Goal: Task Accomplishment & Management: Complete application form

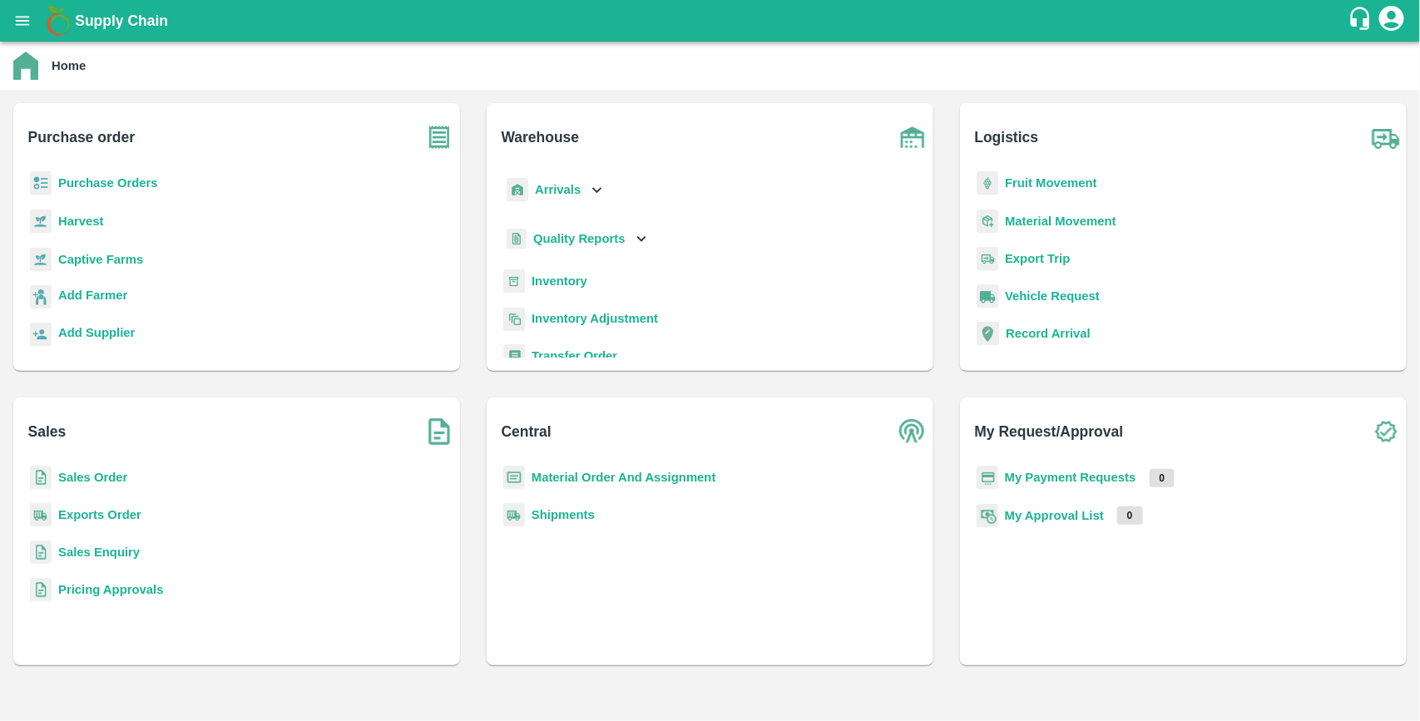
click at [134, 180] on b "Purchase Orders" at bounding box center [108, 182] width 100 height 13
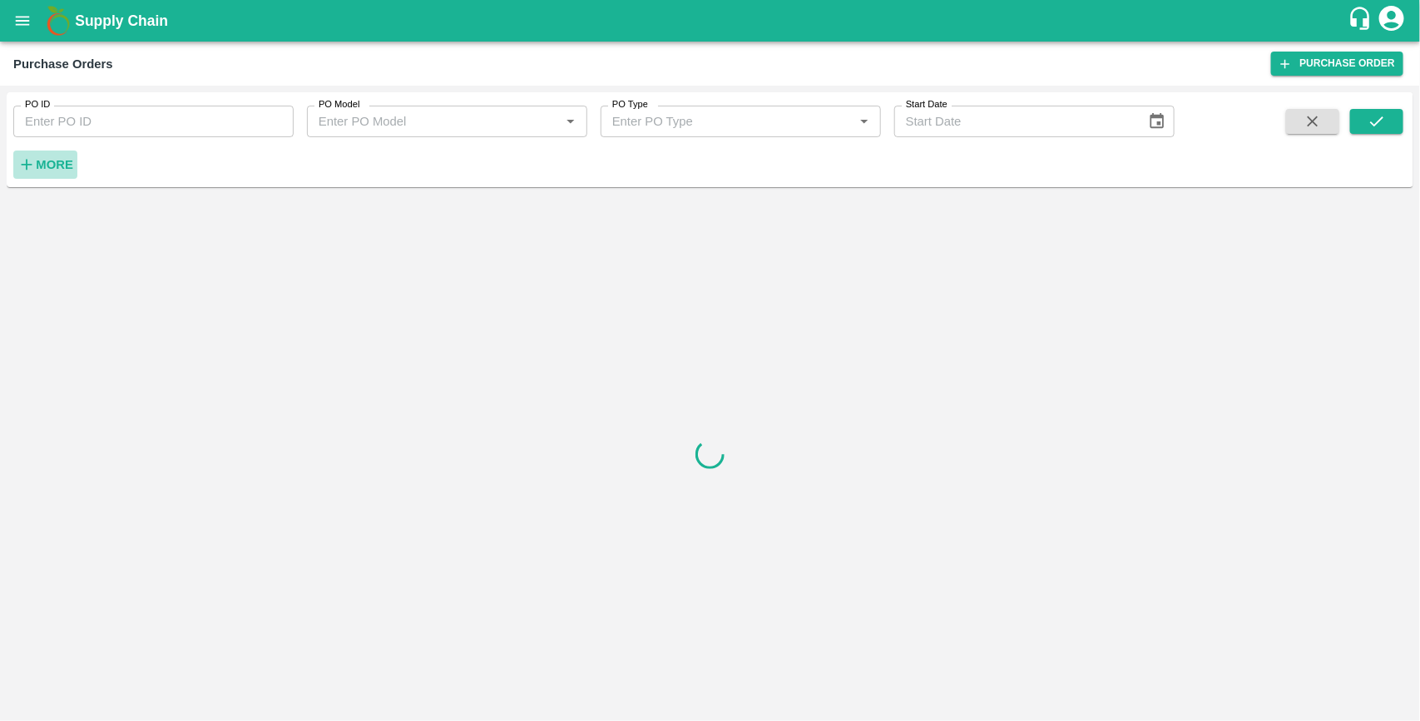
click at [52, 158] on strong "More" at bounding box center [54, 164] width 37 height 13
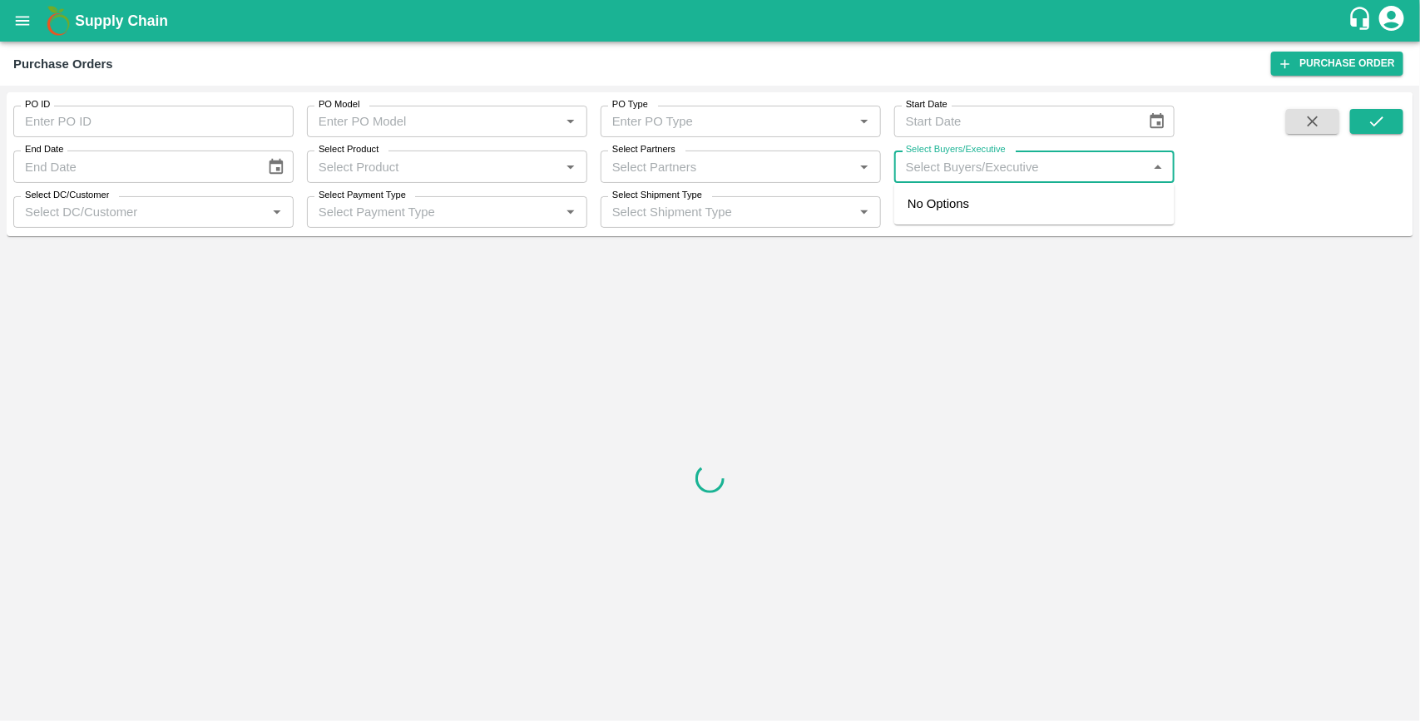
click at [907, 165] on input "Select Buyers/Executive" at bounding box center [1020, 167] width 243 height 22
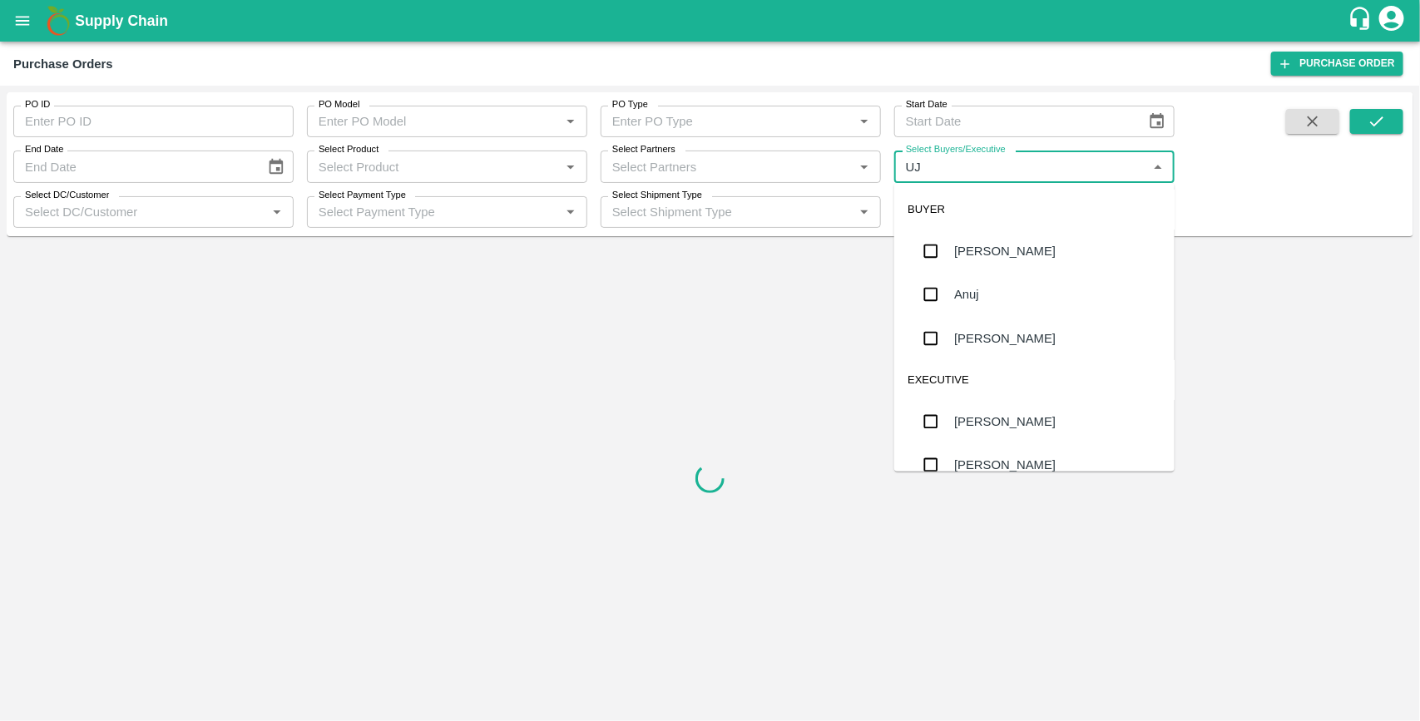
type input "UJJ"
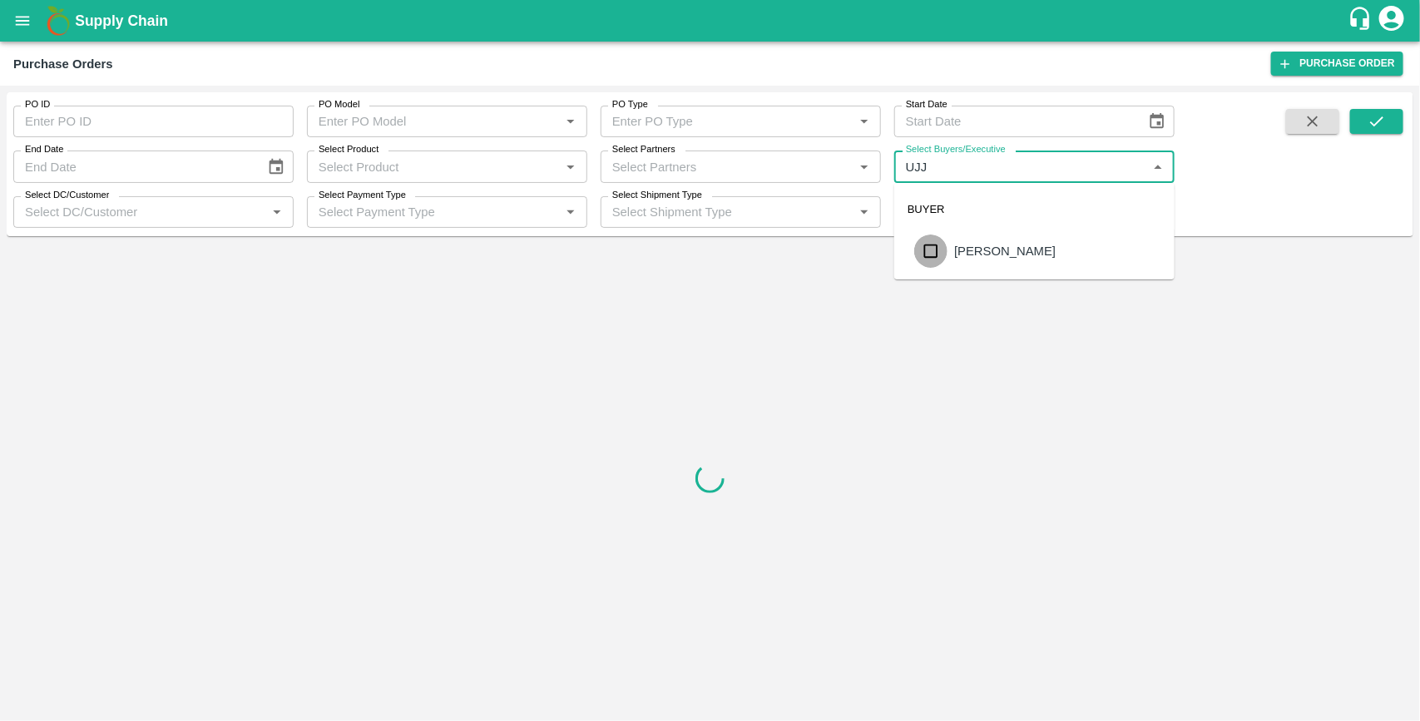
click at [930, 252] on input "checkbox" at bounding box center [930, 251] width 33 height 33
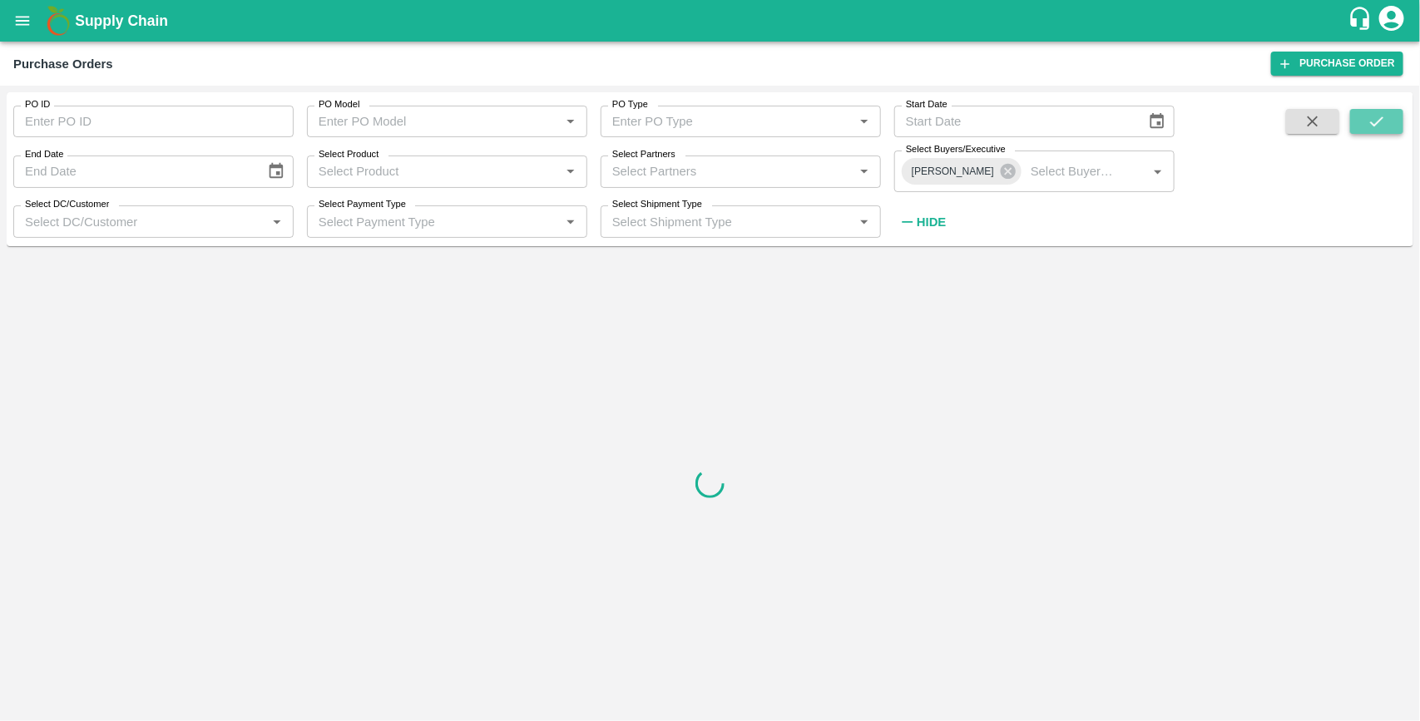
click at [1387, 129] on button "submit" at bounding box center [1376, 121] width 53 height 25
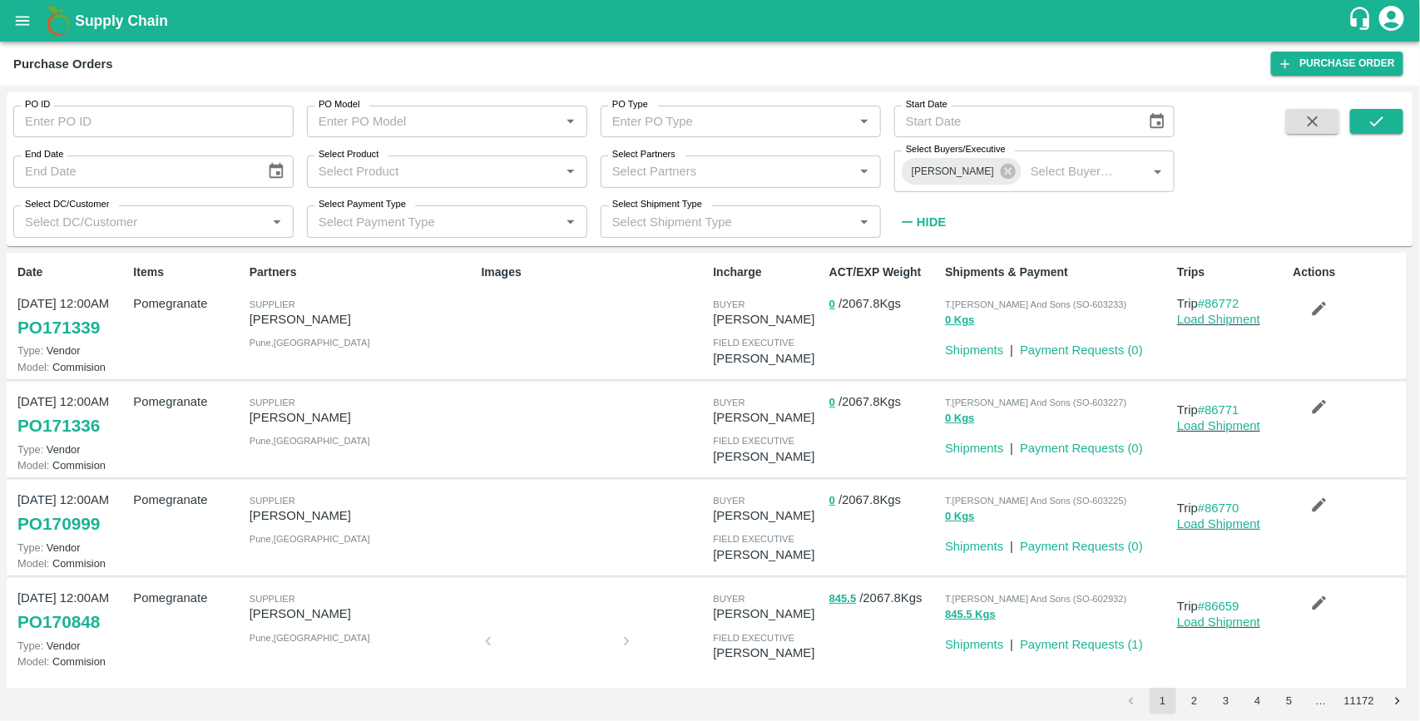
click at [1213, 526] on link "Load Shipment" at bounding box center [1218, 523] width 83 height 13
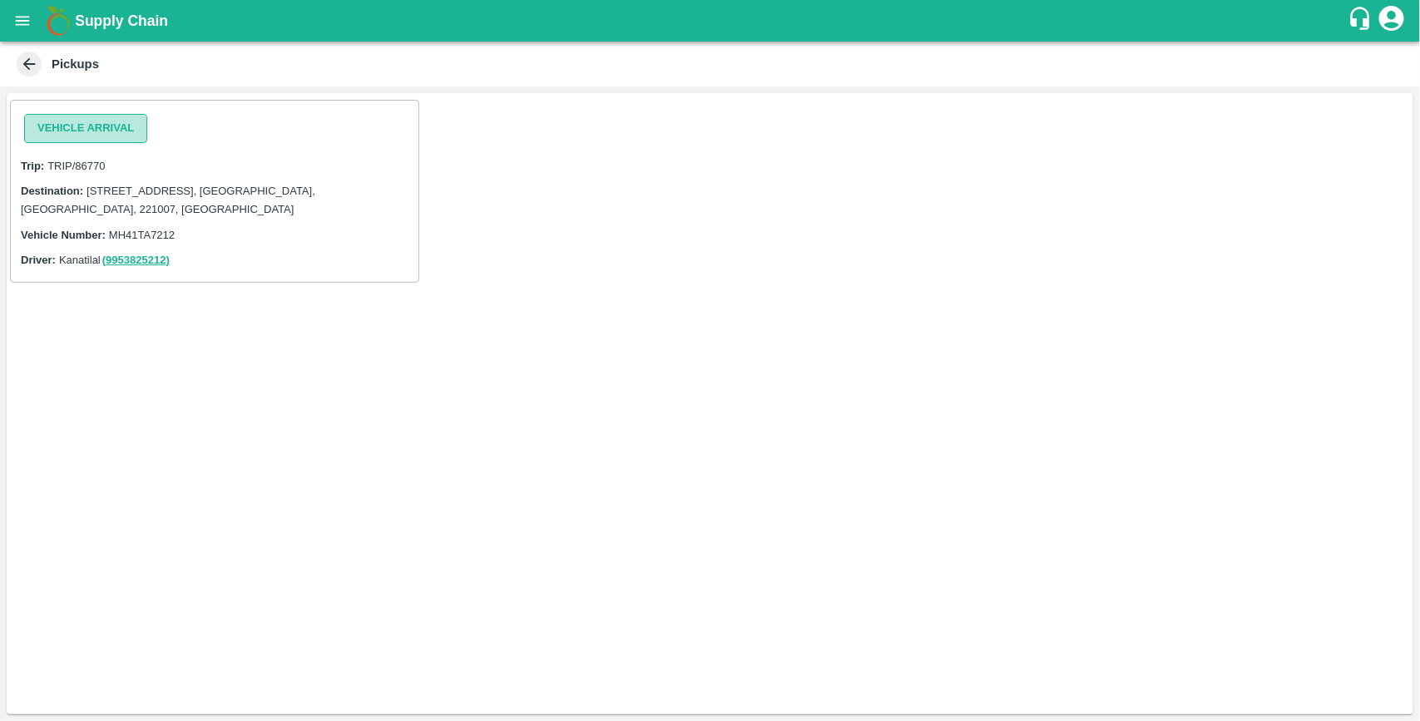
click at [123, 134] on button "Vehicle Arrival" at bounding box center [85, 128] width 123 height 29
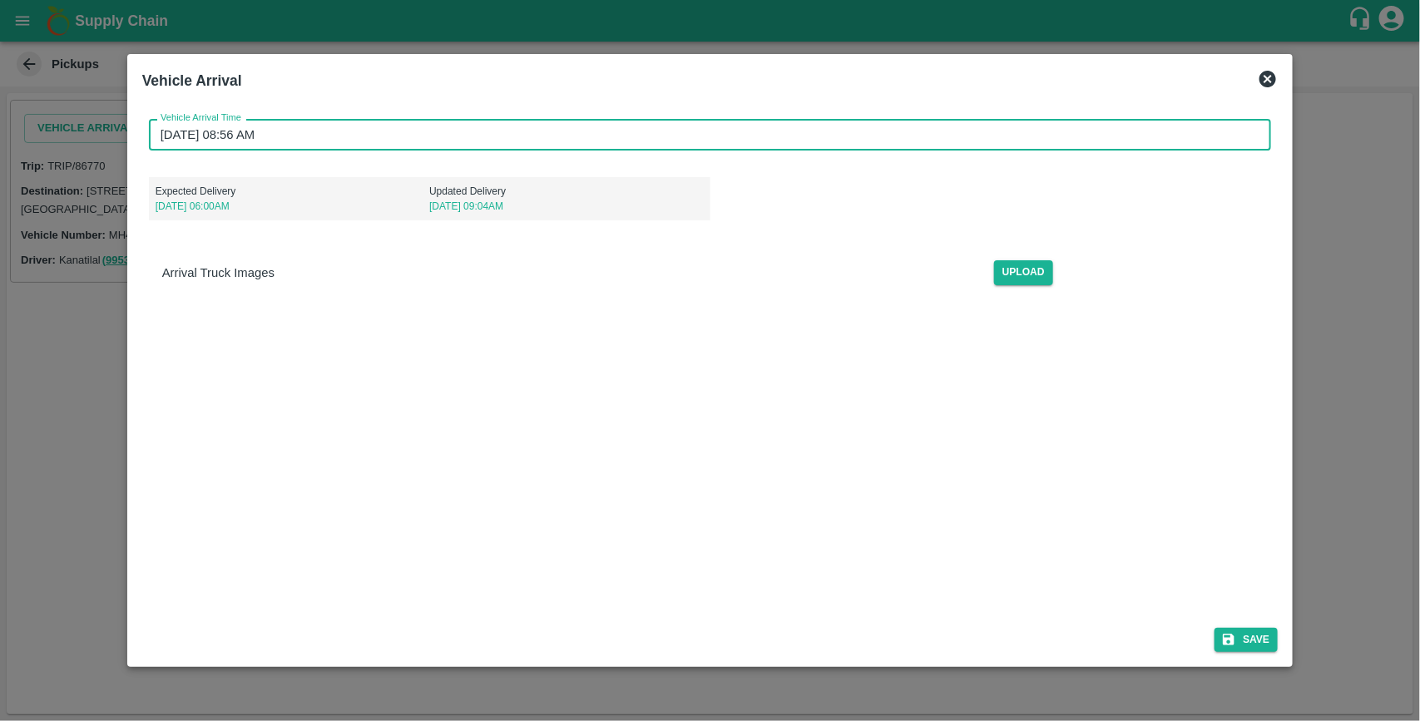
click at [292, 133] on input "26/08/2025 08:56 AM" at bounding box center [704, 135] width 1111 height 32
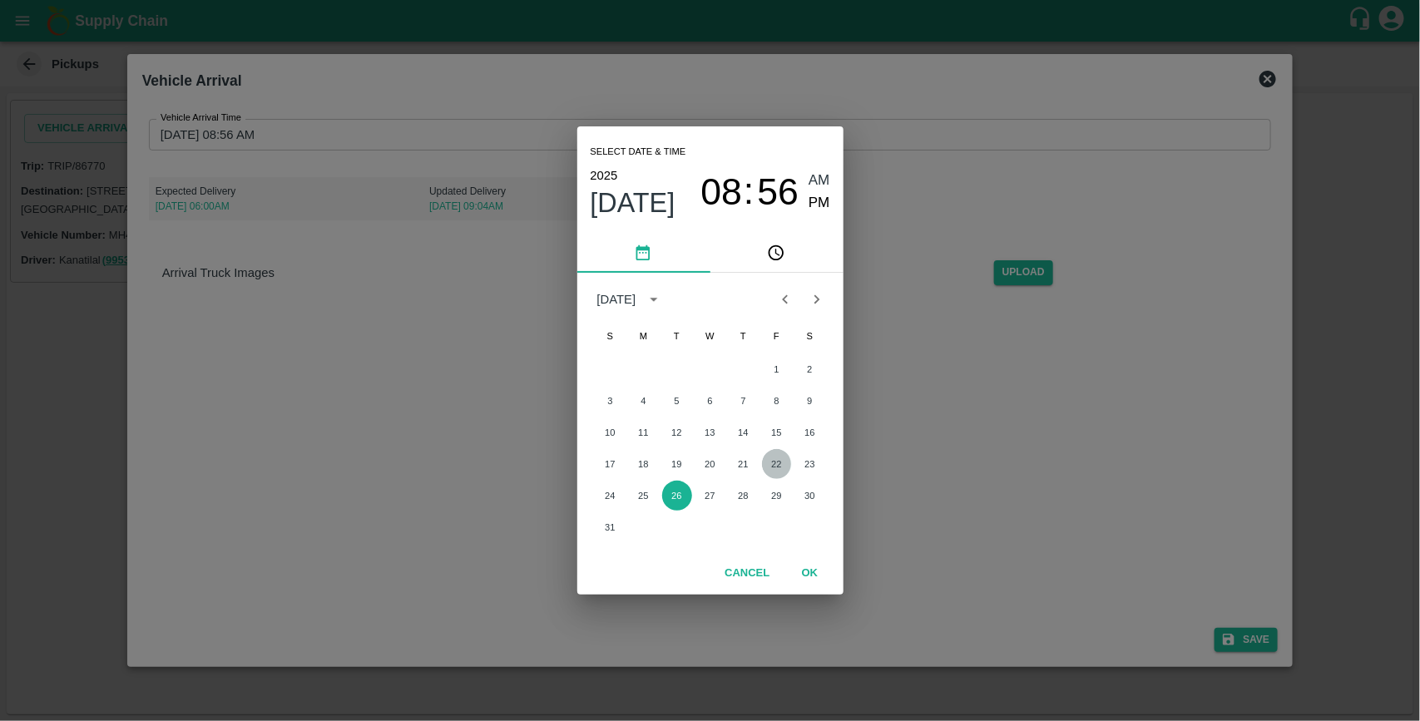
click at [773, 463] on button "22" at bounding box center [777, 464] width 30 height 30
type input "22/08/2025 08:56 AM"
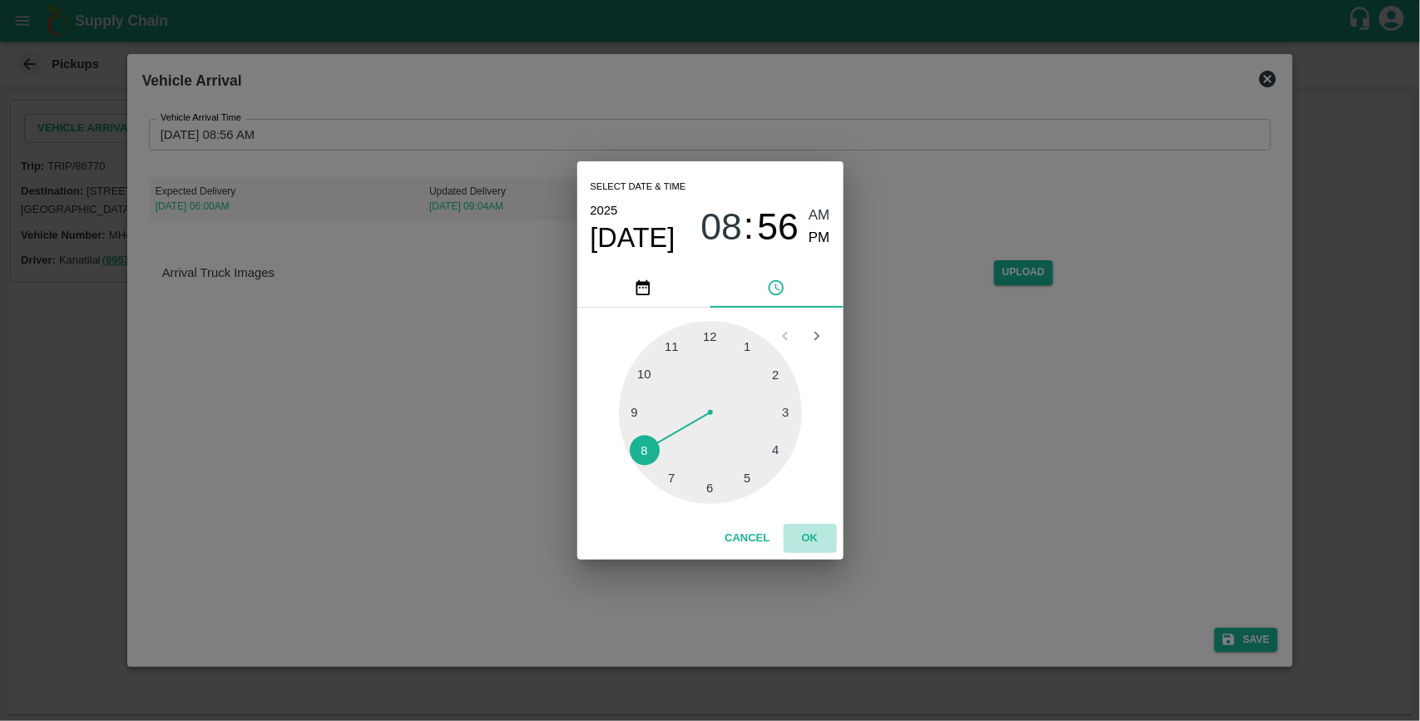
click at [804, 534] on button "OK" at bounding box center [809, 538] width 53 height 29
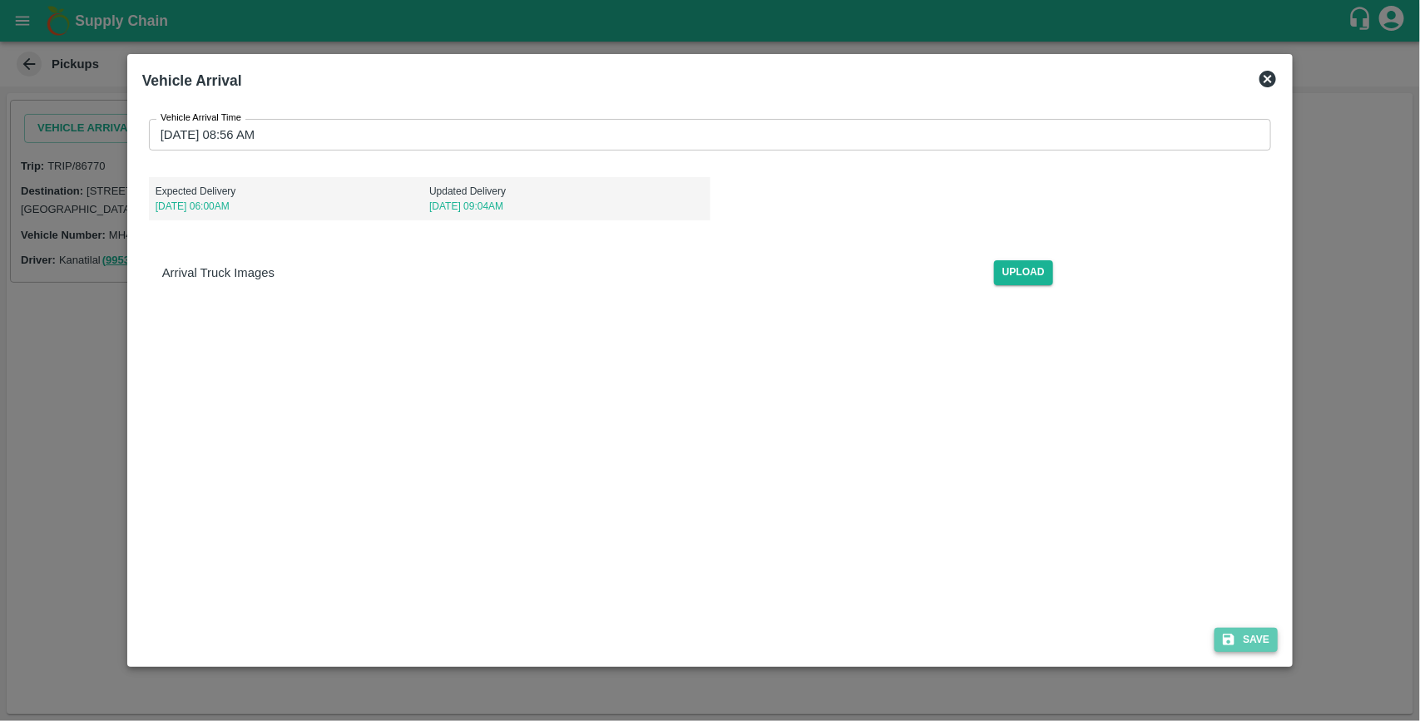
click at [1258, 630] on button "Save" at bounding box center [1245, 640] width 63 height 24
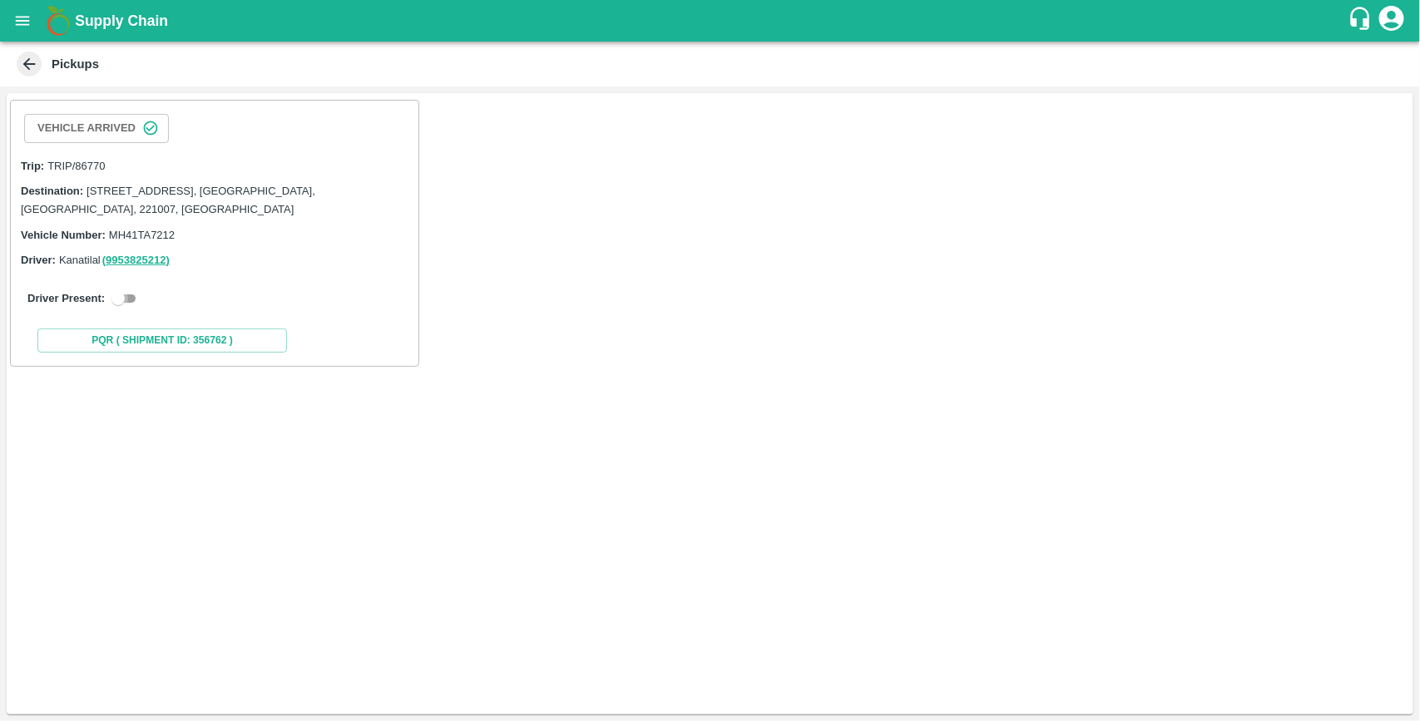
click at [127, 302] on input "checkbox" at bounding box center [118, 299] width 60 height 20
checkbox input "true"
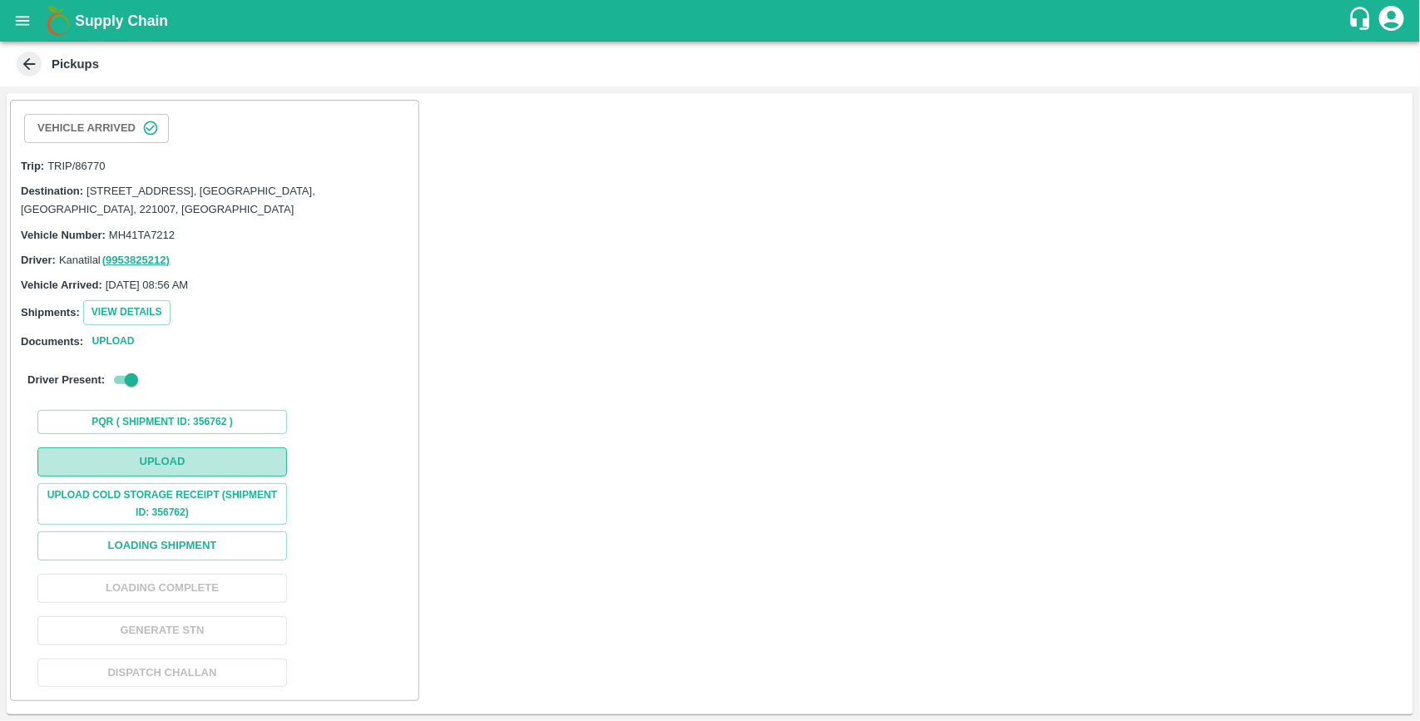
click at [193, 453] on button "Upload" at bounding box center [161, 461] width 249 height 29
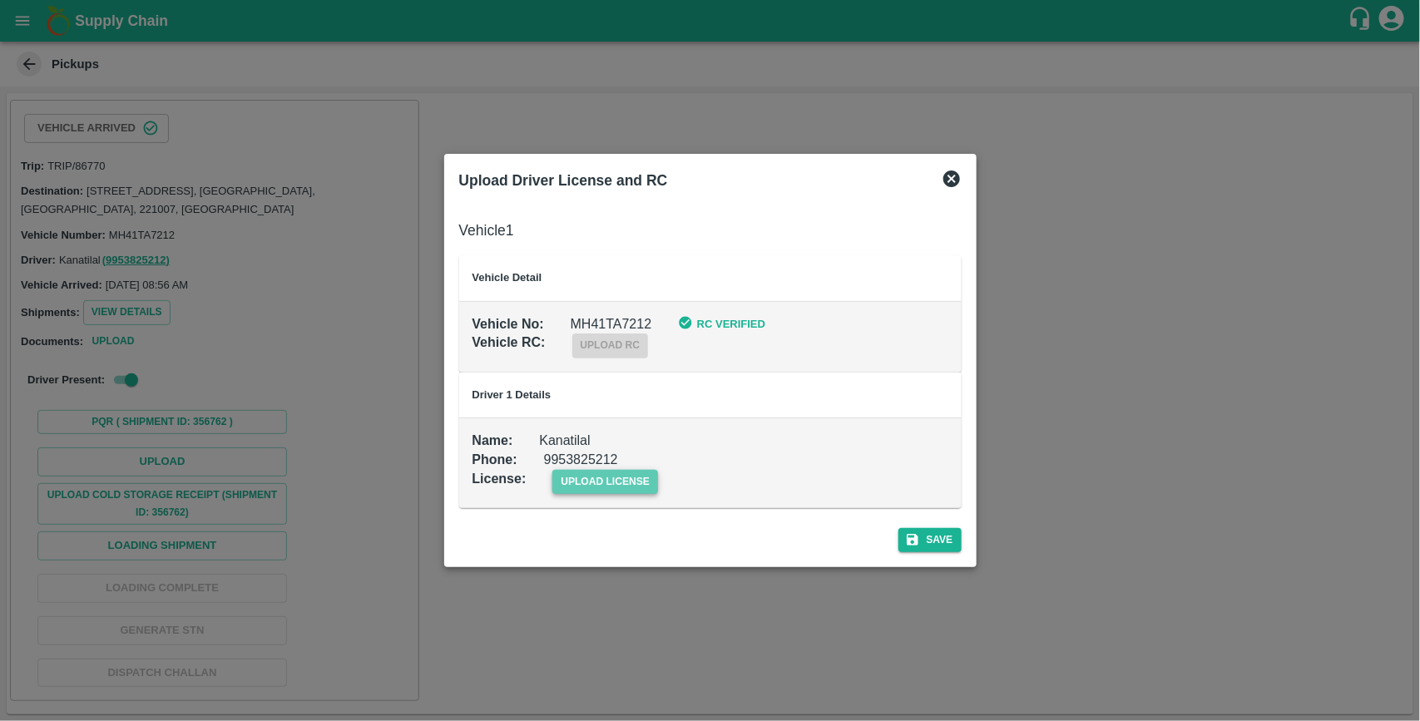
click at [571, 472] on span "upload license" at bounding box center [605, 482] width 106 height 24
click at [0, 0] on input "upload license" at bounding box center [0, 0] width 0 height 0
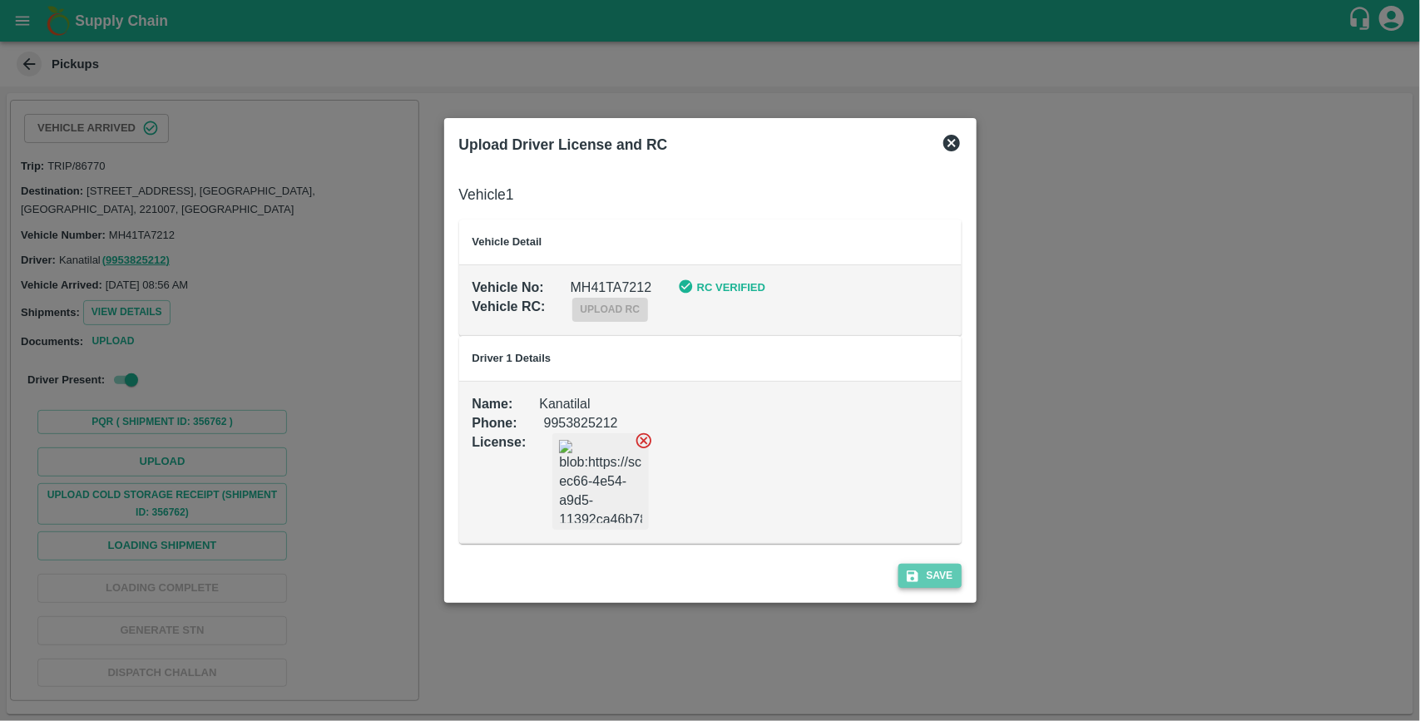
click at [931, 574] on button "Save" at bounding box center [929, 576] width 63 height 24
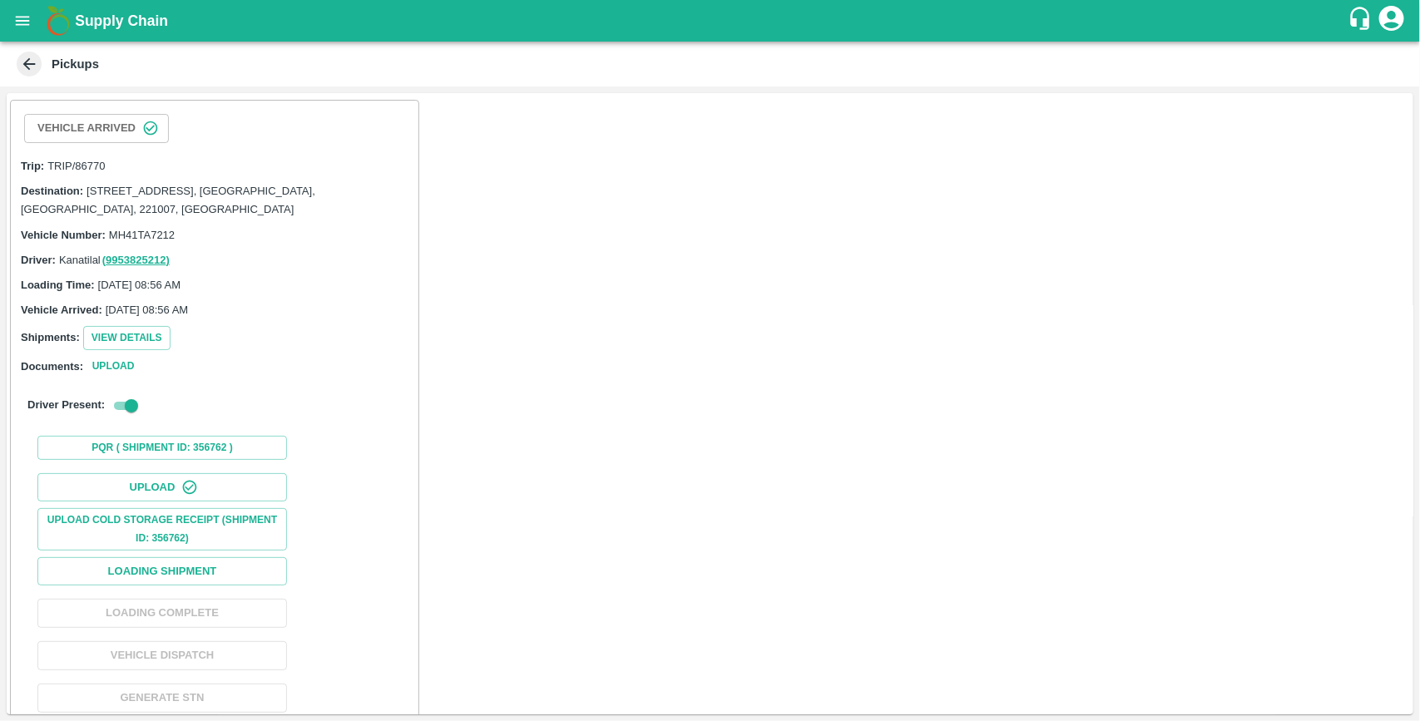
scroll to position [63, 0]
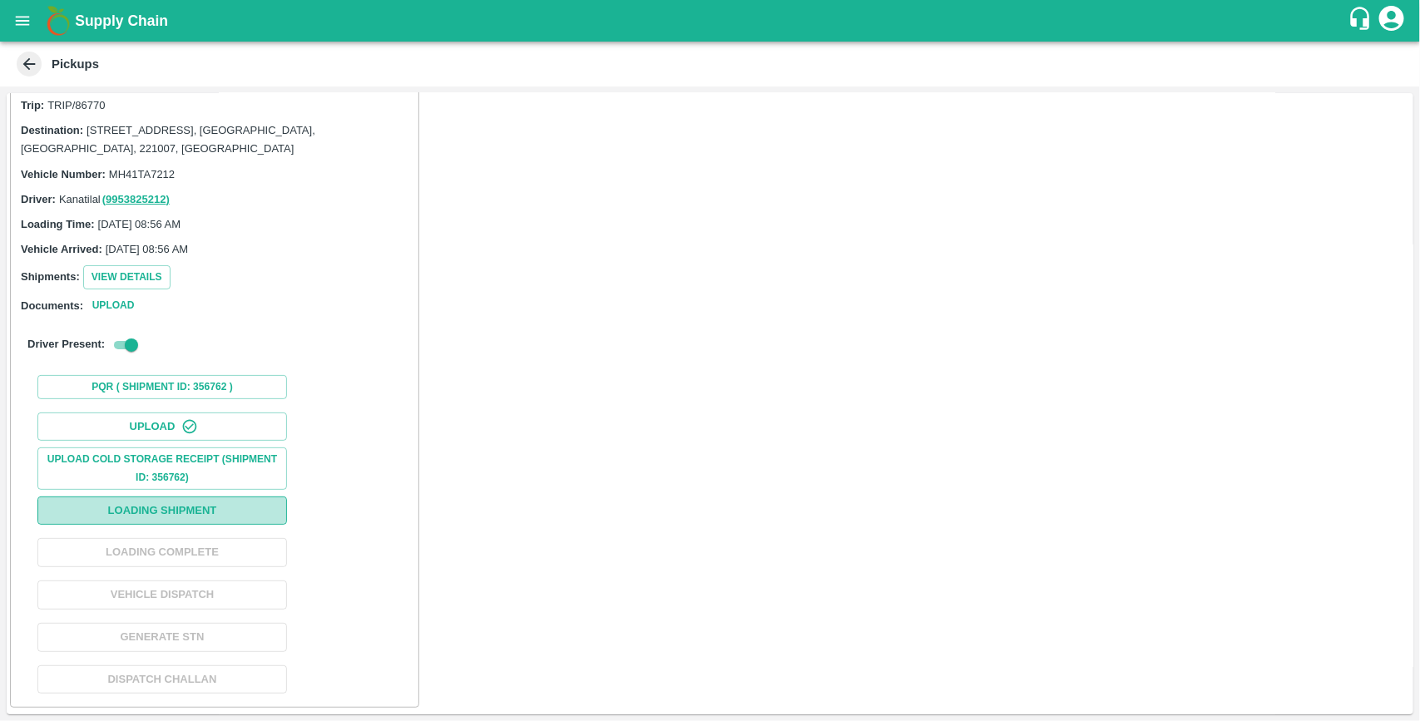
click at [234, 508] on button "Loading Shipment" at bounding box center [161, 510] width 249 height 29
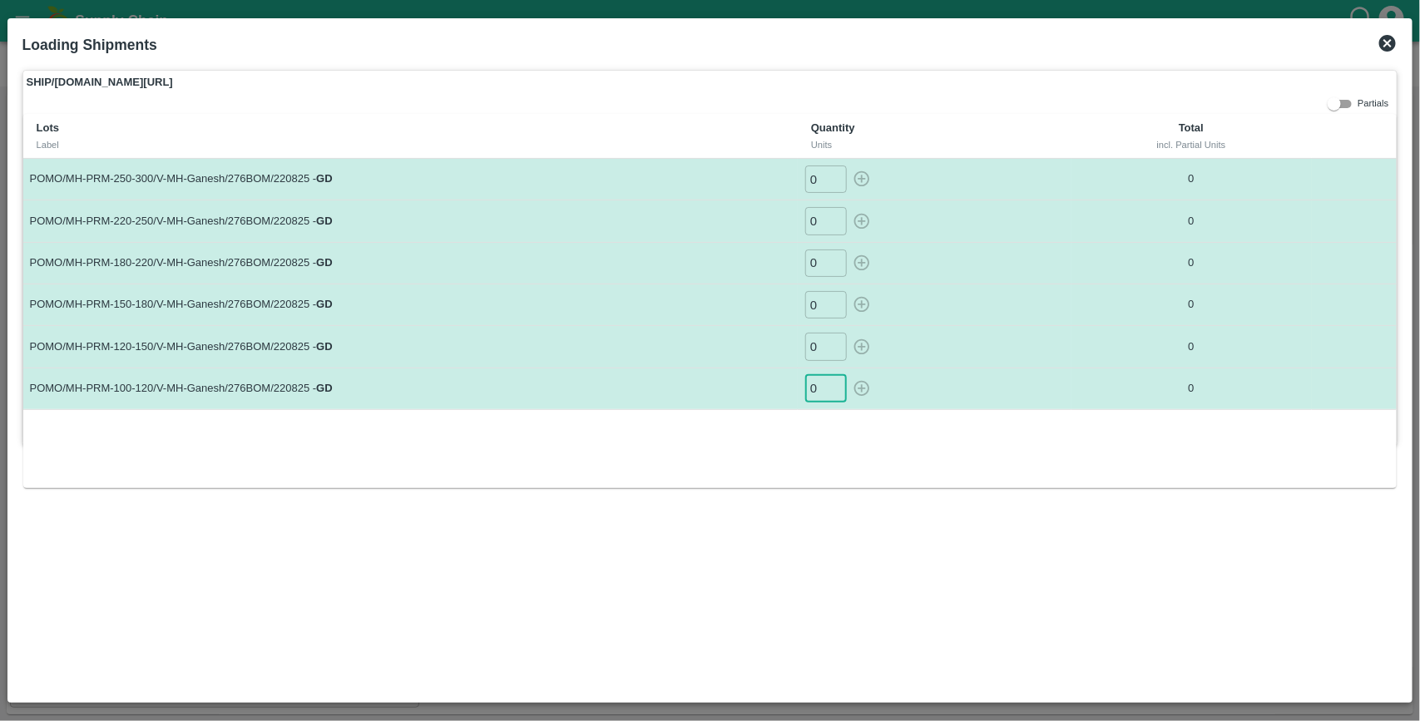
click at [818, 396] on input "0" at bounding box center [826, 388] width 42 height 27
type input "23"
click at [848, 375] on button "button" at bounding box center [861, 388] width 27 height 27
click at [820, 350] on input "0" at bounding box center [826, 346] width 42 height 27
type input "0"
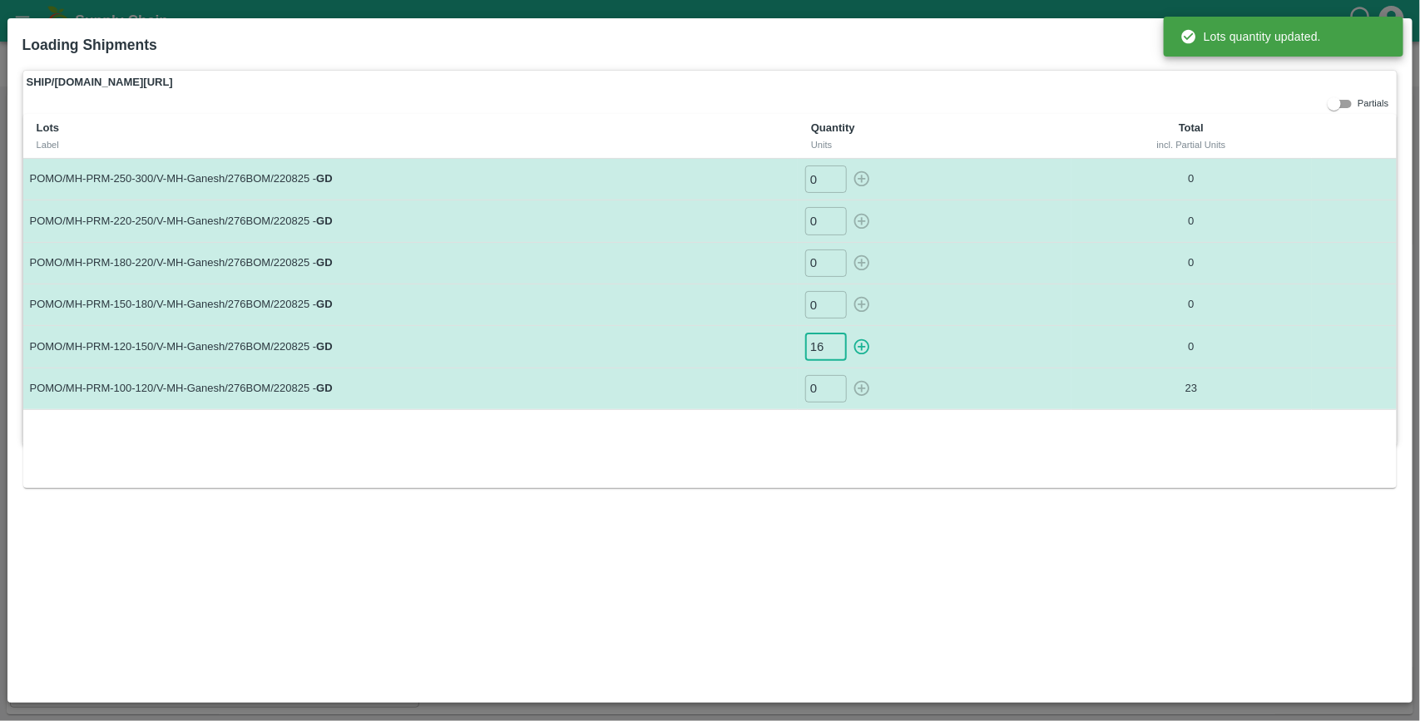
type input "16"
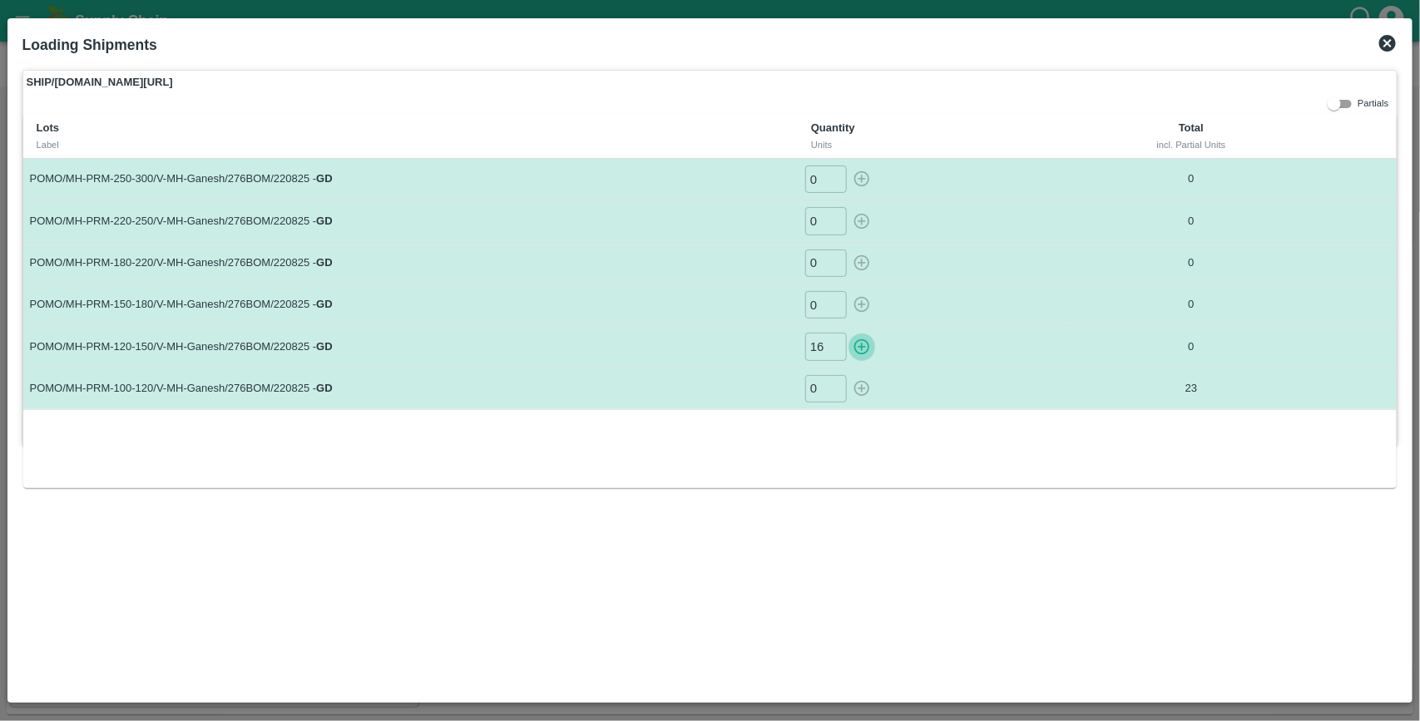
click at [848, 333] on button "button" at bounding box center [861, 346] width 27 height 27
type input "0"
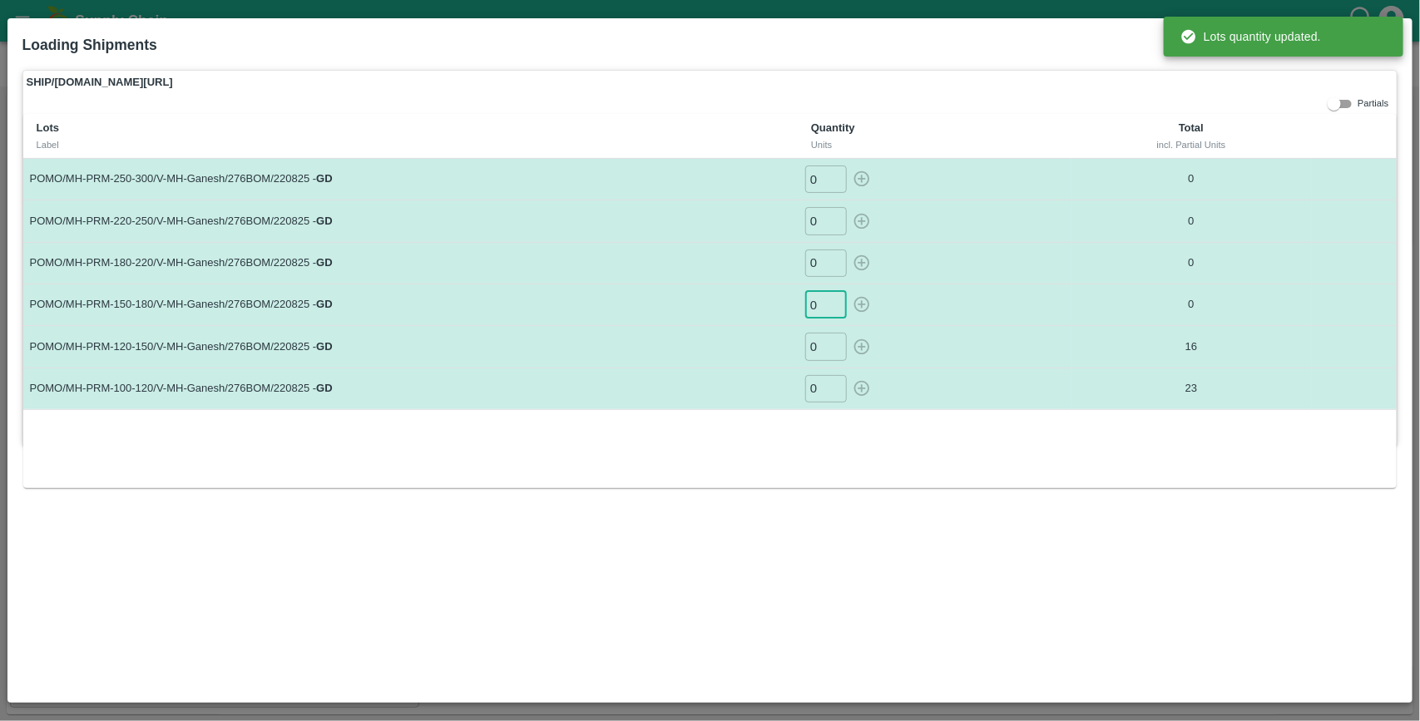
click at [820, 309] on input "0" at bounding box center [826, 304] width 42 height 27
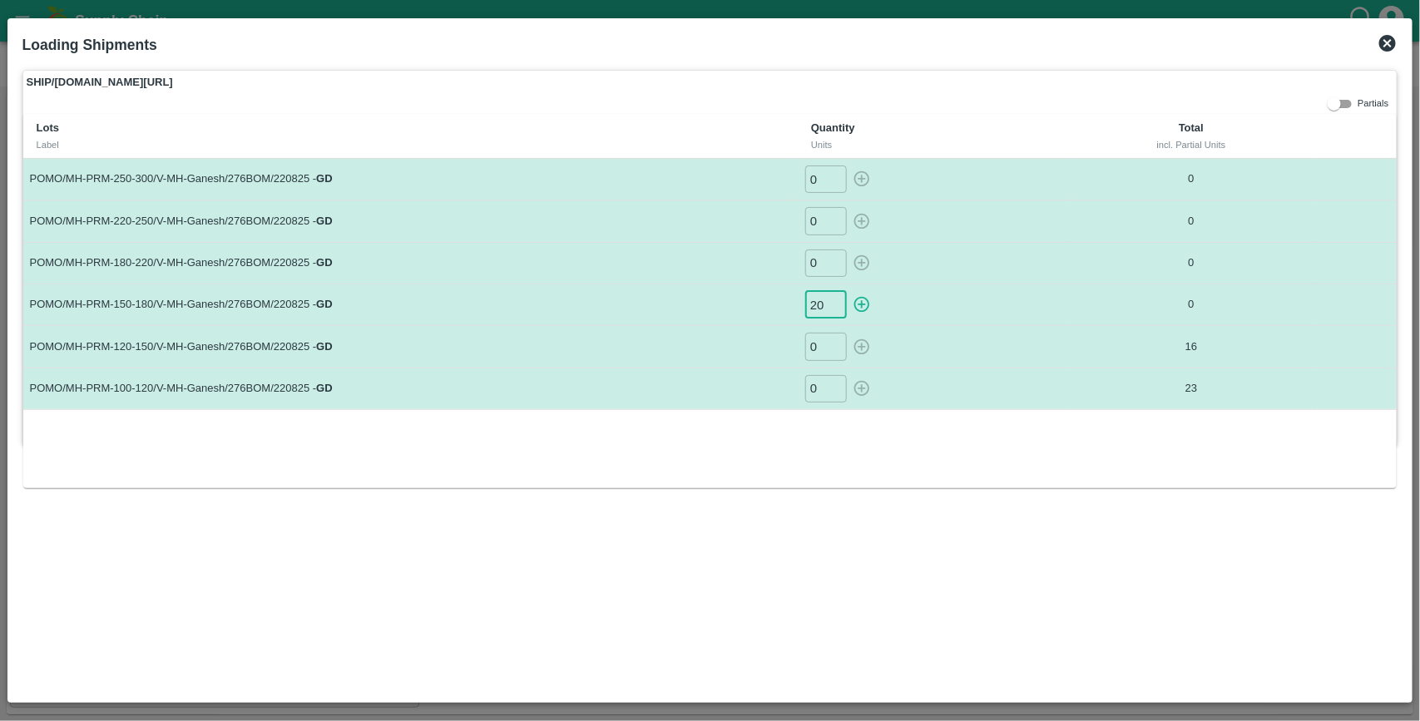
type input "20"
click at [848, 291] on button "button" at bounding box center [861, 304] width 27 height 27
type input "0"
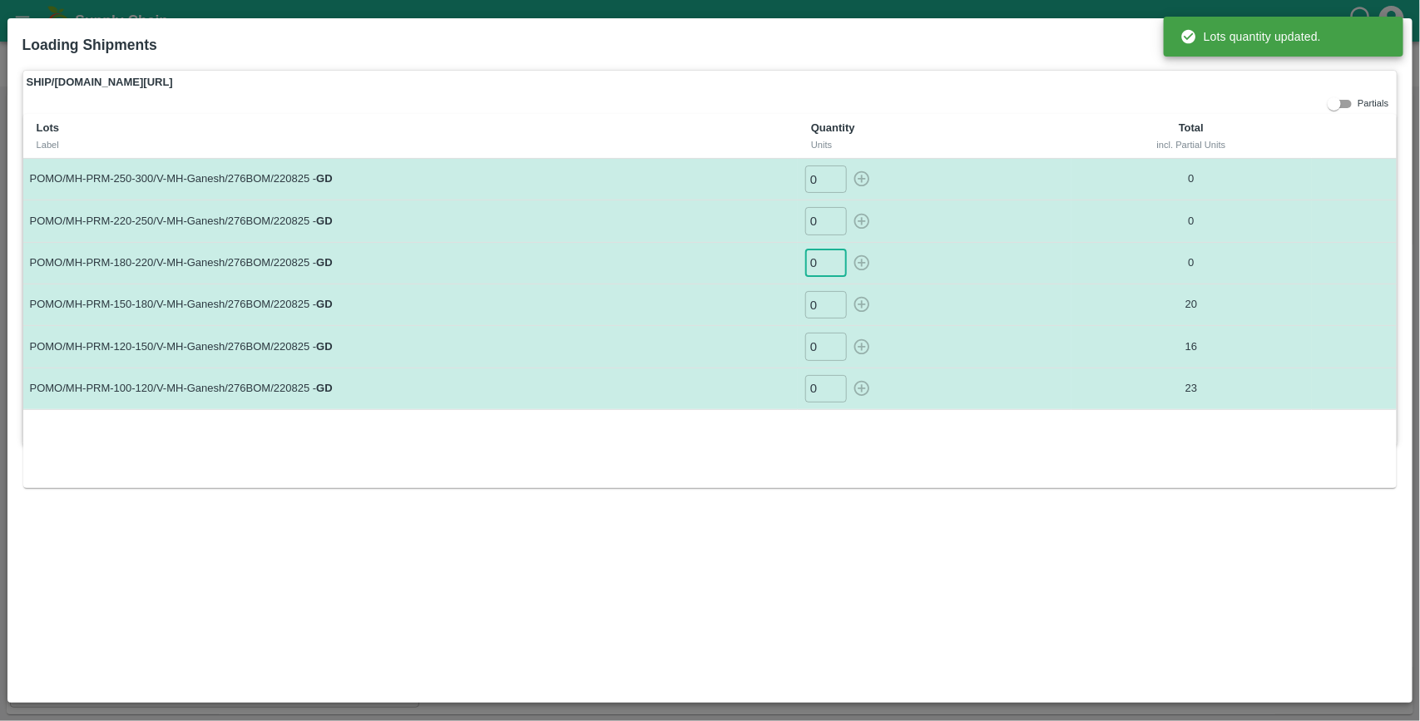
click at [818, 267] on input "0" at bounding box center [826, 262] width 42 height 27
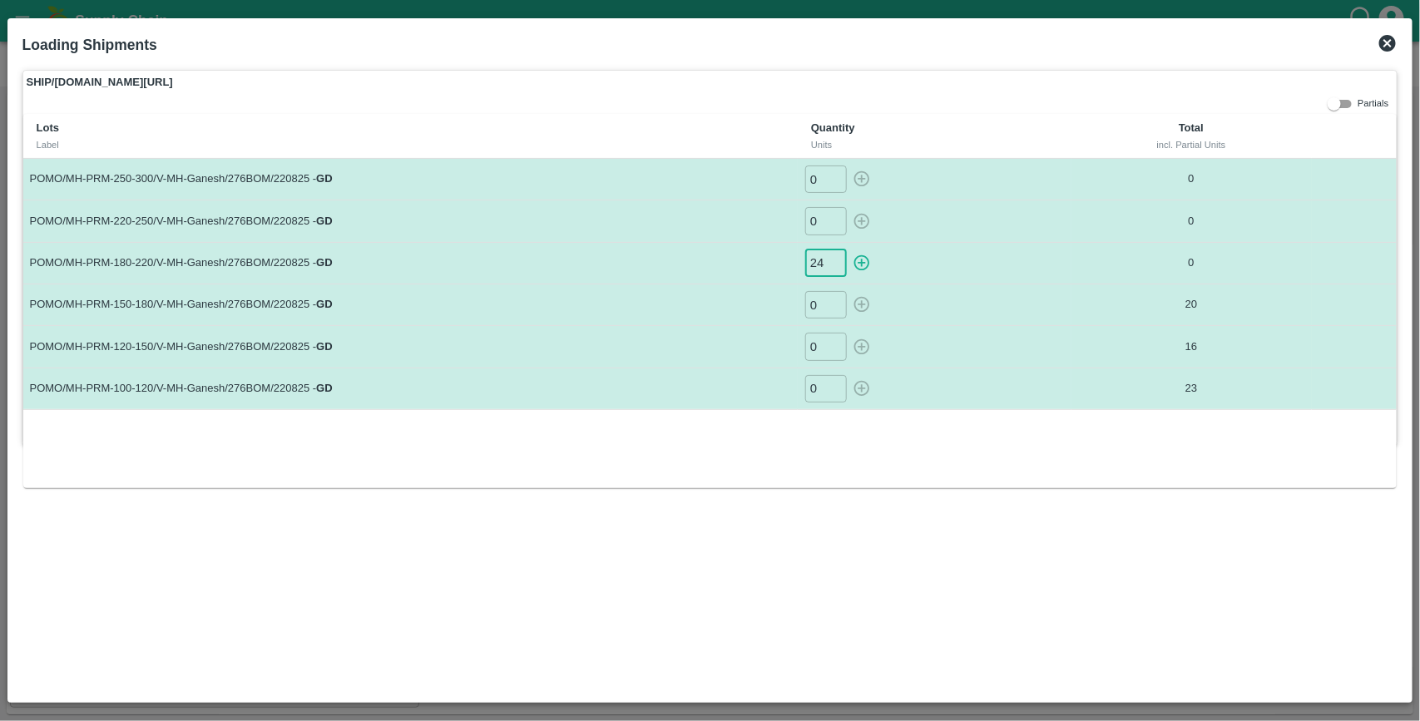
type input "24"
click at [848, 249] on button "button" at bounding box center [861, 262] width 27 height 27
type input "0"
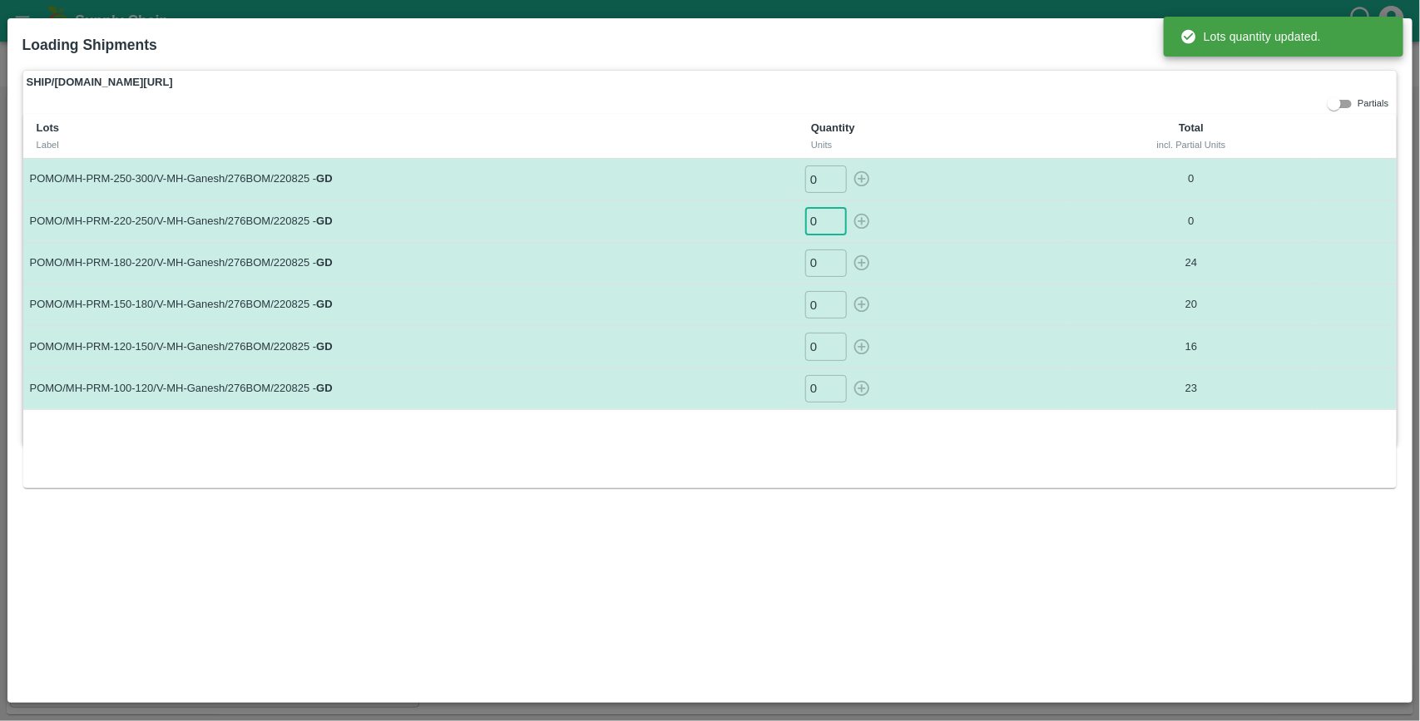
click at [822, 218] on input "0" at bounding box center [826, 220] width 42 height 27
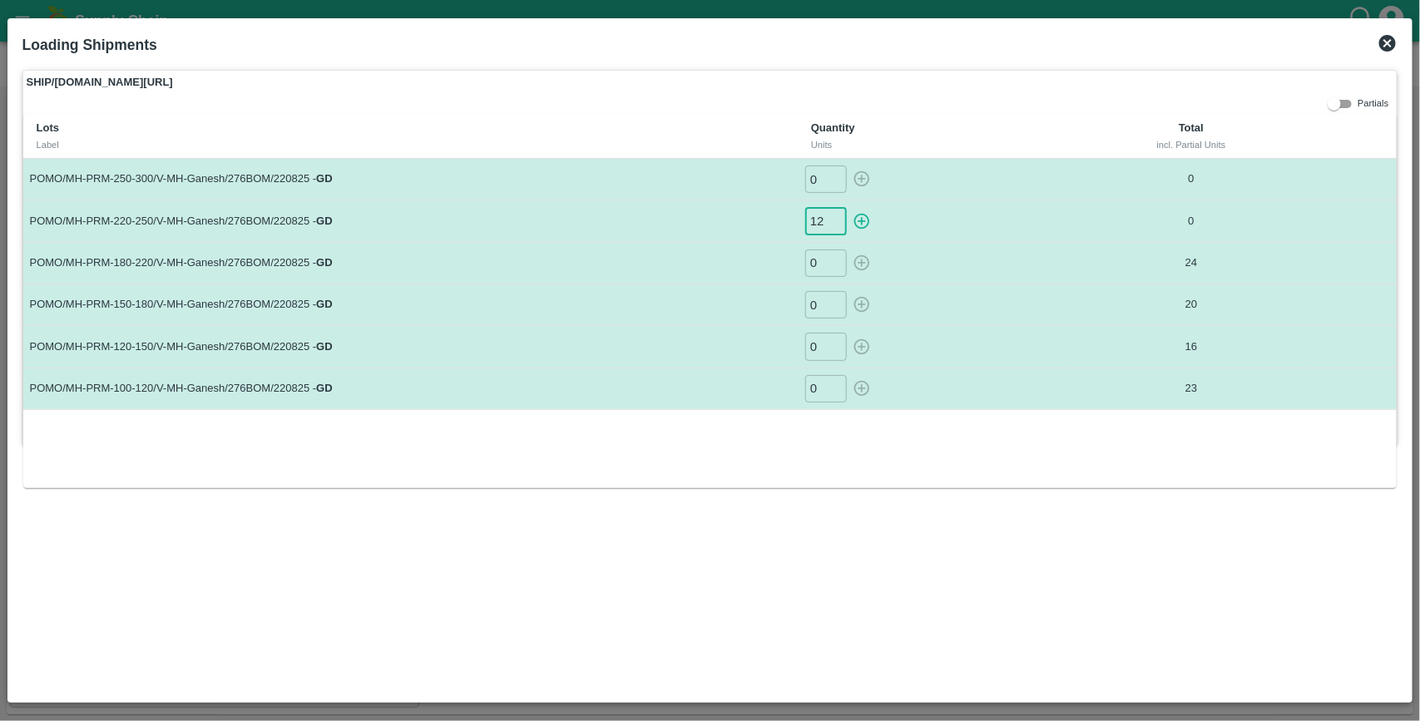
type input "12"
click at [848, 207] on button "button" at bounding box center [861, 220] width 27 height 27
type input "0"
click at [819, 180] on input "0" at bounding box center [826, 178] width 42 height 27
type input "15"
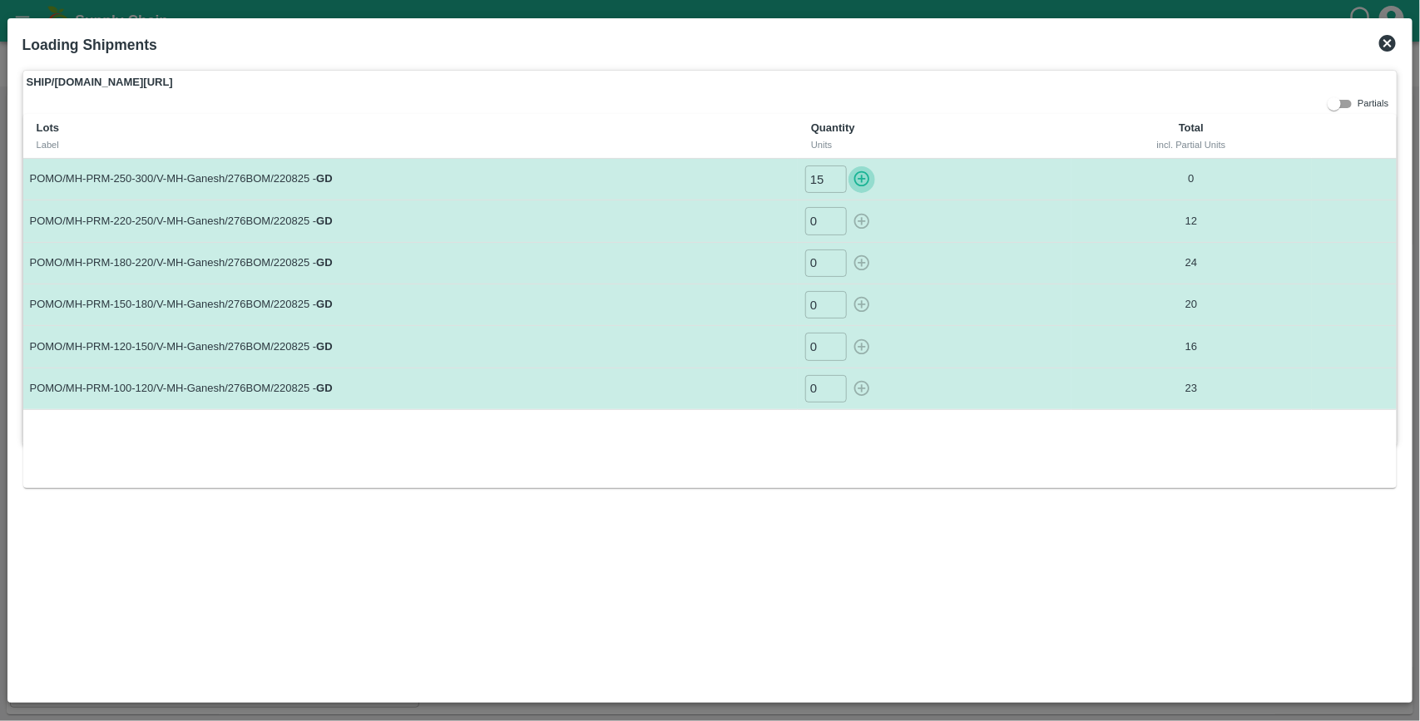
click at [848, 165] on button "button" at bounding box center [861, 178] width 27 height 27
type input "0"
click at [1389, 44] on icon at bounding box center [1387, 43] width 20 height 20
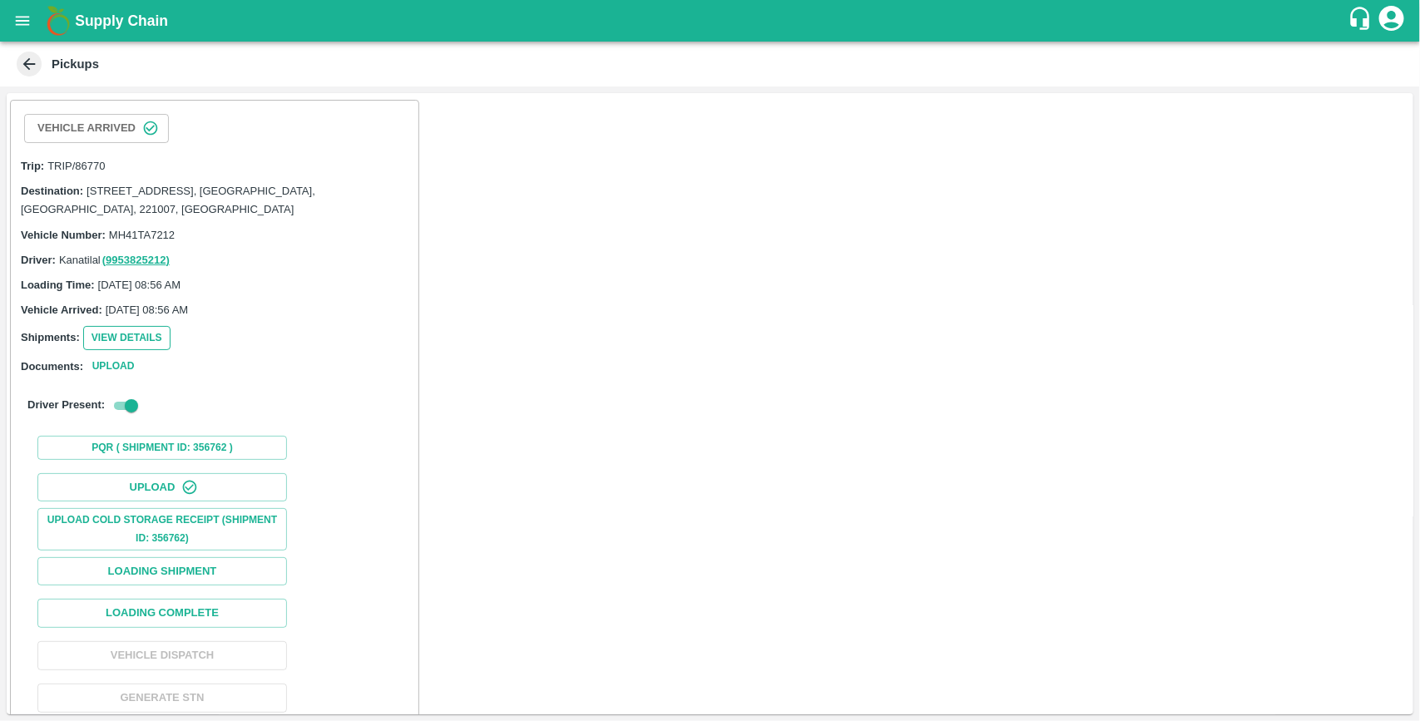
click at [158, 337] on button "View Details" at bounding box center [126, 338] width 87 height 24
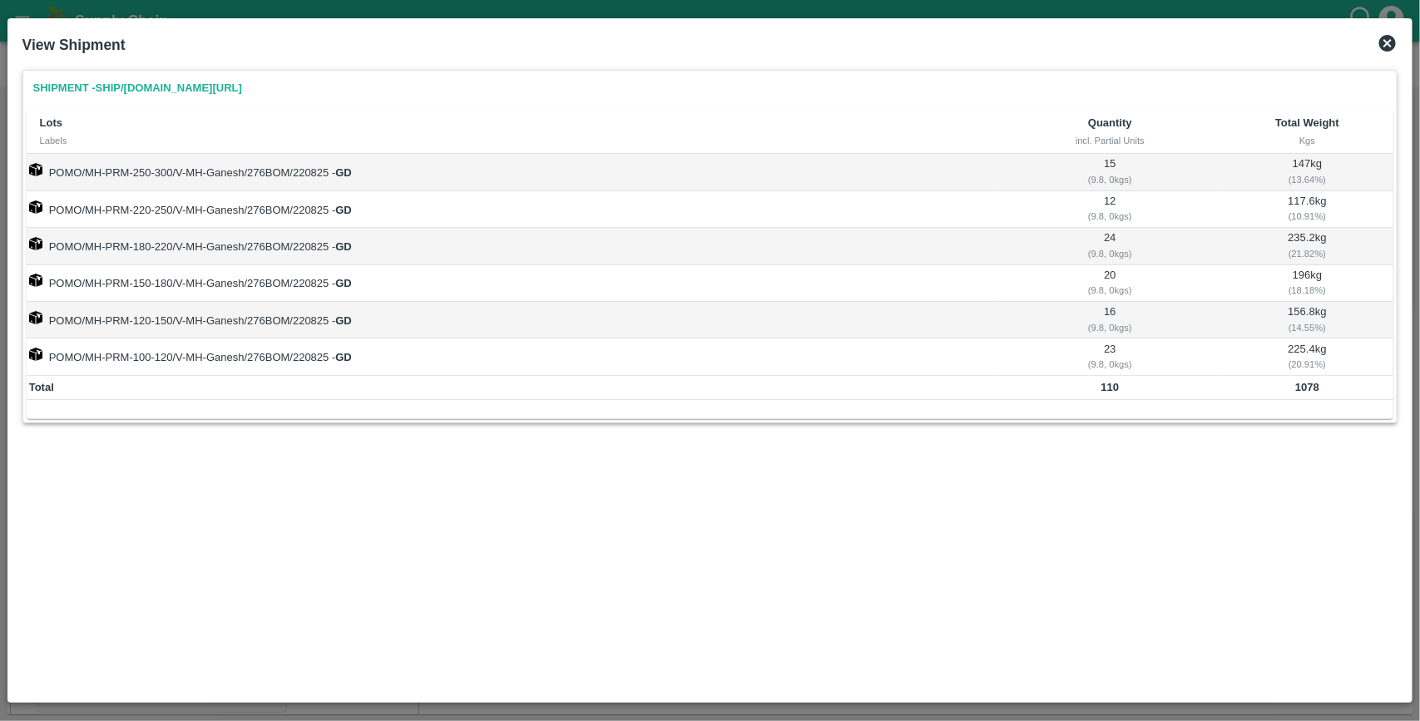
click at [1391, 38] on icon at bounding box center [1387, 43] width 17 height 17
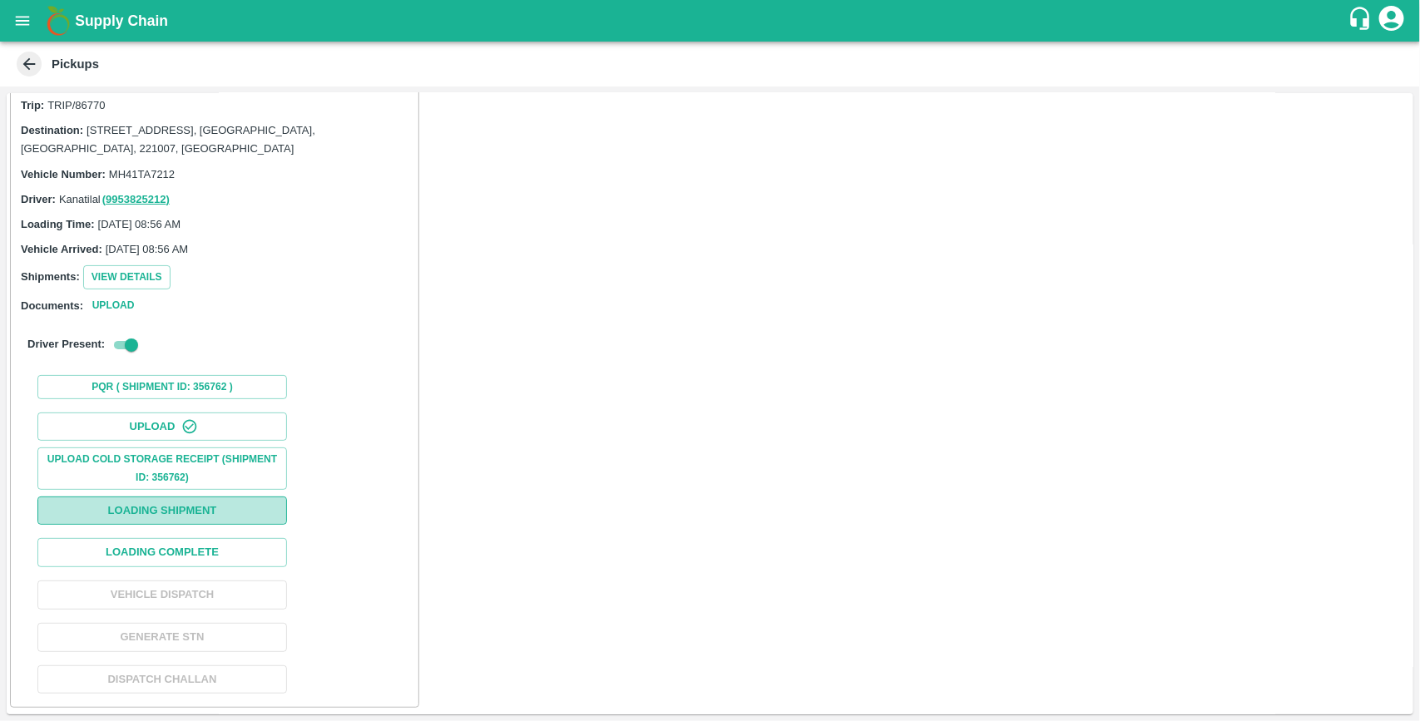
click at [151, 511] on button "Loading Shipment" at bounding box center [161, 510] width 249 height 29
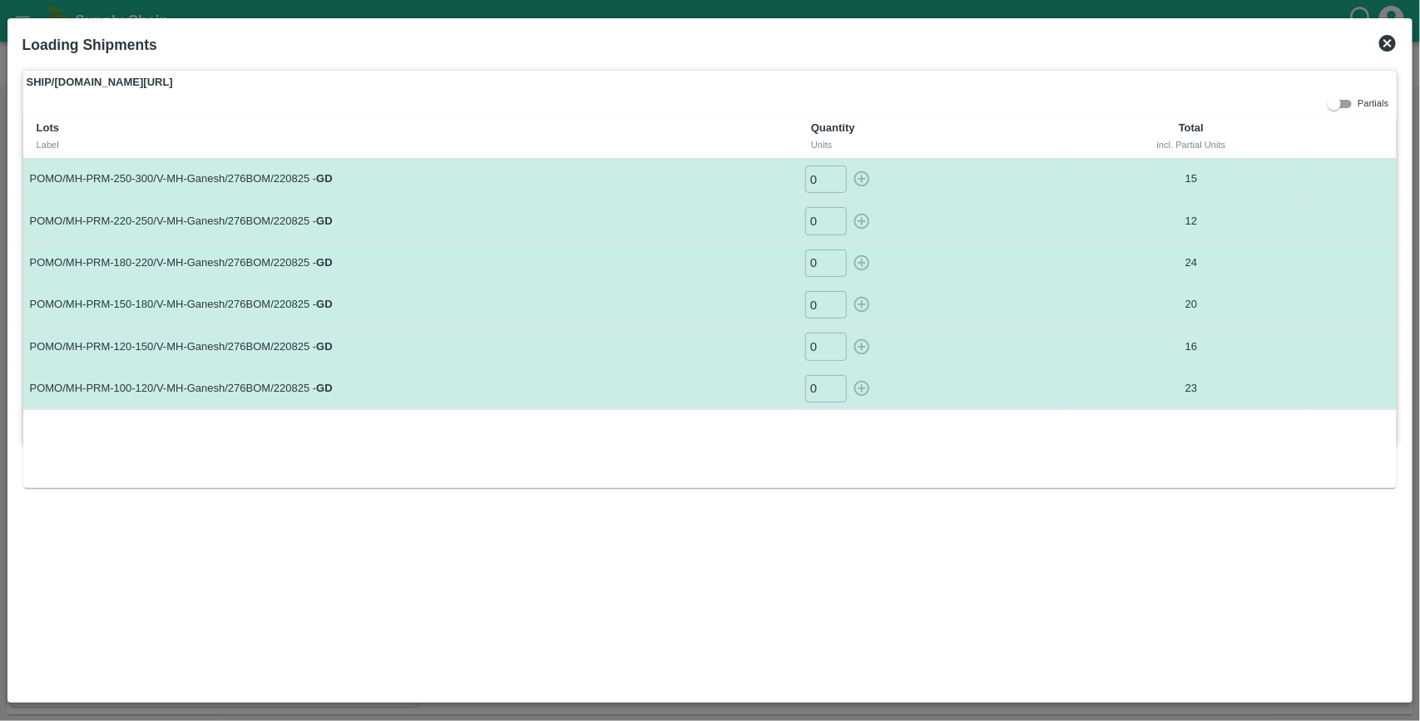
click at [1393, 37] on icon at bounding box center [1387, 43] width 17 height 17
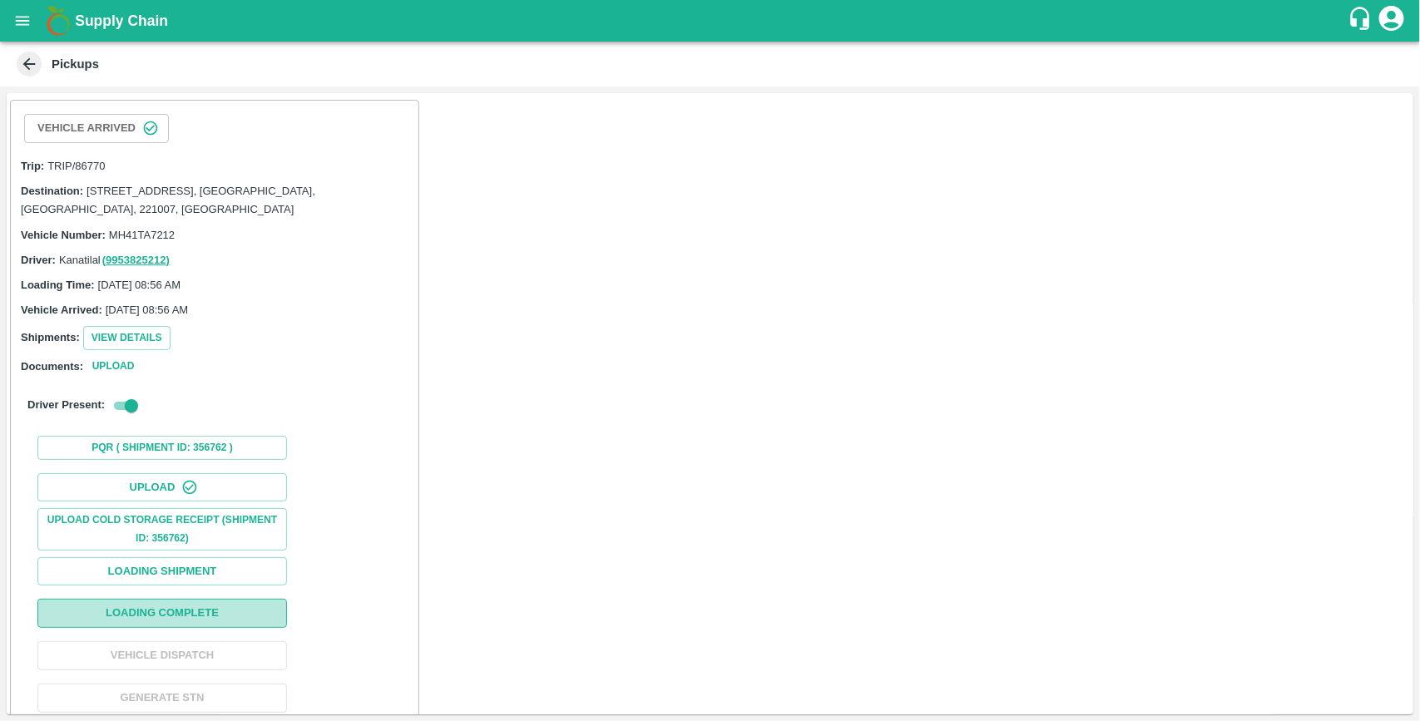
click at [205, 614] on button "Loading Complete" at bounding box center [161, 613] width 249 height 29
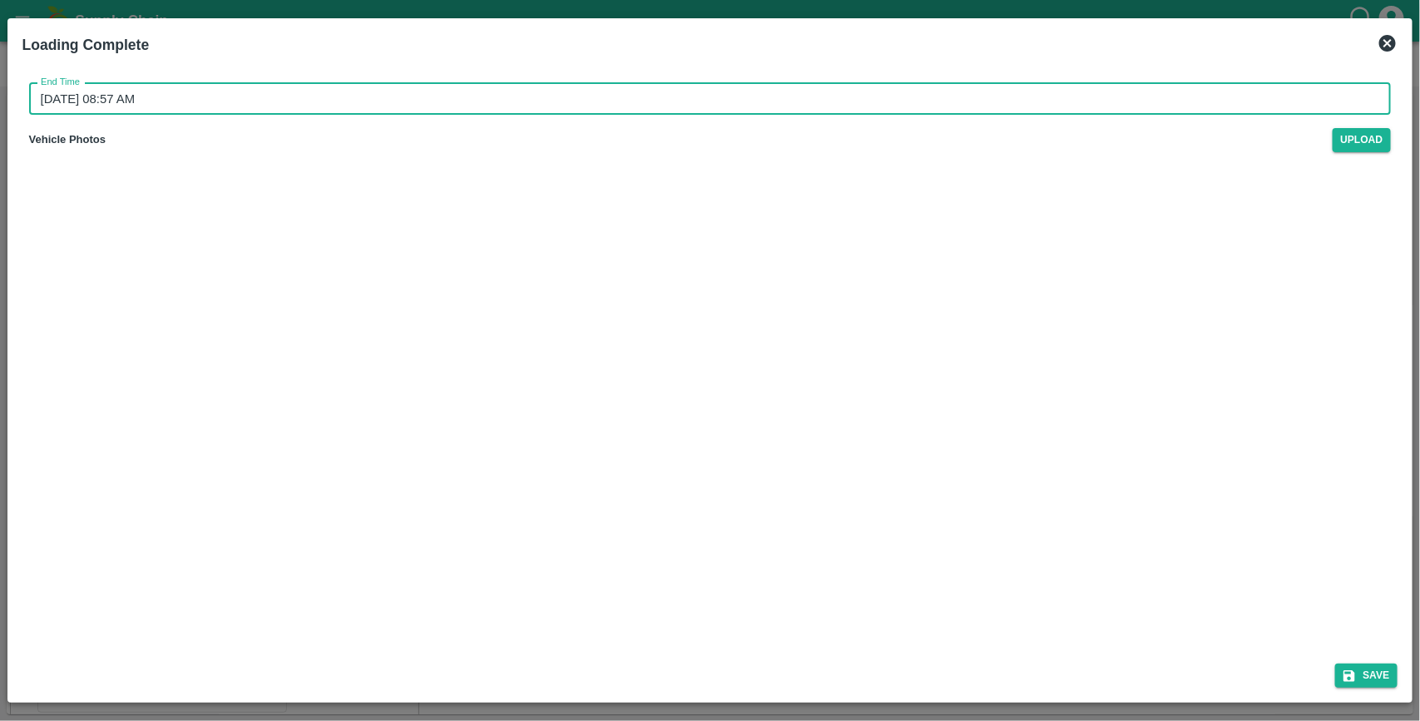
click at [252, 104] on input "26/08/2025 08:57 AM" at bounding box center [704, 99] width 1351 height 32
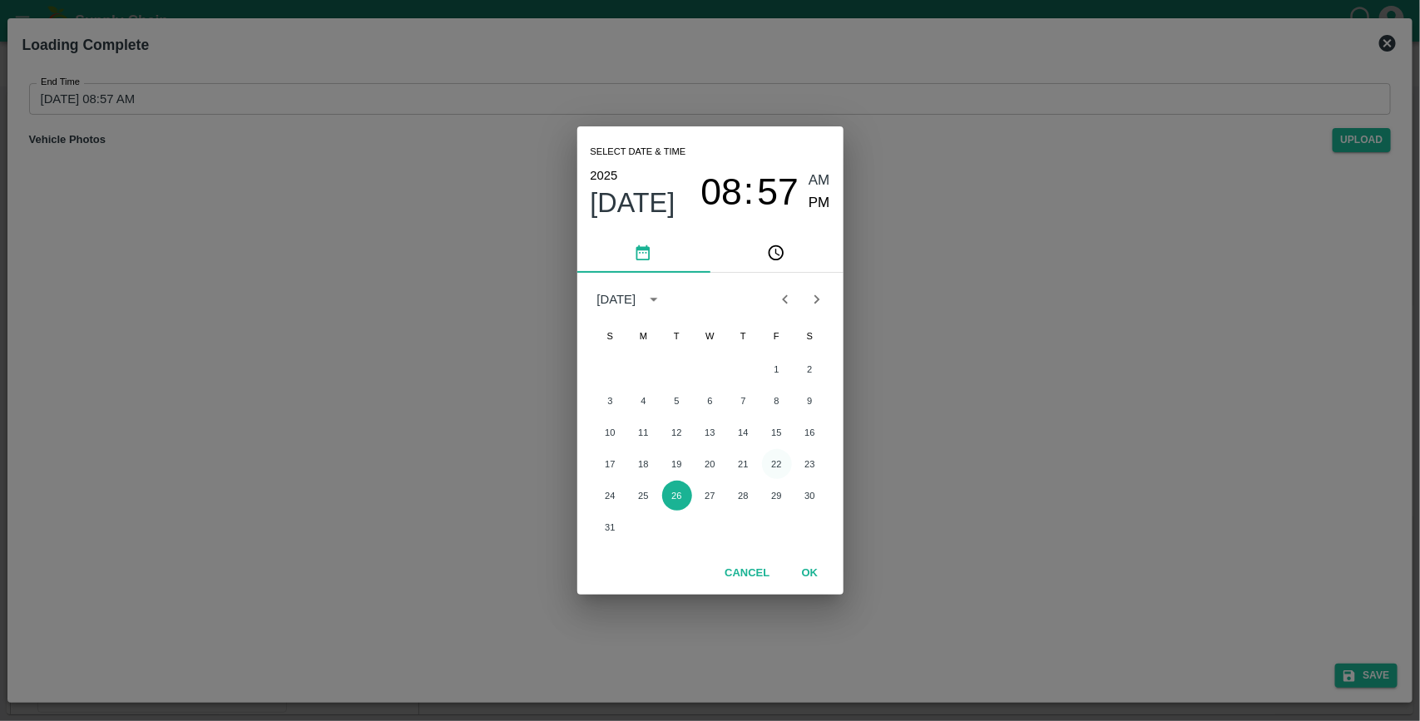
click at [779, 463] on button "22" at bounding box center [777, 464] width 30 height 30
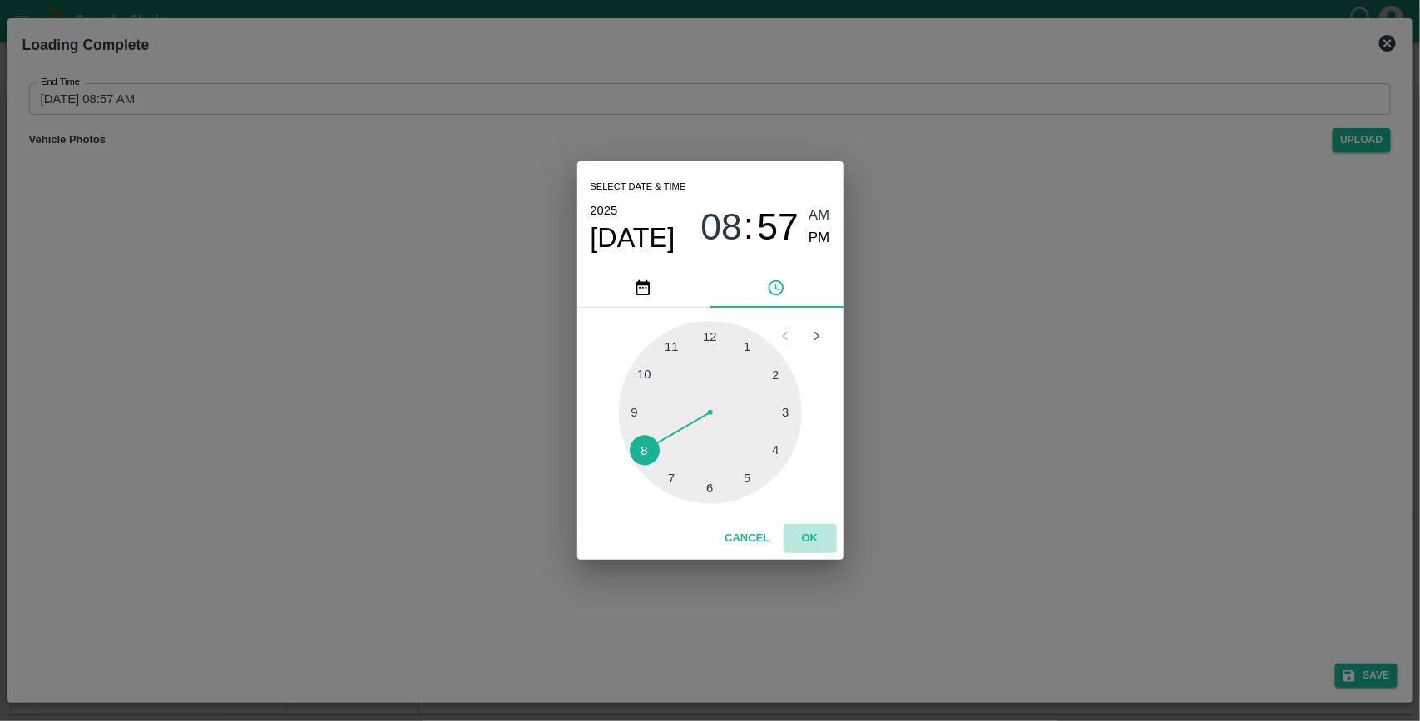
click at [813, 538] on button "OK" at bounding box center [809, 538] width 53 height 29
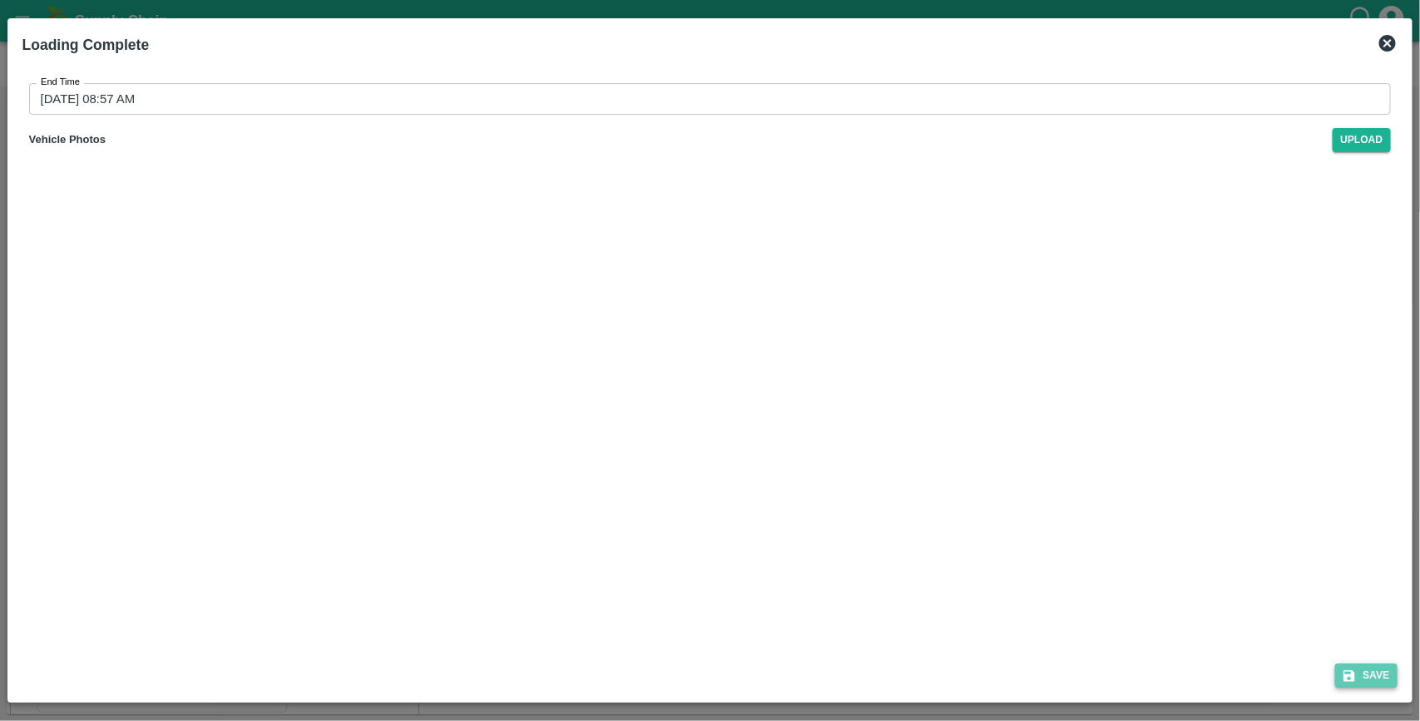
click at [1369, 672] on button "Save" at bounding box center [1366, 676] width 63 height 24
type input "26/08/2025 08:58 AM"
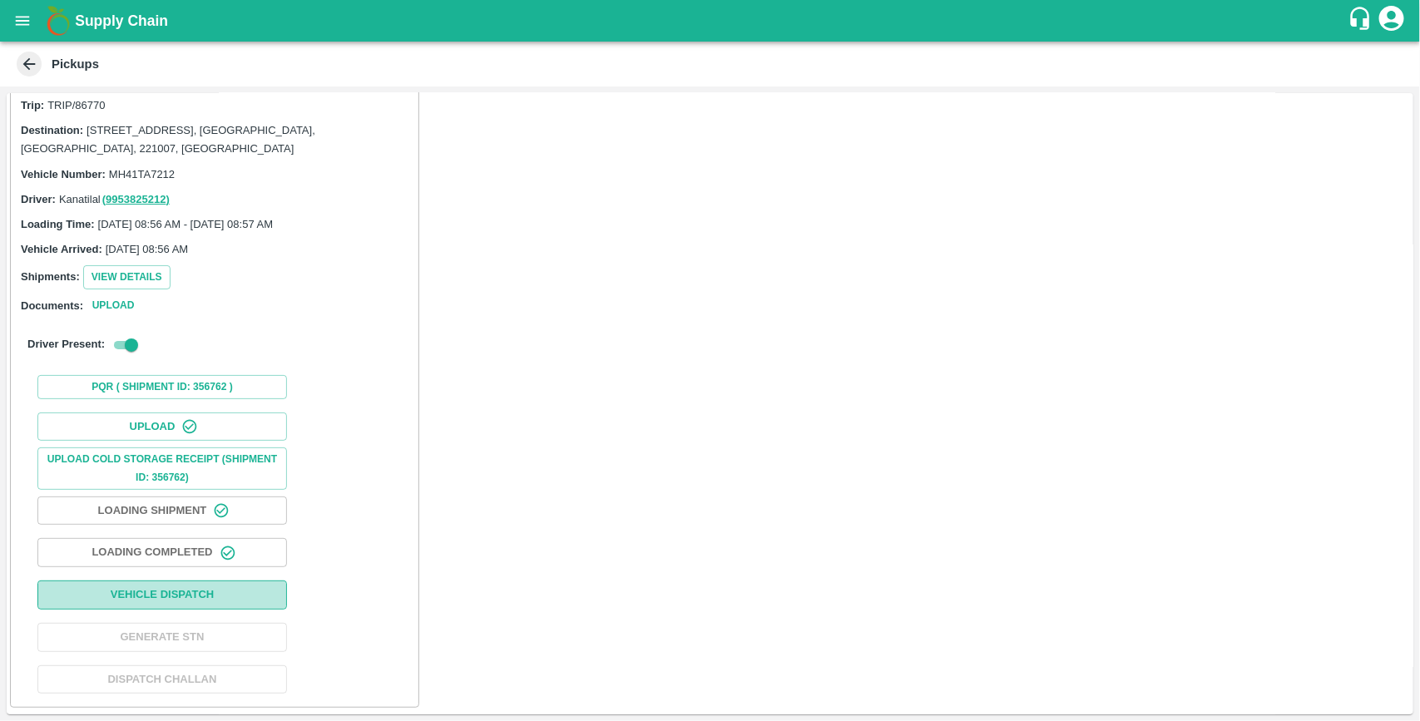
click at [204, 592] on button "Vehicle Dispatch" at bounding box center [161, 594] width 249 height 29
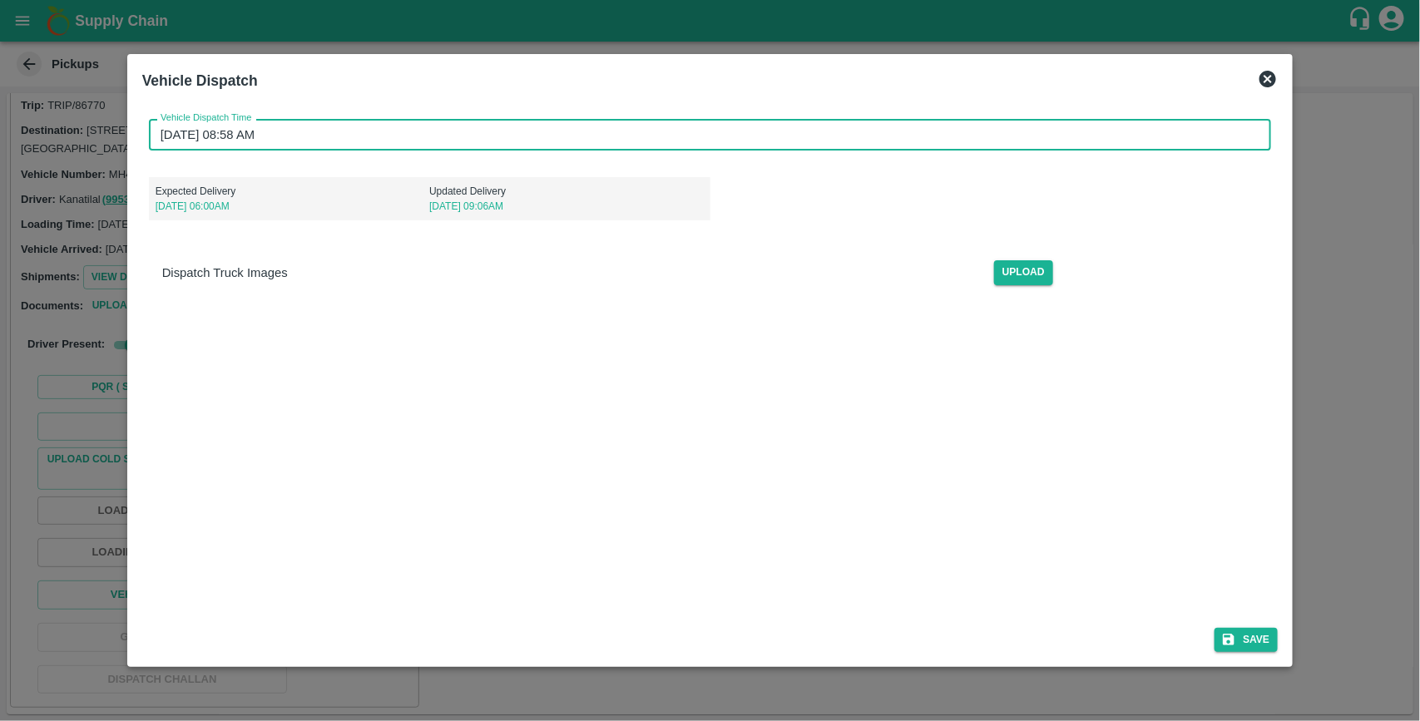
click at [304, 134] on input "26/08/2025 08:58 AM" at bounding box center [704, 135] width 1111 height 32
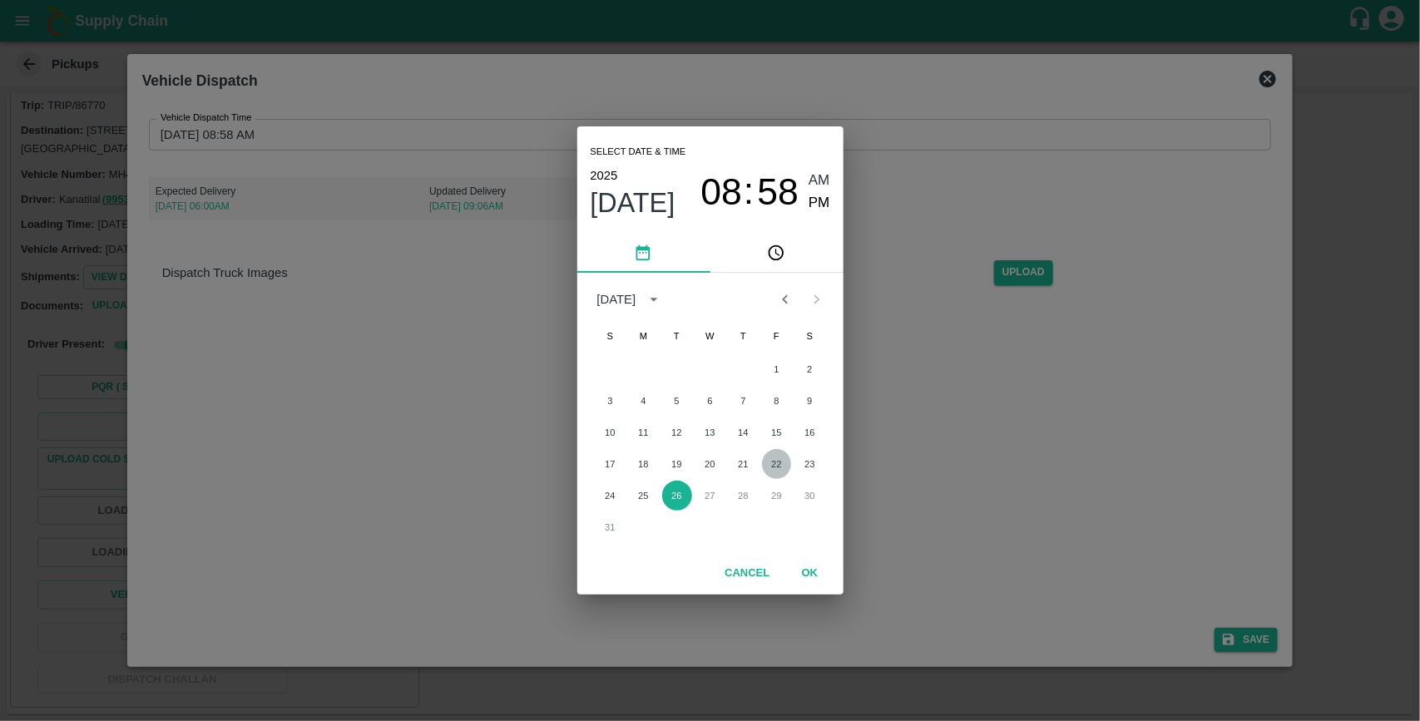
click at [778, 464] on button "22" at bounding box center [777, 464] width 30 height 30
type input "22/08/2025 08:58 AM"
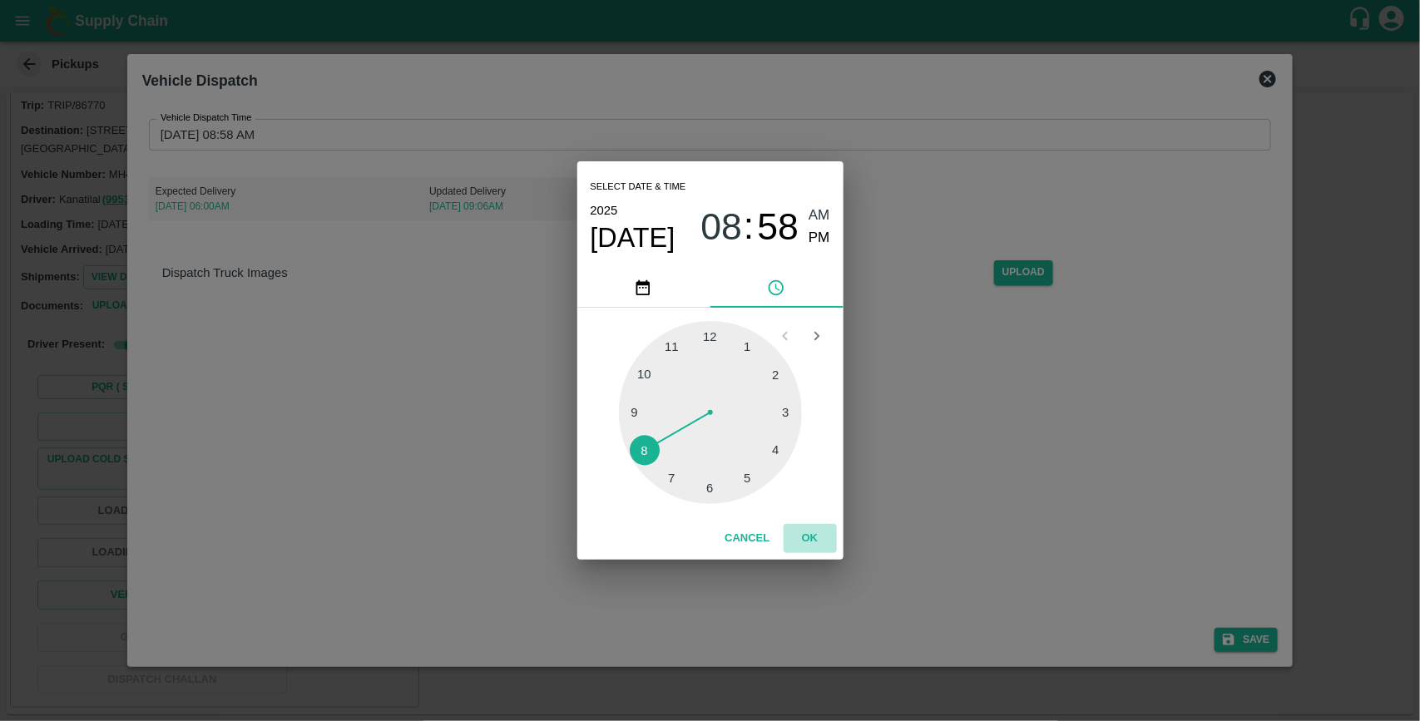
click at [815, 546] on button "OK" at bounding box center [809, 538] width 53 height 29
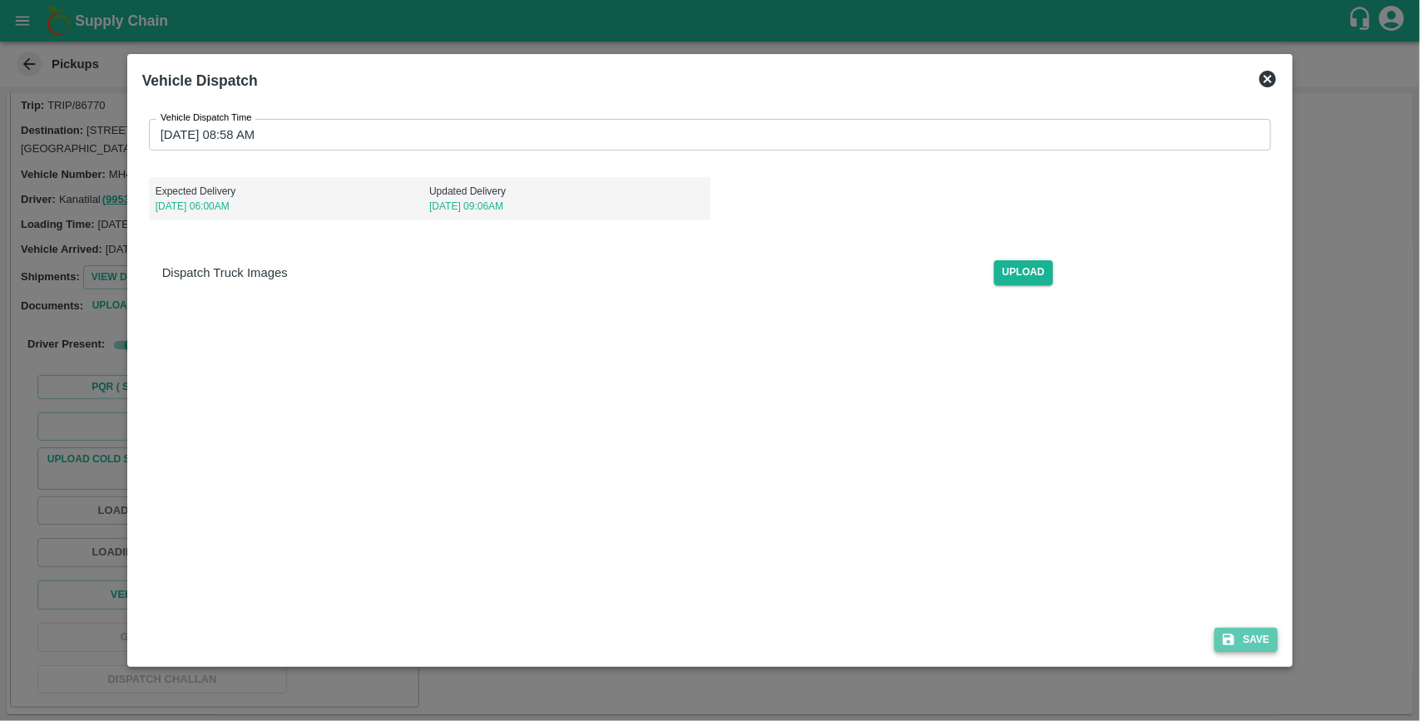
click at [1250, 640] on button "Save" at bounding box center [1245, 640] width 63 height 24
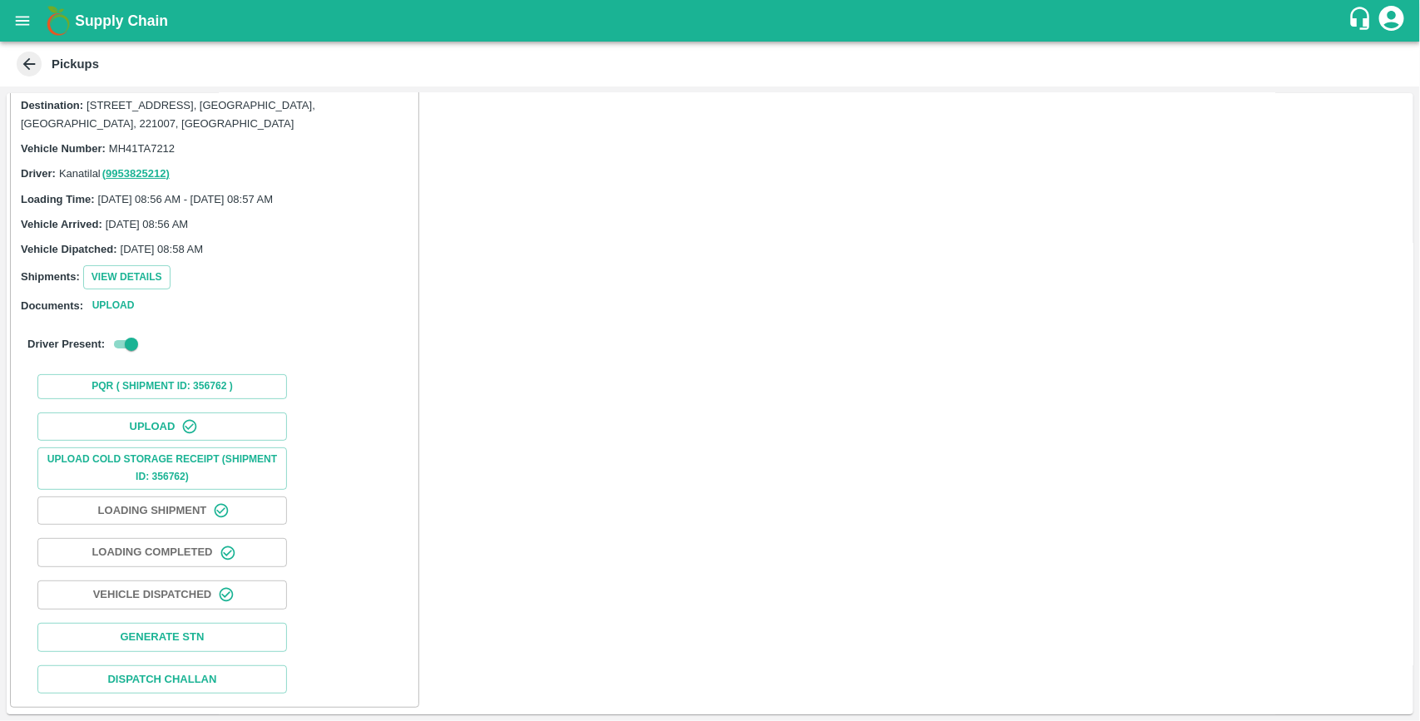
scroll to position [0, 0]
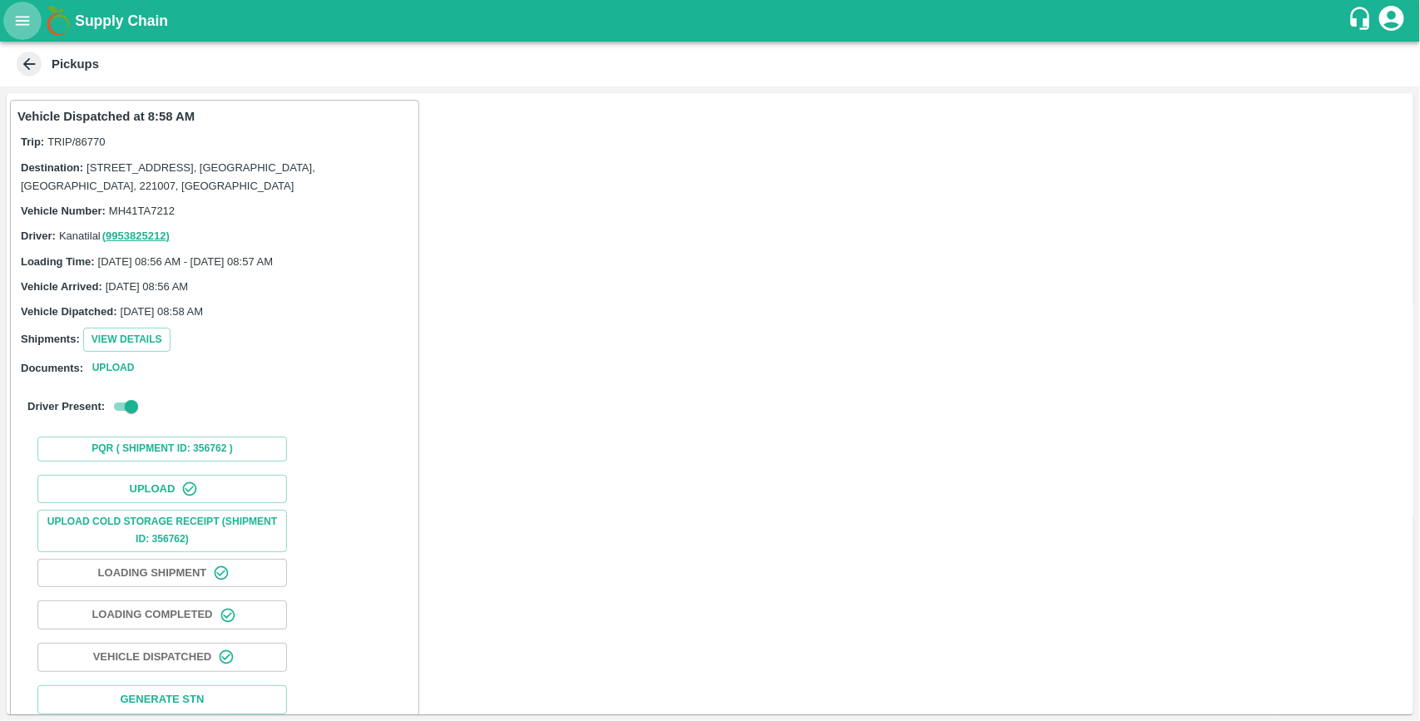
click at [27, 17] on icon "open drawer" at bounding box center [23, 20] width 14 height 9
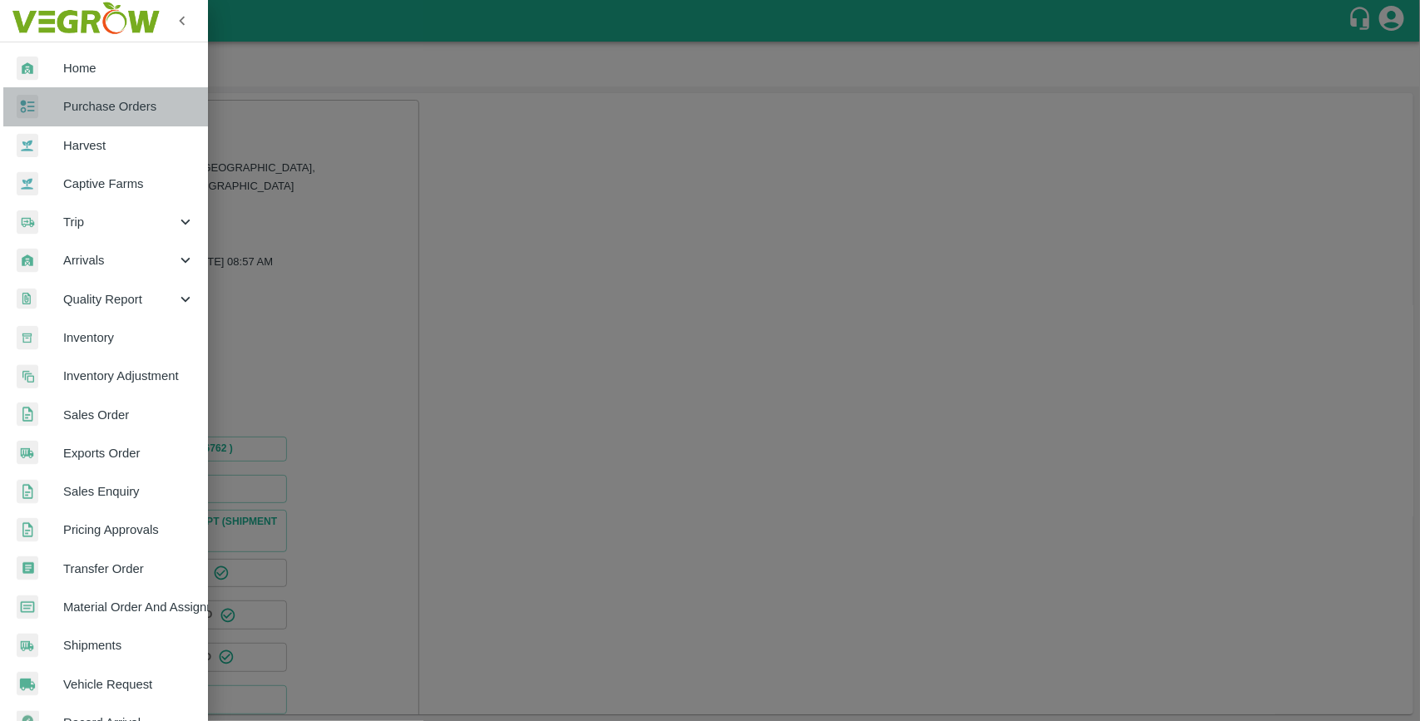
click at [131, 108] on span "Purchase Orders" at bounding box center [128, 106] width 131 height 18
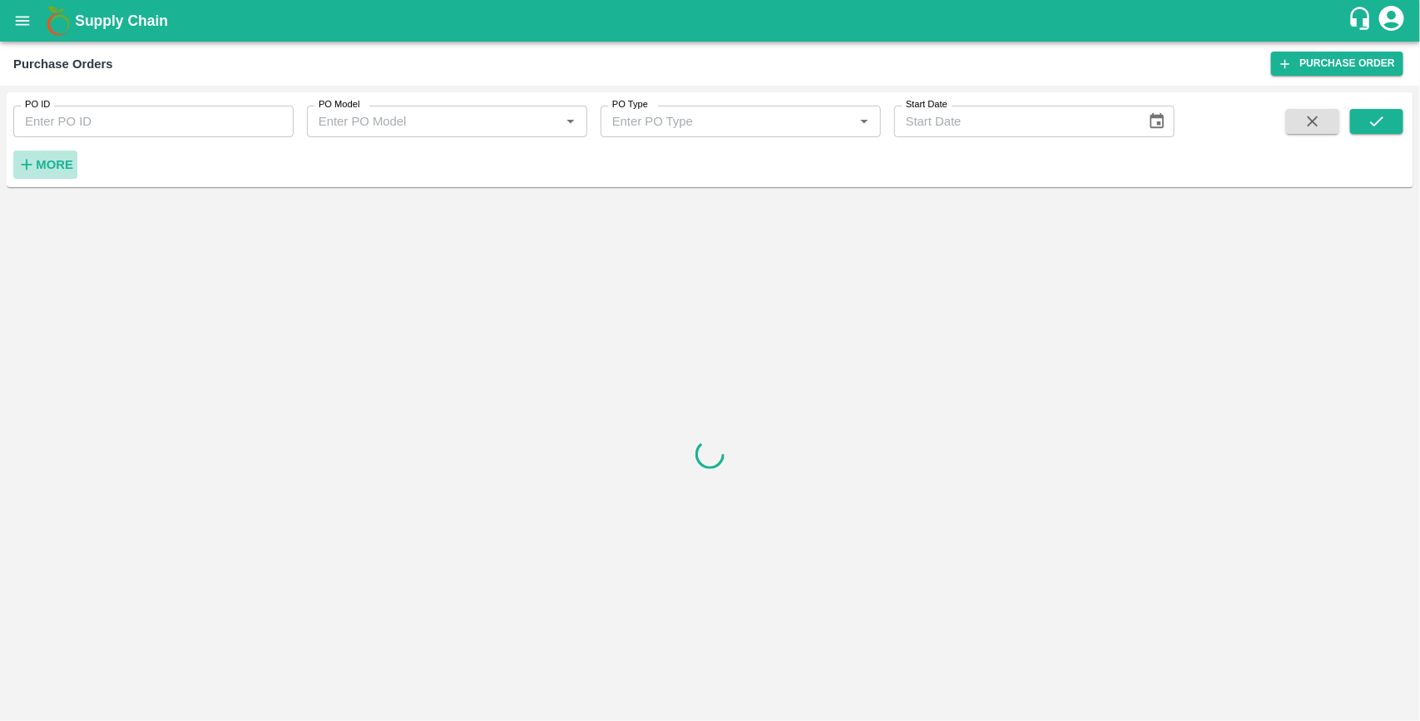
click at [51, 163] on strong "More" at bounding box center [54, 164] width 37 height 13
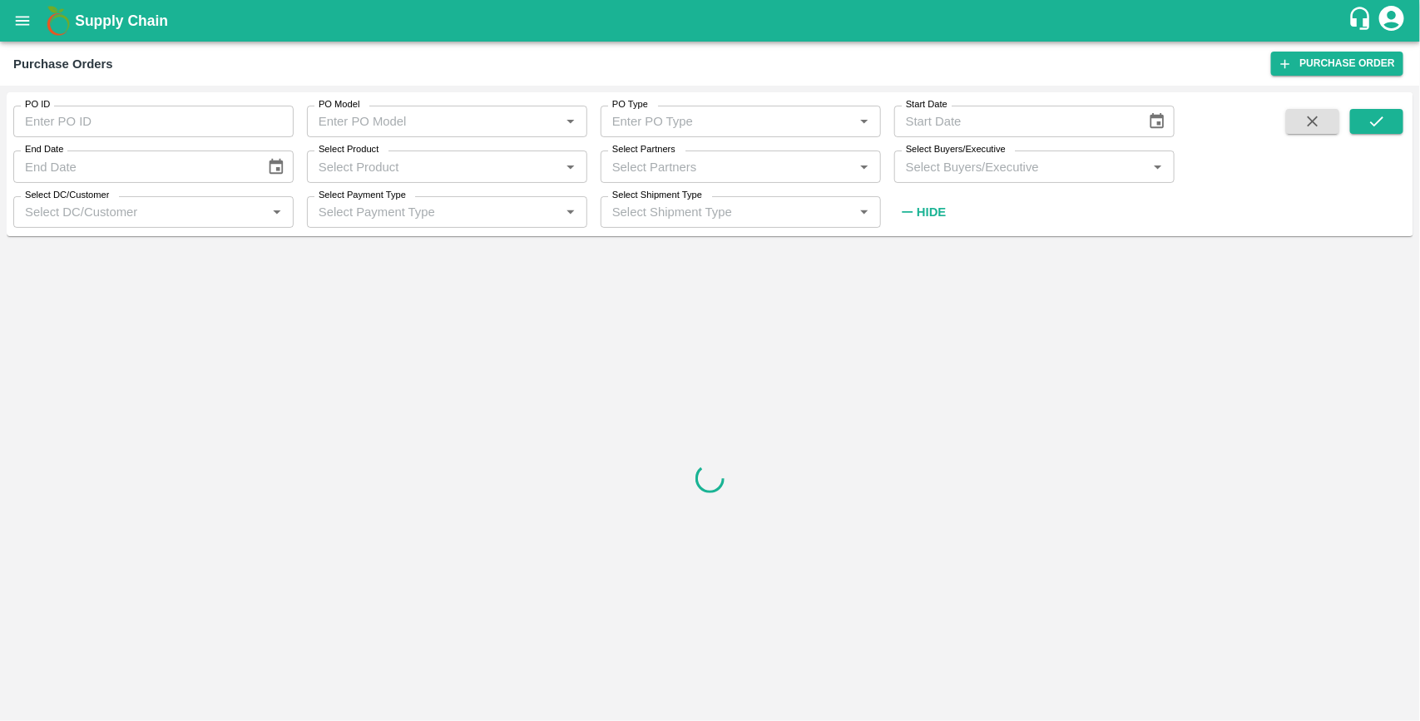
click at [946, 170] on input "Select Buyers/Executive" at bounding box center [1020, 167] width 243 height 22
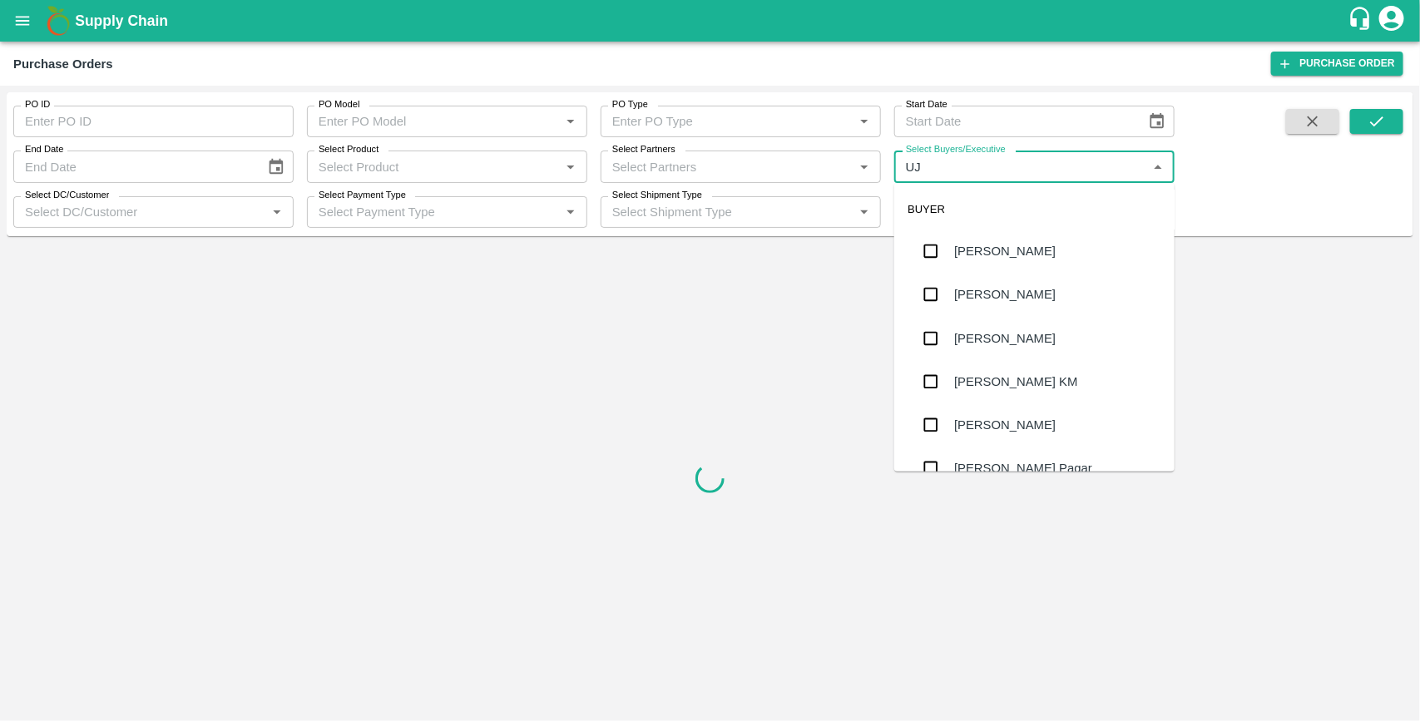
type input "UJJ"
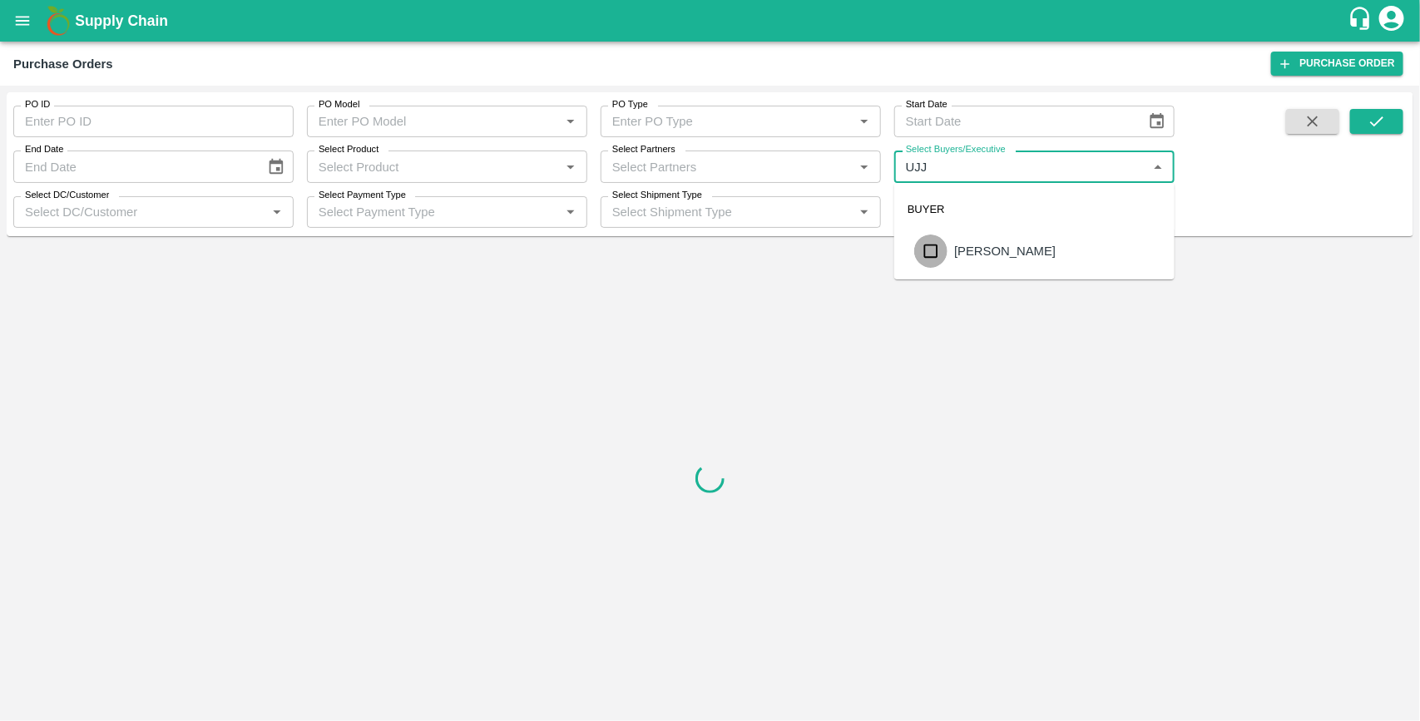
click at [933, 252] on input "checkbox" at bounding box center [930, 251] width 33 height 33
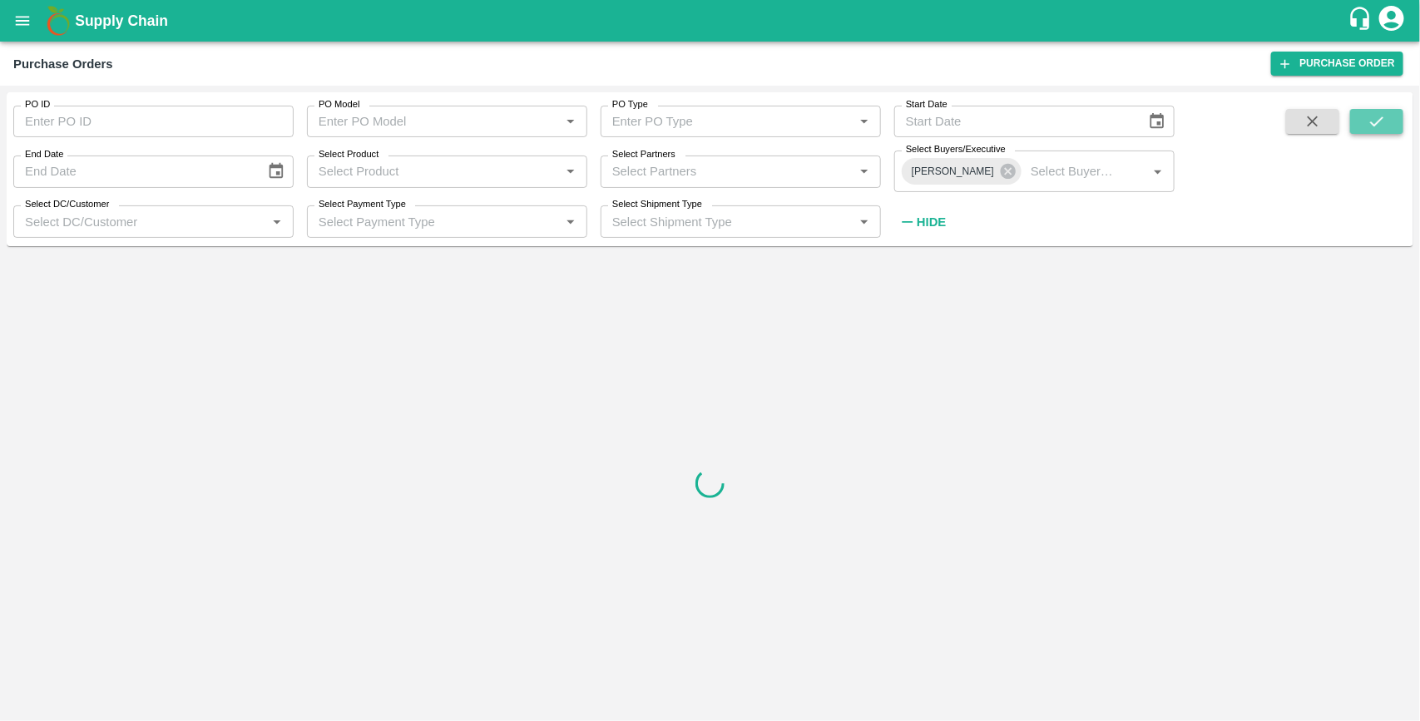
click at [1377, 130] on icon "submit" at bounding box center [1376, 121] width 18 height 18
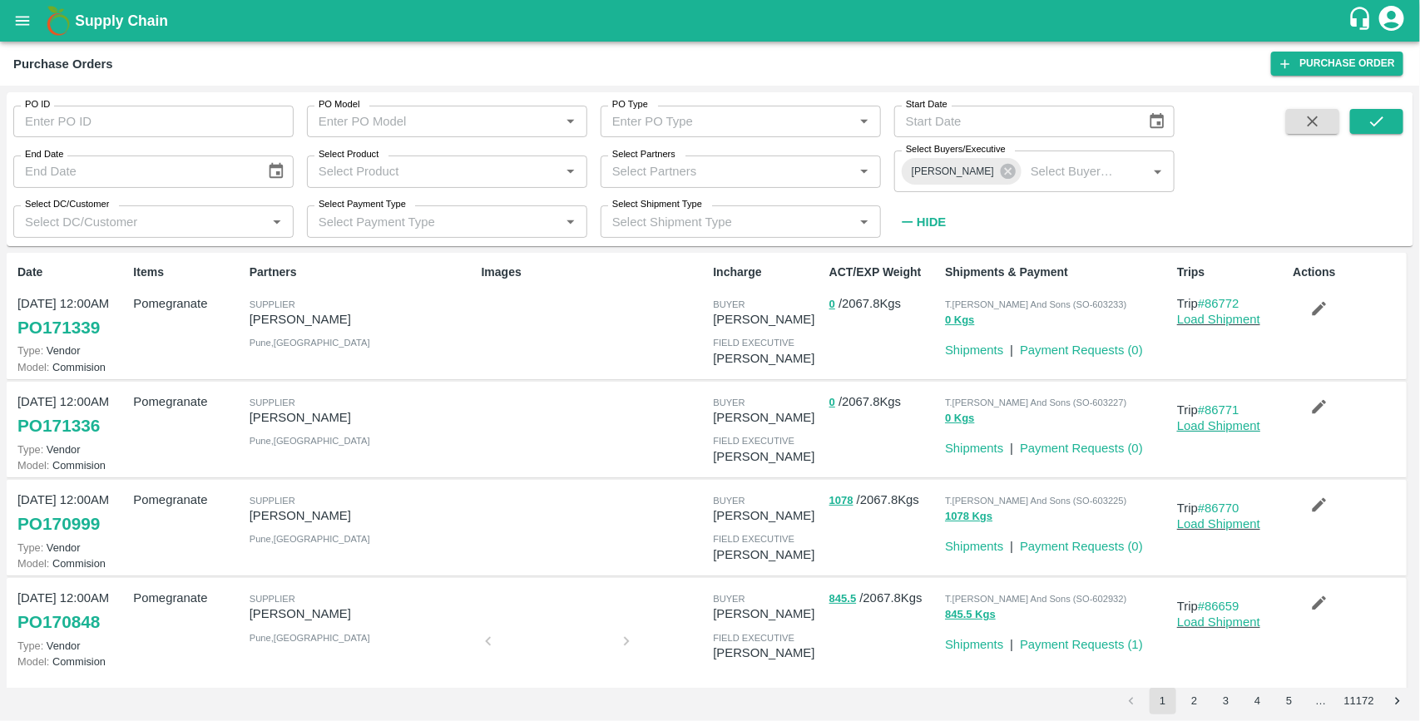
click at [1247, 426] on link "Load Shipment" at bounding box center [1218, 425] width 83 height 13
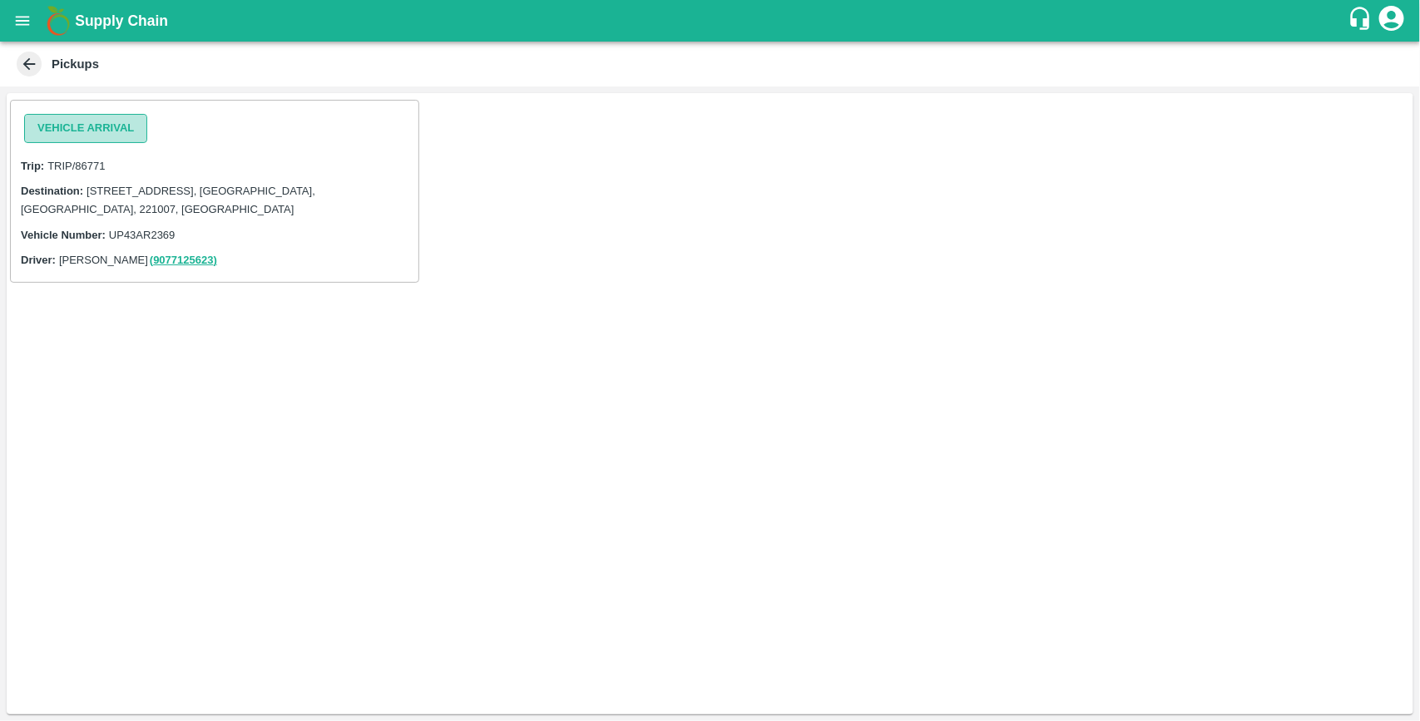
click at [117, 121] on button "Vehicle Arrival" at bounding box center [85, 128] width 123 height 29
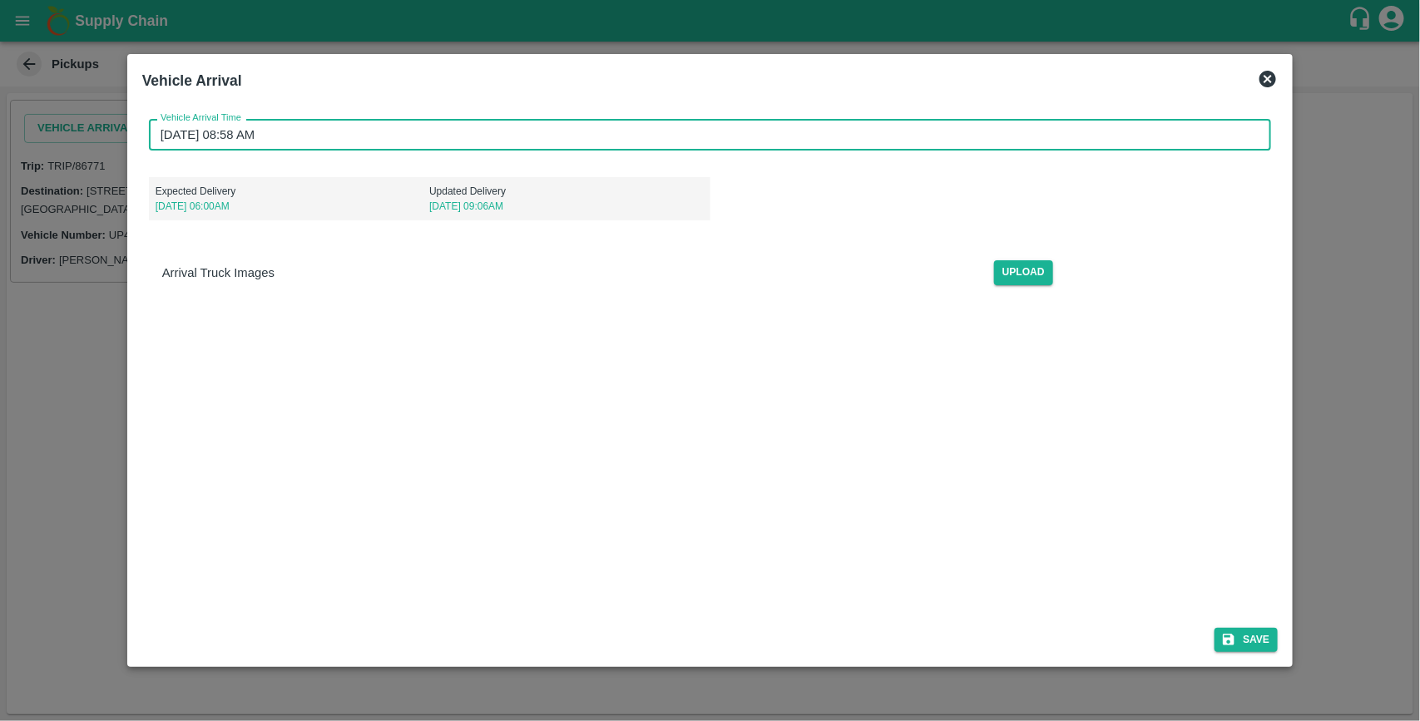
click at [300, 130] on input "26/08/2025 08:58 AM" at bounding box center [704, 135] width 1111 height 32
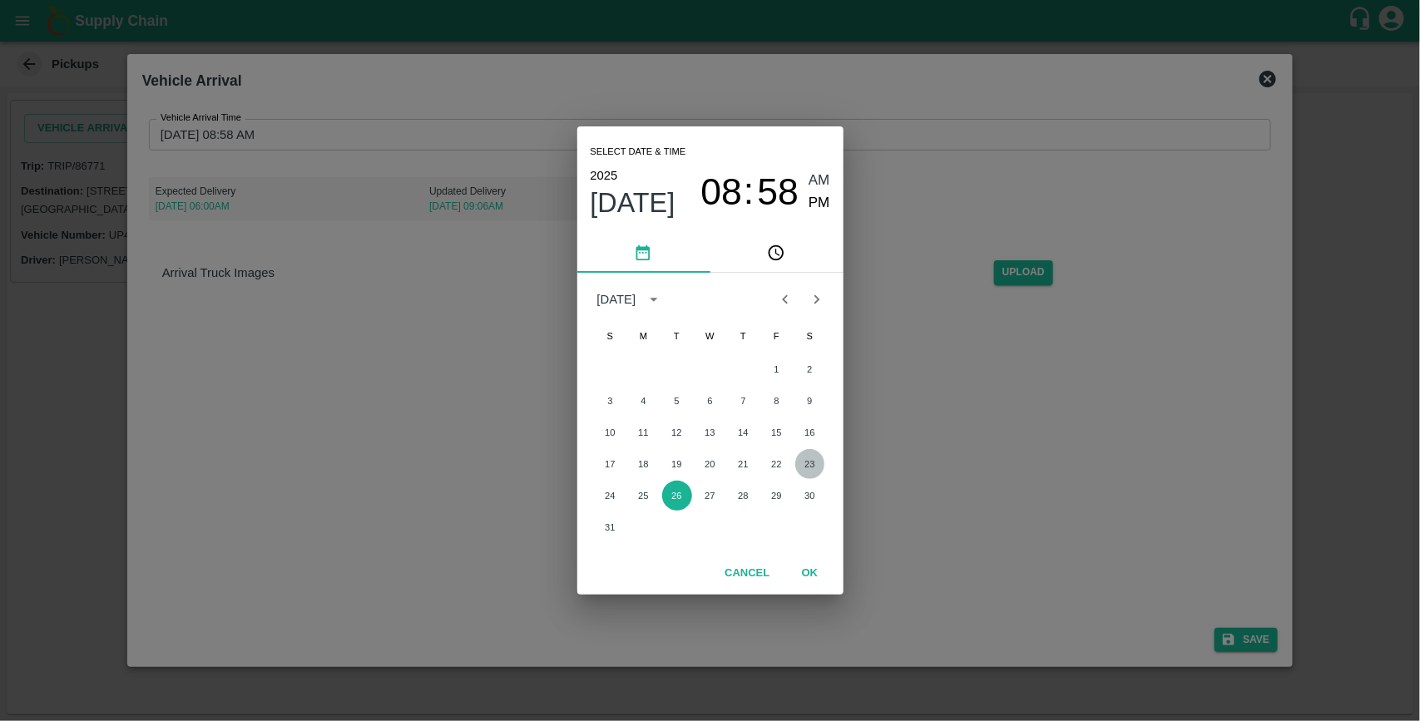
click at [804, 454] on button "23" at bounding box center [810, 464] width 30 height 30
type input "23/08/2025 08:58 AM"
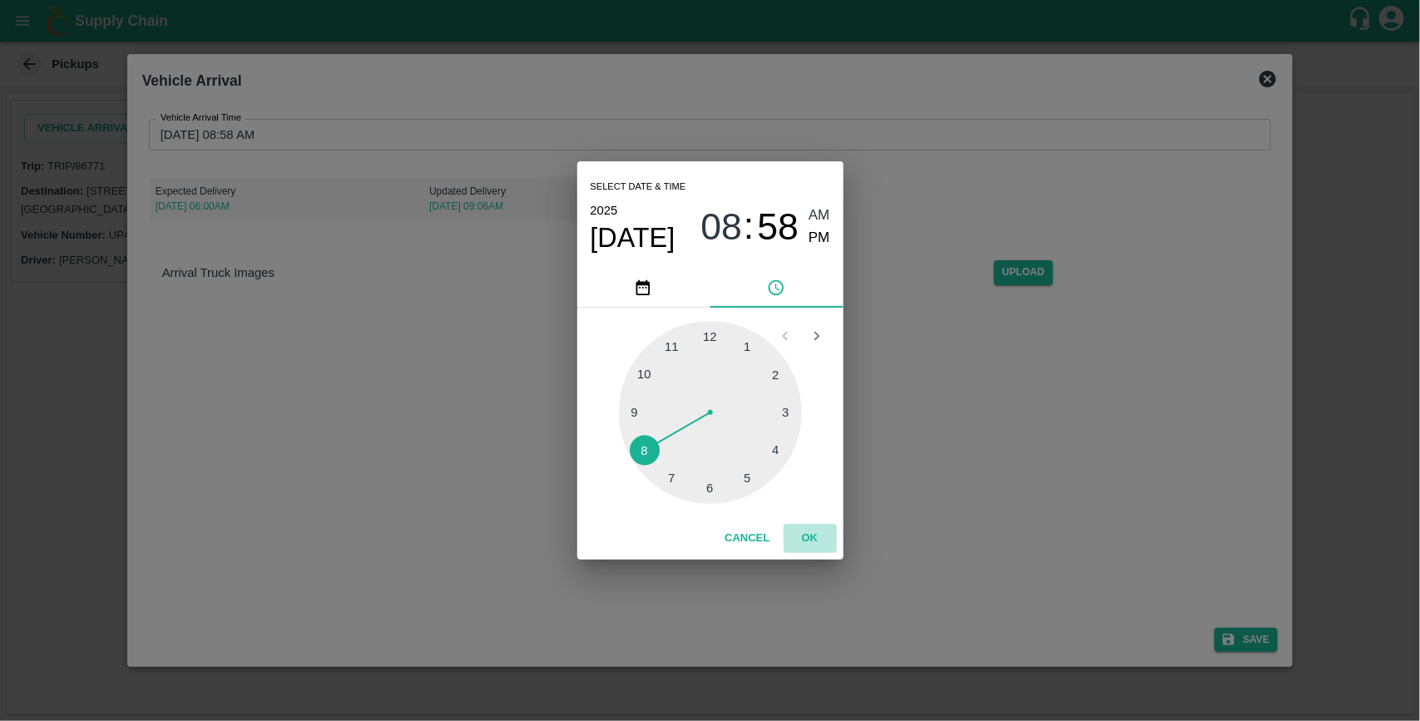
click at [813, 536] on button "OK" at bounding box center [809, 538] width 53 height 29
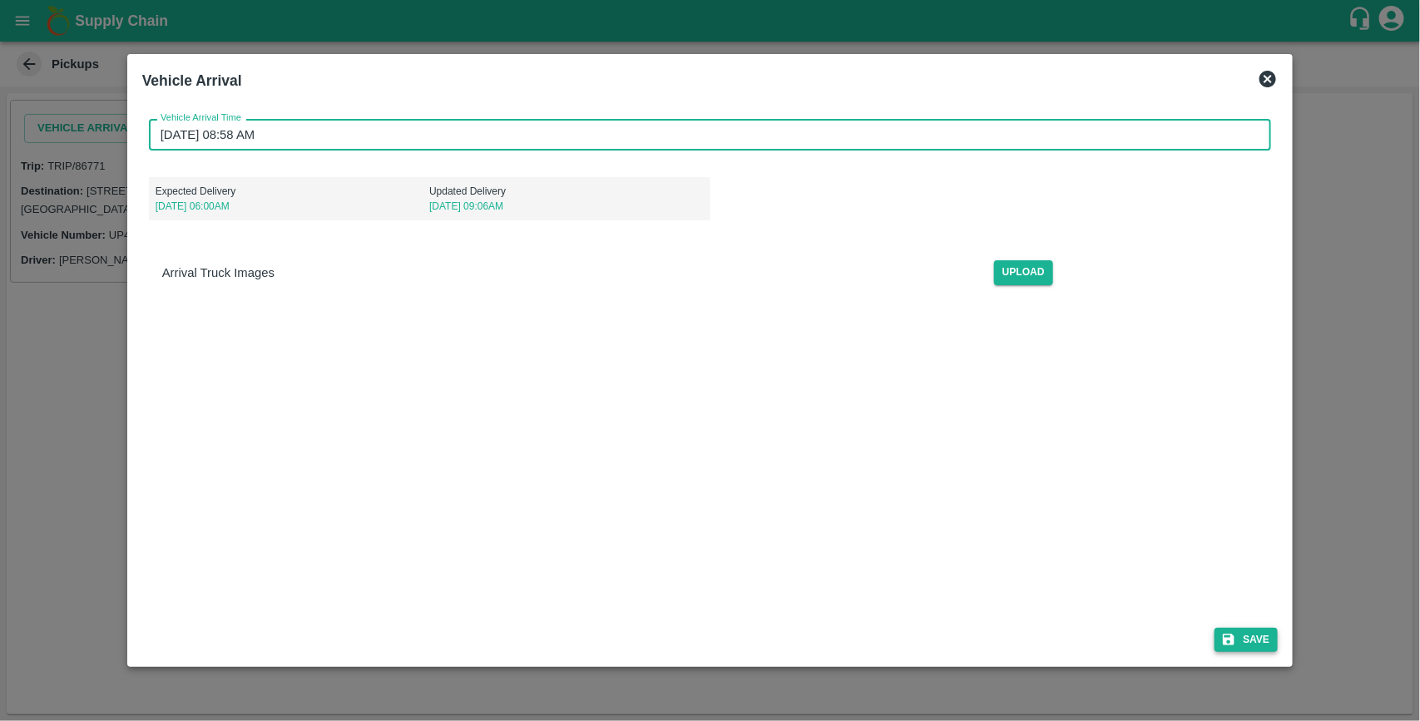
click at [1249, 637] on button "Save" at bounding box center [1245, 640] width 63 height 24
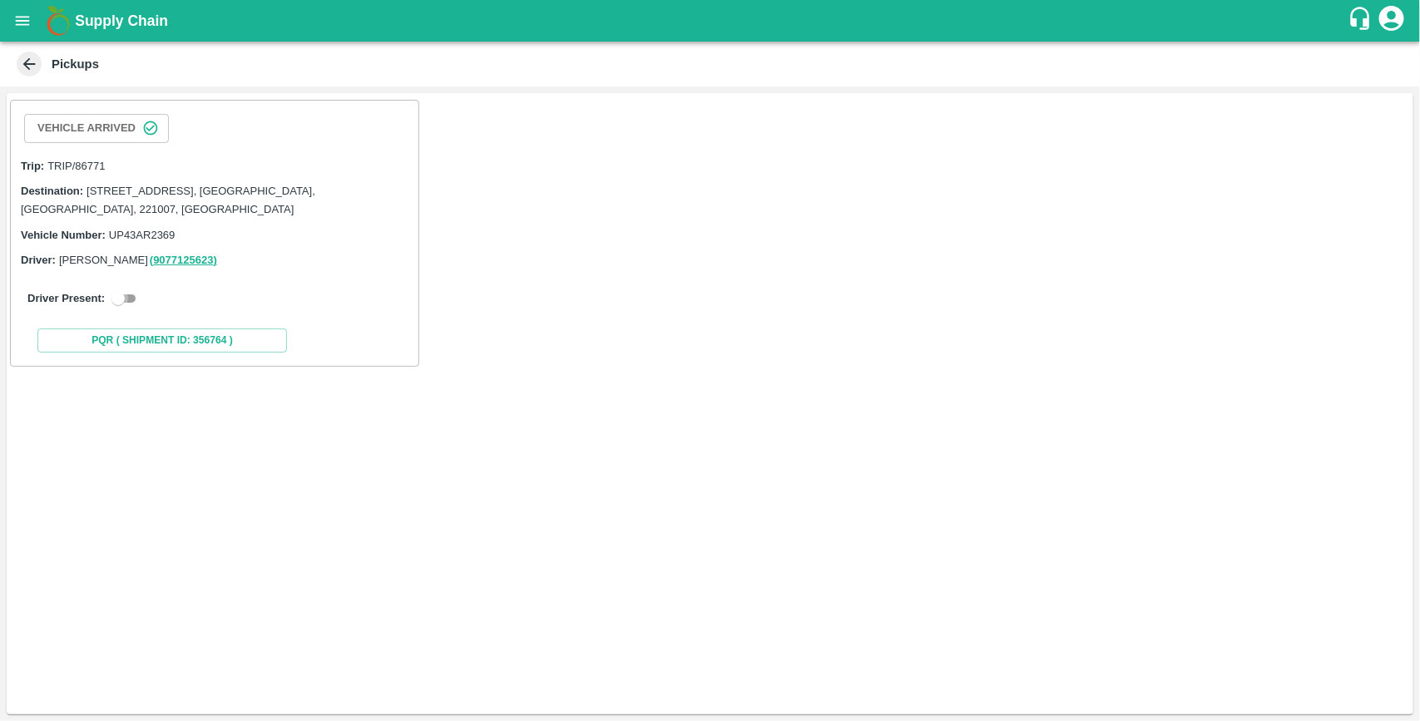
click at [129, 300] on input "checkbox" at bounding box center [118, 299] width 60 height 20
checkbox input "true"
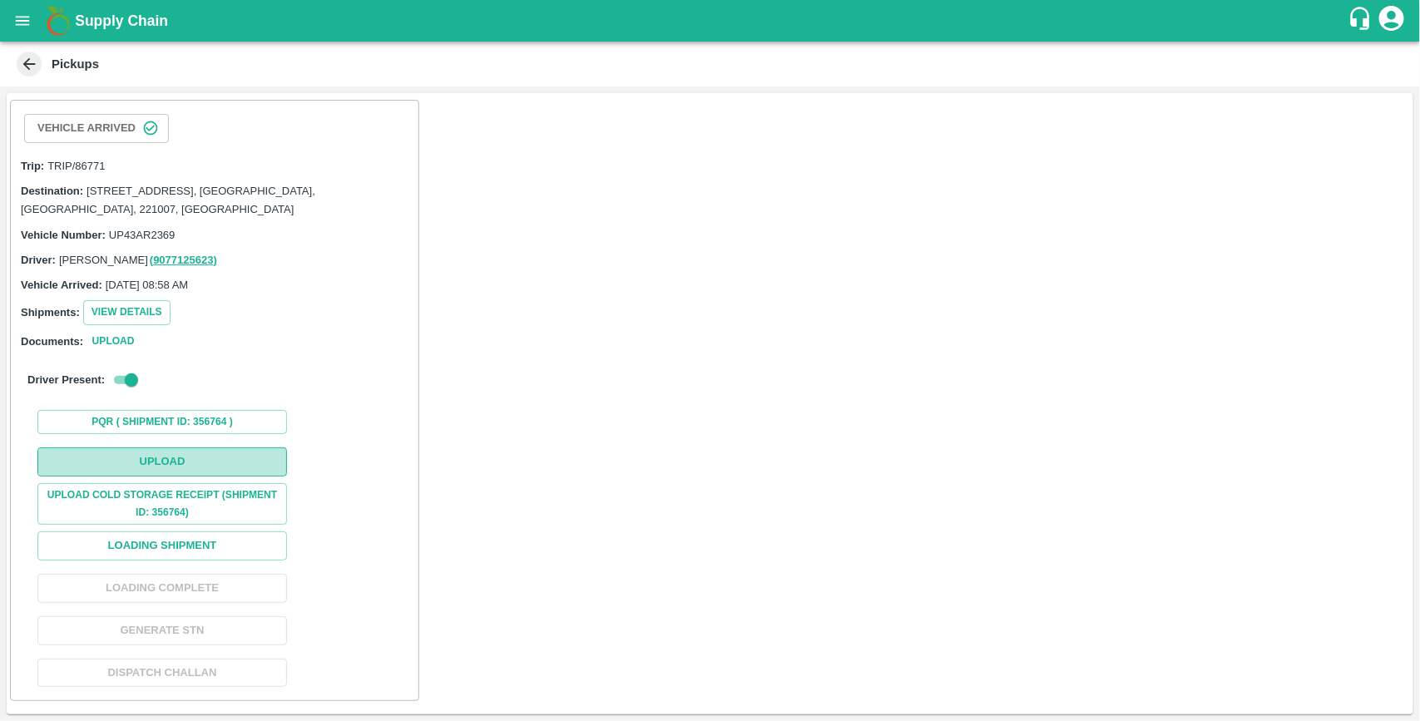
click at [226, 460] on button "Upload" at bounding box center [161, 461] width 249 height 29
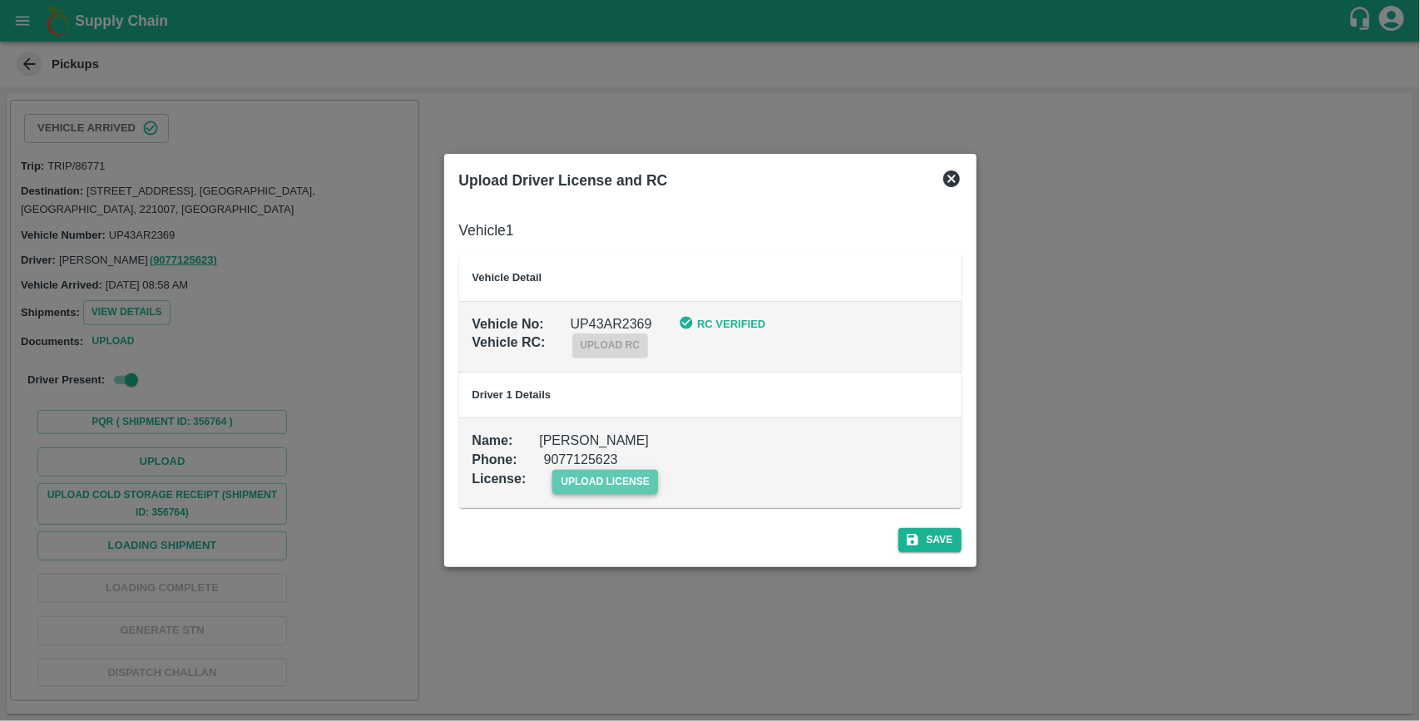
click at [613, 482] on span "upload license" at bounding box center [605, 482] width 106 height 24
click at [0, 0] on input "upload license" at bounding box center [0, 0] width 0 height 0
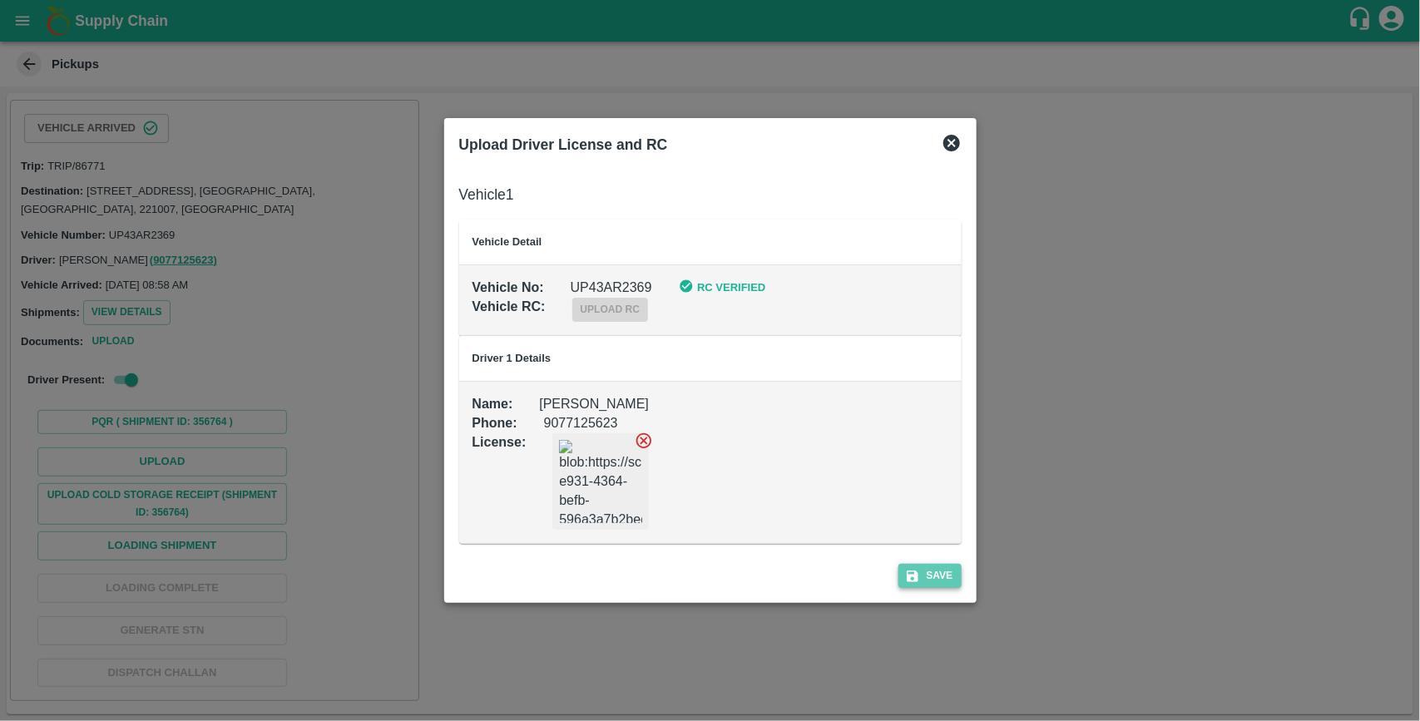
click at [942, 571] on button "Save" at bounding box center [929, 576] width 63 height 24
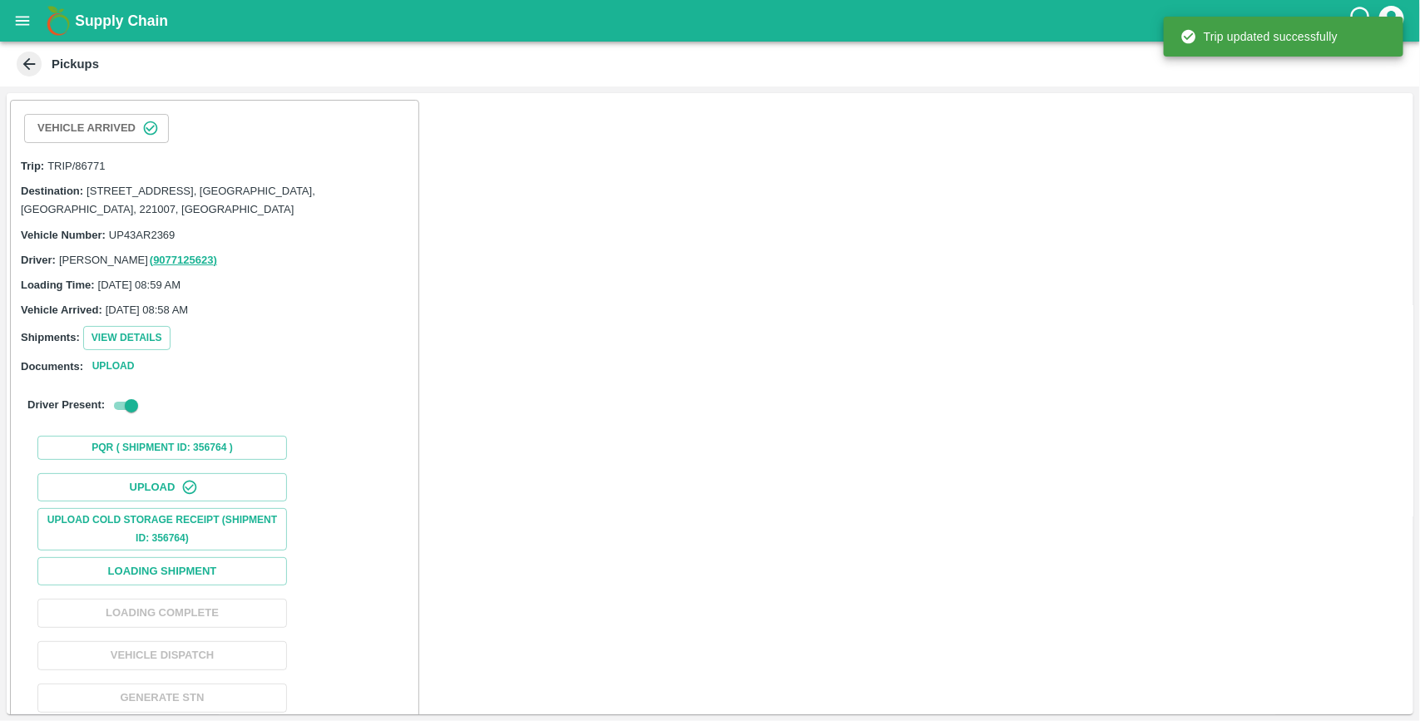
scroll to position [63, 0]
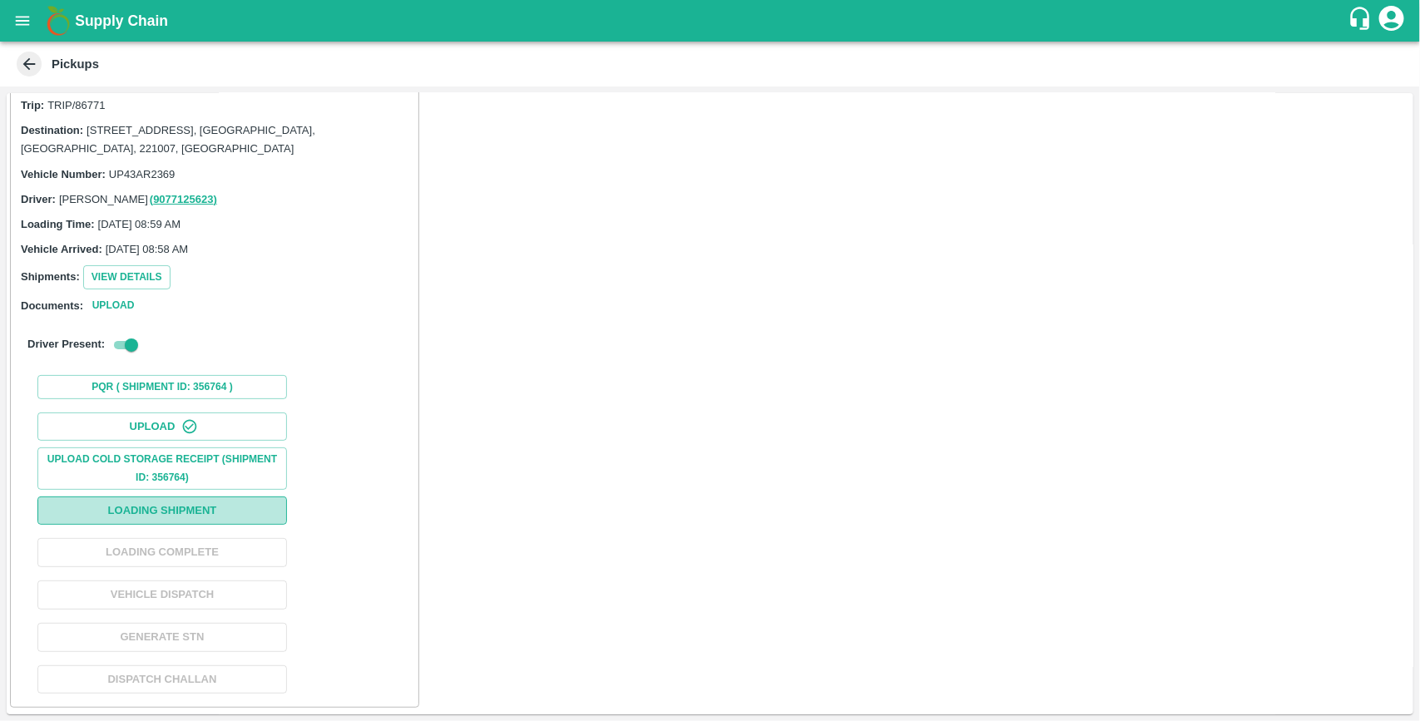
click at [180, 504] on button "Loading Shipment" at bounding box center [161, 510] width 249 height 29
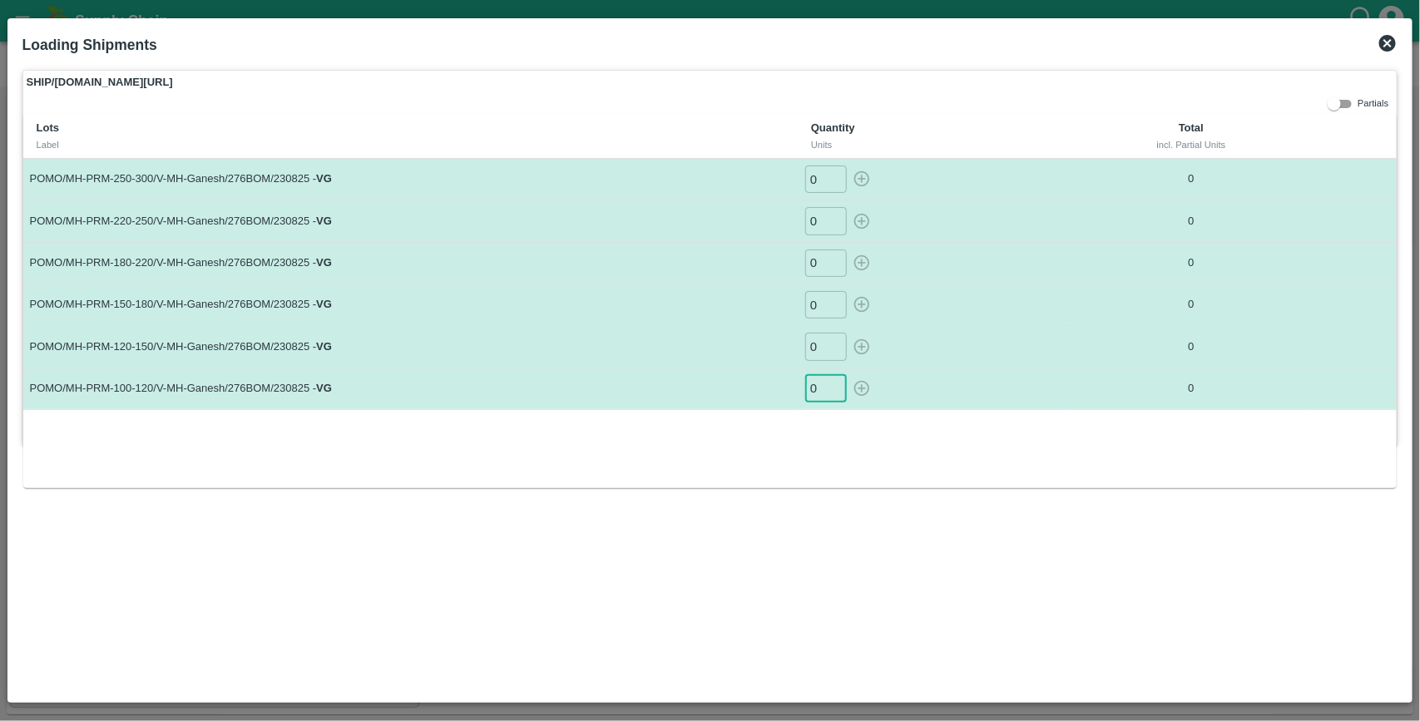
click at [825, 389] on input "0" at bounding box center [826, 388] width 42 height 27
type input "27"
click at [848, 375] on button "button" at bounding box center [861, 388] width 27 height 27
type input "0"
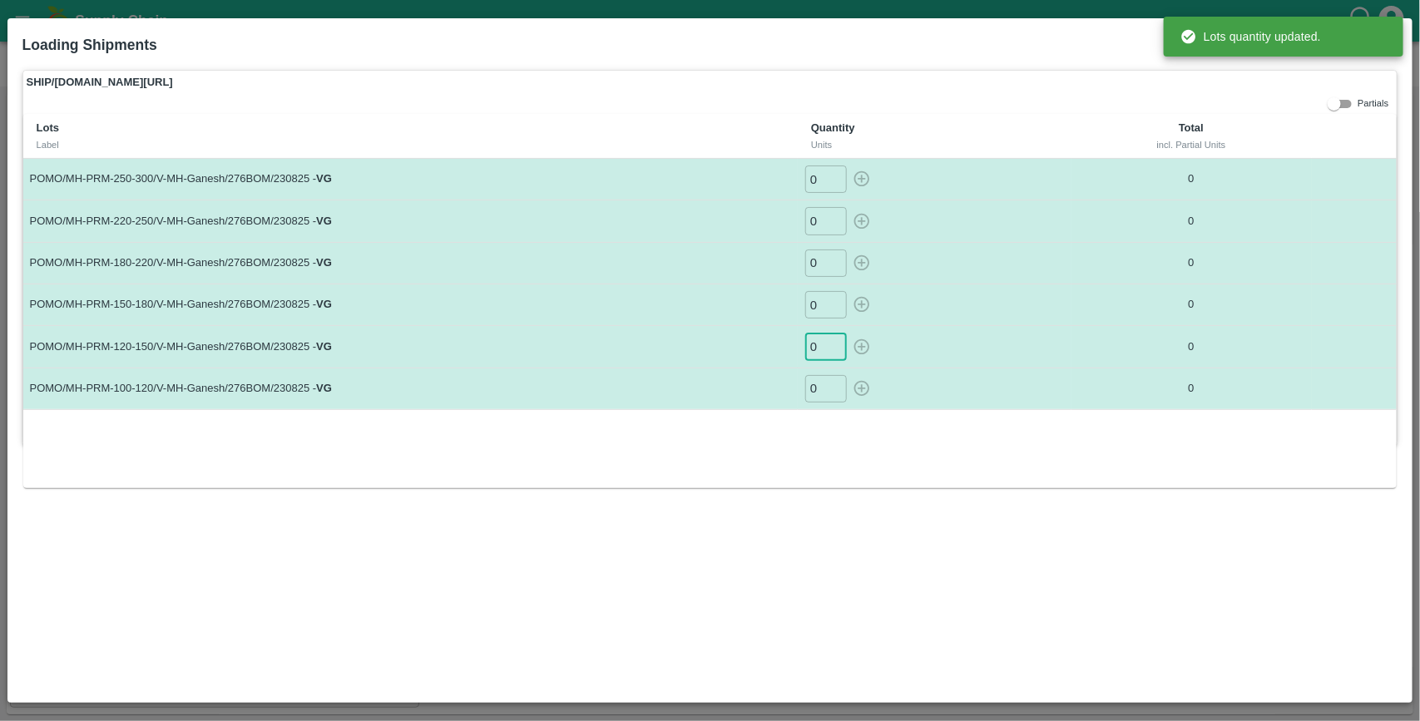
click at [821, 349] on input "0" at bounding box center [826, 346] width 42 height 27
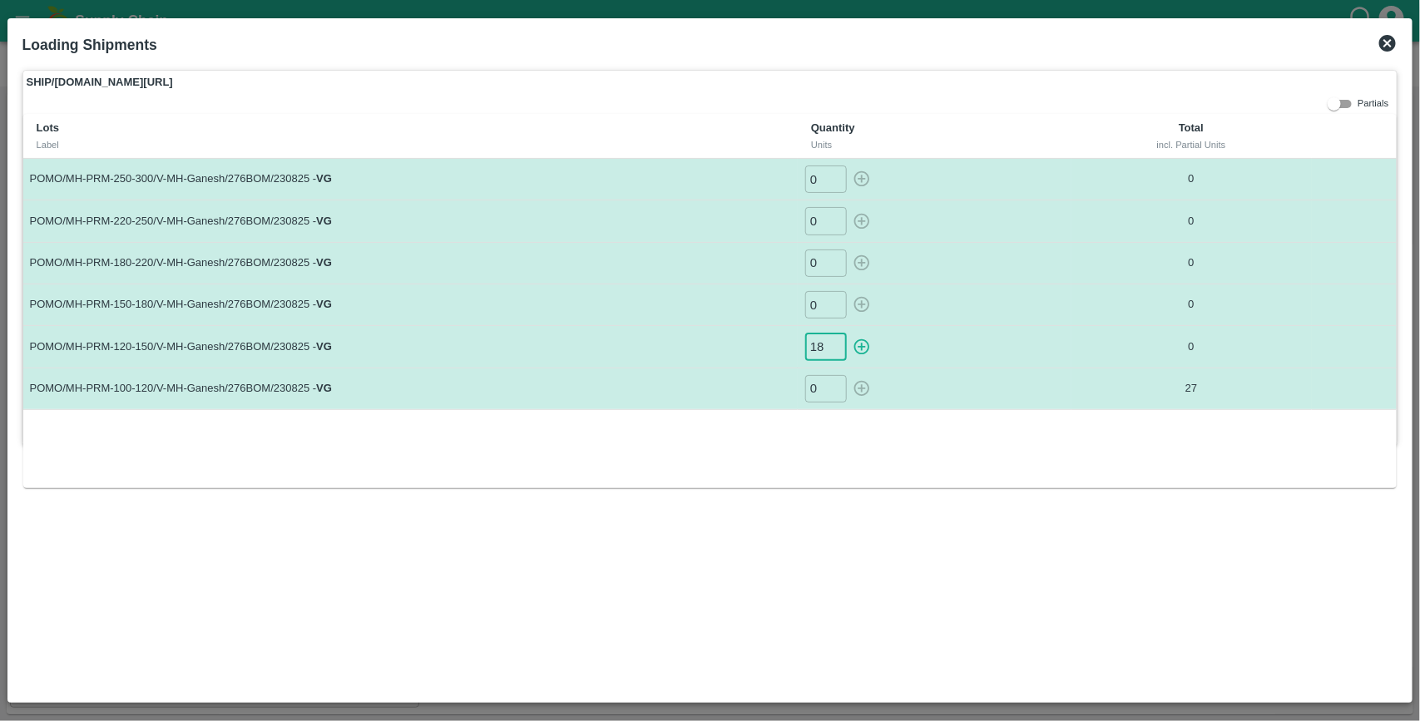
type input "18"
click at [848, 333] on button "button" at bounding box center [861, 346] width 27 height 27
type input "0"
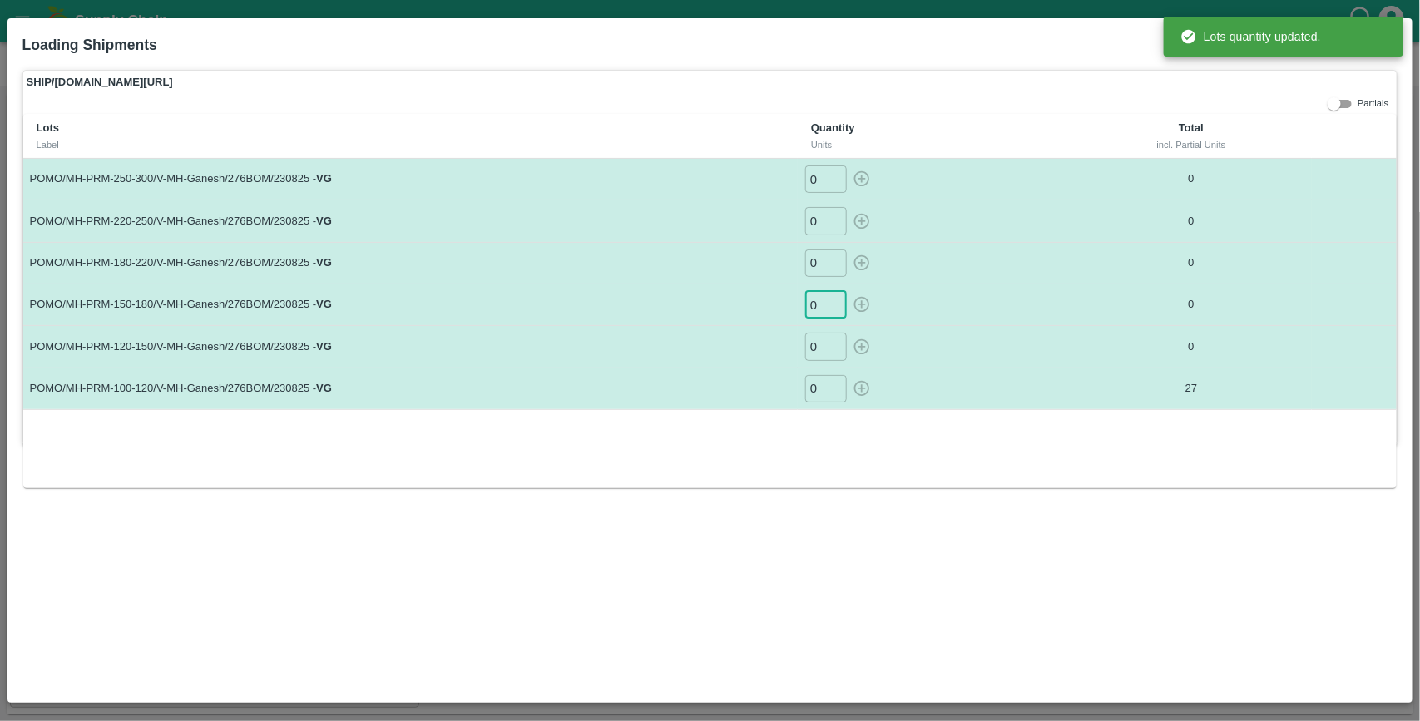
click at [821, 306] on input "0" at bounding box center [826, 304] width 42 height 27
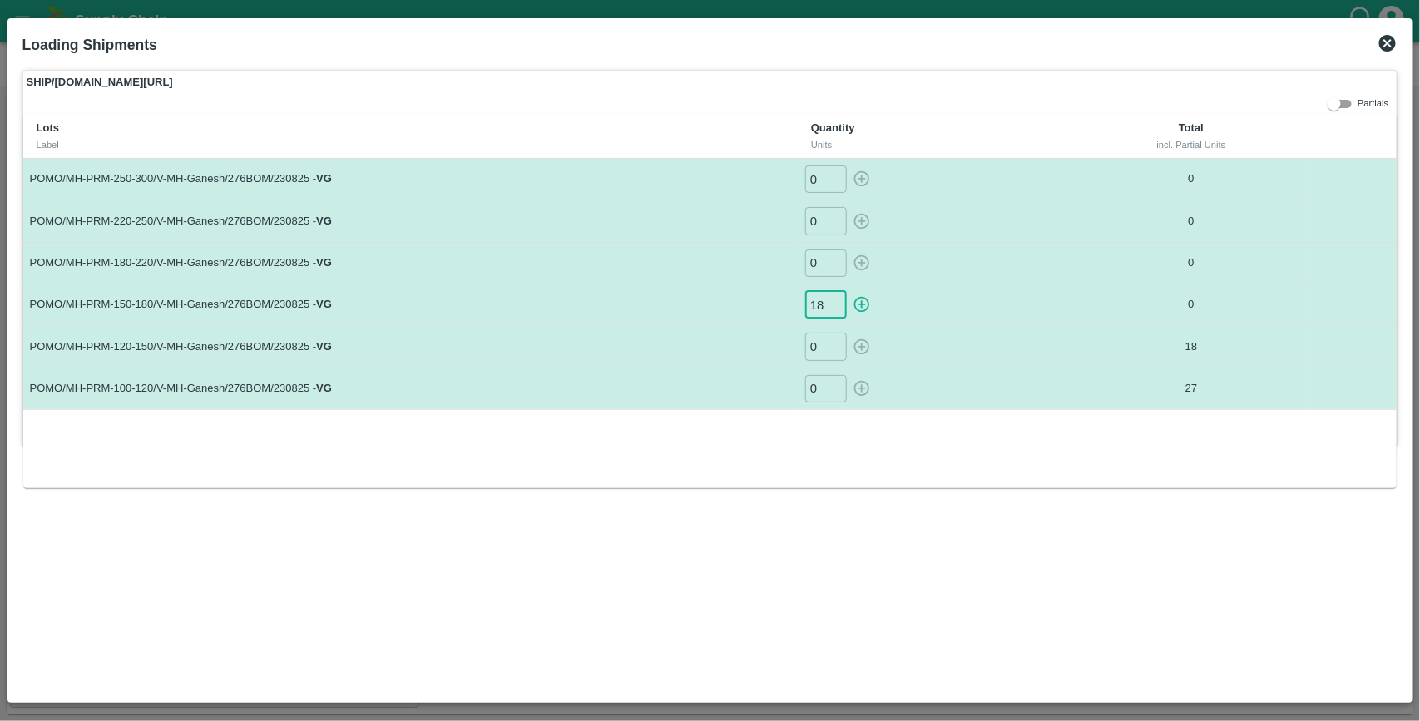
type input "18"
click at [848, 291] on button "button" at bounding box center [861, 304] width 27 height 27
type input "0"
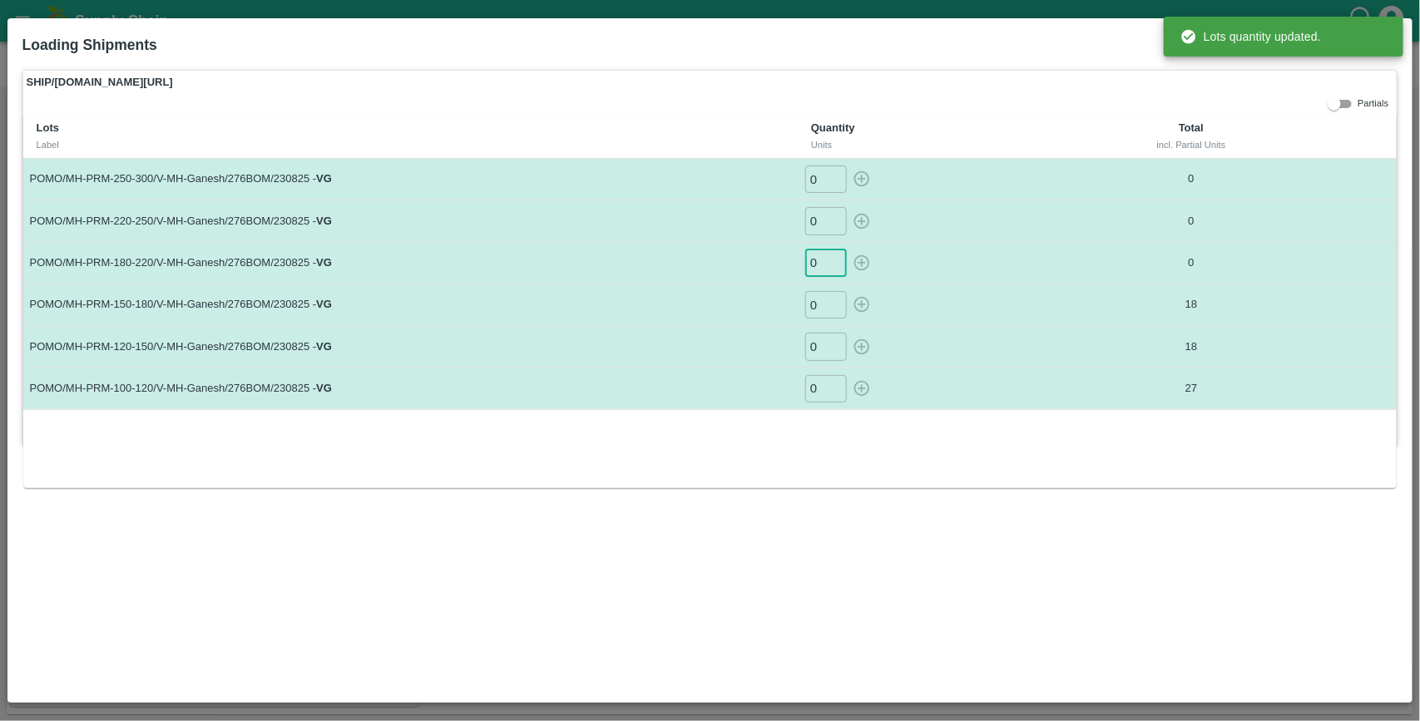
click at [821, 269] on input "0" at bounding box center [826, 262] width 42 height 27
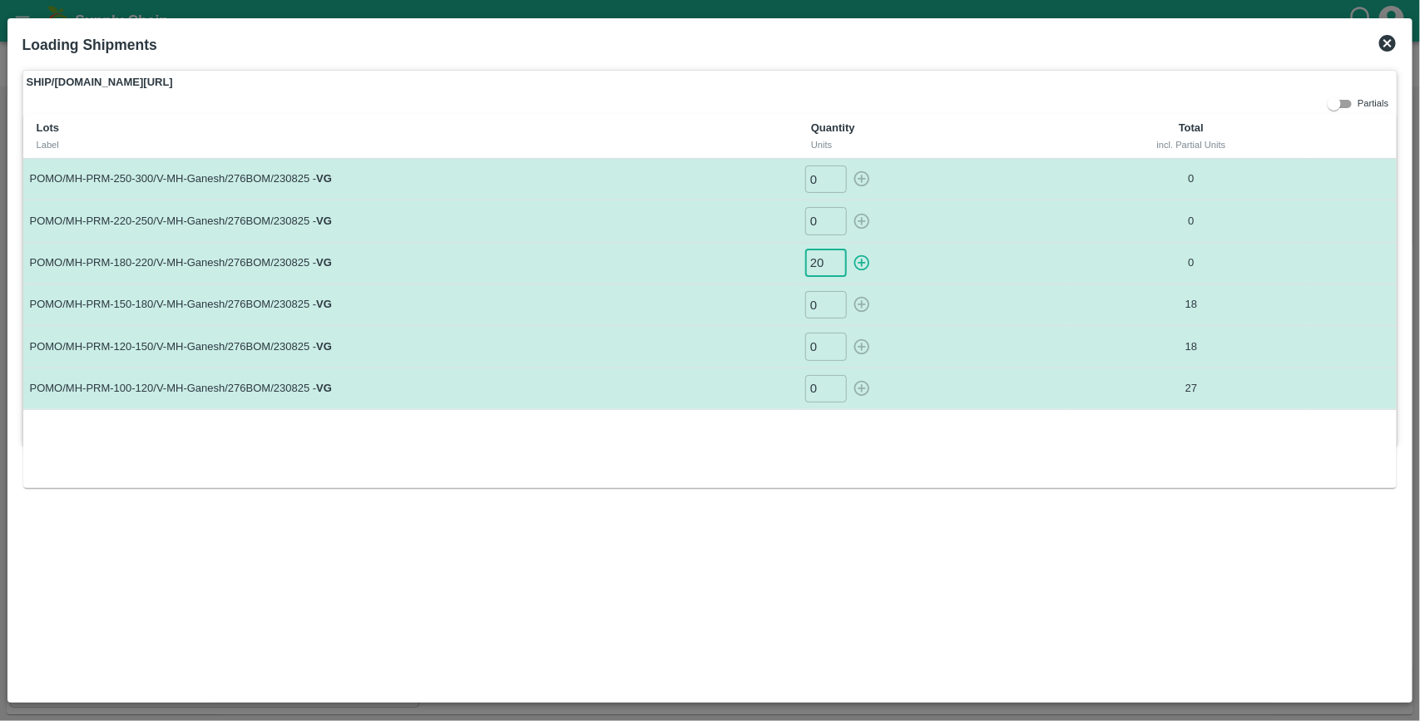
type input "20"
click at [848, 249] on button "button" at bounding box center [861, 262] width 27 height 27
type input "0"
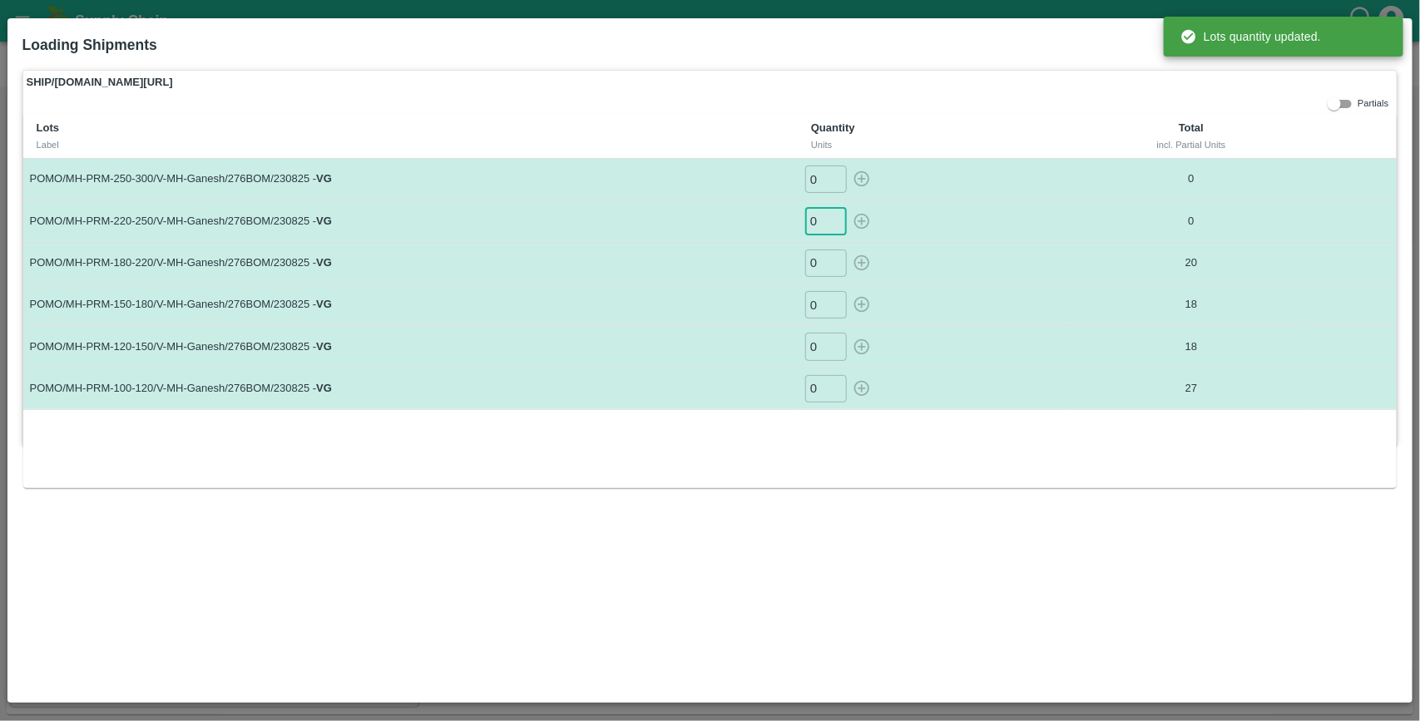
click at [818, 222] on input "0" at bounding box center [826, 220] width 42 height 27
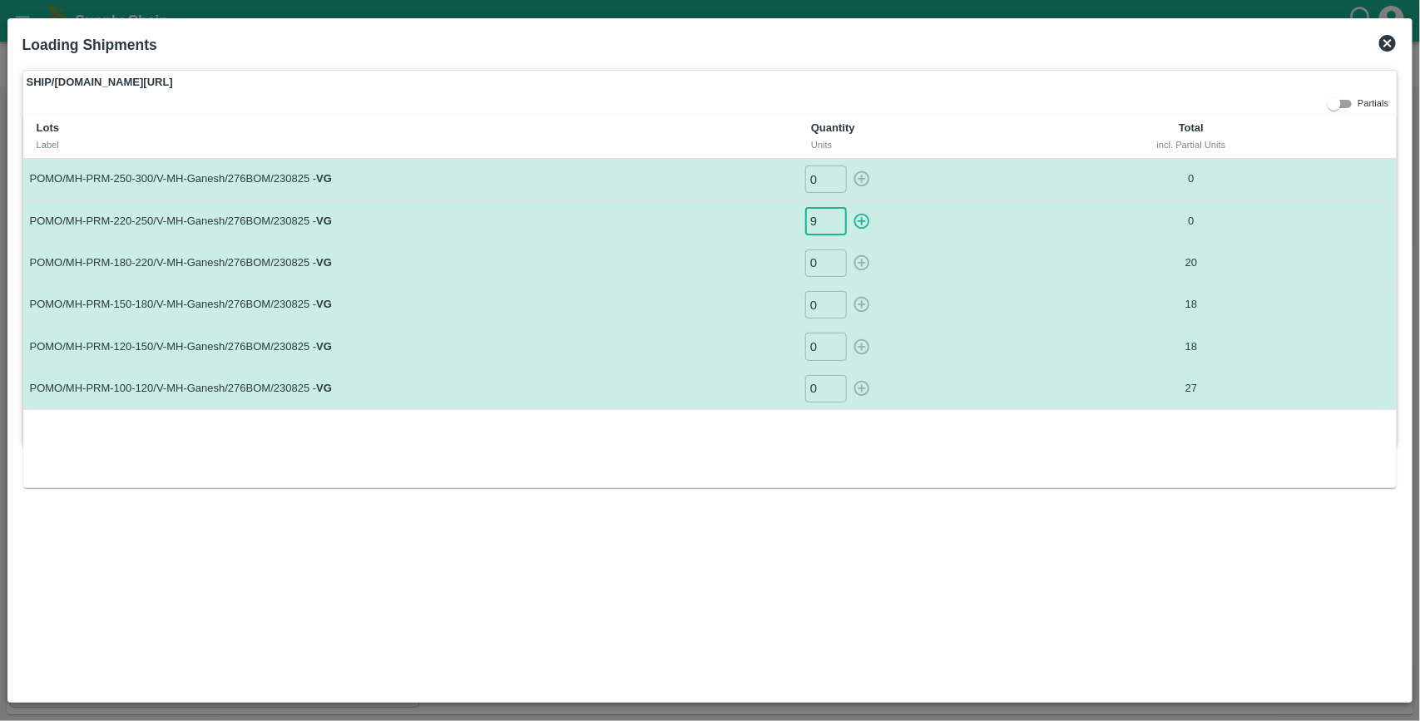
type input "9"
click at [848, 207] on button "button" at bounding box center [861, 220] width 27 height 27
type input "0"
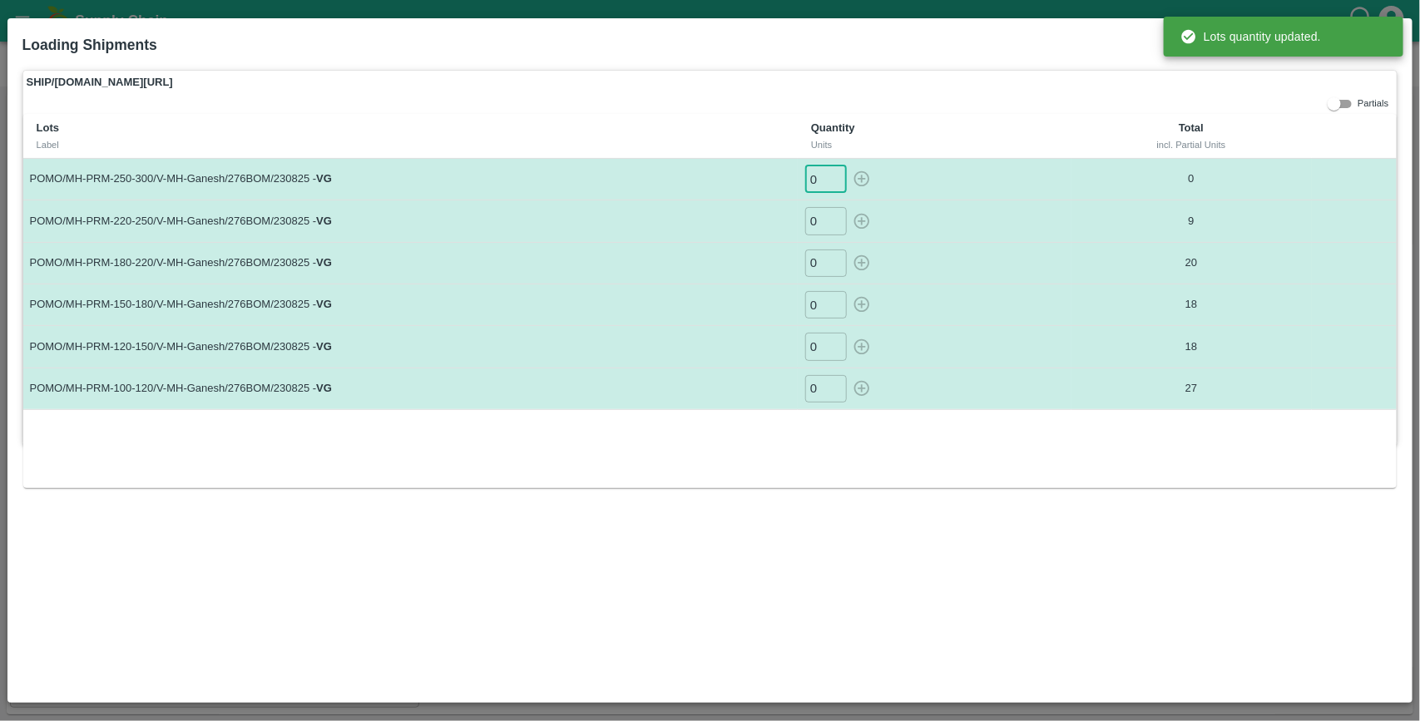
click at [819, 190] on input "0" at bounding box center [826, 178] width 42 height 27
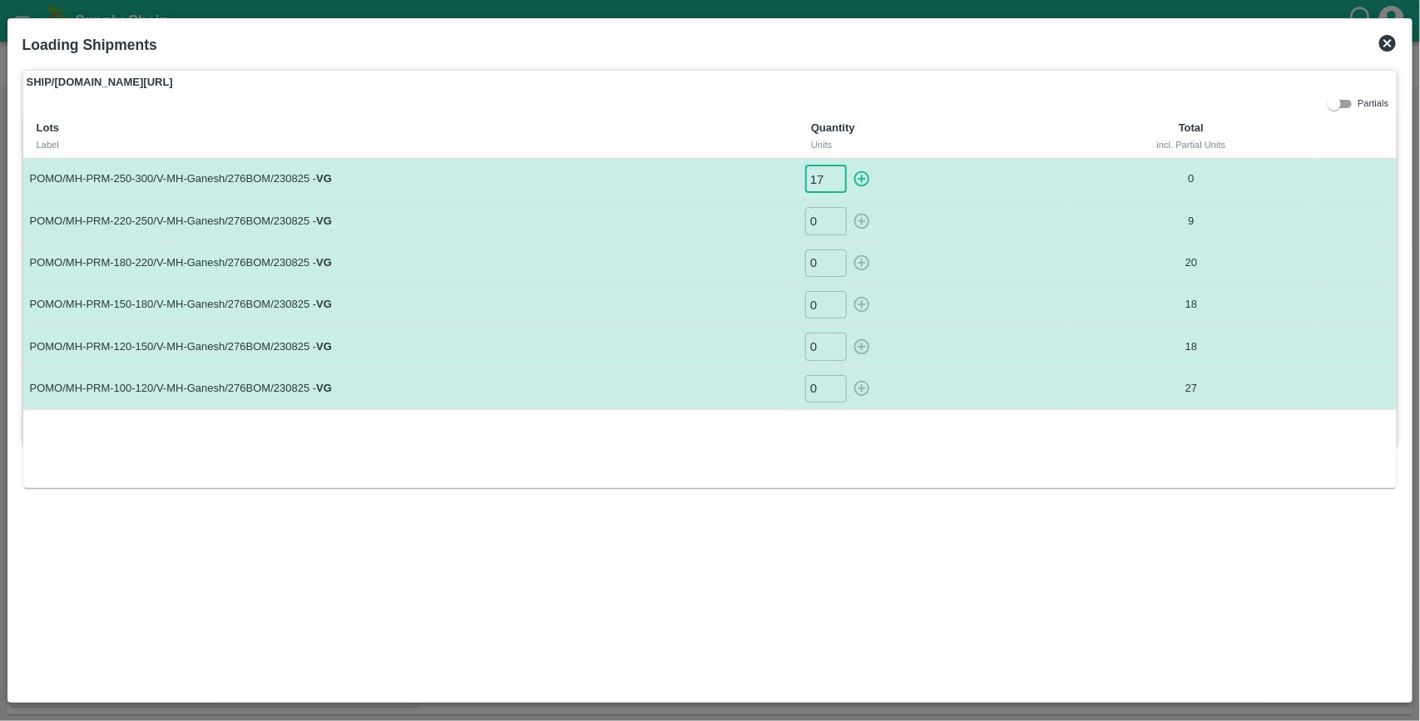
type input "17"
click at [848, 165] on button "button" at bounding box center [861, 178] width 27 height 27
type input "0"
click at [1389, 42] on icon at bounding box center [1387, 43] width 20 height 20
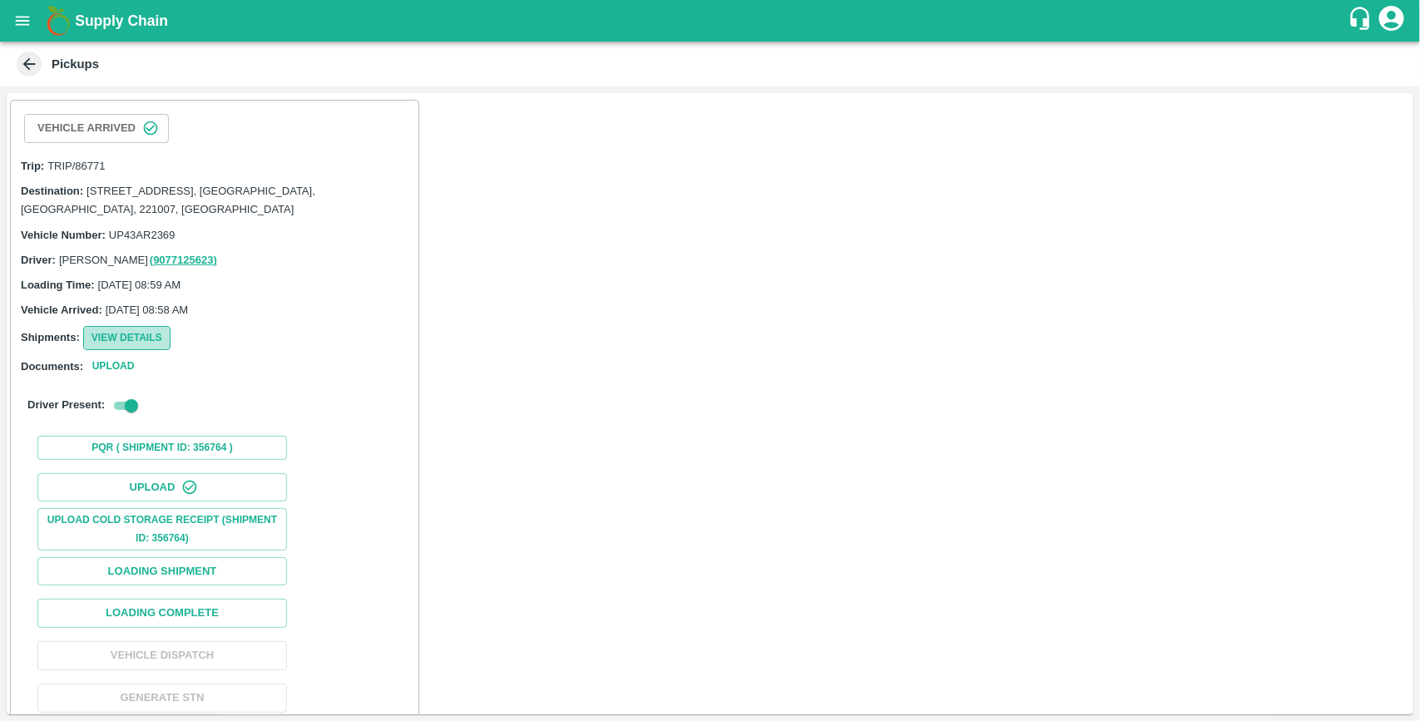
click at [147, 338] on button "View Details" at bounding box center [126, 338] width 87 height 24
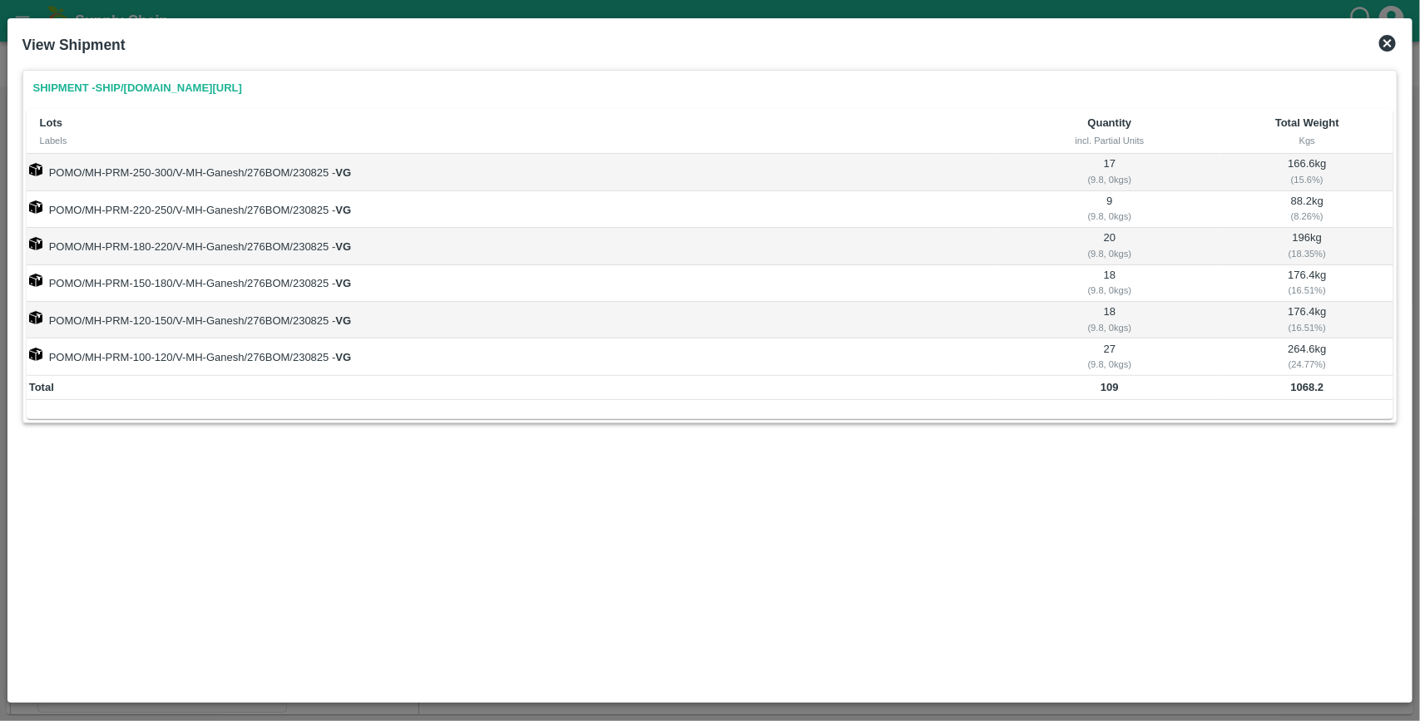
click at [1387, 43] on icon at bounding box center [1387, 43] width 20 height 20
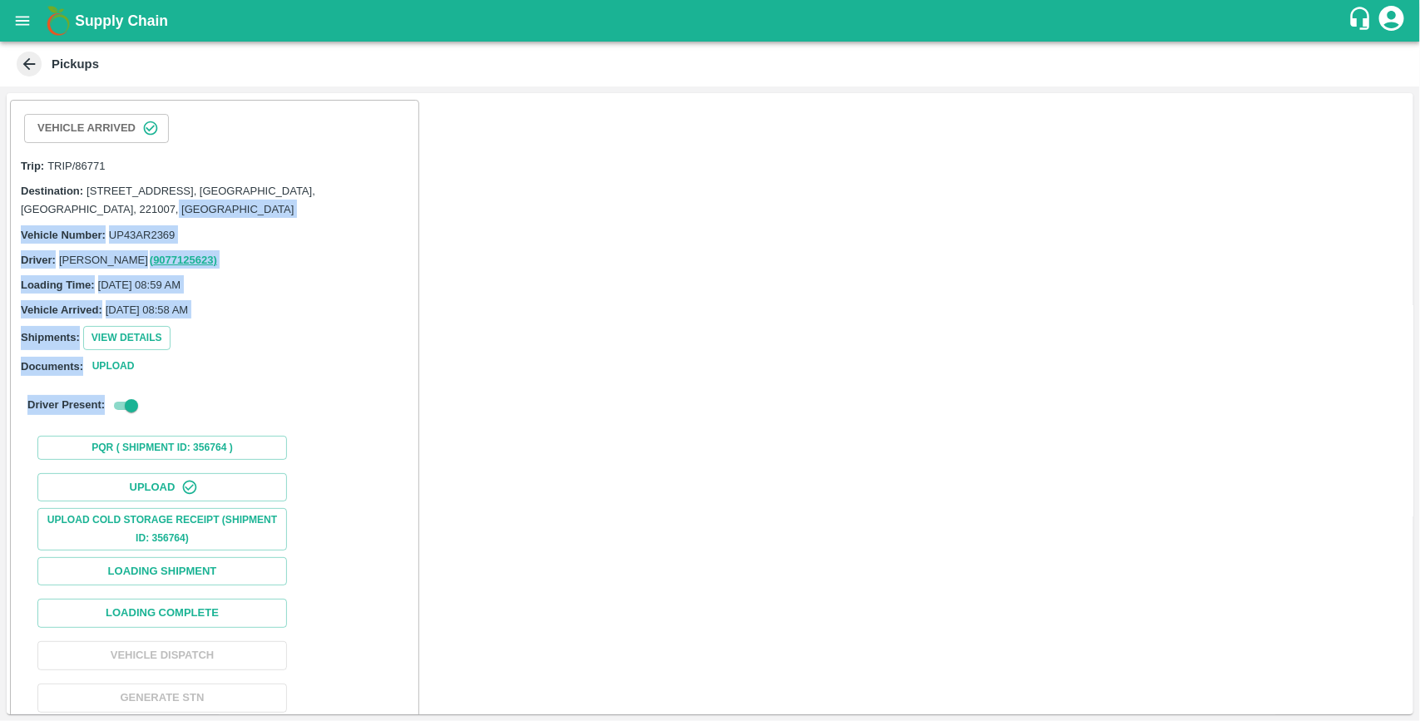
drag, startPoint x: 330, startPoint y: 388, endPoint x: 401, endPoint y: 84, distance: 312.5
click at [401, 84] on main "Pickups Vehicle Arrived Trip: TRIP/86771 Destination: Shop No B 27 , , Pahariya…" at bounding box center [710, 381] width 1420 height 679
click at [323, 338] on div "Shipments: View Details" at bounding box center [215, 338] width 388 height 24
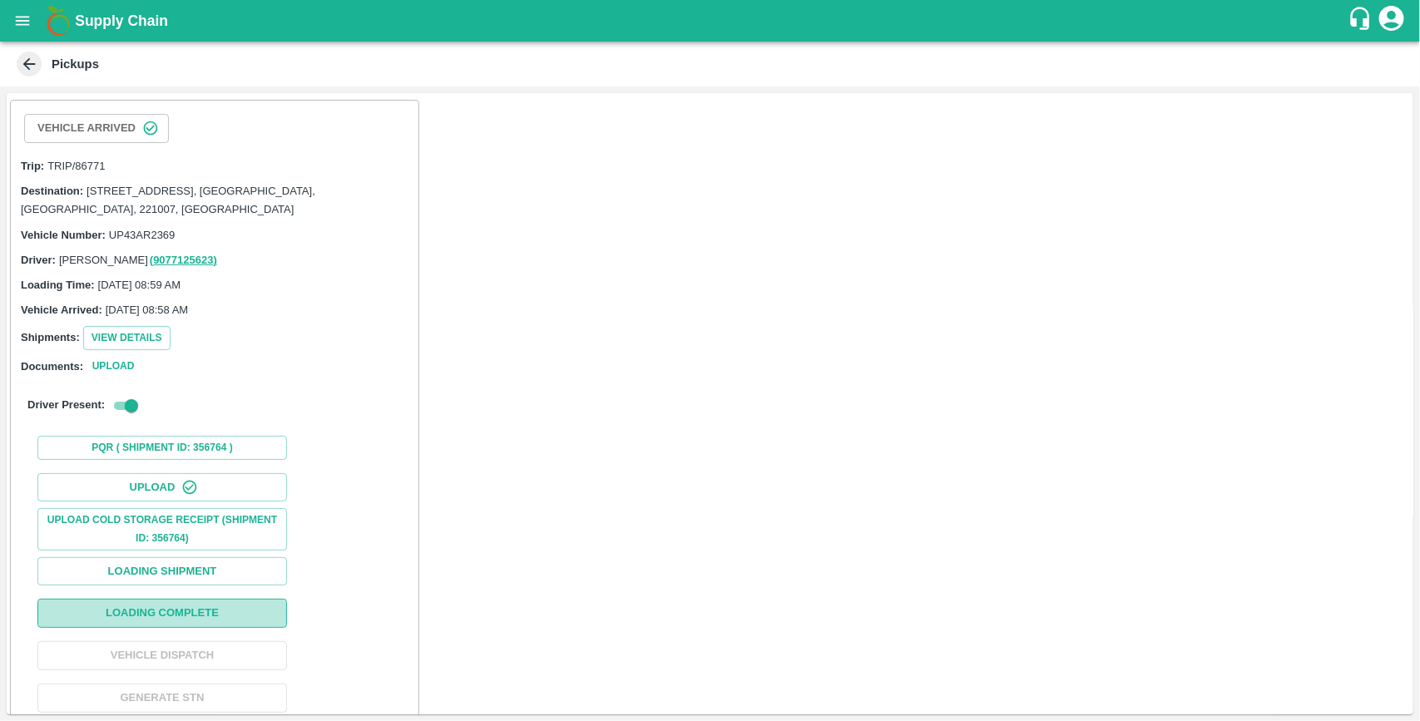
click at [234, 618] on button "Loading Complete" at bounding box center [161, 613] width 249 height 29
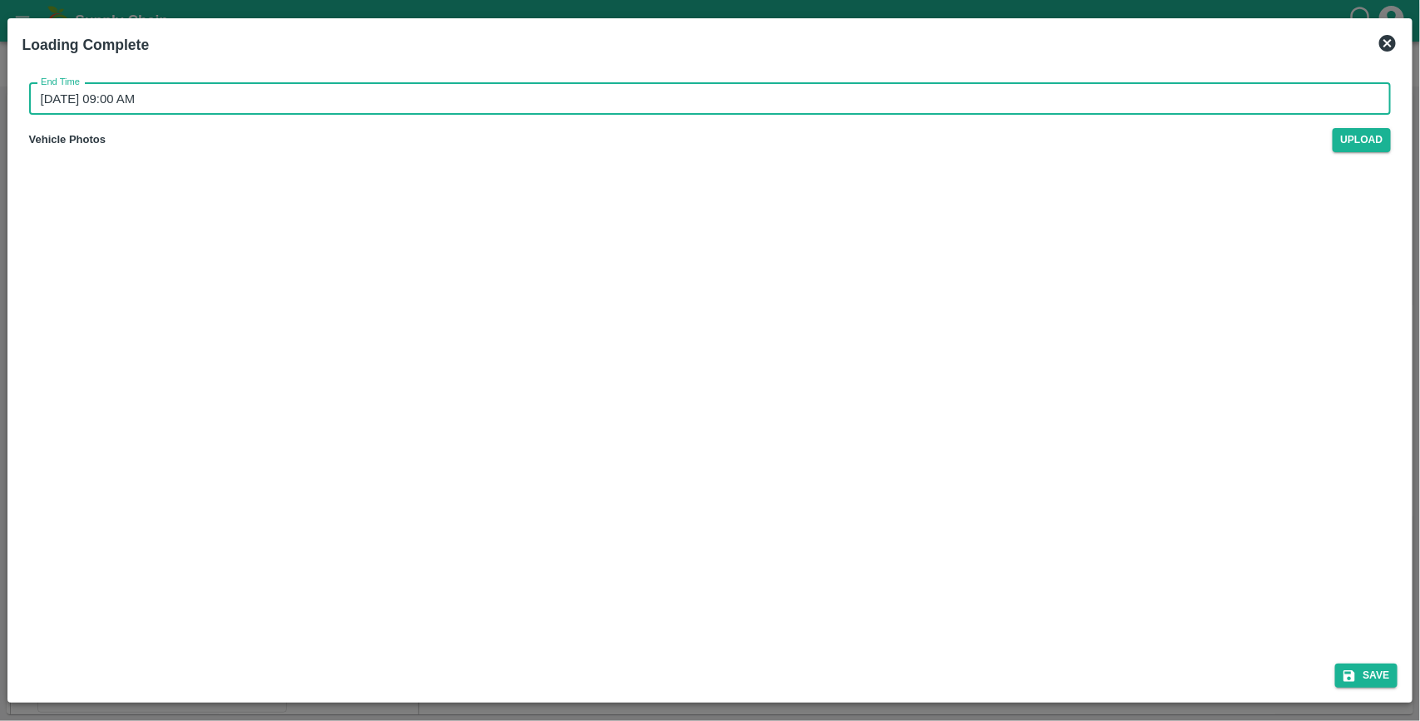
click at [198, 104] on input "26/08/2025 09:00 AM" at bounding box center [704, 99] width 1351 height 32
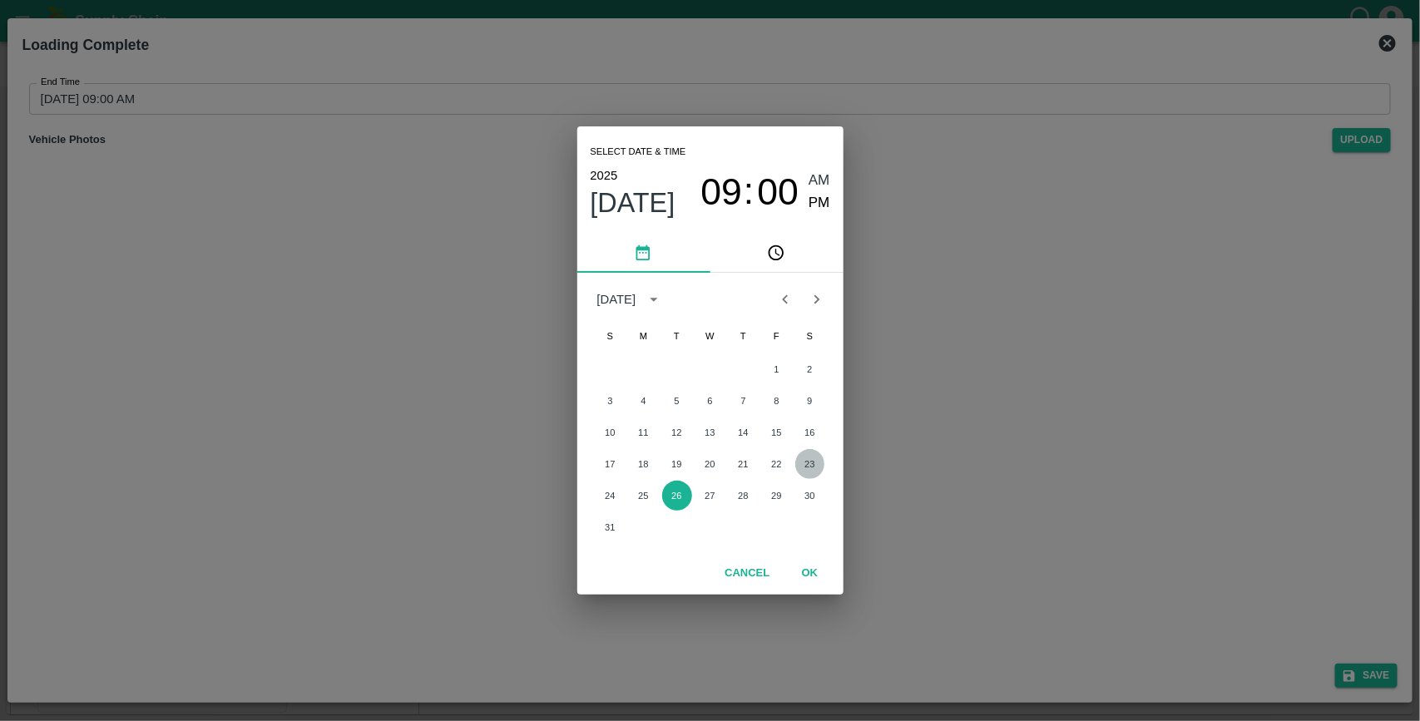
click at [805, 464] on button "23" at bounding box center [810, 464] width 30 height 30
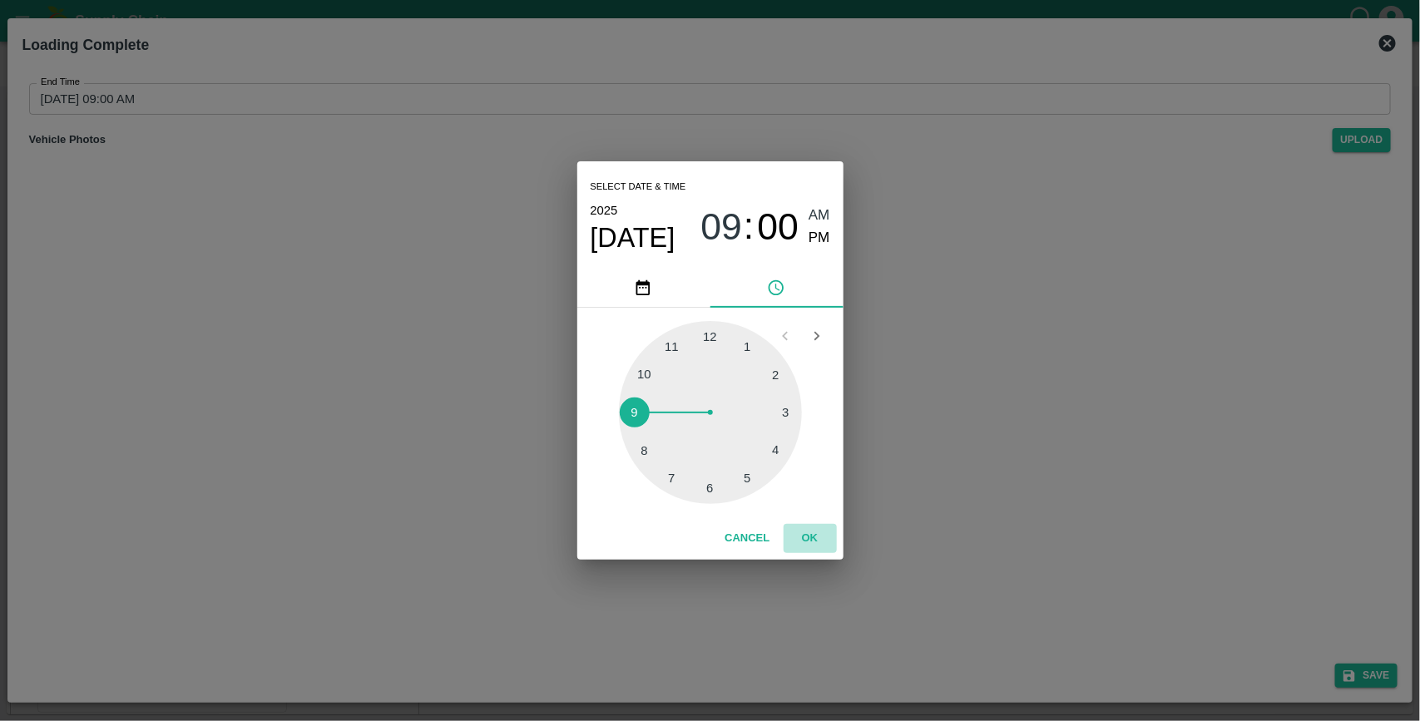
click at [808, 538] on button "OK" at bounding box center [809, 538] width 53 height 29
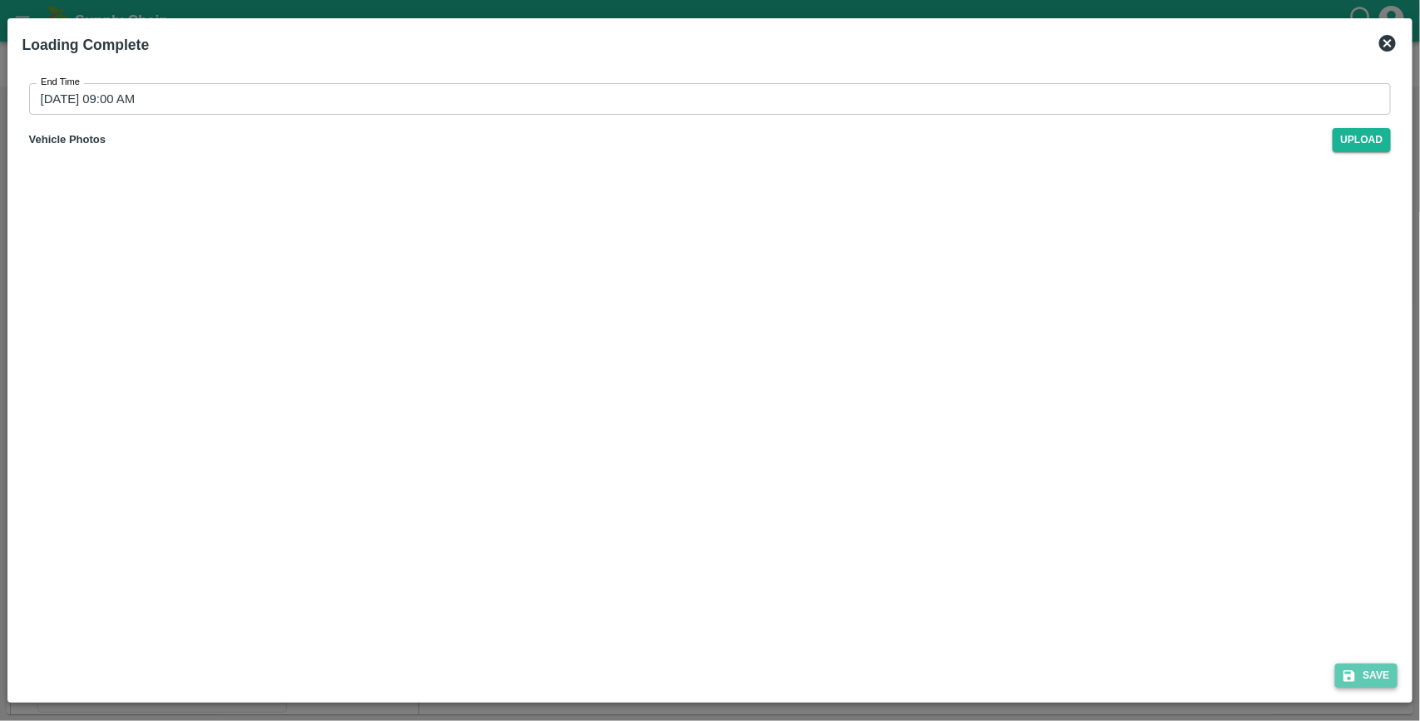
click at [1372, 674] on button "Save" at bounding box center [1366, 676] width 63 height 24
type input "26/08/2025 09:00 AM"
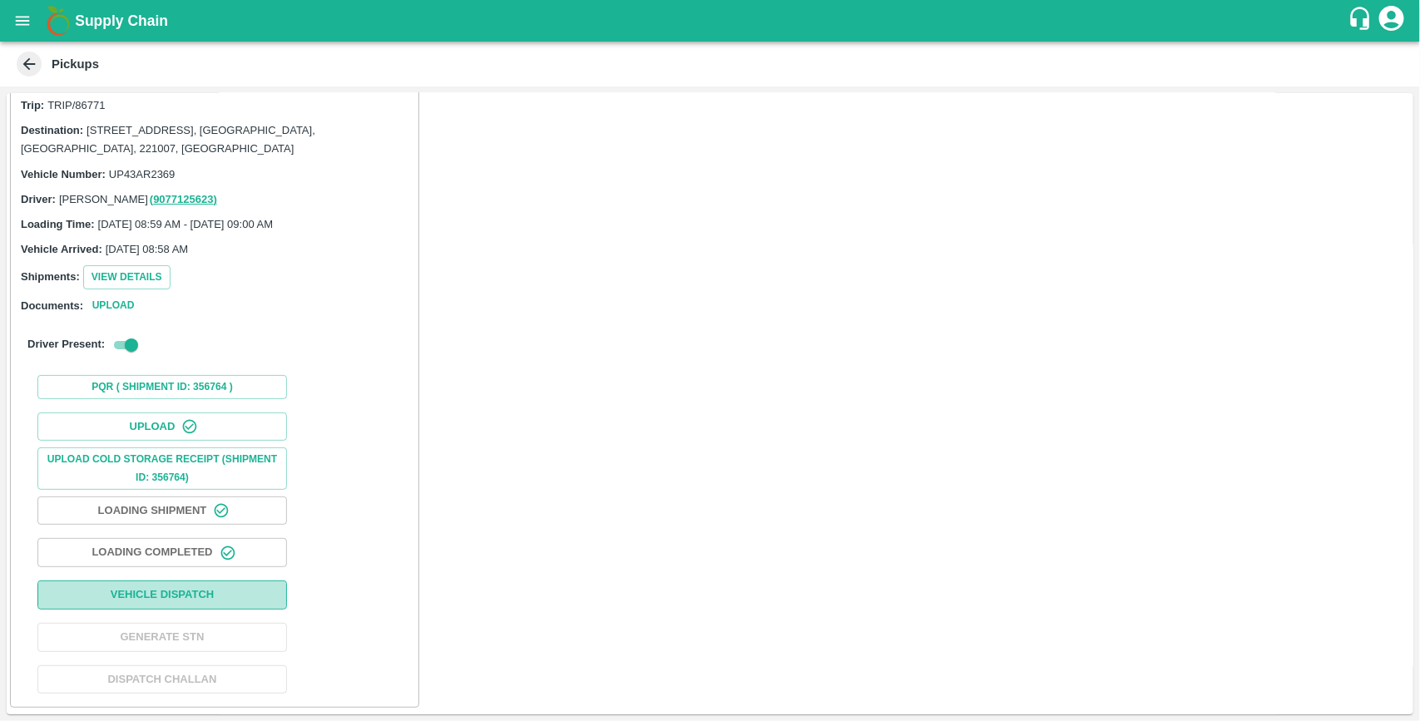
click at [169, 596] on button "Vehicle Dispatch" at bounding box center [161, 594] width 249 height 29
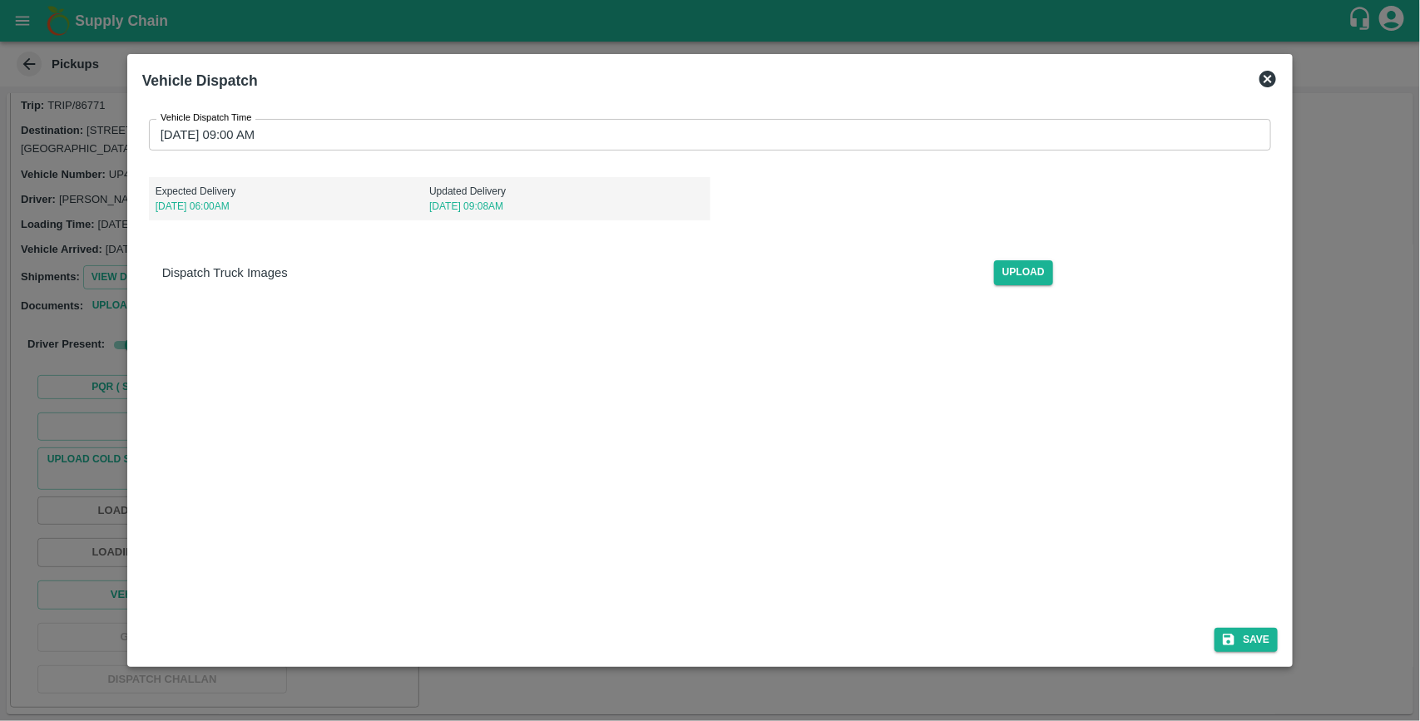
click at [337, 141] on input "26/08/2025 09:00 AM" at bounding box center [704, 135] width 1111 height 32
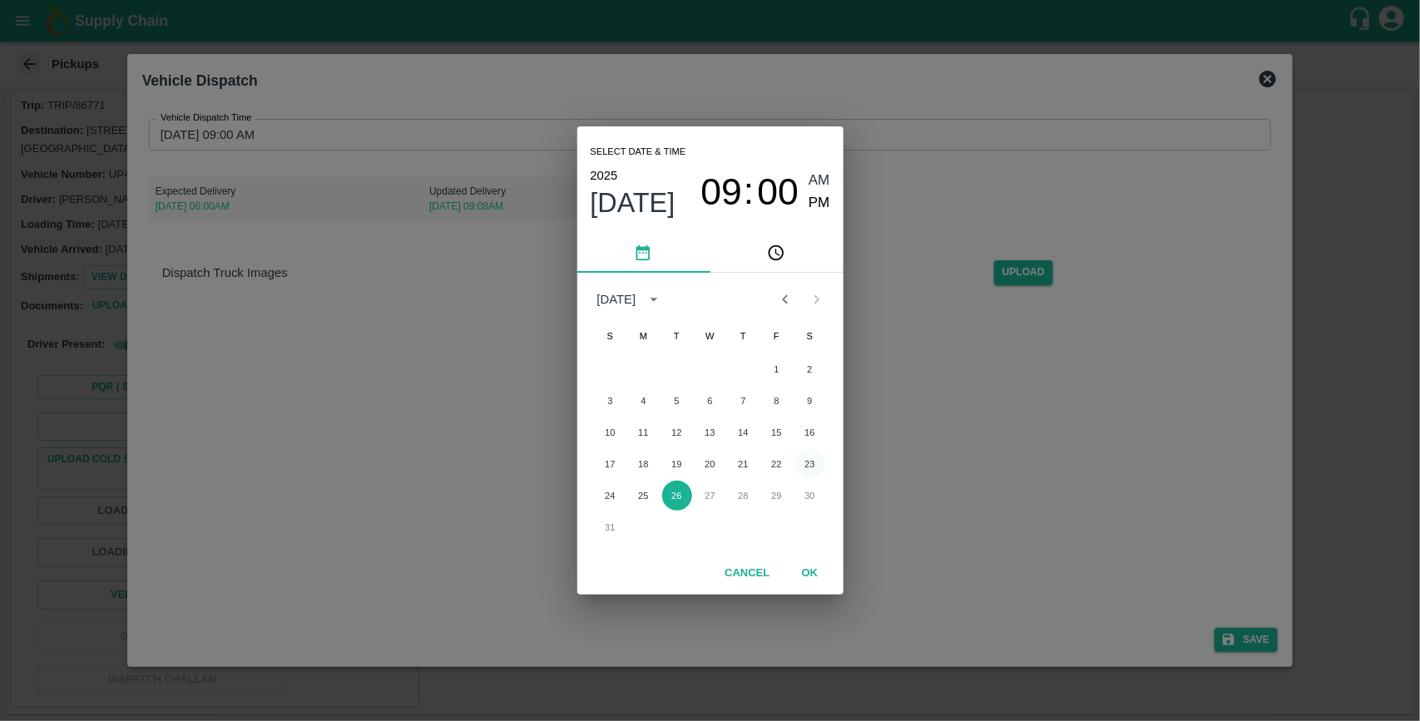
click at [816, 468] on button "23" at bounding box center [810, 464] width 30 height 30
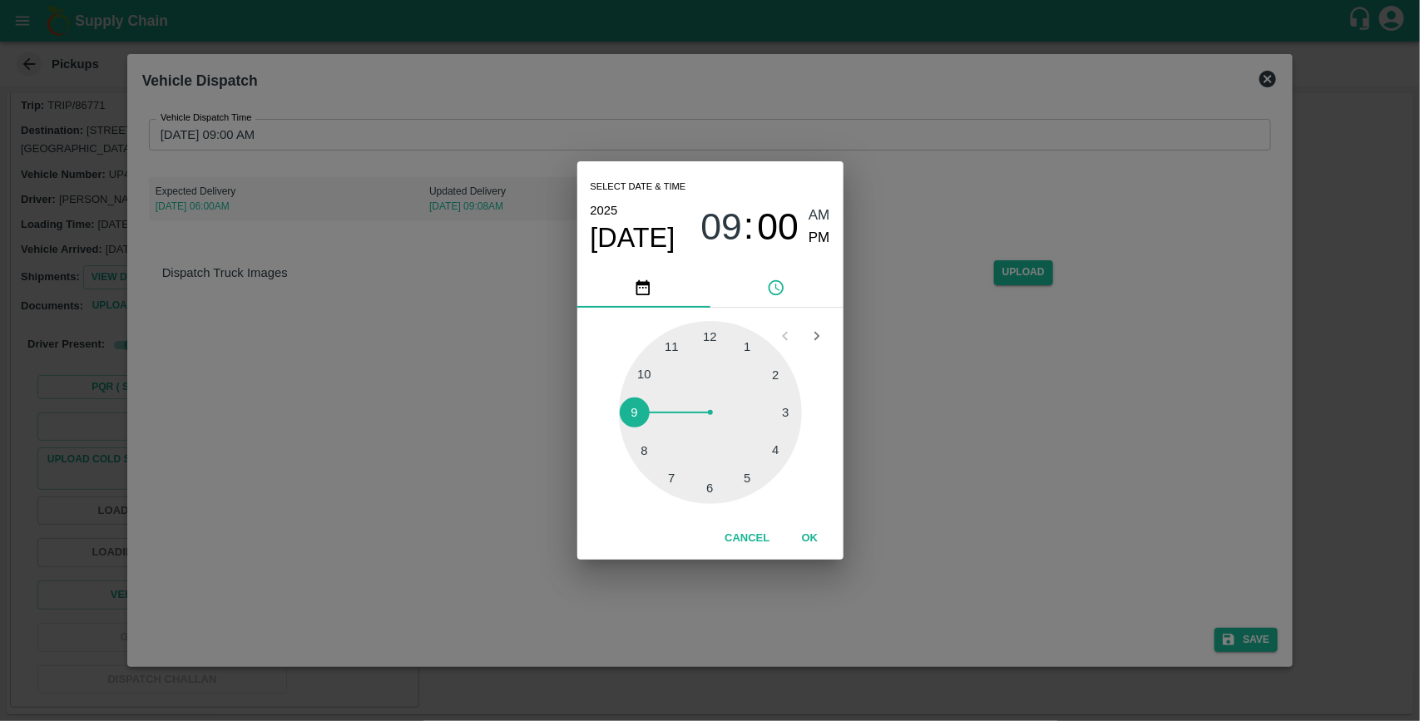
type input "23/08/2025 09:00 AM"
click at [807, 532] on button "OK" at bounding box center [809, 538] width 53 height 29
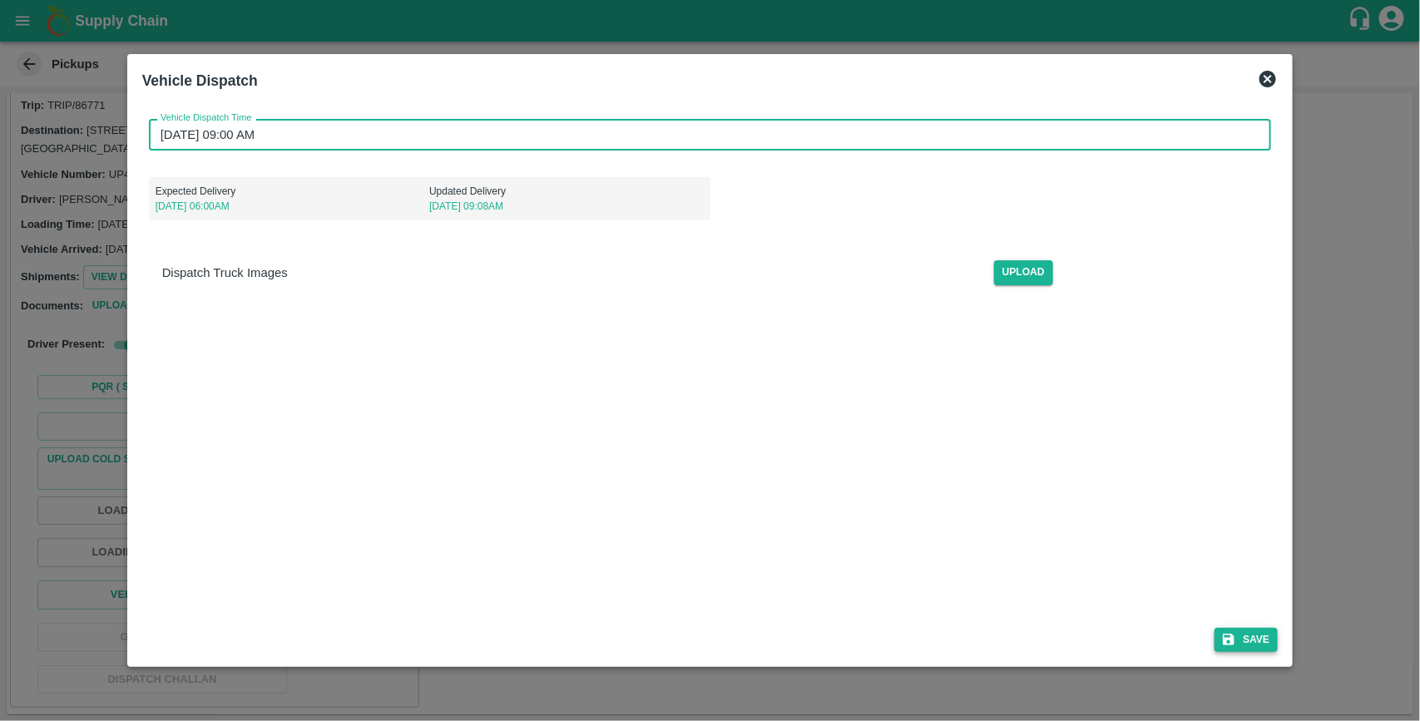
click at [1252, 638] on button "Save" at bounding box center [1245, 640] width 63 height 24
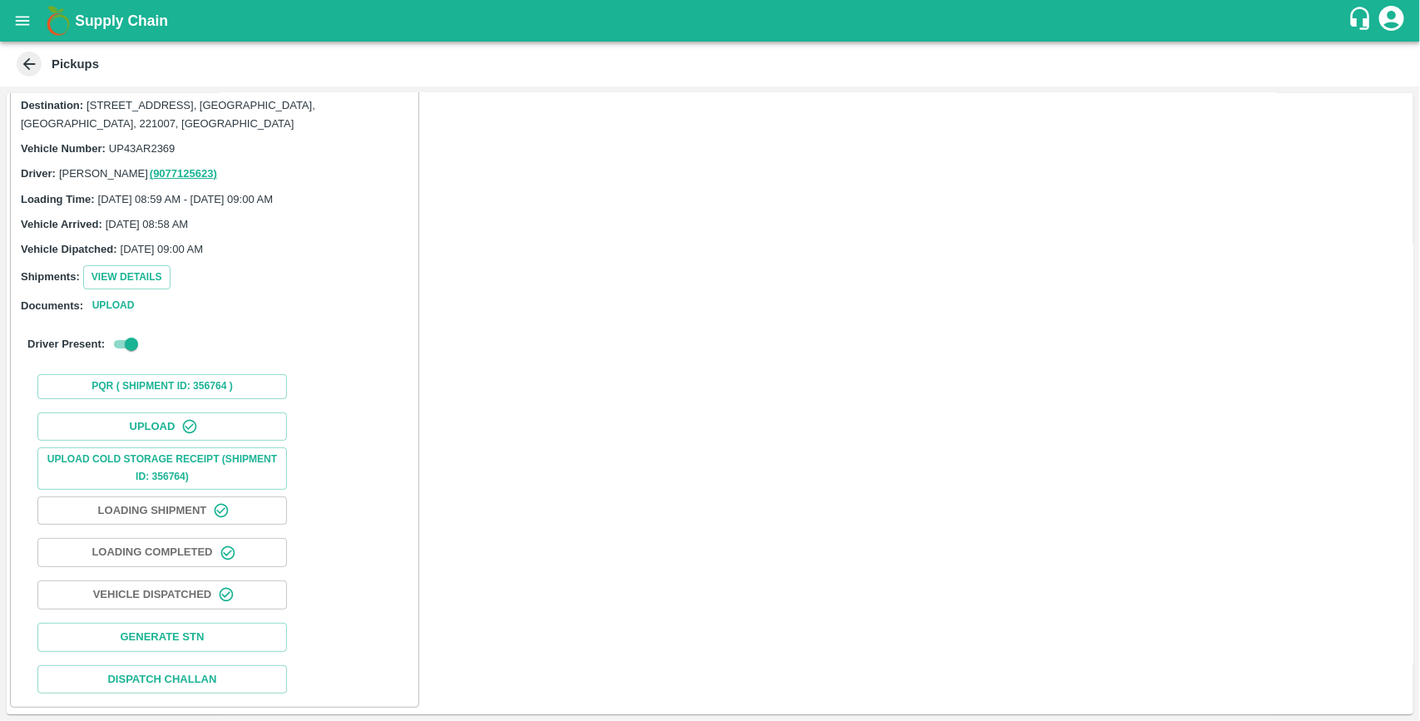
scroll to position [0, 0]
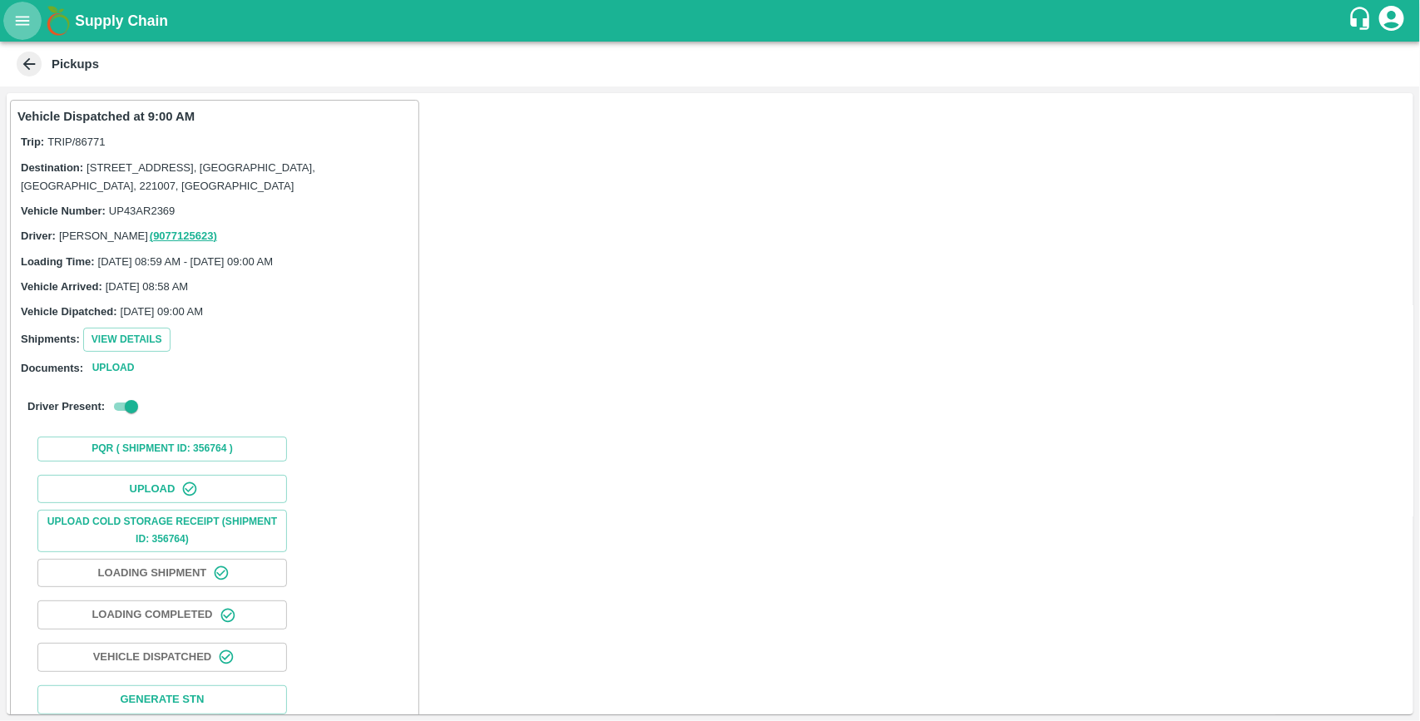
click at [27, 25] on icon "open drawer" at bounding box center [23, 20] width 14 height 9
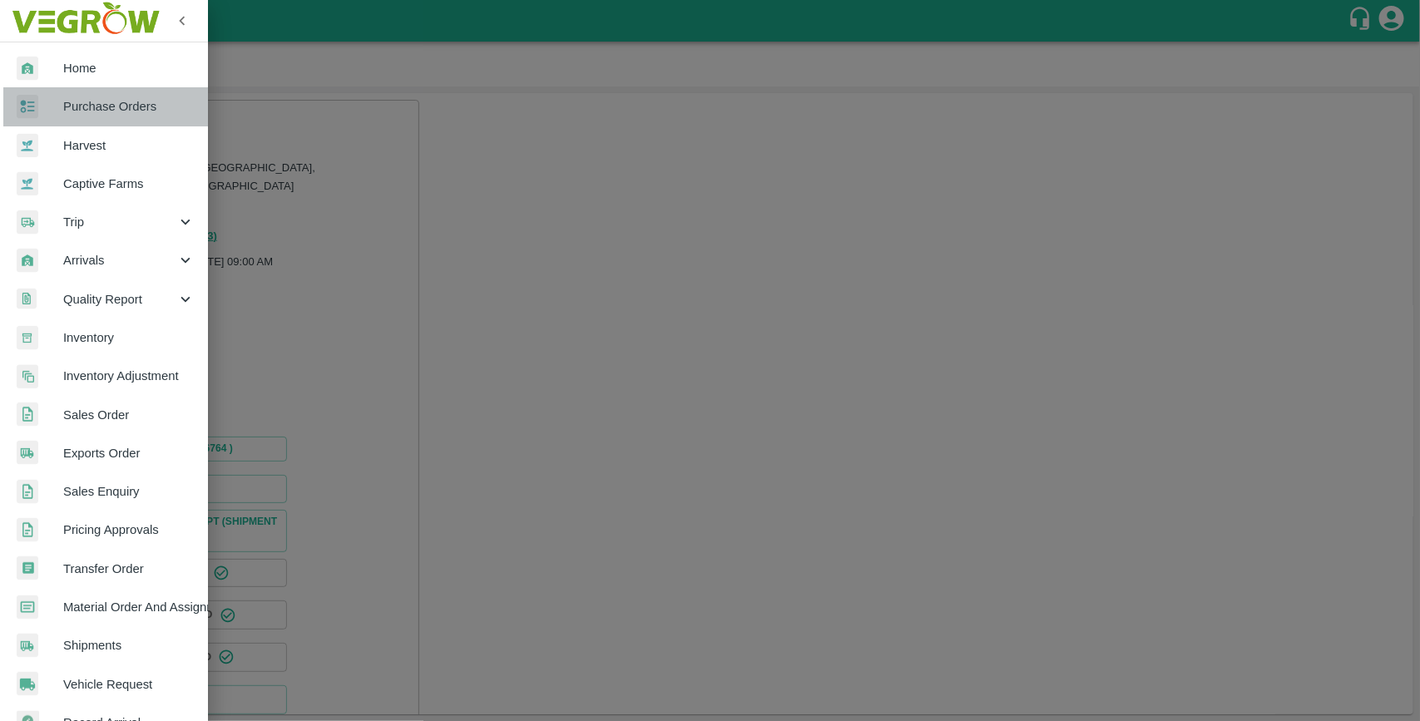
click at [110, 118] on link "Purchase Orders" at bounding box center [104, 106] width 208 height 38
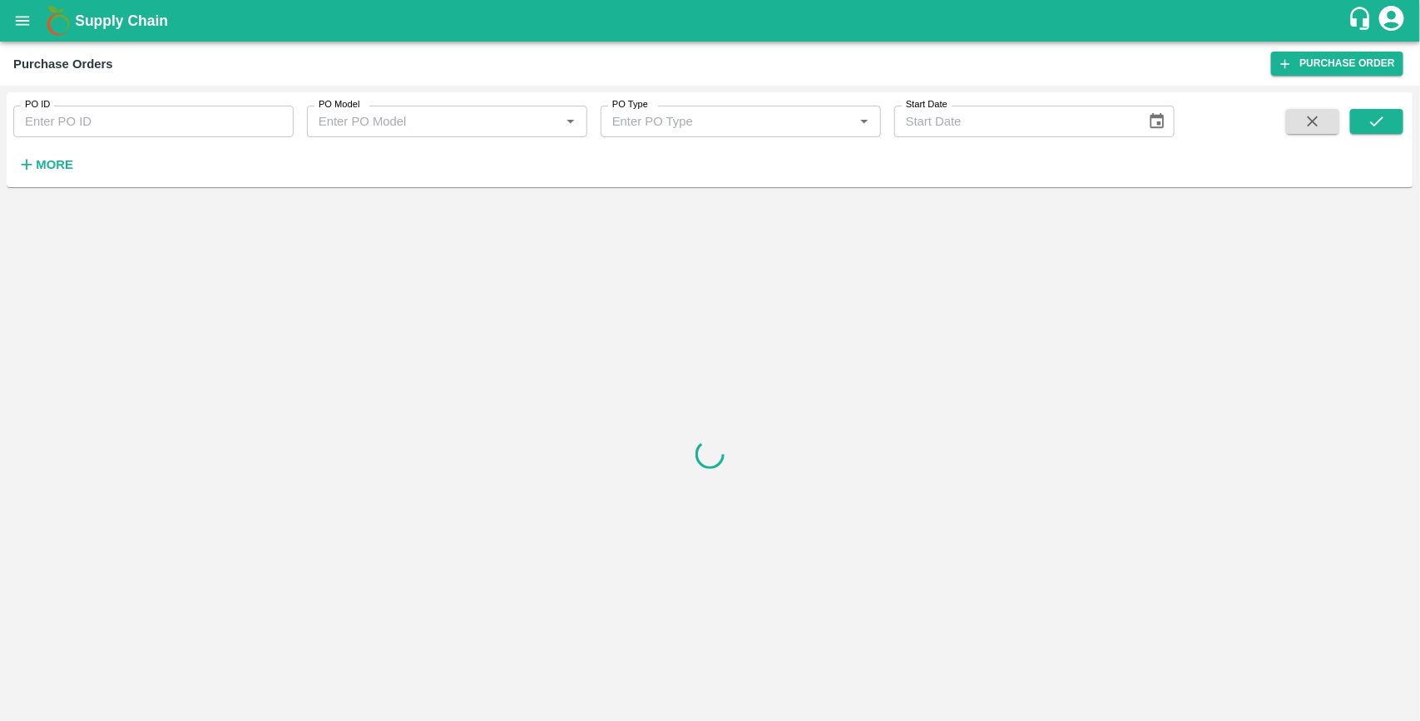
click at [50, 159] on strong "More" at bounding box center [54, 164] width 37 height 13
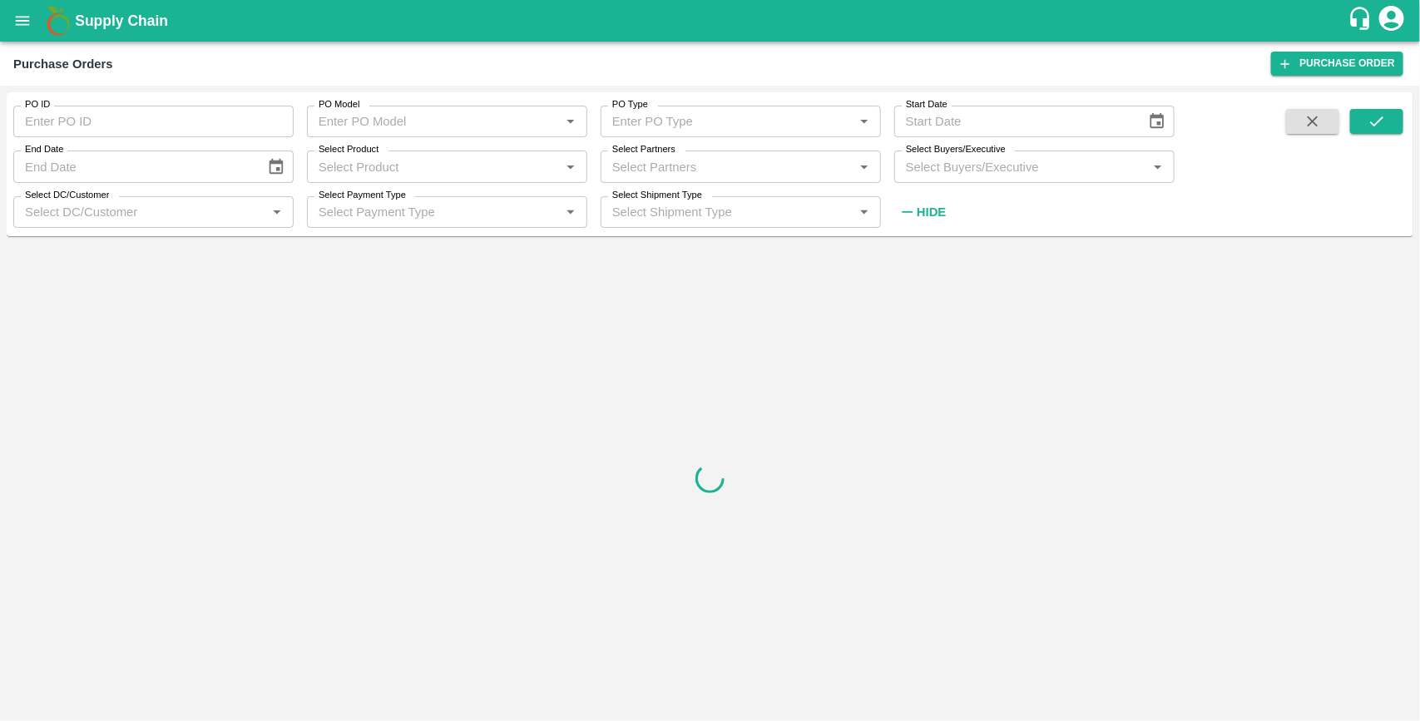
click at [946, 168] on input "Select Buyers/Executive" at bounding box center [1020, 167] width 243 height 22
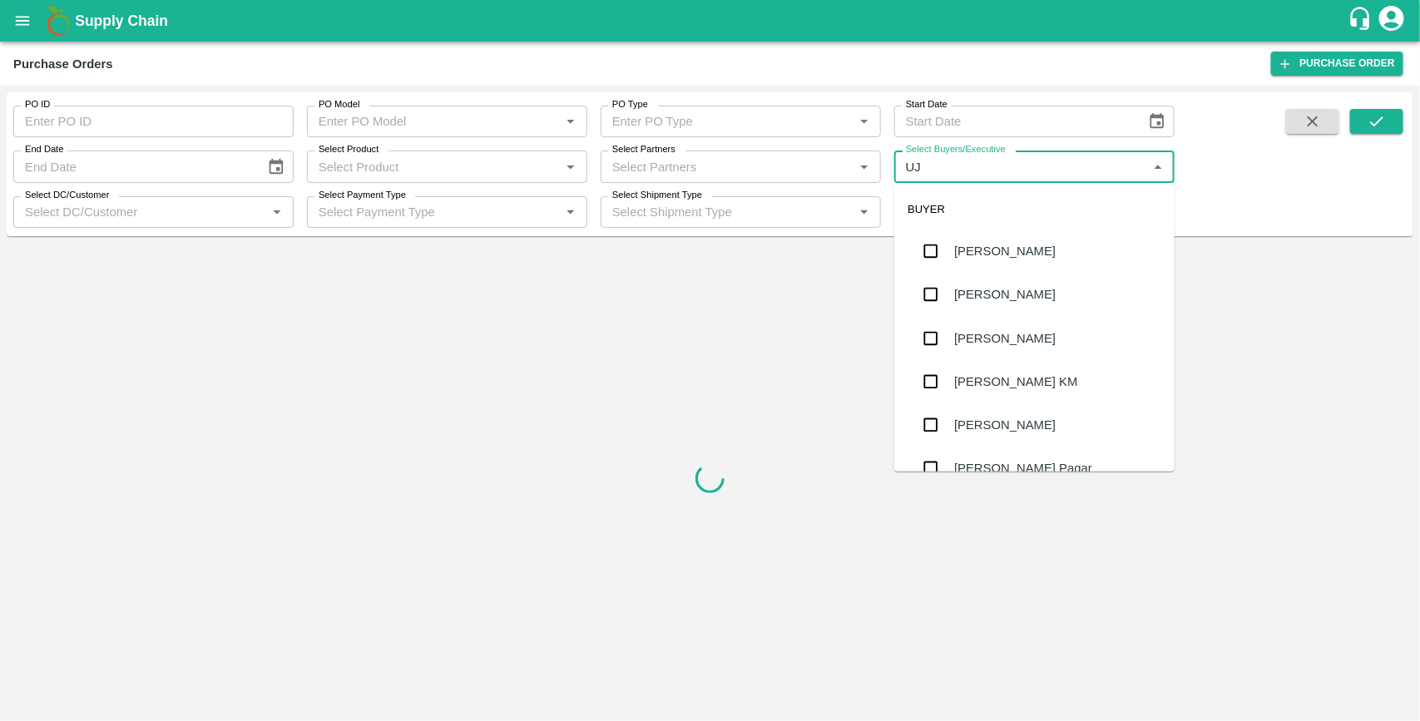
type input "UJJ"
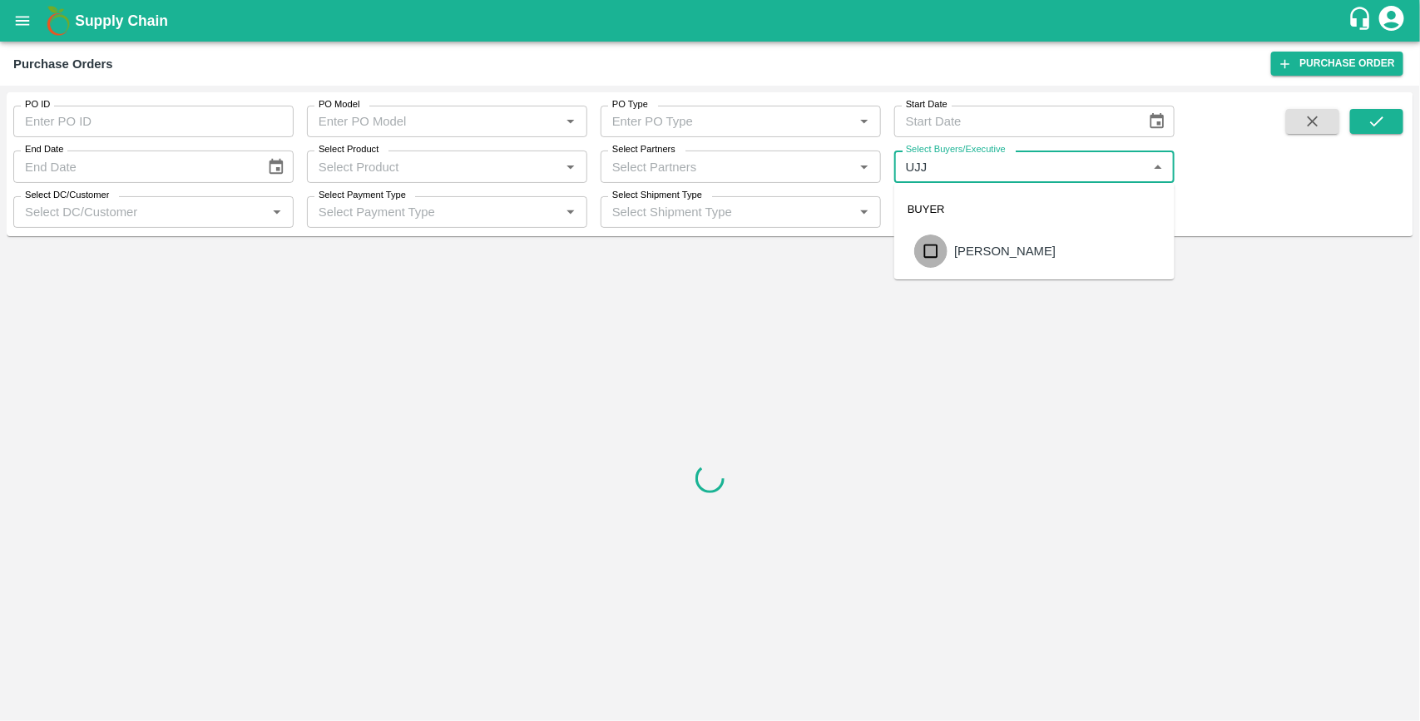
click at [930, 255] on input "checkbox" at bounding box center [930, 251] width 33 height 33
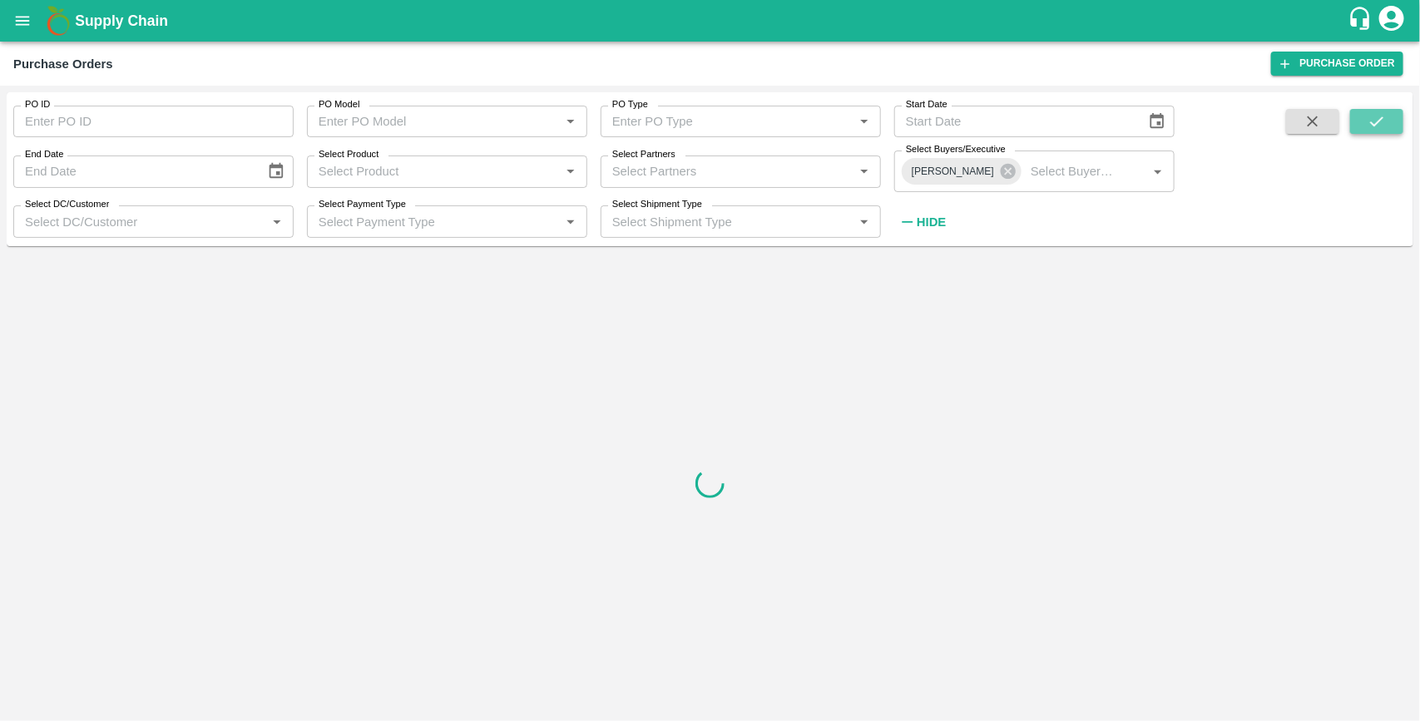
click at [1367, 126] on icon "submit" at bounding box center [1376, 121] width 18 height 18
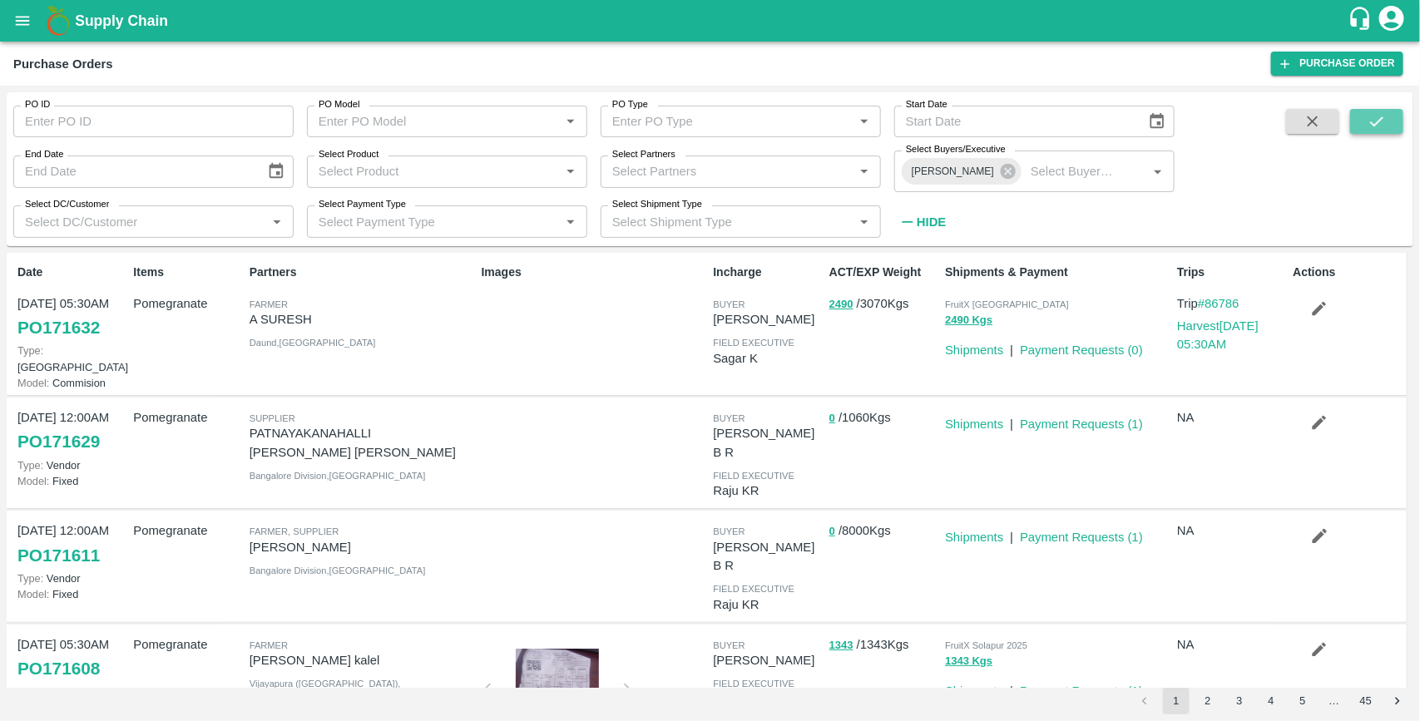
click at [1357, 126] on button "submit" at bounding box center [1376, 121] width 53 height 25
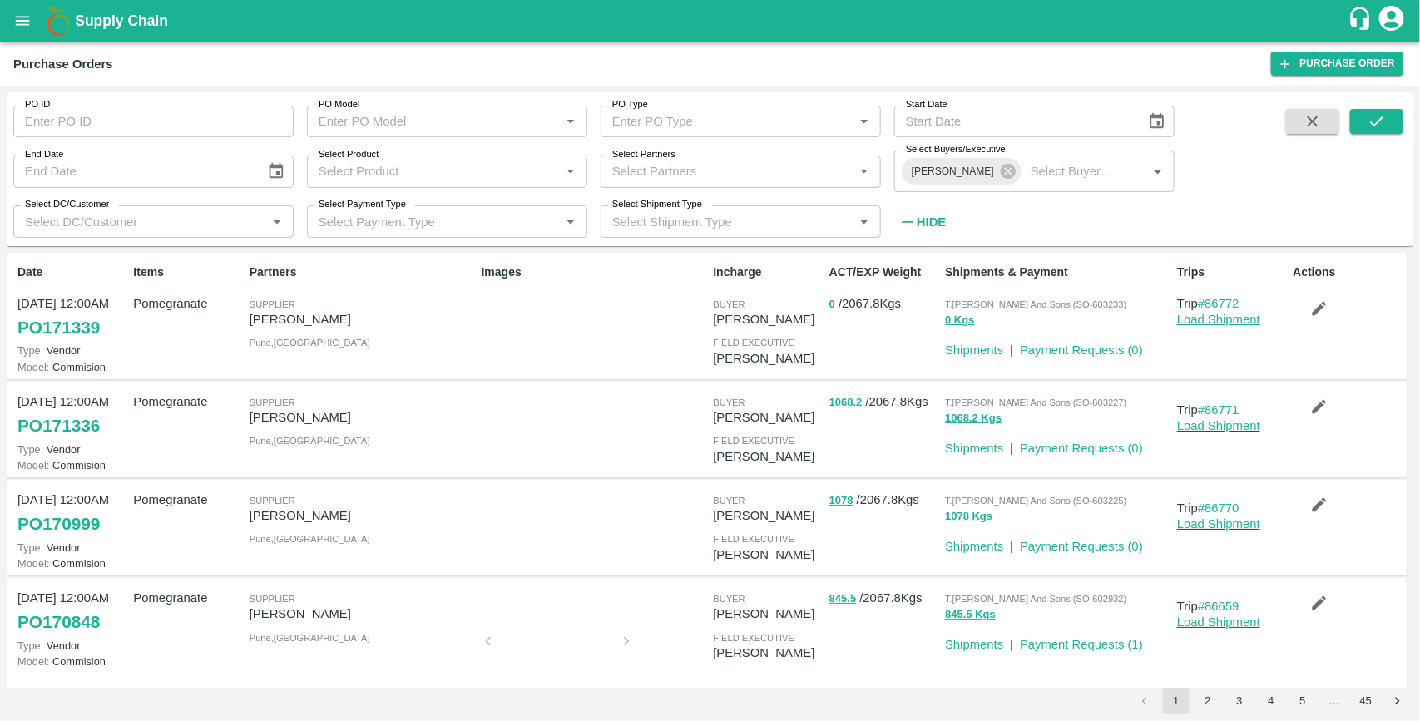
click at [1210, 318] on link "Load Shipment" at bounding box center [1218, 319] width 83 height 13
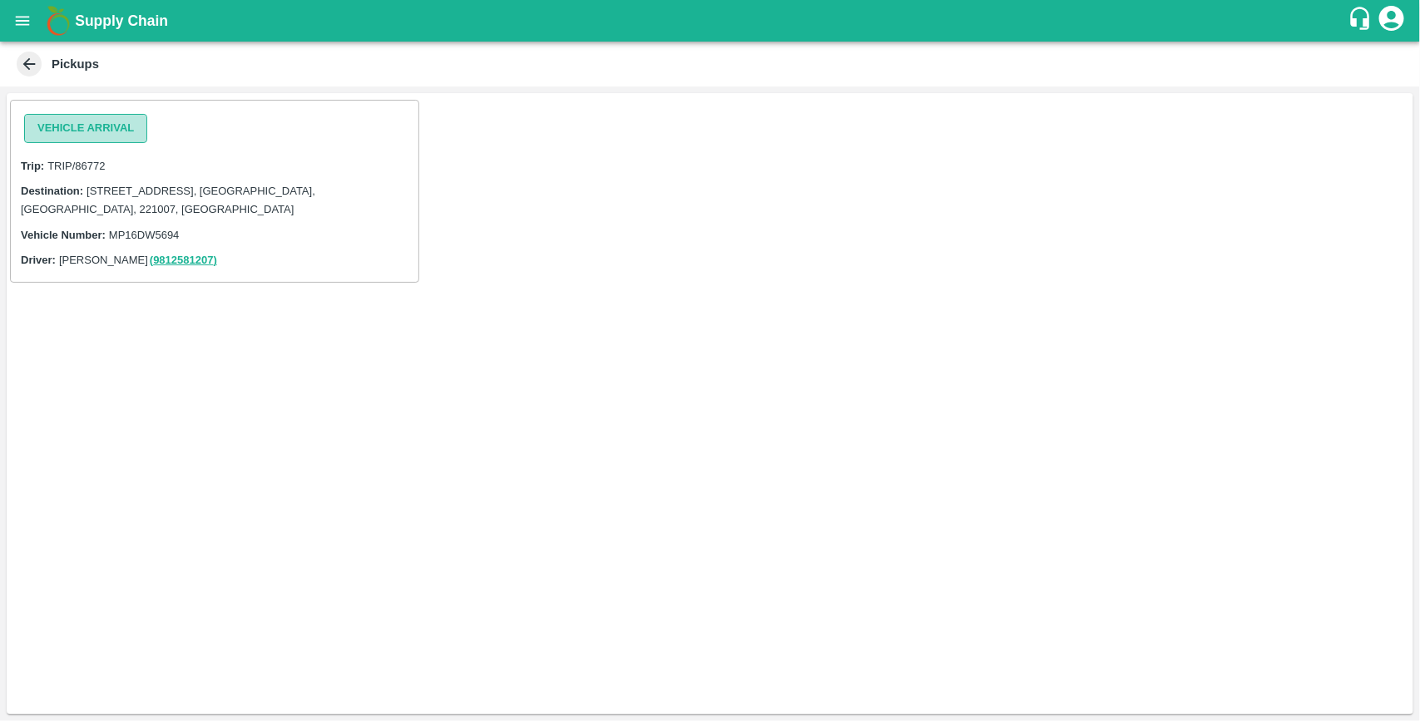
click at [92, 134] on button "Vehicle Arrival" at bounding box center [85, 128] width 123 height 29
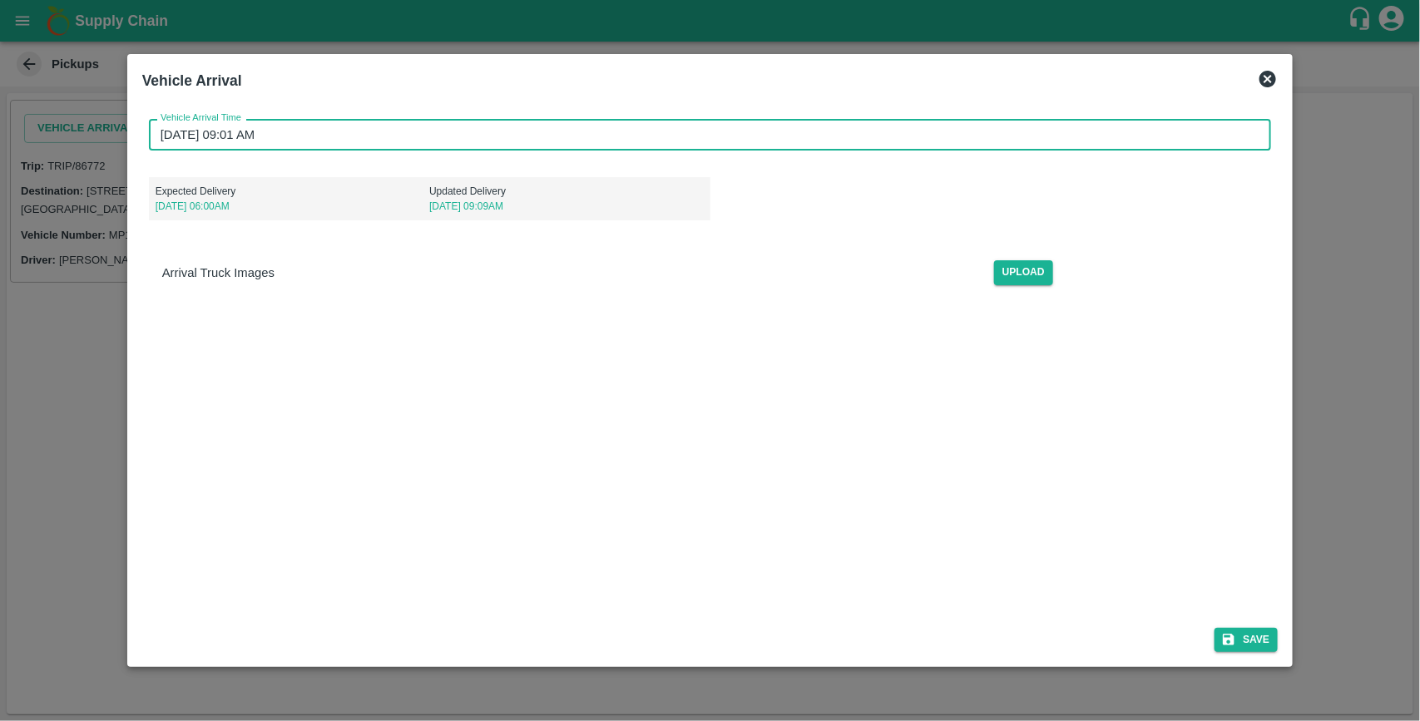
click at [325, 134] on input "[DATE] 09:01 AM" at bounding box center [704, 135] width 1111 height 32
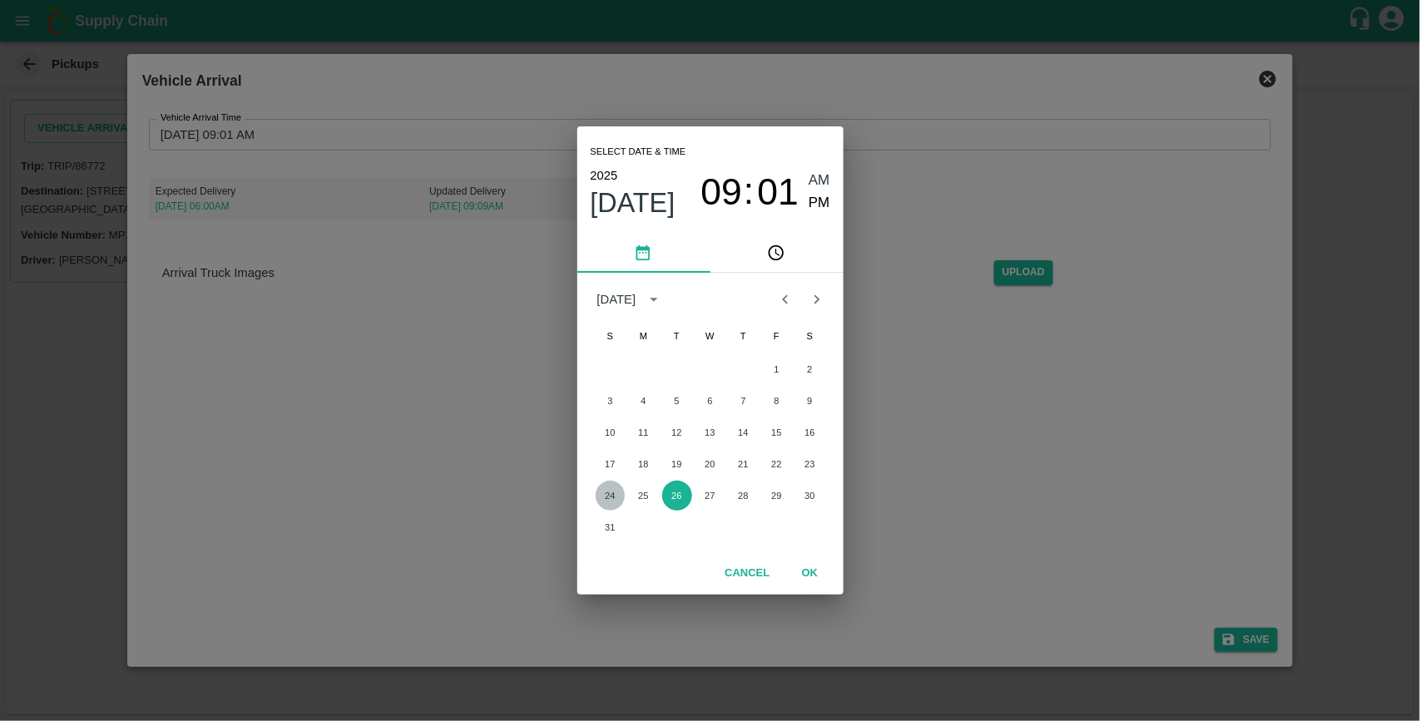
click at [618, 492] on button "24" at bounding box center [610, 496] width 30 height 30
type input "[DATE] 09:01 AM"
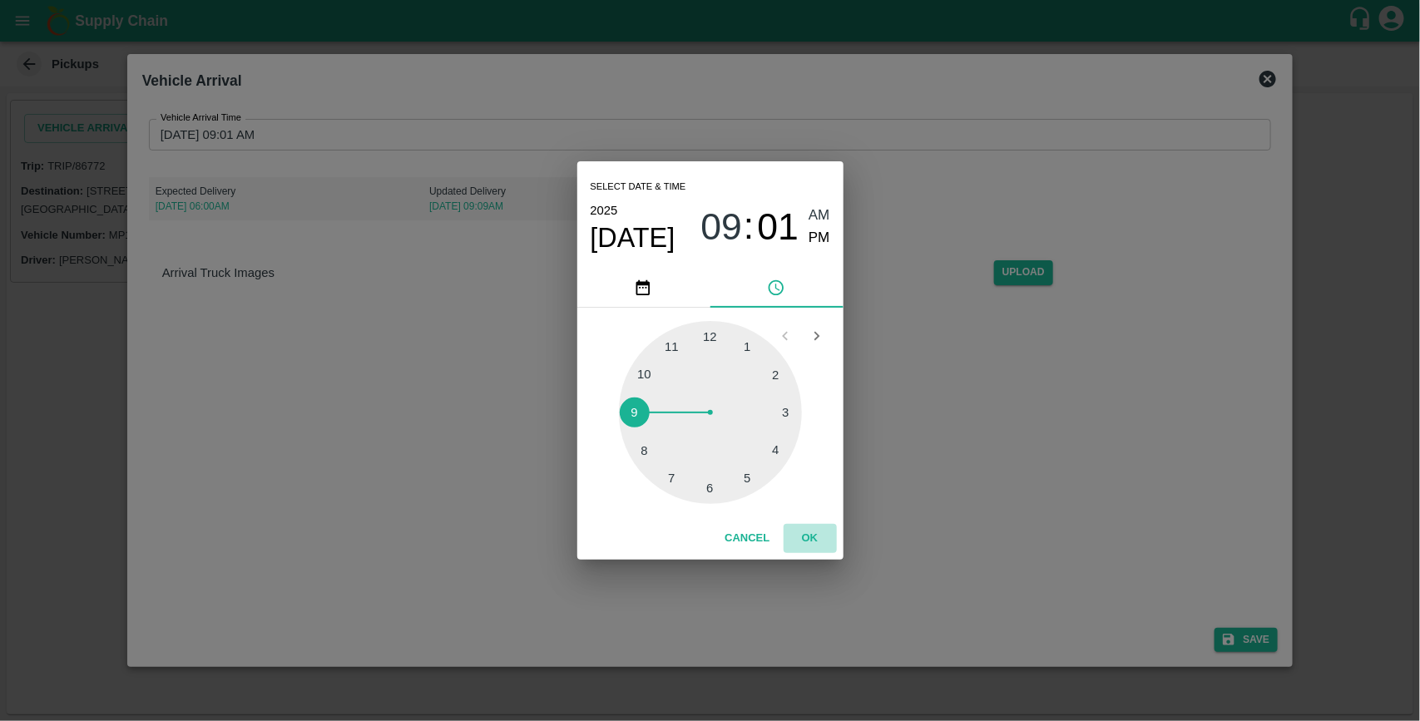
click at [816, 529] on button "OK" at bounding box center [809, 538] width 53 height 29
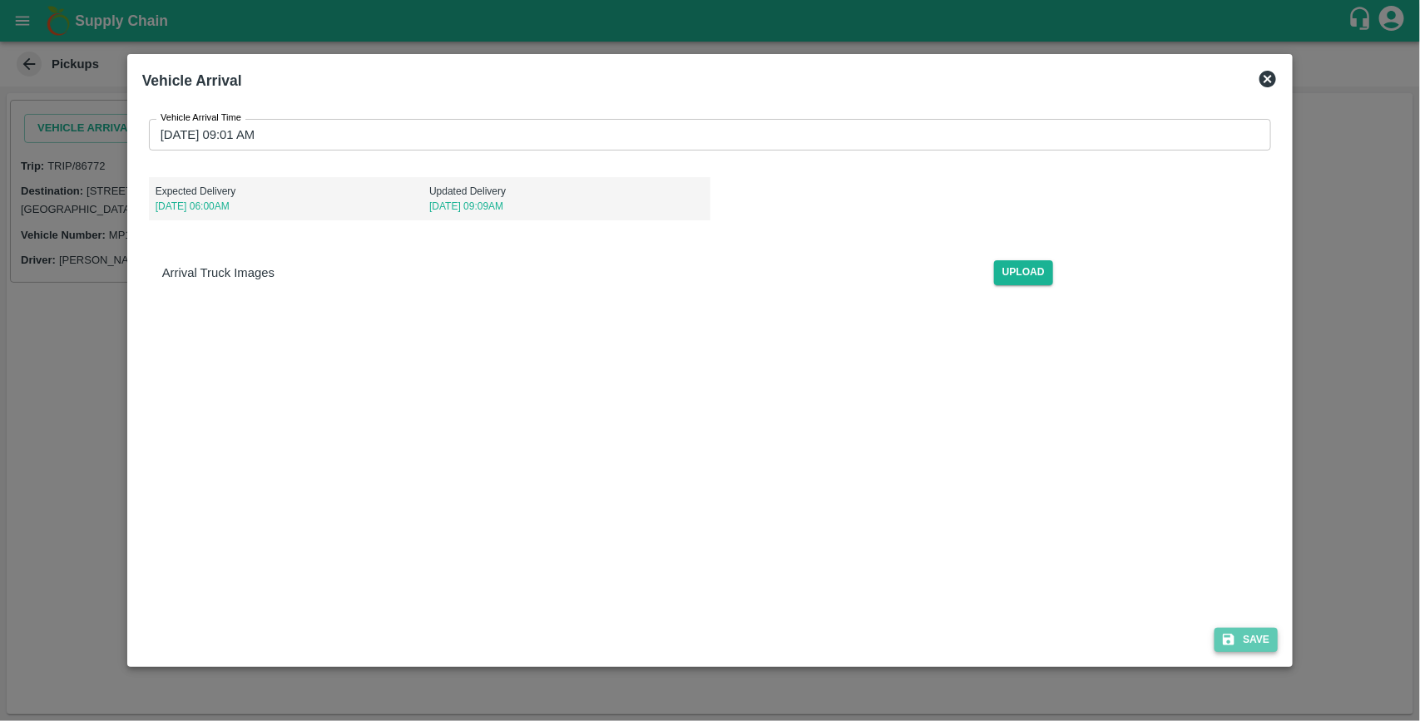
click at [1262, 645] on button "Save" at bounding box center [1245, 640] width 63 height 24
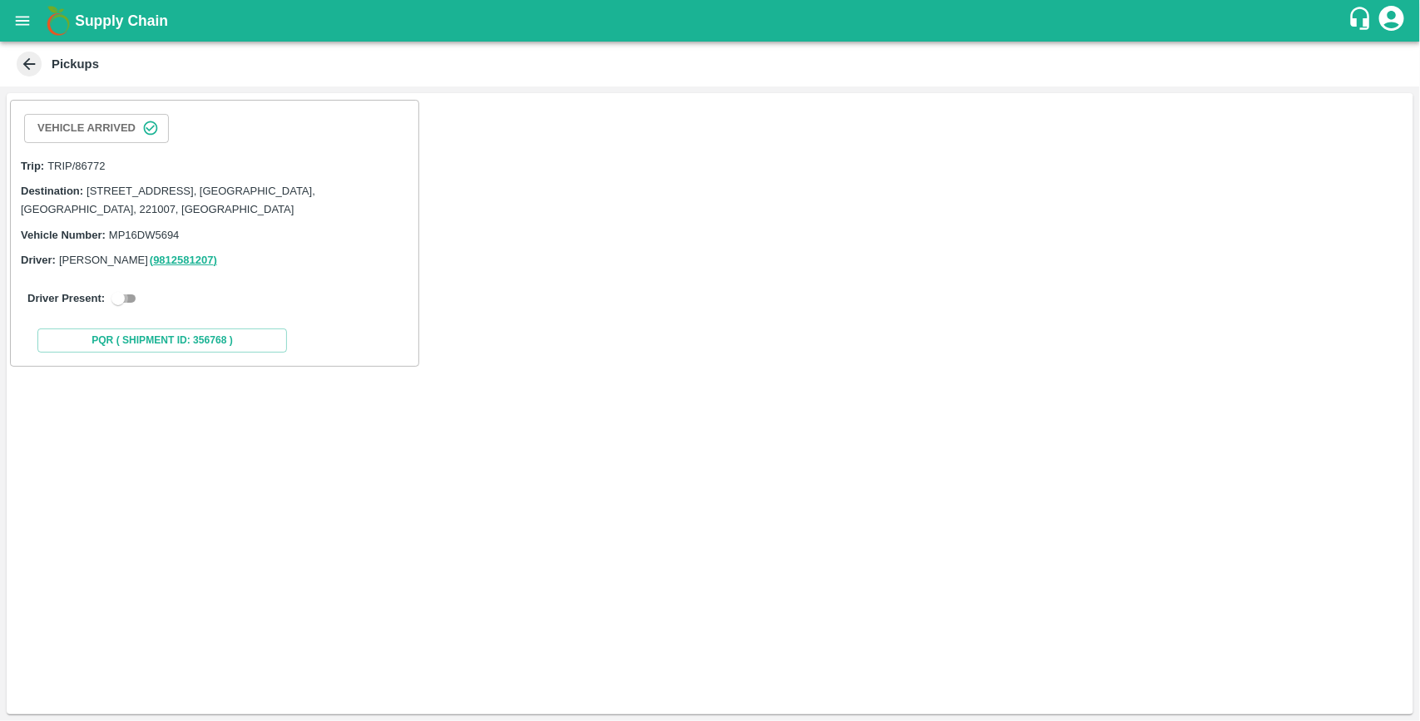
click at [134, 298] on input "checkbox" at bounding box center [118, 299] width 60 height 20
checkbox input "true"
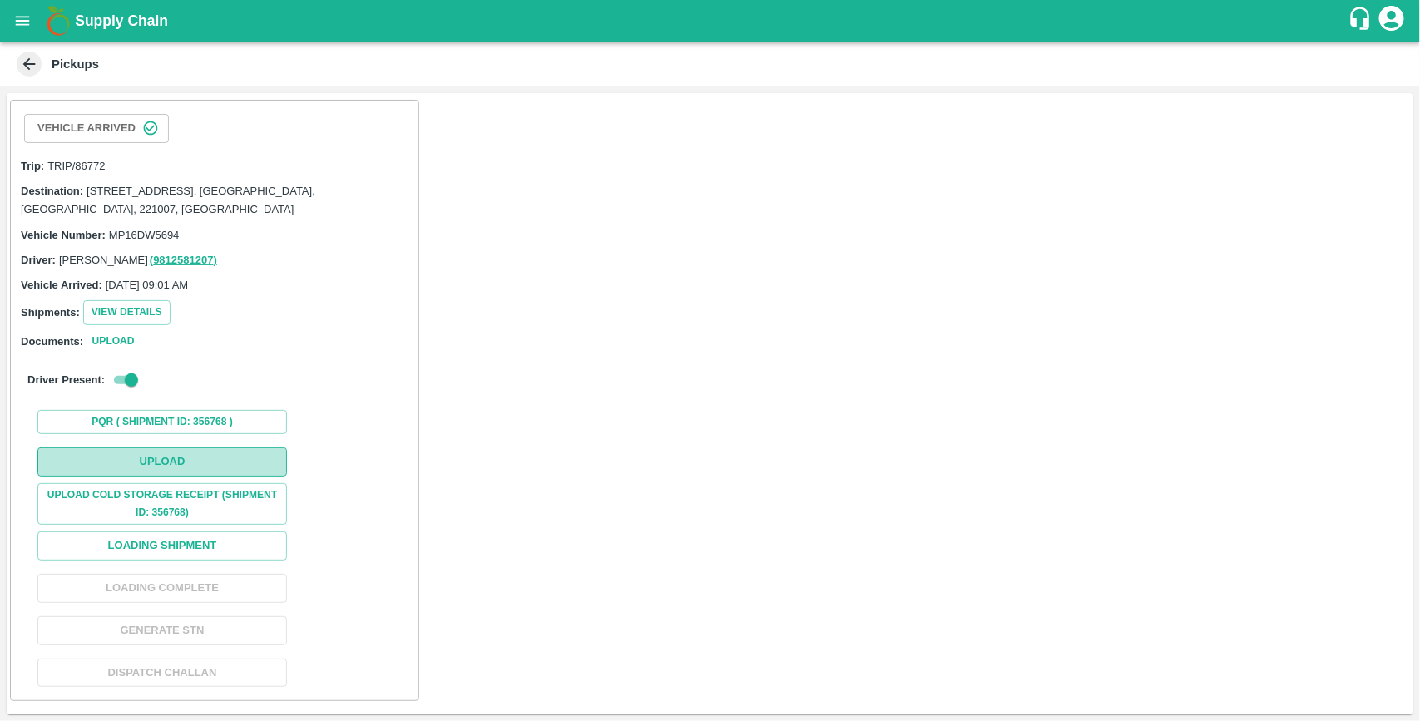
click at [204, 459] on button "Upload" at bounding box center [161, 461] width 249 height 29
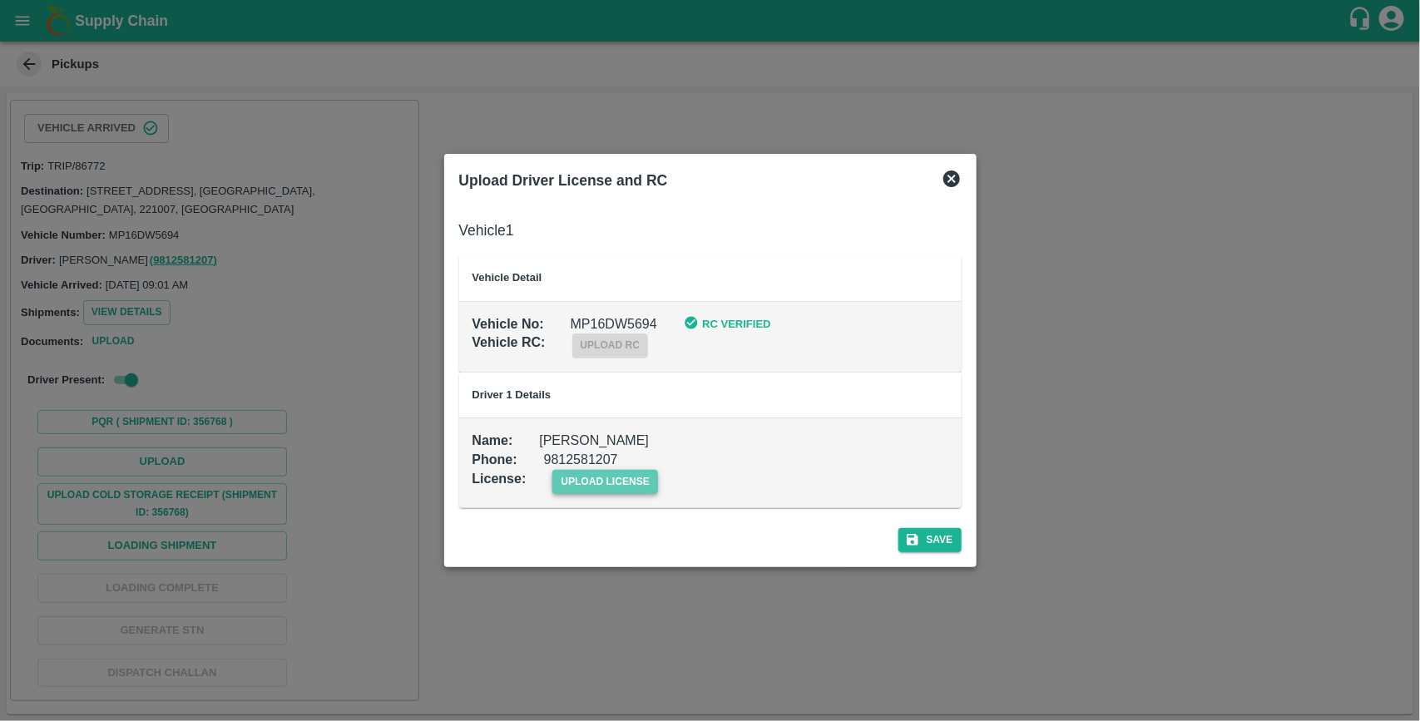
click at [604, 475] on span "upload license" at bounding box center [605, 482] width 106 height 24
click at [0, 0] on input "upload license" at bounding box center [0, 0] width 0 height 0
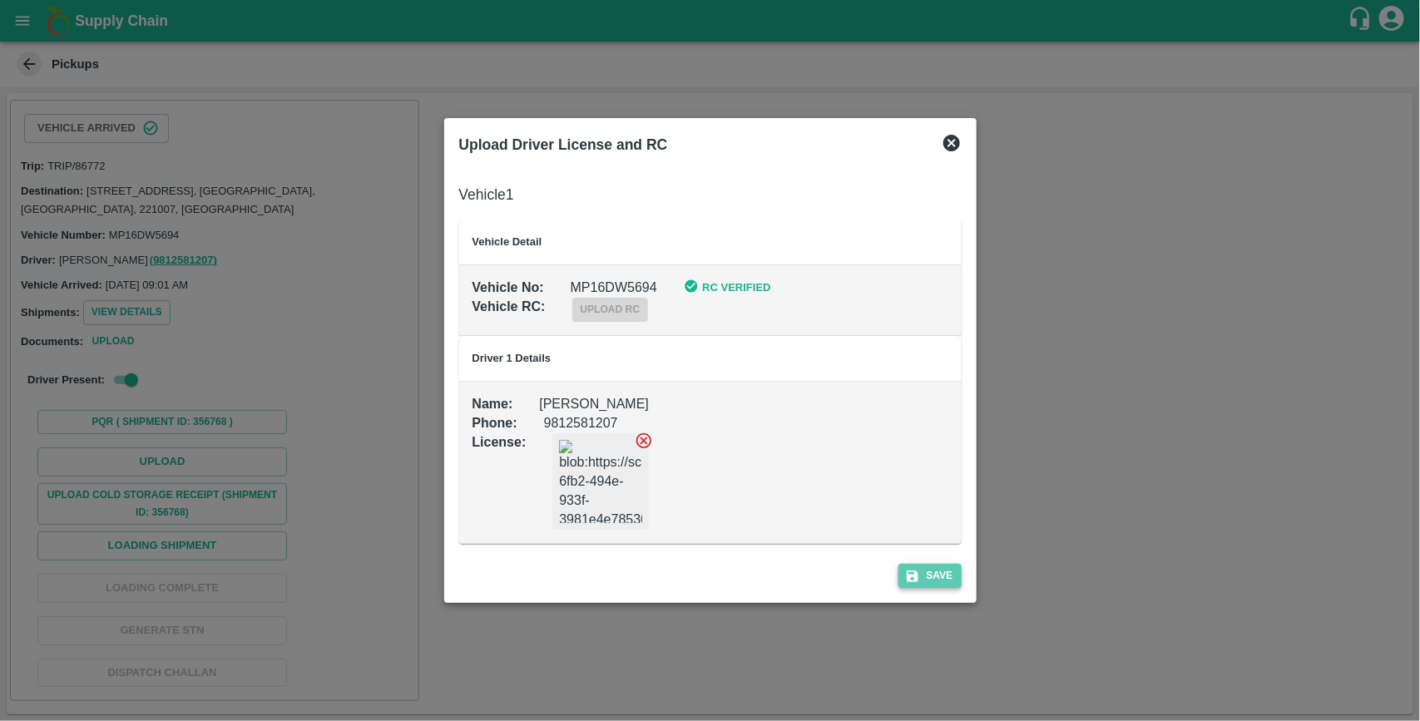
click at [934, 584] on button "Save" at bounding box center [929, 576] width 63 height 24
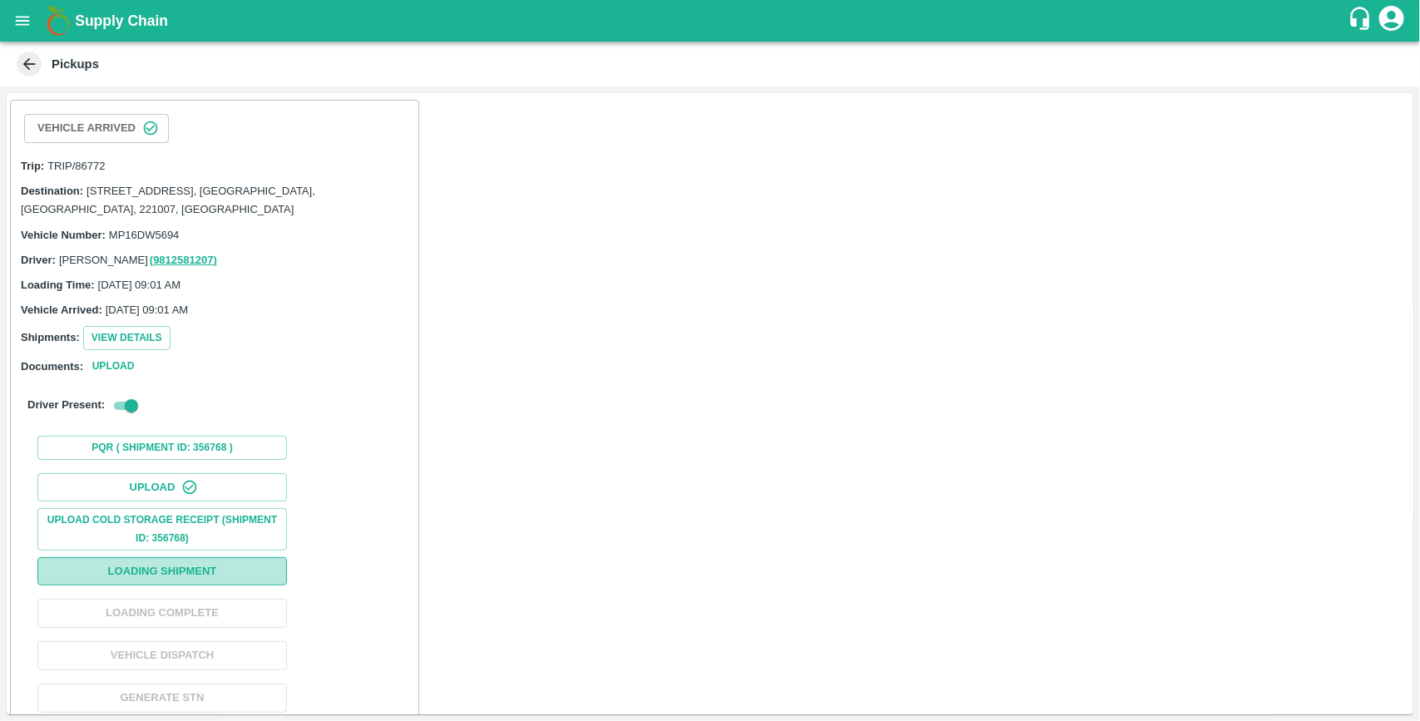
click at [185, 574] on button "Loading Shipment" at bounding box center [161, 571] width 249 height 29
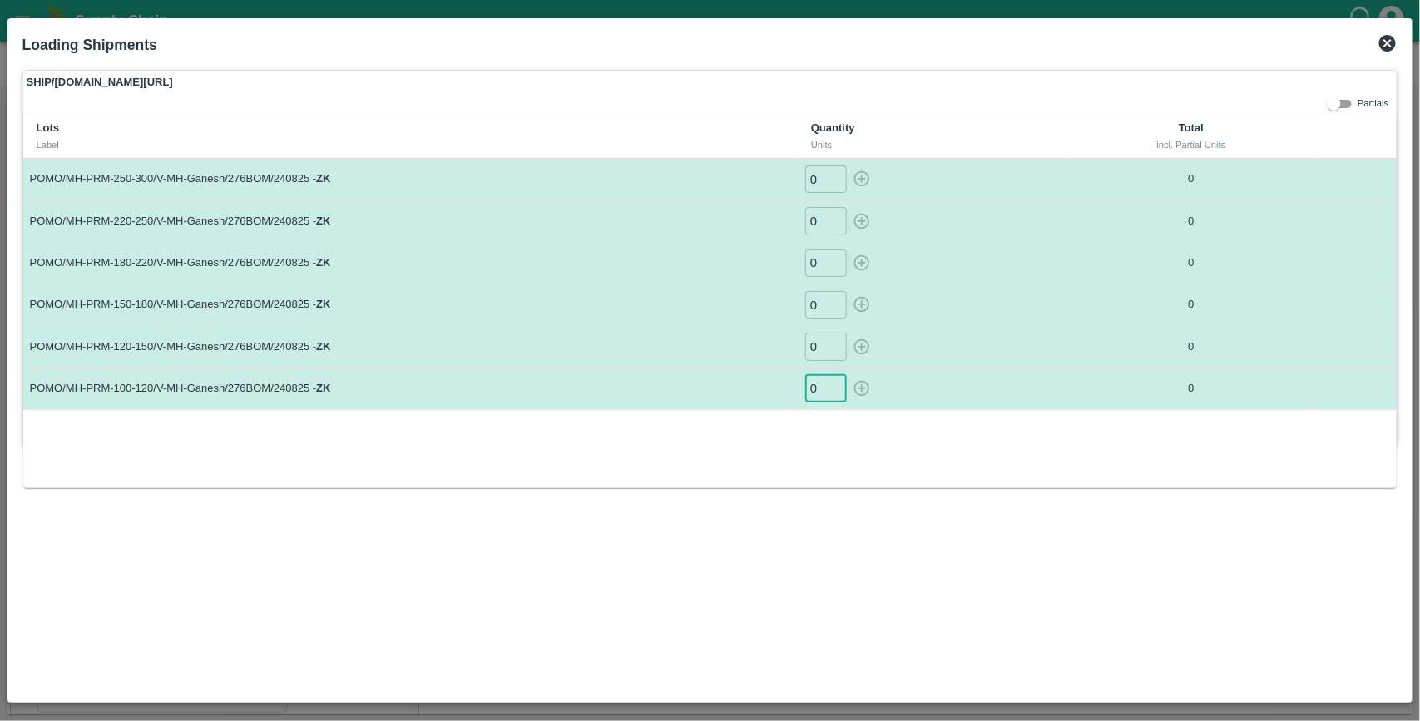
click at [819, 388] on input "0" at bounding box center [826, 388] width 42 height 27
type input "28"
click at [862, 393] on icon "button" at bounding box center [861, 388] width 18 height 18
type input "0"
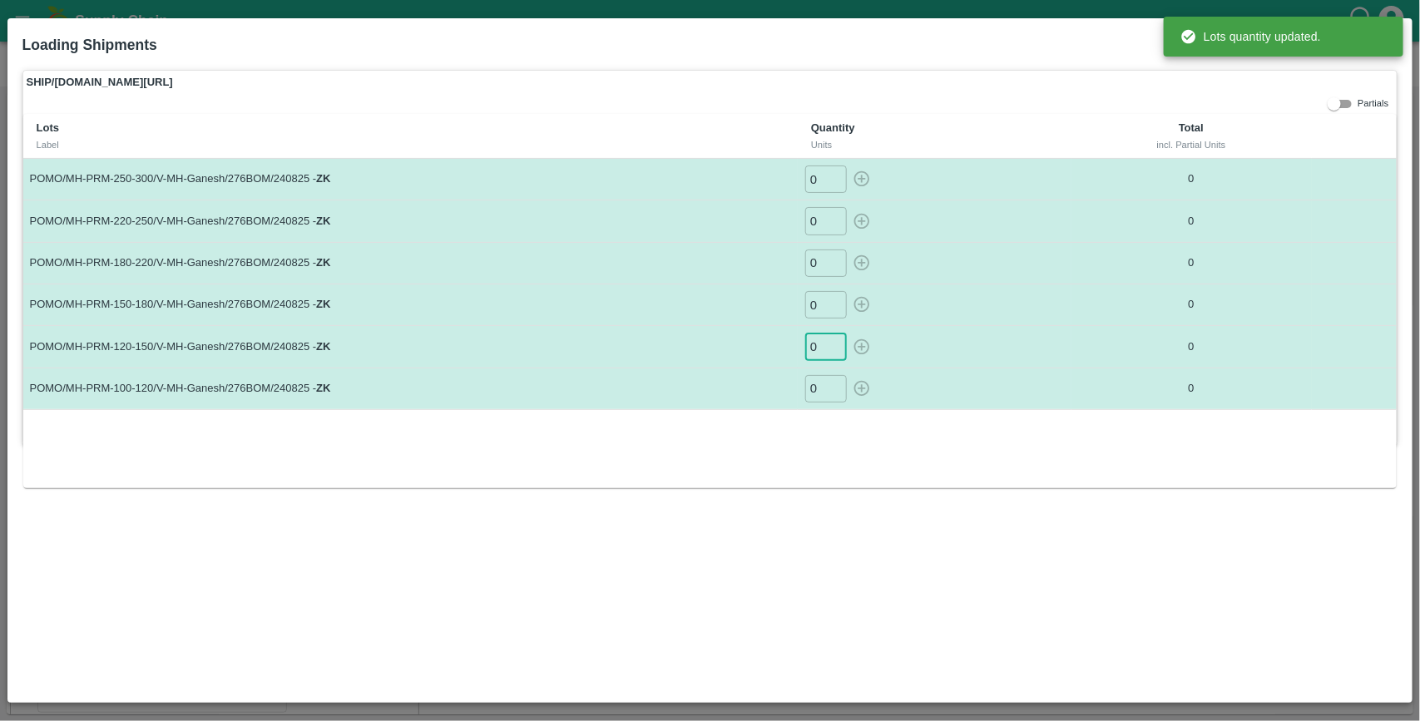
click at [818, 343] on input "0" at bounding box center [826, 346] width 42 height 27
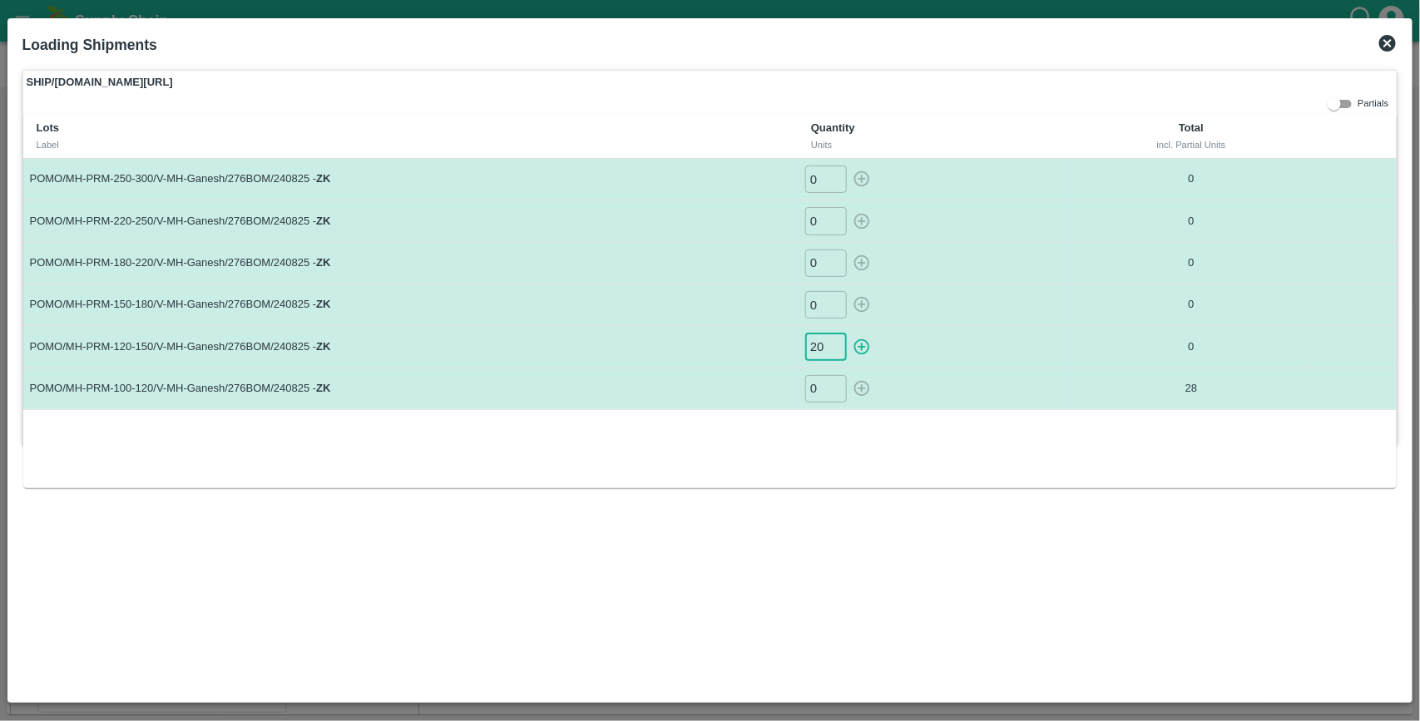
type input "20"
click at [848, 333] on button "button" at bounding box center [861, 346] width 27 height 27
type input "0"
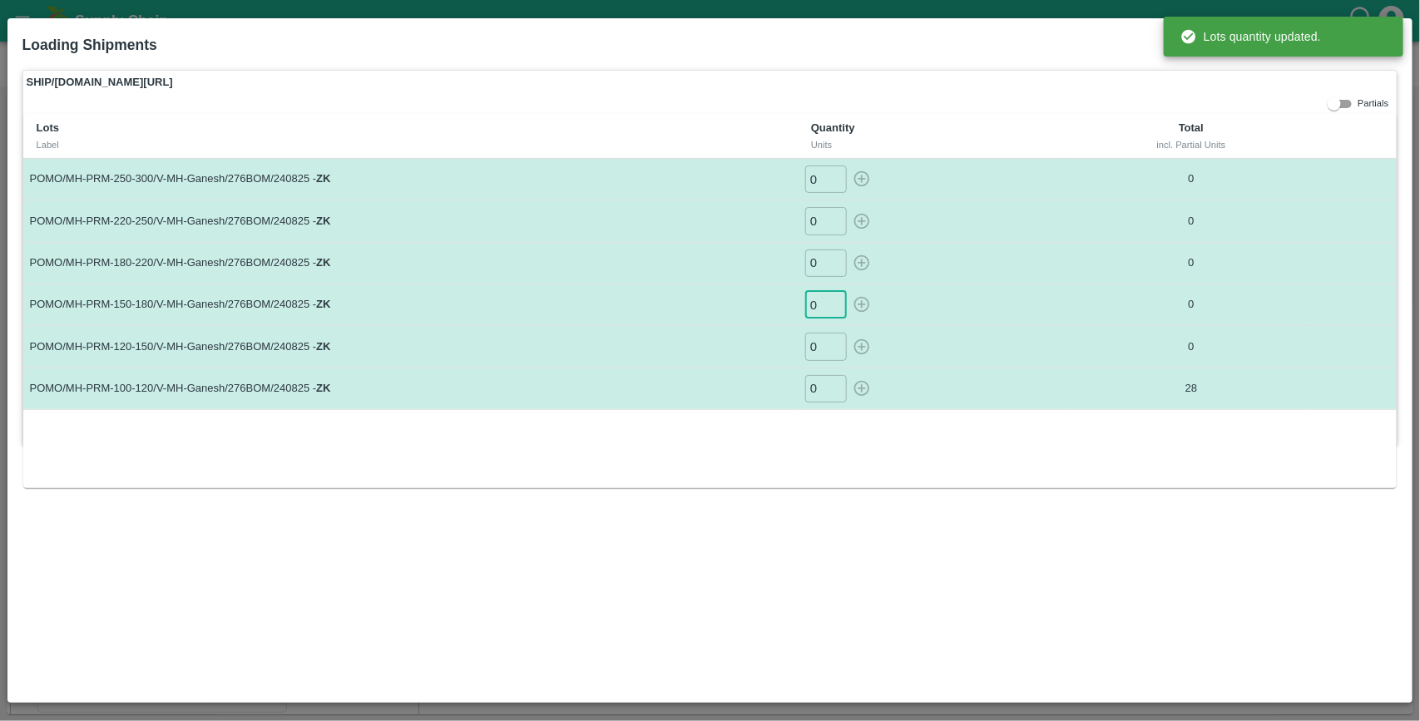
click at [818, 304] on input "0" at bounding box center [826, 304] width 42 height 27
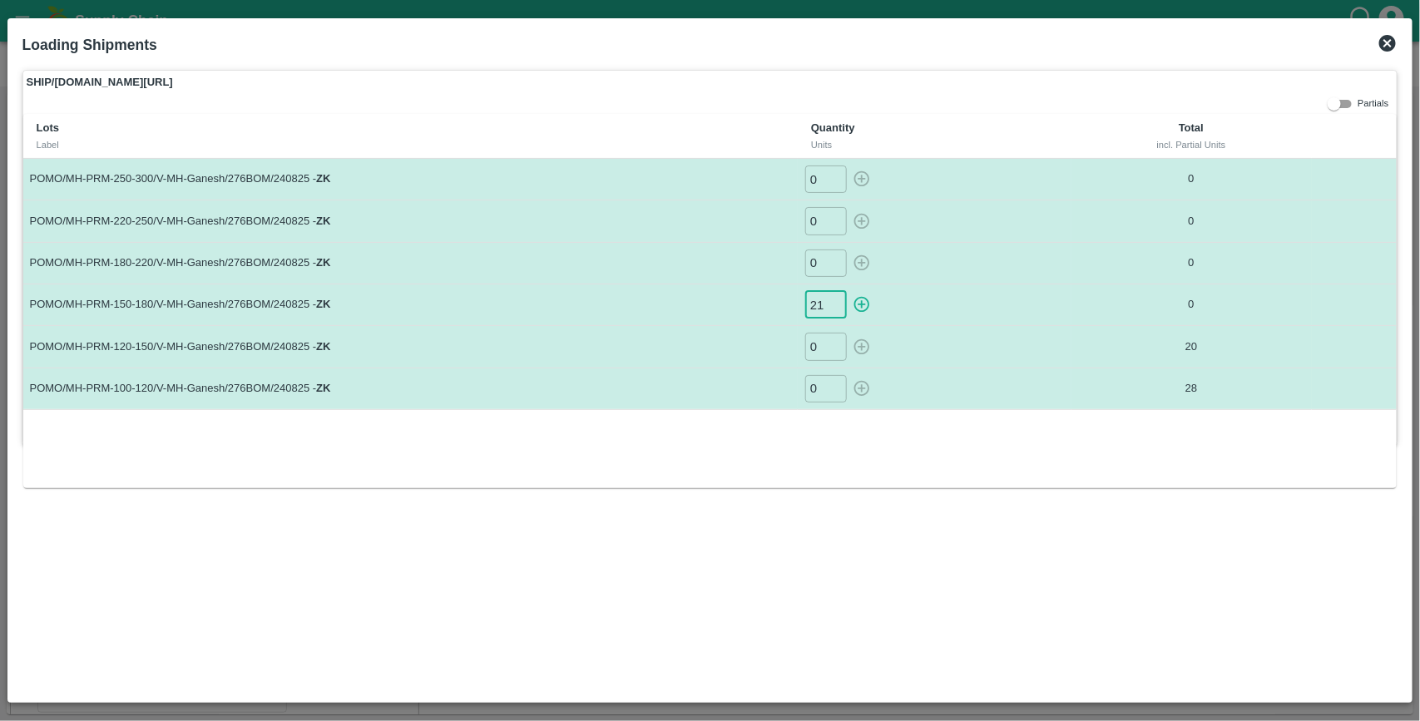
type input "21"
click at [848, 291] on button "button" at bounding box center [861, 304] width 27 height 27
click at [822, 268] on input "0" at bounding box center [826, 262] width 42 height 27
type input "0"
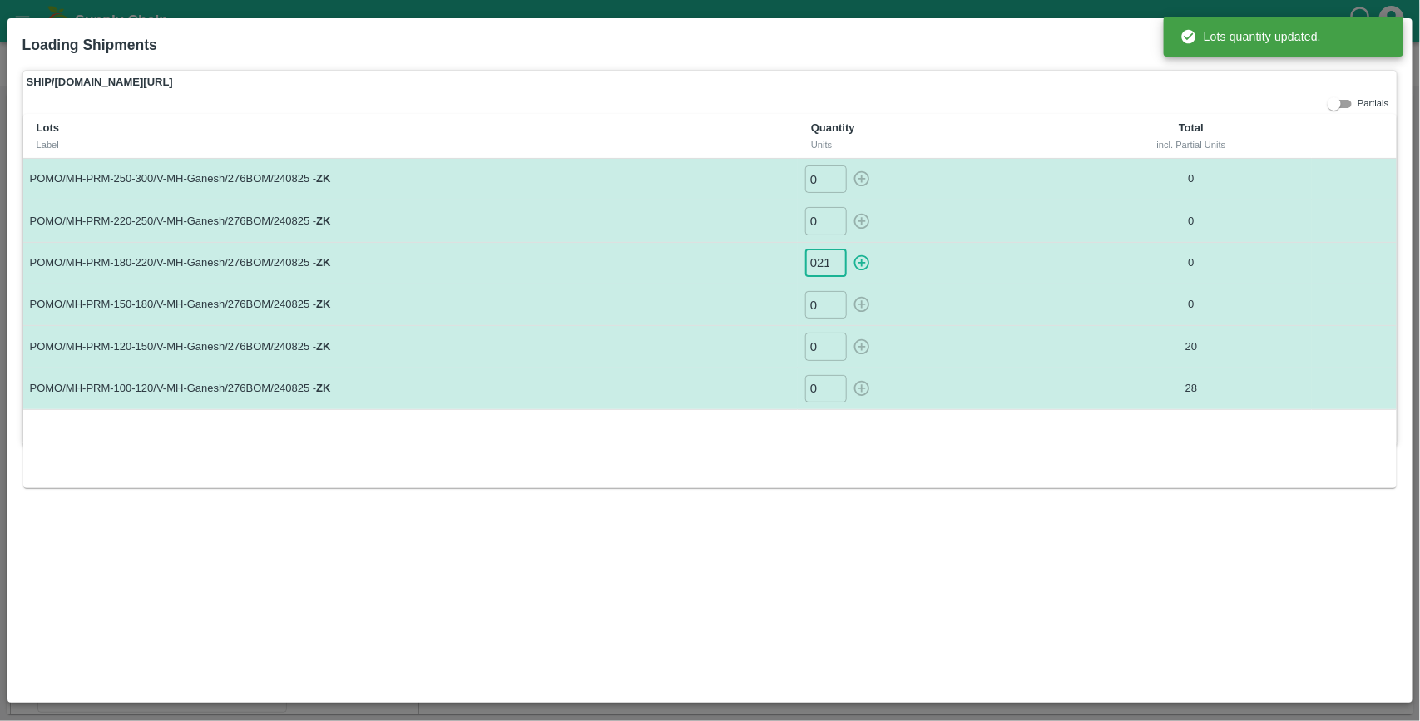
scroll to position [0, 1]
type input "021"
click at [848, 249] on button "button" at bounding box center [861, 262] width 27 height 27
type input "0"
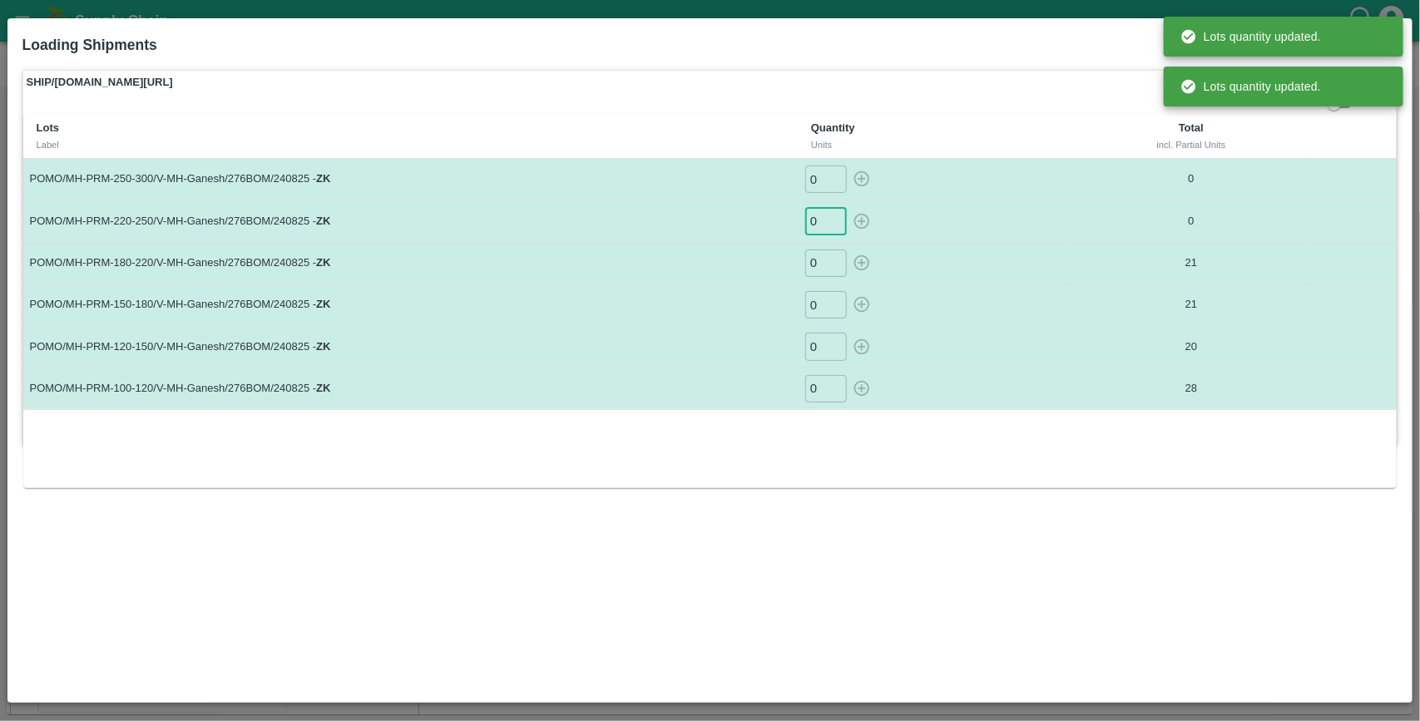
click at [822, 226] on input "0" at bounding box center [826, 220] width 42 height 27
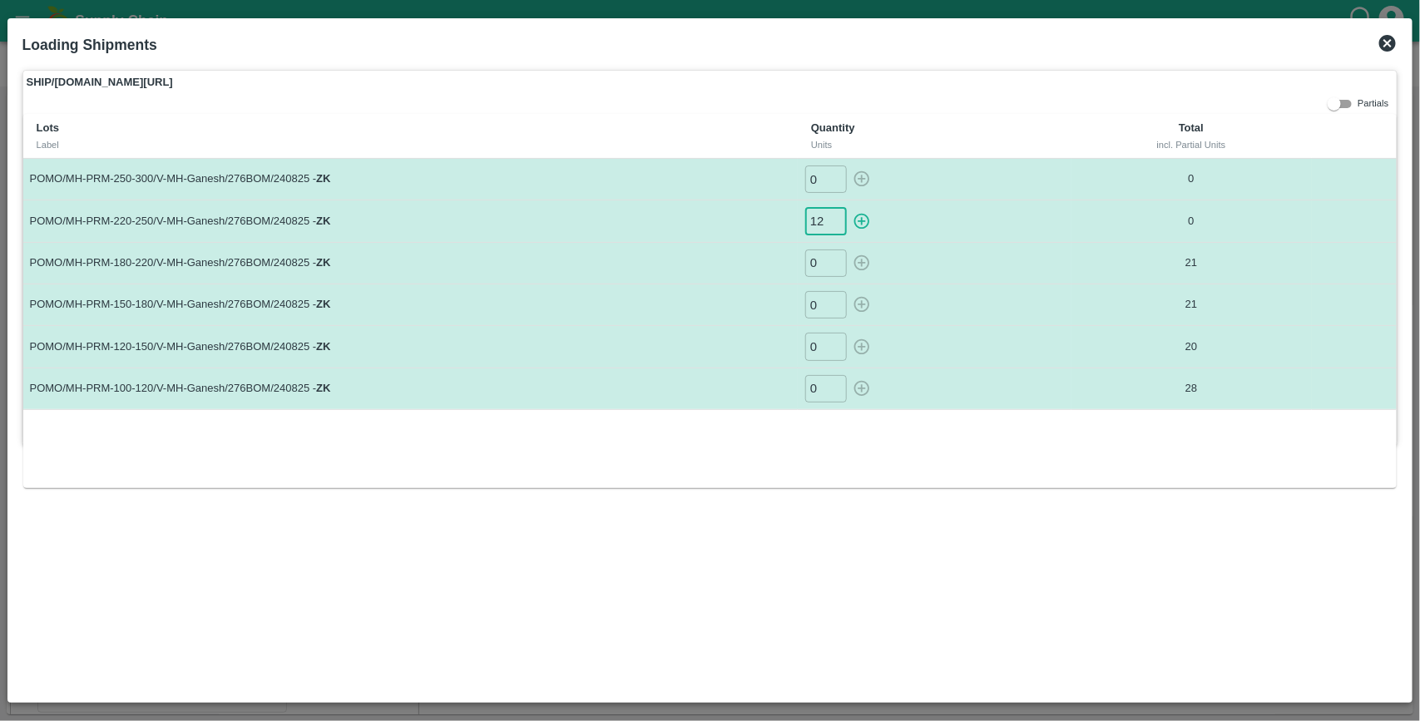
type input "12"
click at [848, 207] on button "button" at bounding box center [861, 220] width 27 height 27
type input "0"
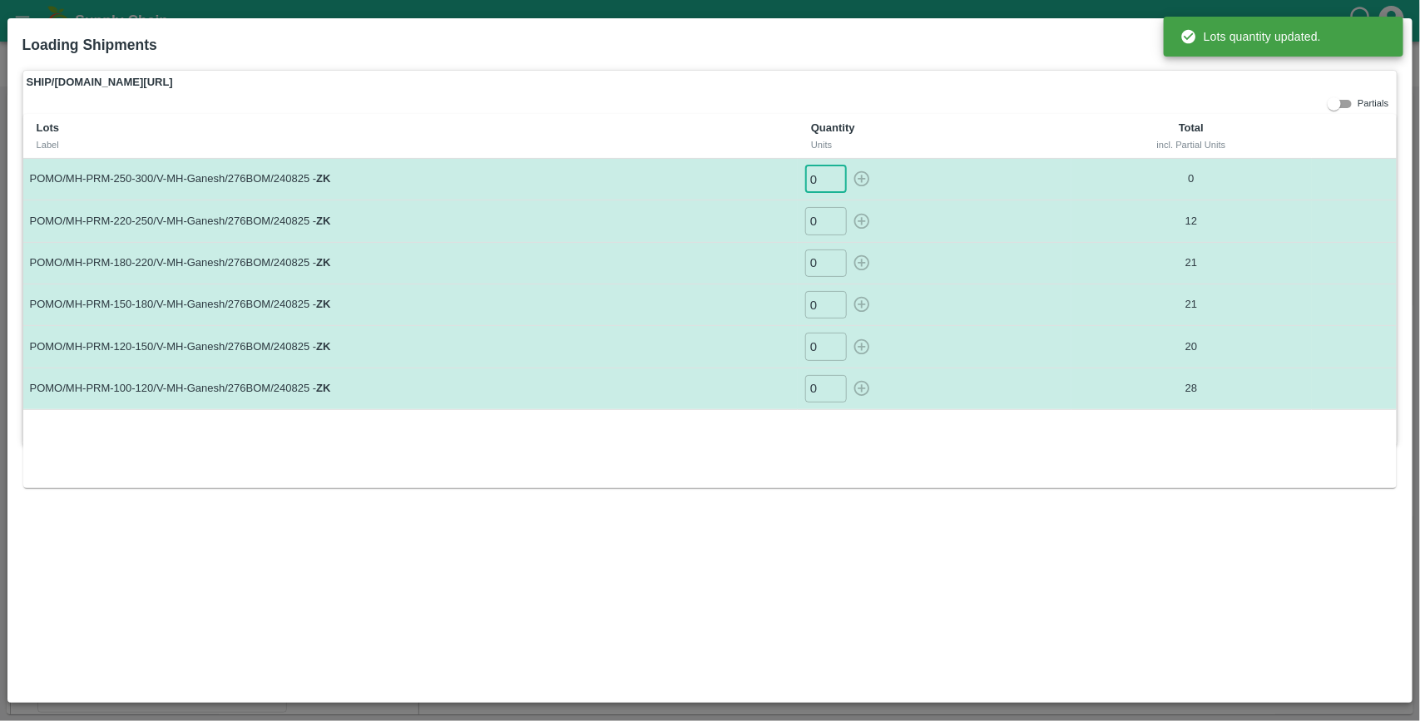
click at [823, 180] on input "0" at bounding box center [826, 178] width 42 height 27
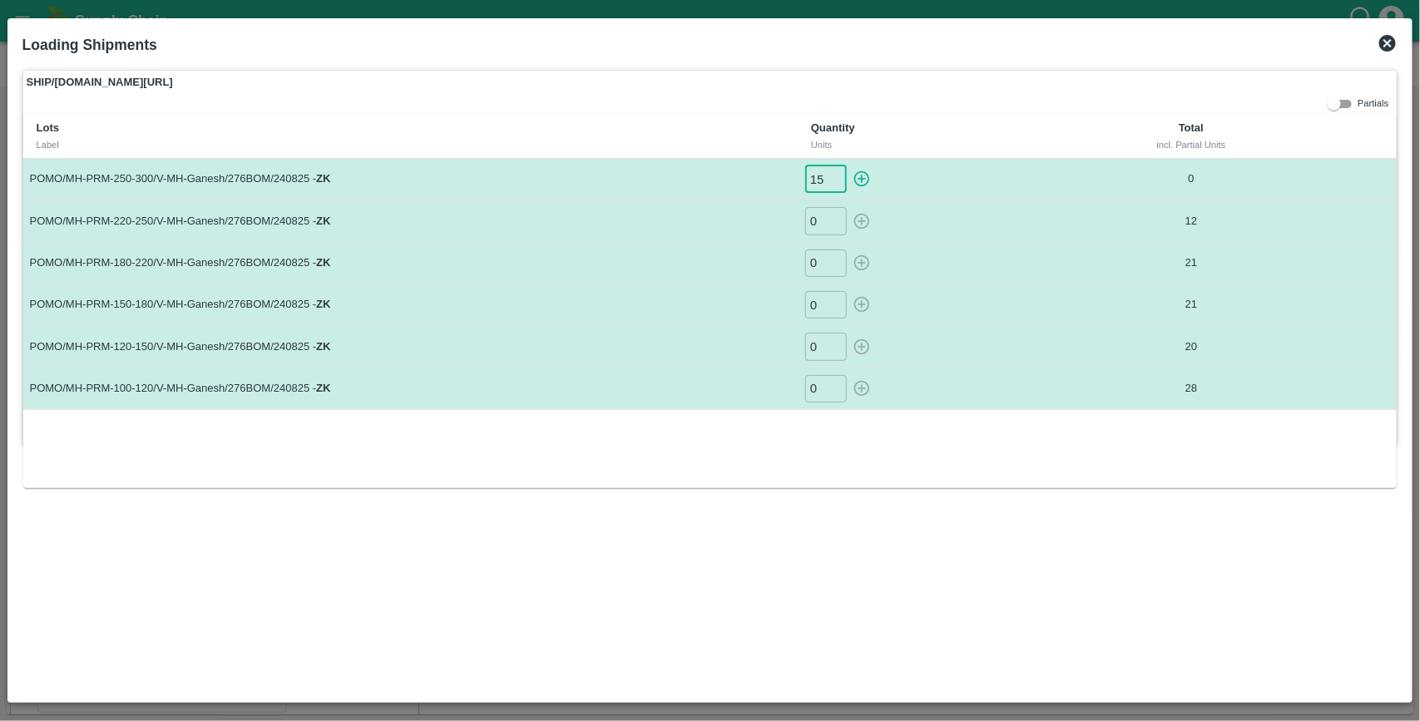
type input "15"
click at [848, 165] on button "button" at bounding box center [861, 178] width 27 height 27
type input "0"
click at [1394, 44] on icon at bounding box center [1387, 43] width 17 height 17
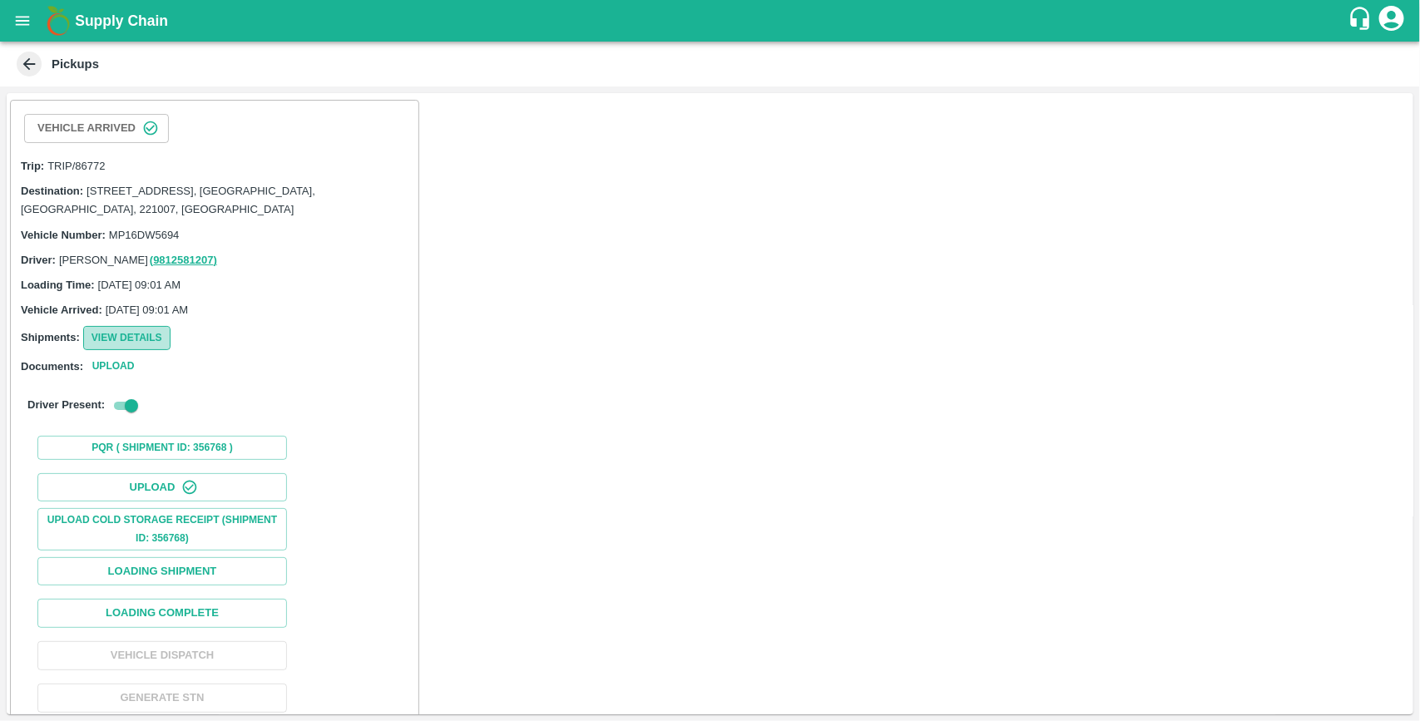
click at [160, 334] on button "View Details" at bounding box center [126, 338] width 87 height 24
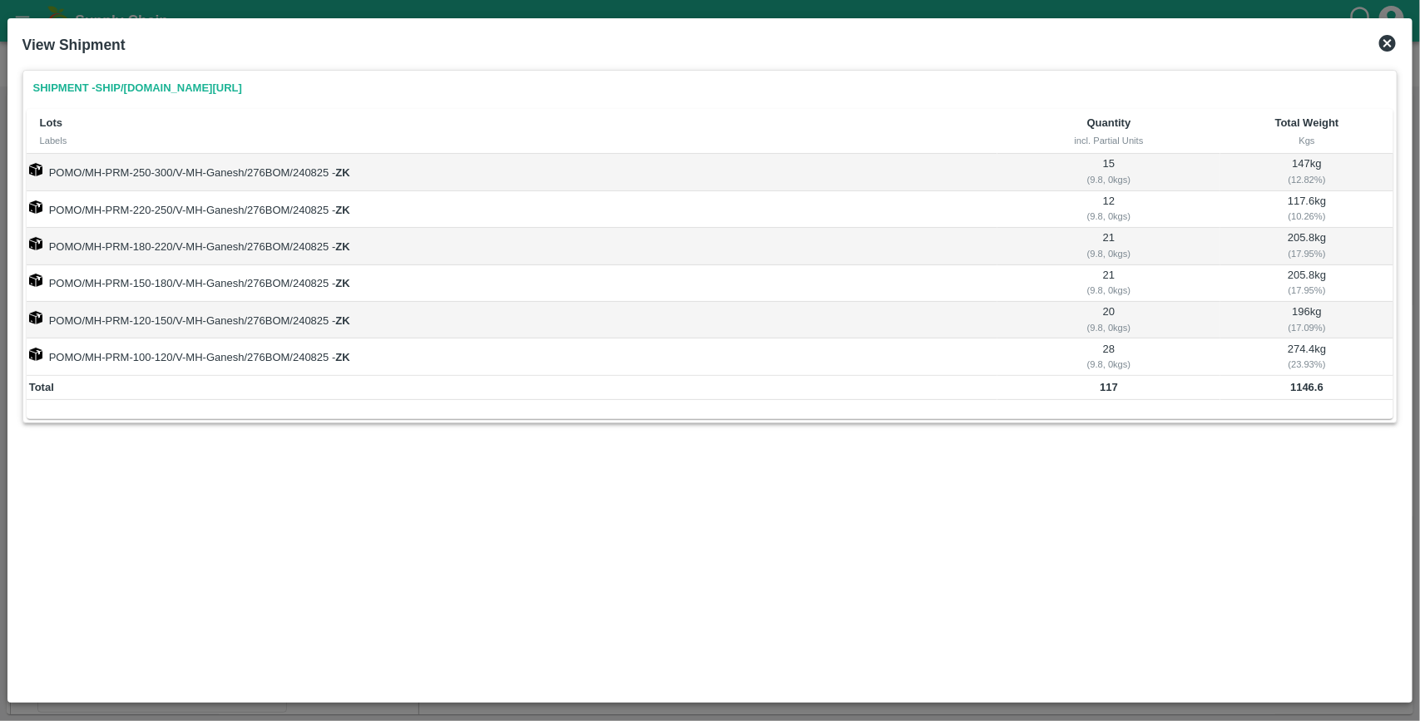
click at [1390, 39] on icon at bounding box center [1387, 43] width 17 height 17
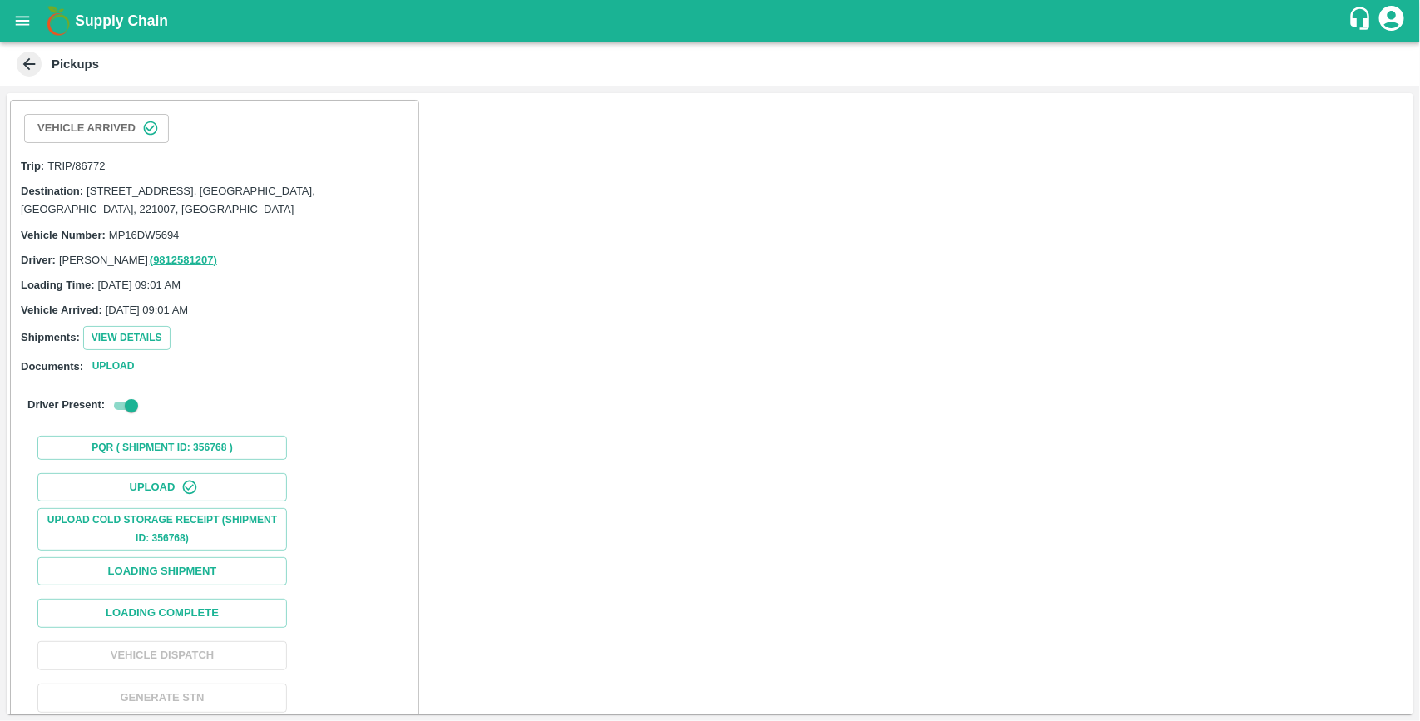
scroll to position [63, 0]
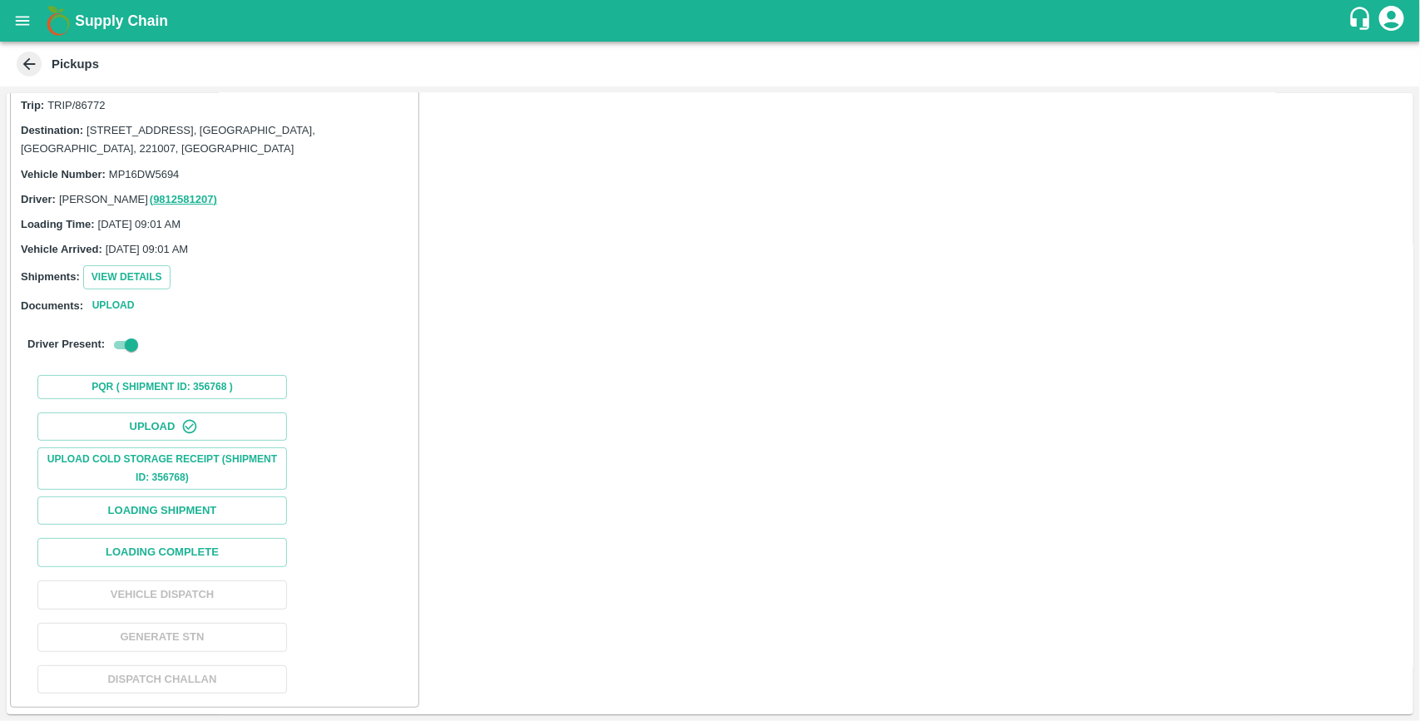
click at [204, 535] on div "Upload Upload Cold Storage Receipt (SHIPMENT ID: 356768) Loading Shipment Loadi…" at bounding box center [214, 553] width 394 height 295
click at [200, 547] on button "Loading Complete" at bounding box center [161, 552] width 249 height 29
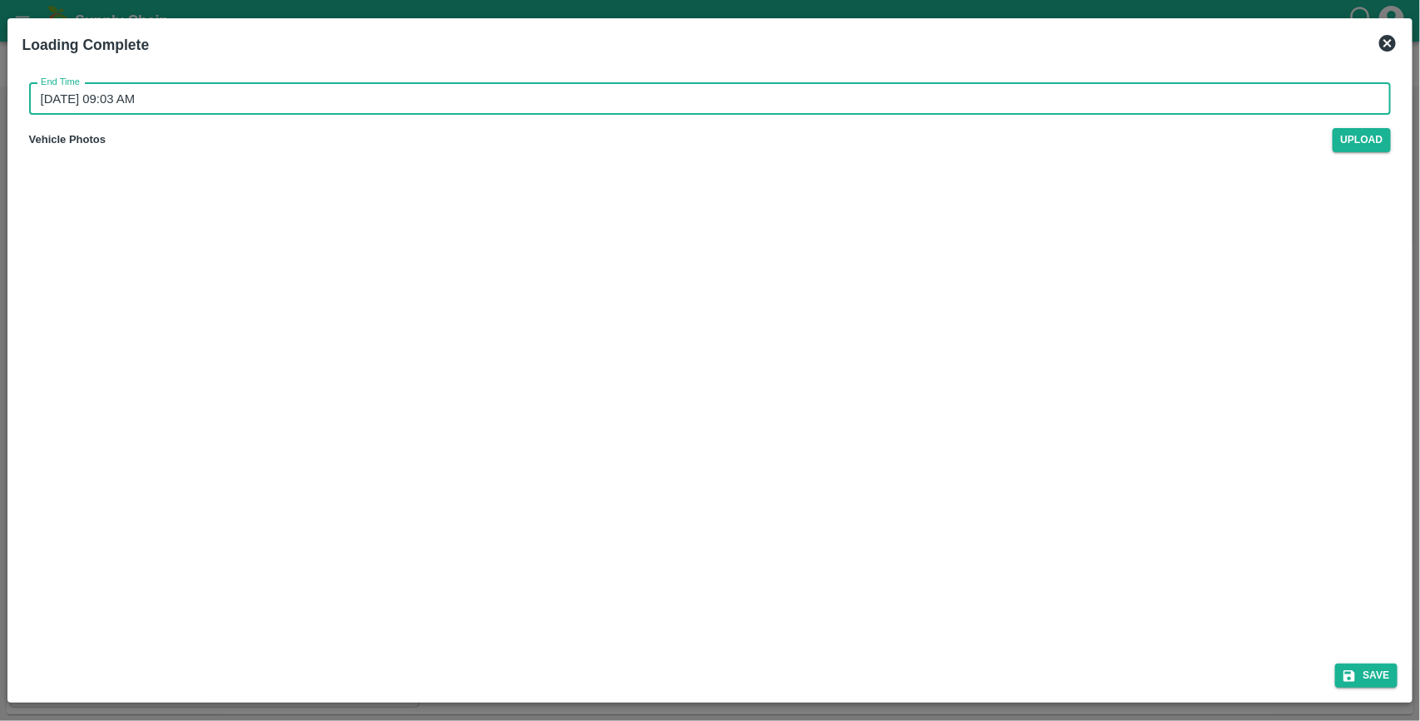
click at [192, 104] on input "[DATE] 09:03 AM" at bounding box center [704, 99] width 1351 height 32
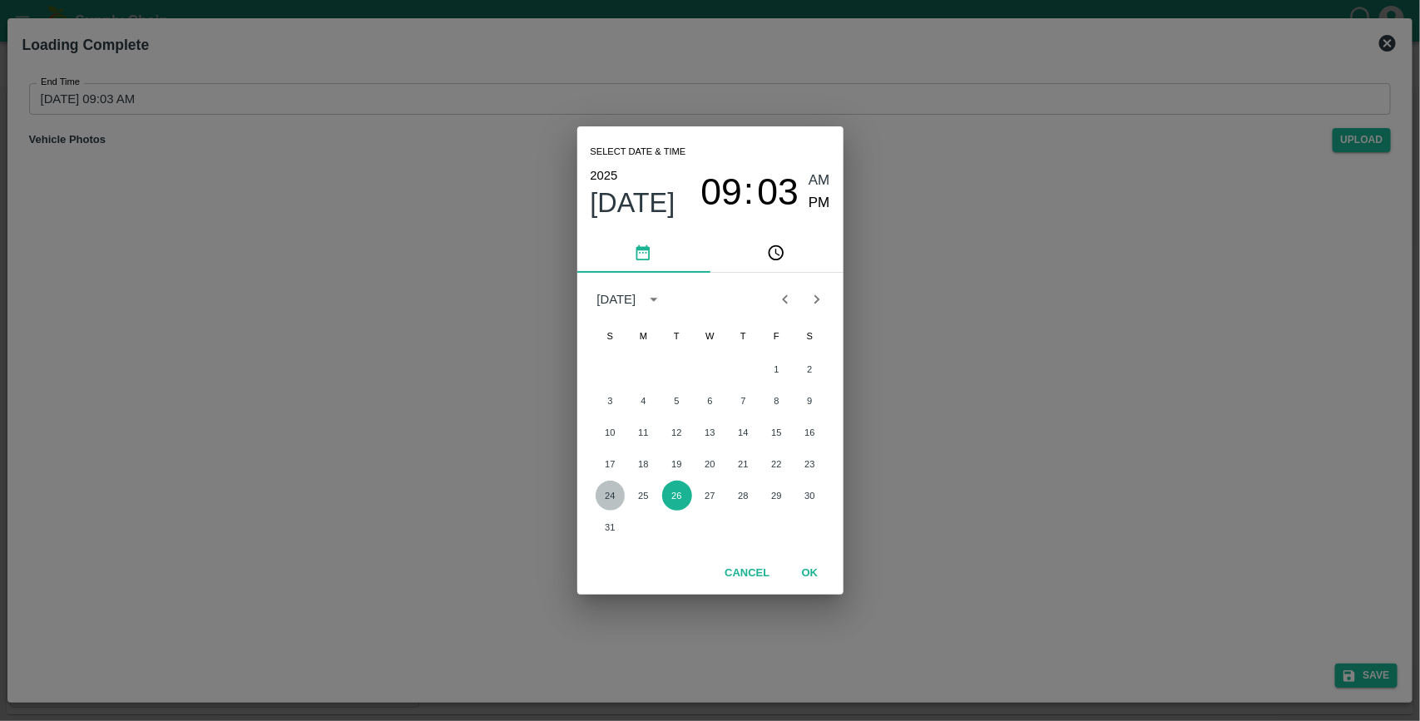
click at [604, 497] on button "24" at bounding box center [610, 496] width 30 height 30
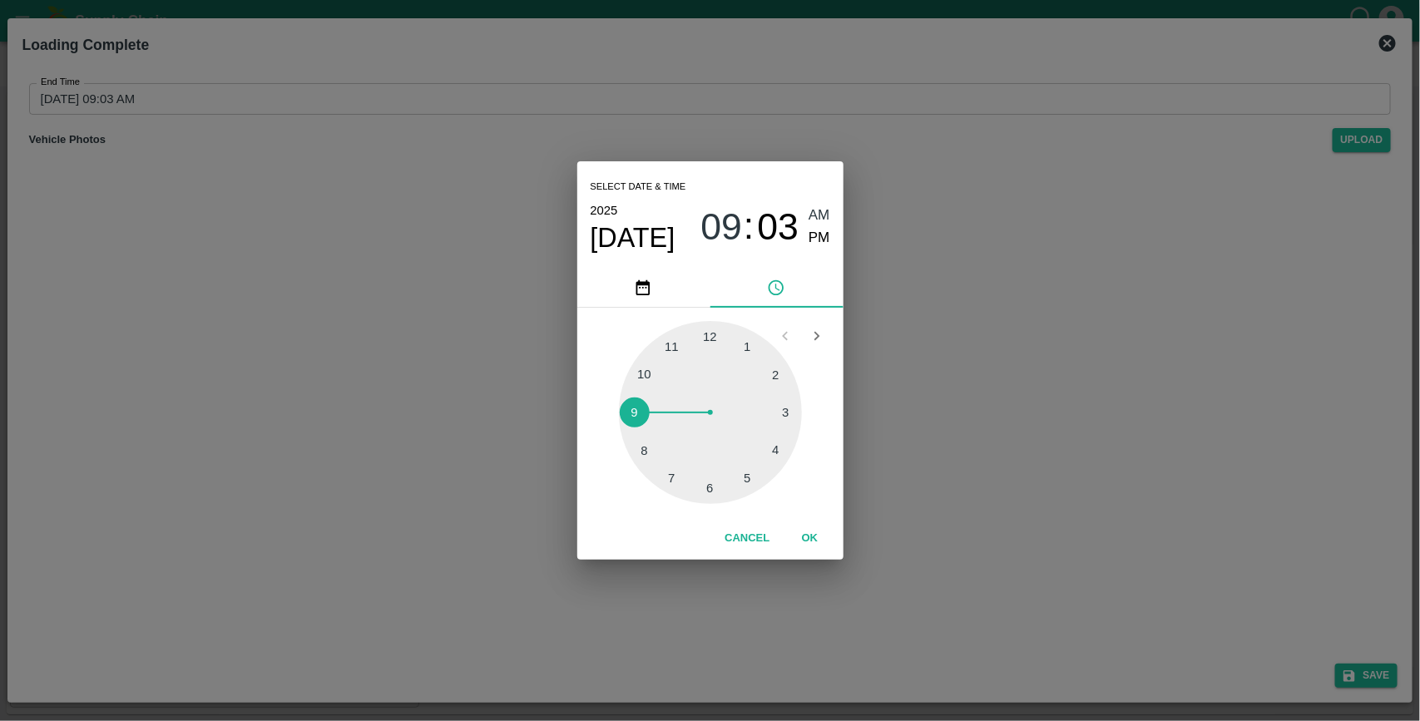
click at [811, 536] on button "OK" at bounding box center [809, 538] width 53 height 29
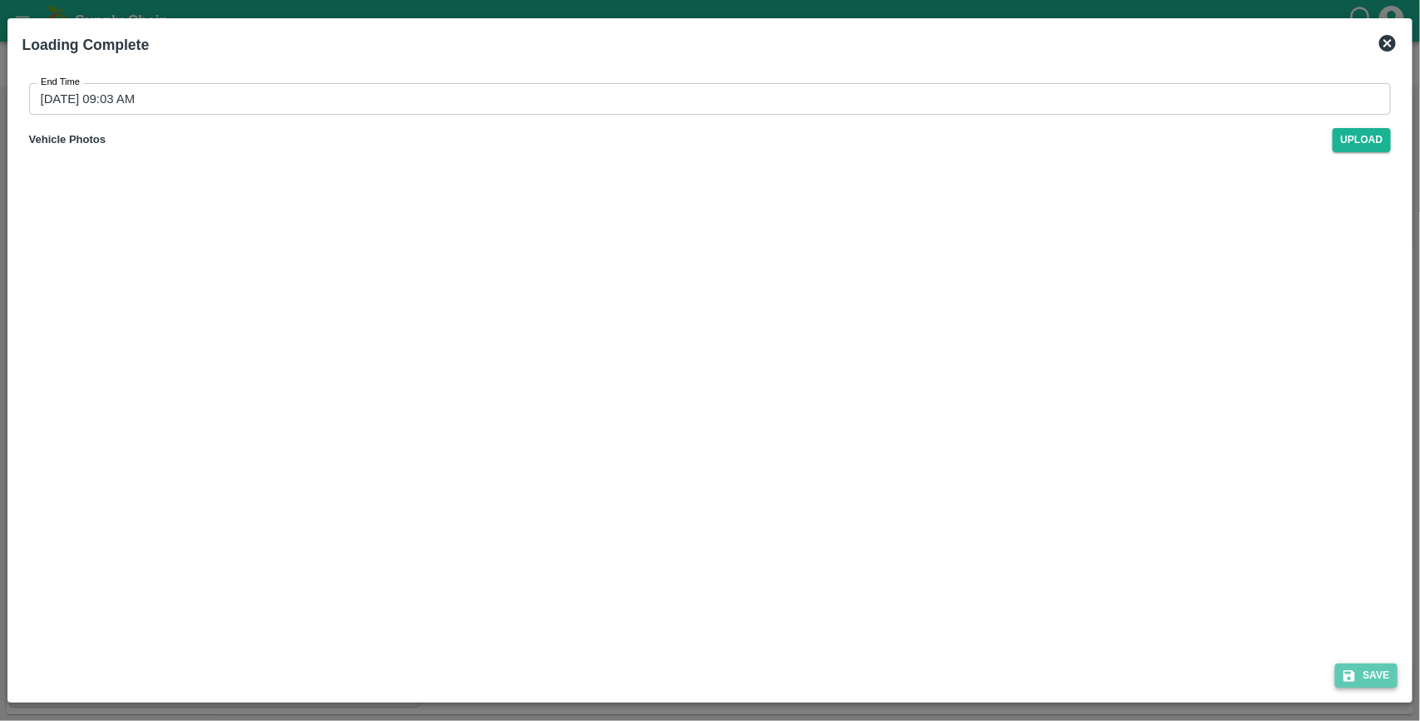
click at [1383, 669] on button "Save" at bounding box center [1366, 676] width 63 height 24
type input "[DATE] 09:03 AM"
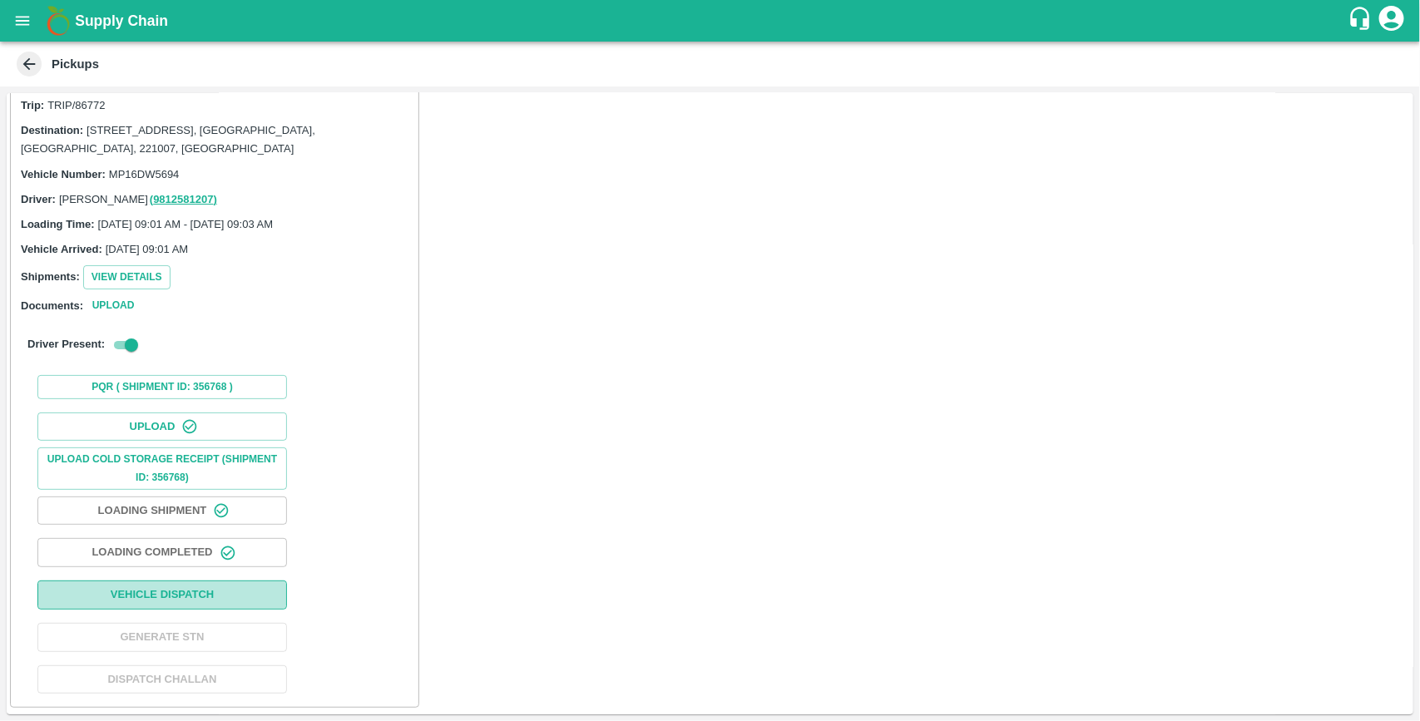
click at [201, 591] on button "Vehicle Dispatch" at bounding box center [161, 594] width 249 height 29
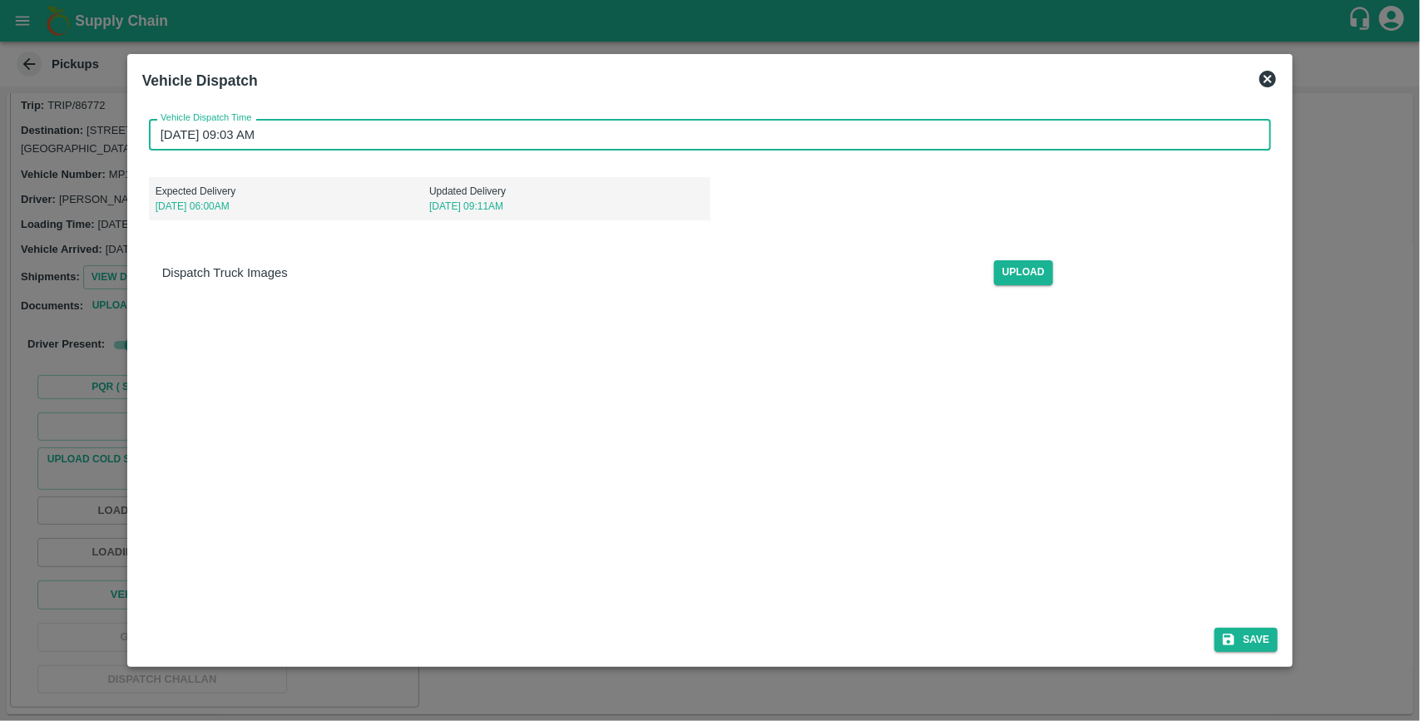
click at [302, 139] on input "[DATE] 09:03 AM" at bounding box center [704, 135] width 1111 height 32
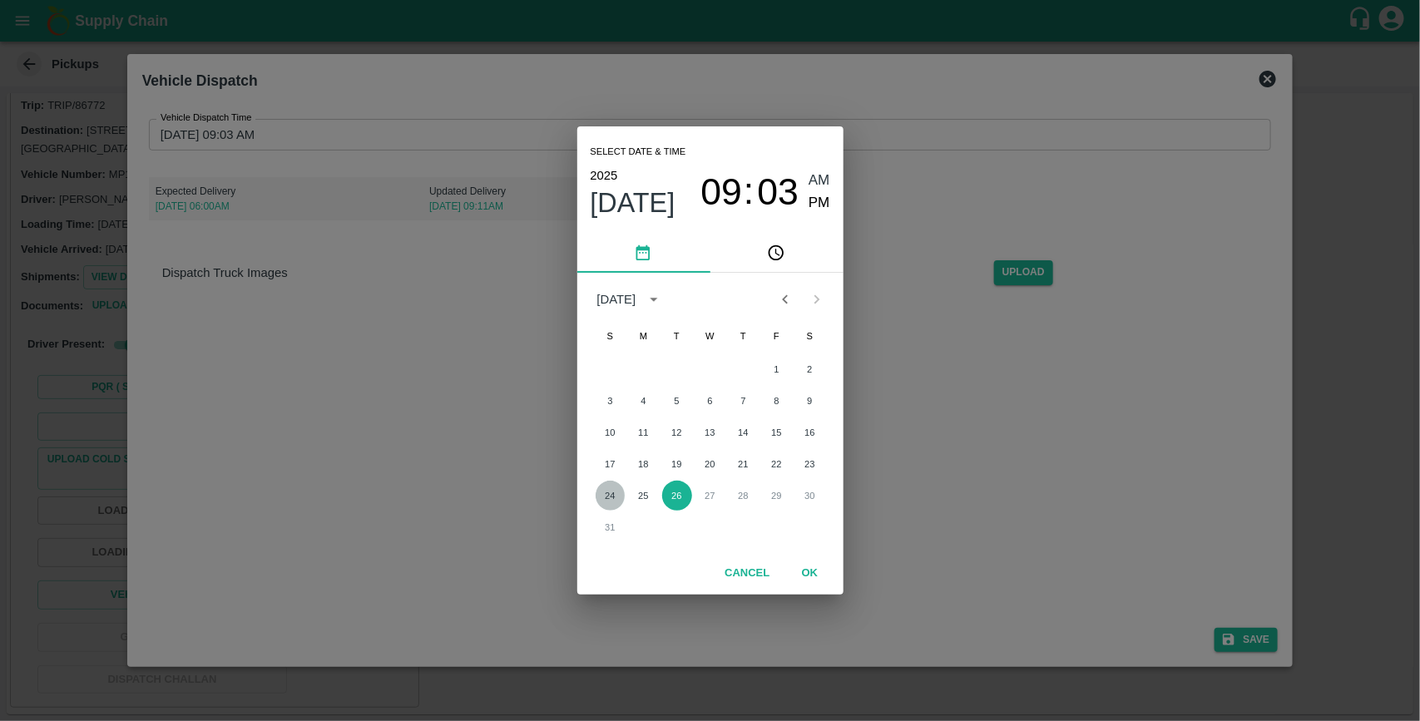
click at [614, 496] on button "24" at bounding box center [610, 496] width 30 height 30
type input "[DATE] 09:03 AM"
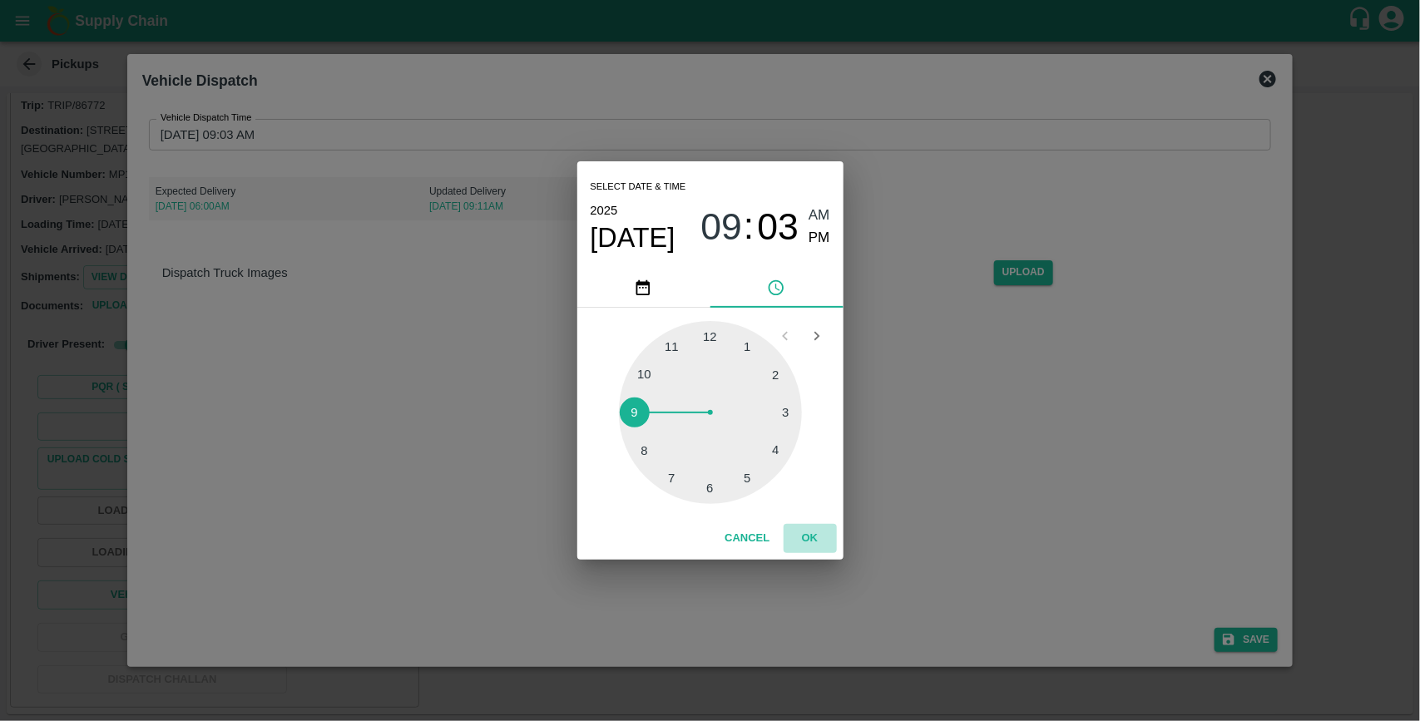
click at [807, 536] on button "OK" at bounding box center [809, 538] width 53 height 29
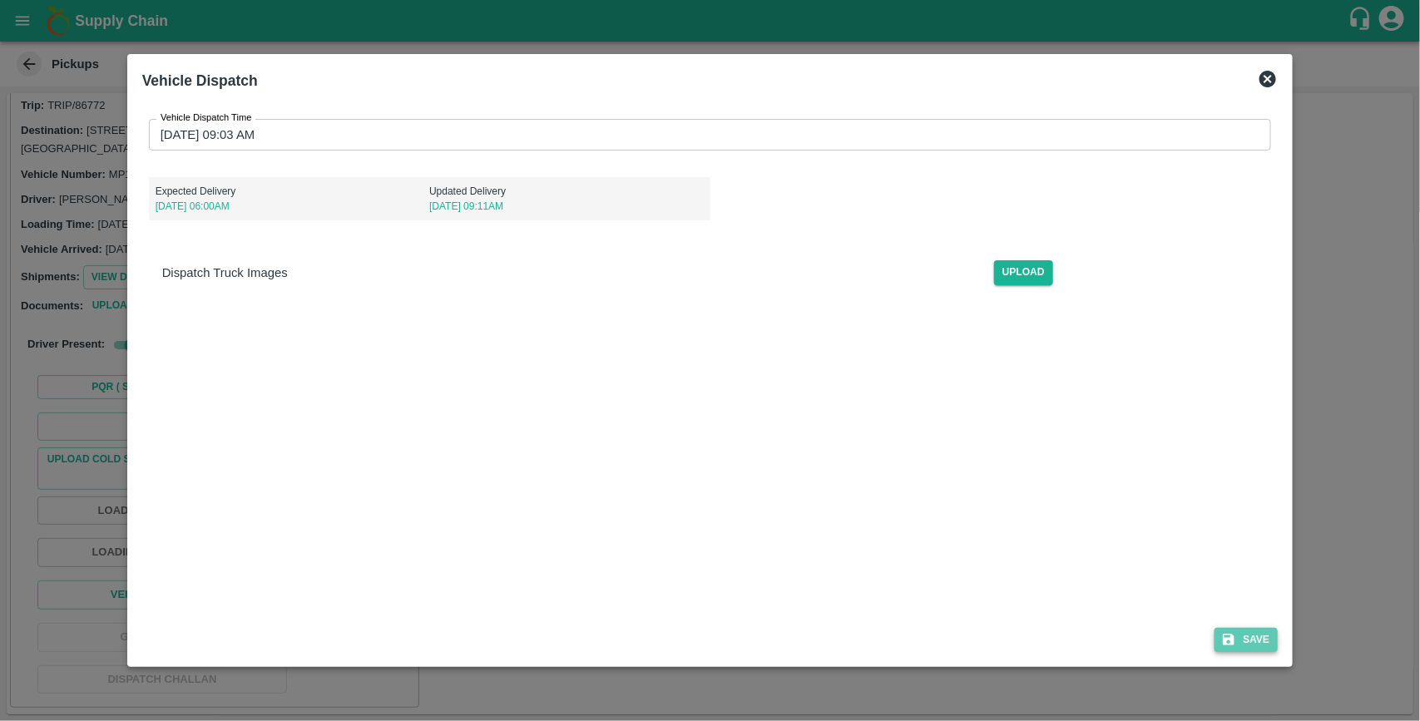
click at [1262, 647] on button "Save" at bounding box center [1245, 640] width 63 height 24
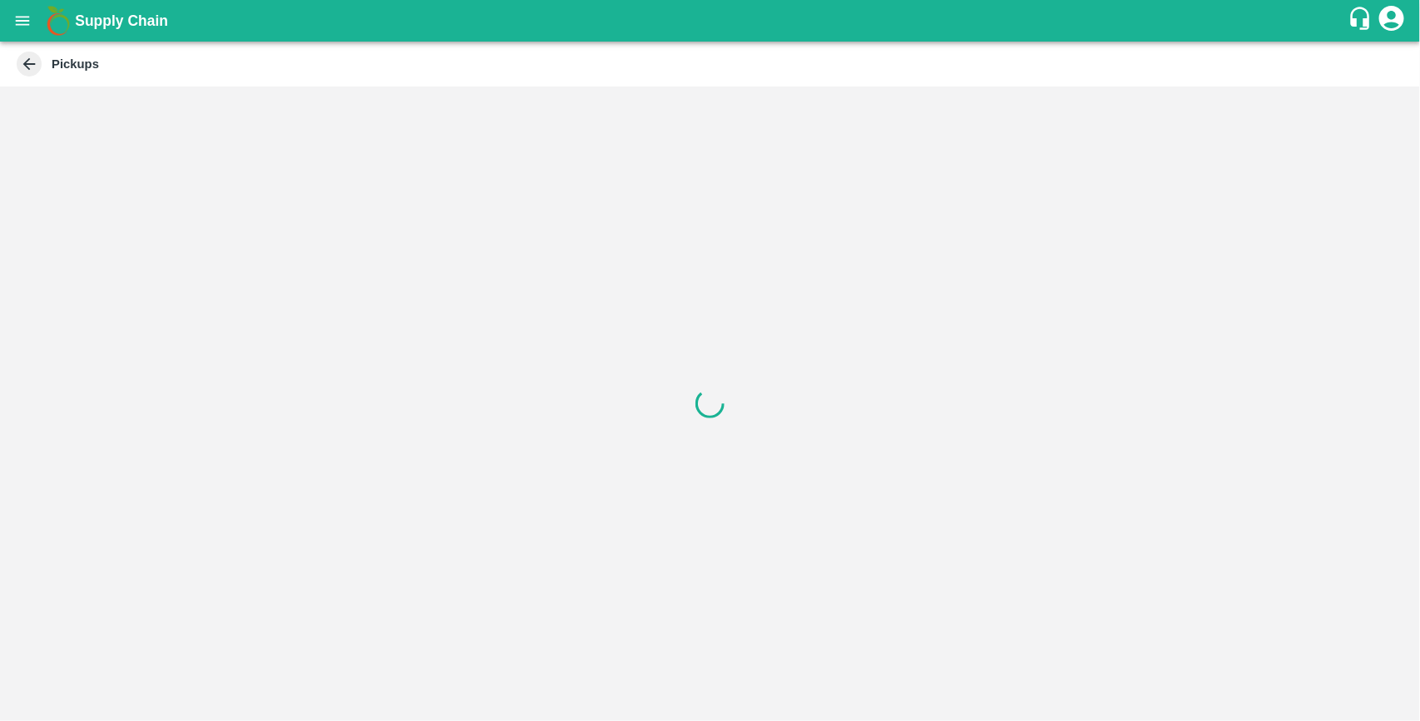
click at [1262, 647] on div at bounding box center [710, 403] width 1420 height 635
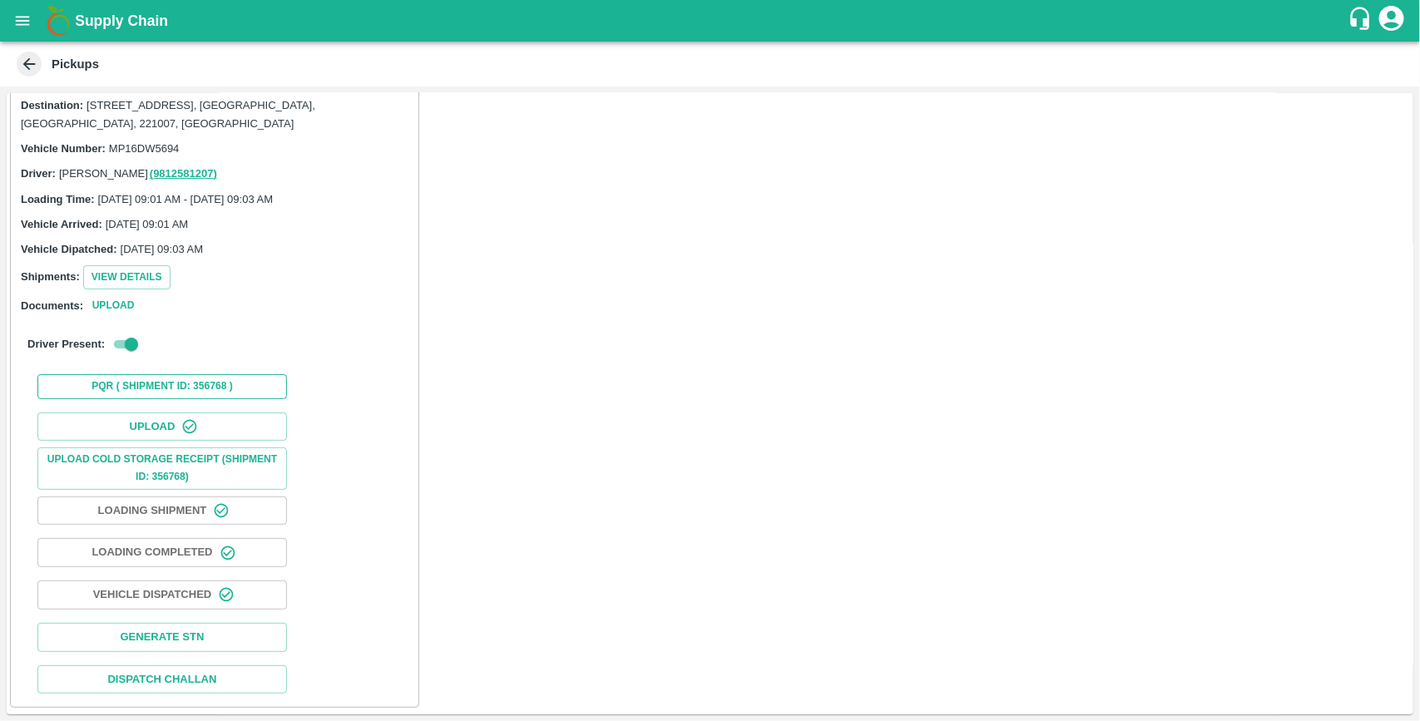
scroll to position [0, 0]
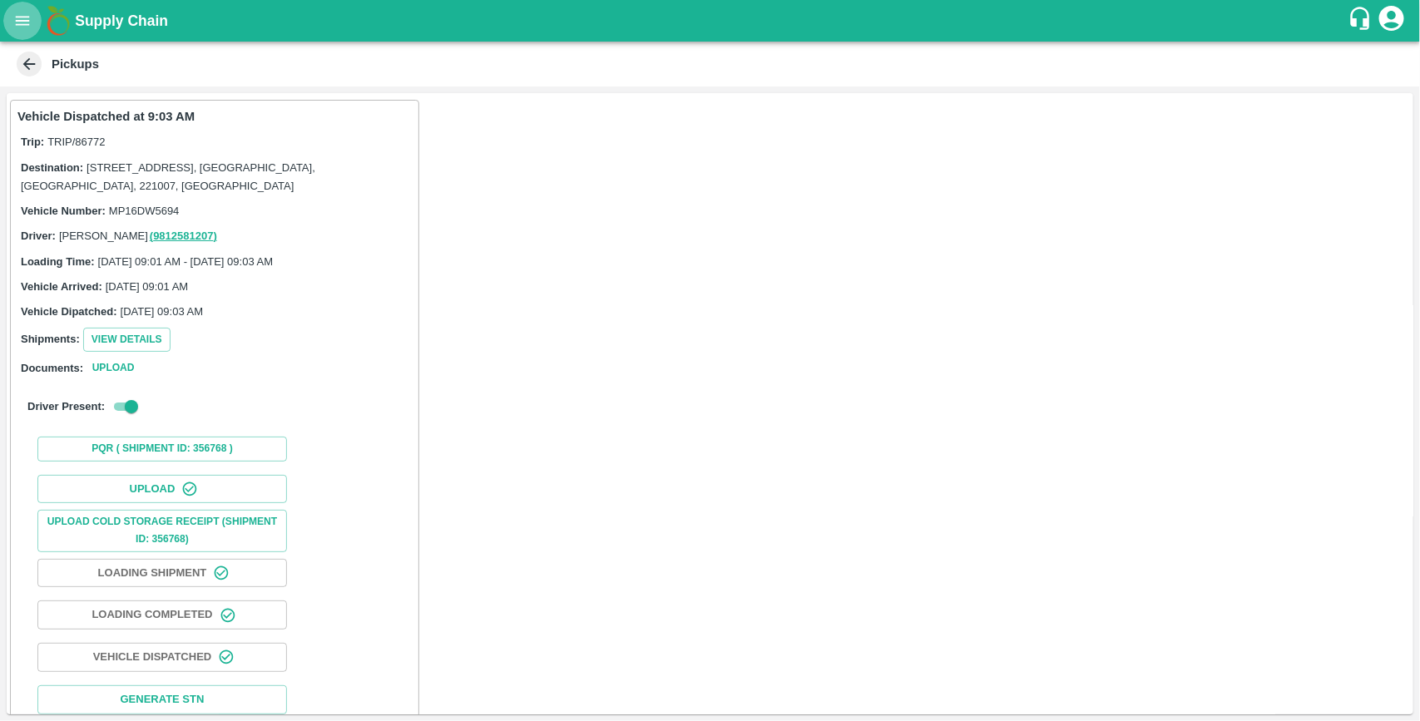
click at [26, 15] on icon "open drawer" at bounding box center [22, 21] width 18 height 18
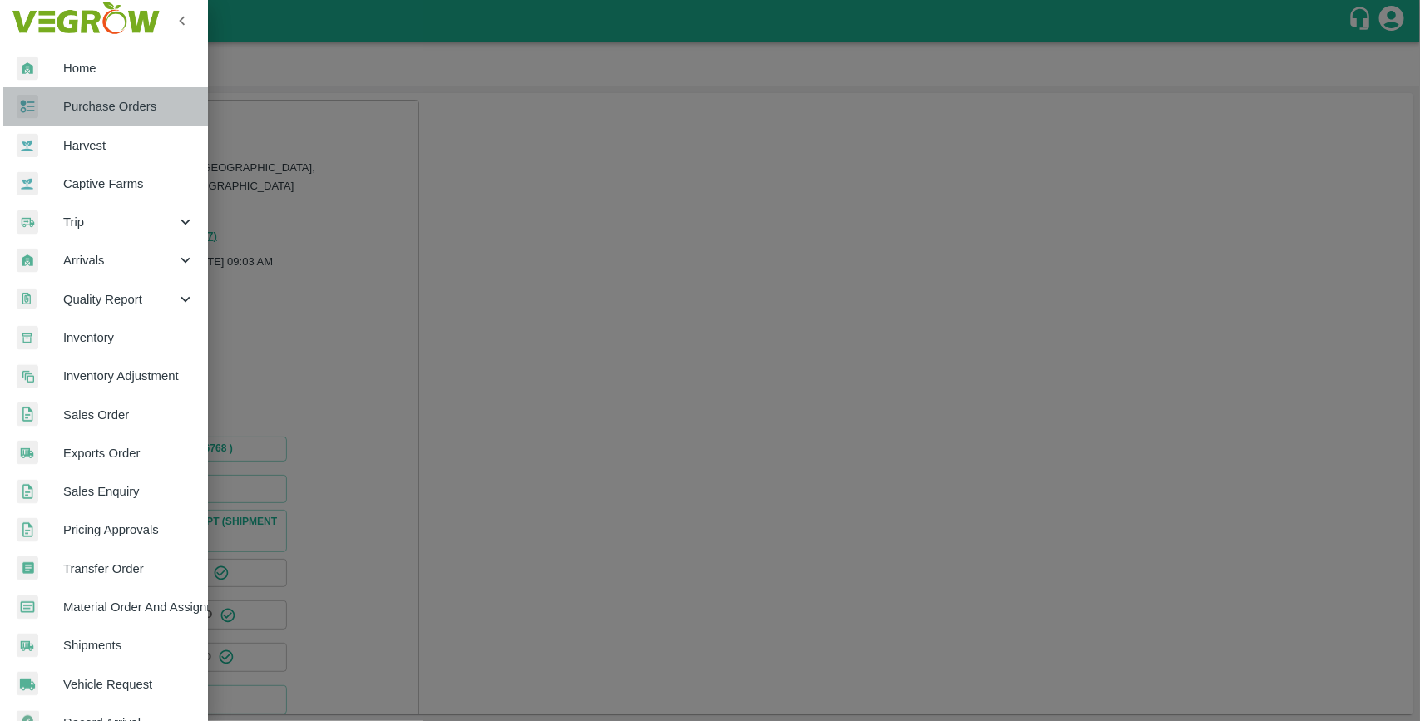
click at [121, 119] on link "Purchase Orders" at bounding box center [104, 106] width 208 height 38
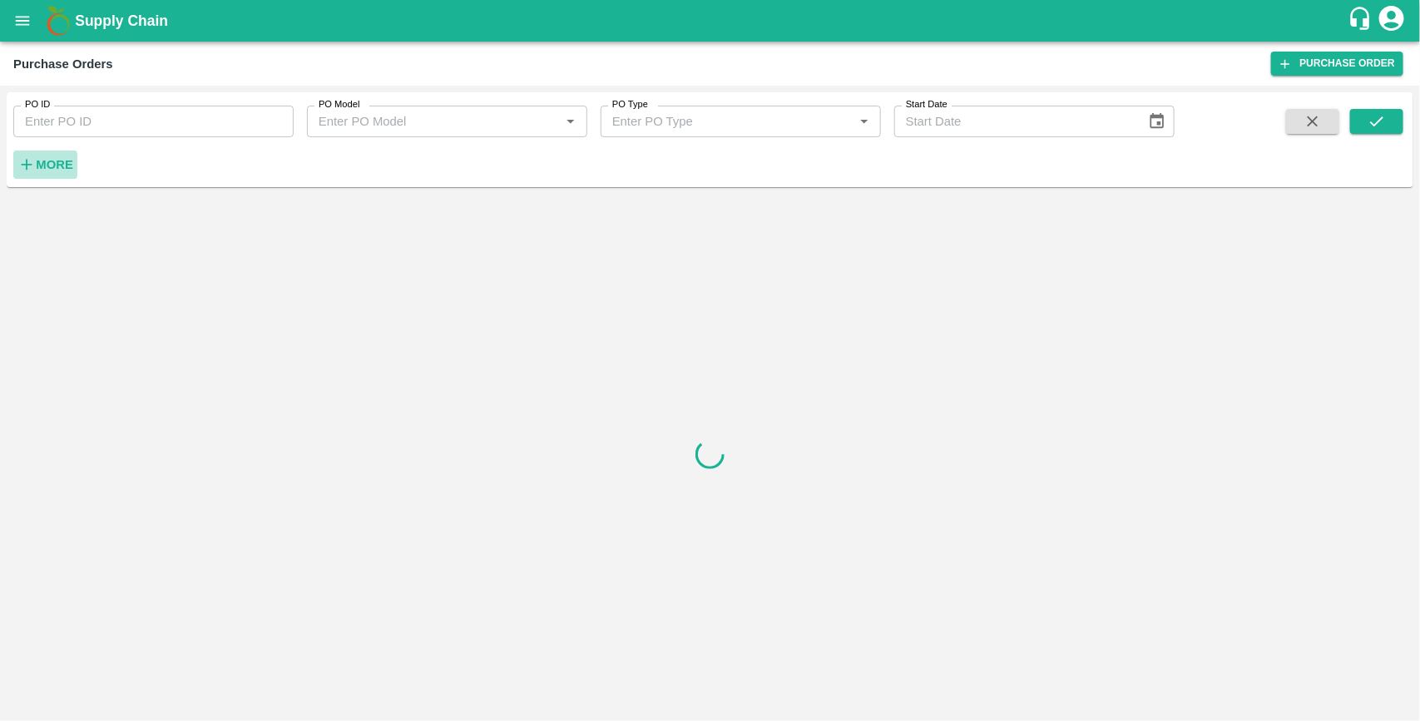
click at [52, 168] on strong "More" at bounding box center [54, 164] width 37 height 13
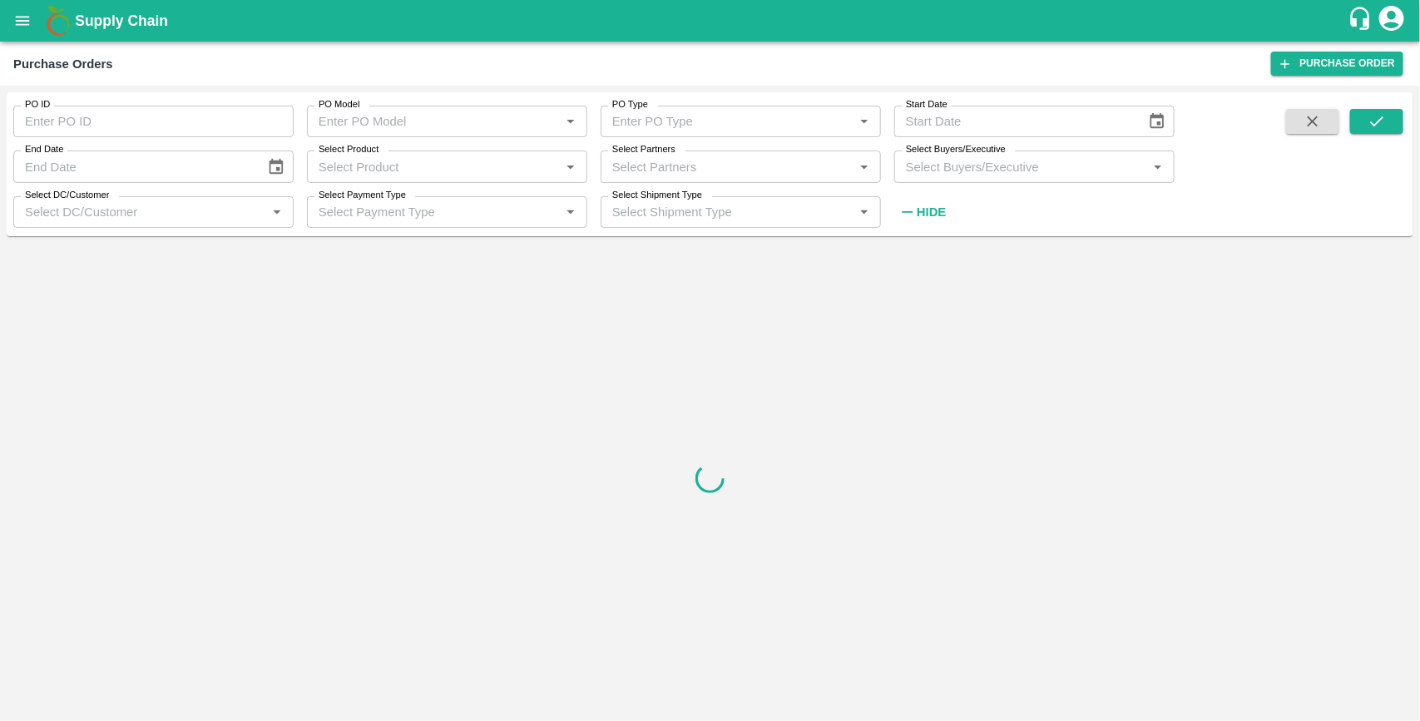
click at [926, 173] on input "Select Buyers/Executive" at bounding box center [1020, 167] width 243 height 22
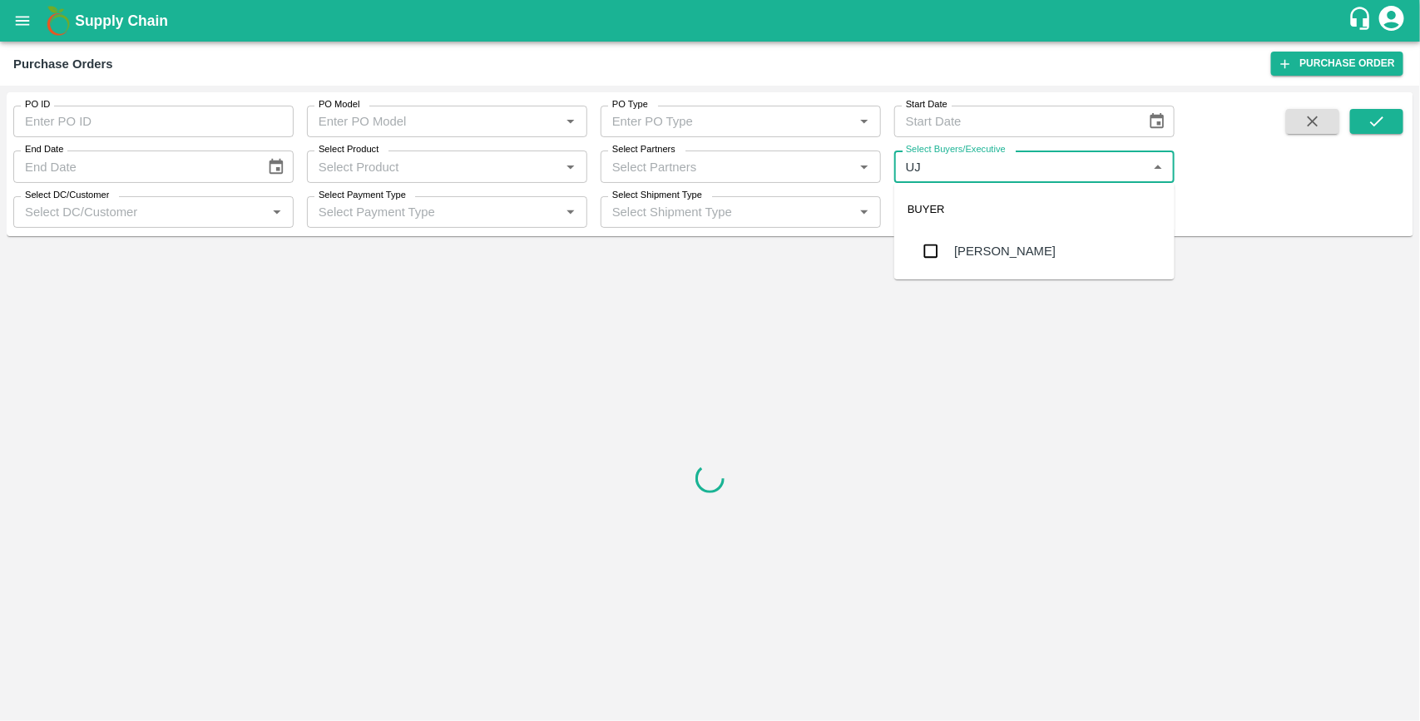
type input "UJJ"
click at [934, 245] on input "checkbox" at bounding box center [930, 251] width 33 height 33
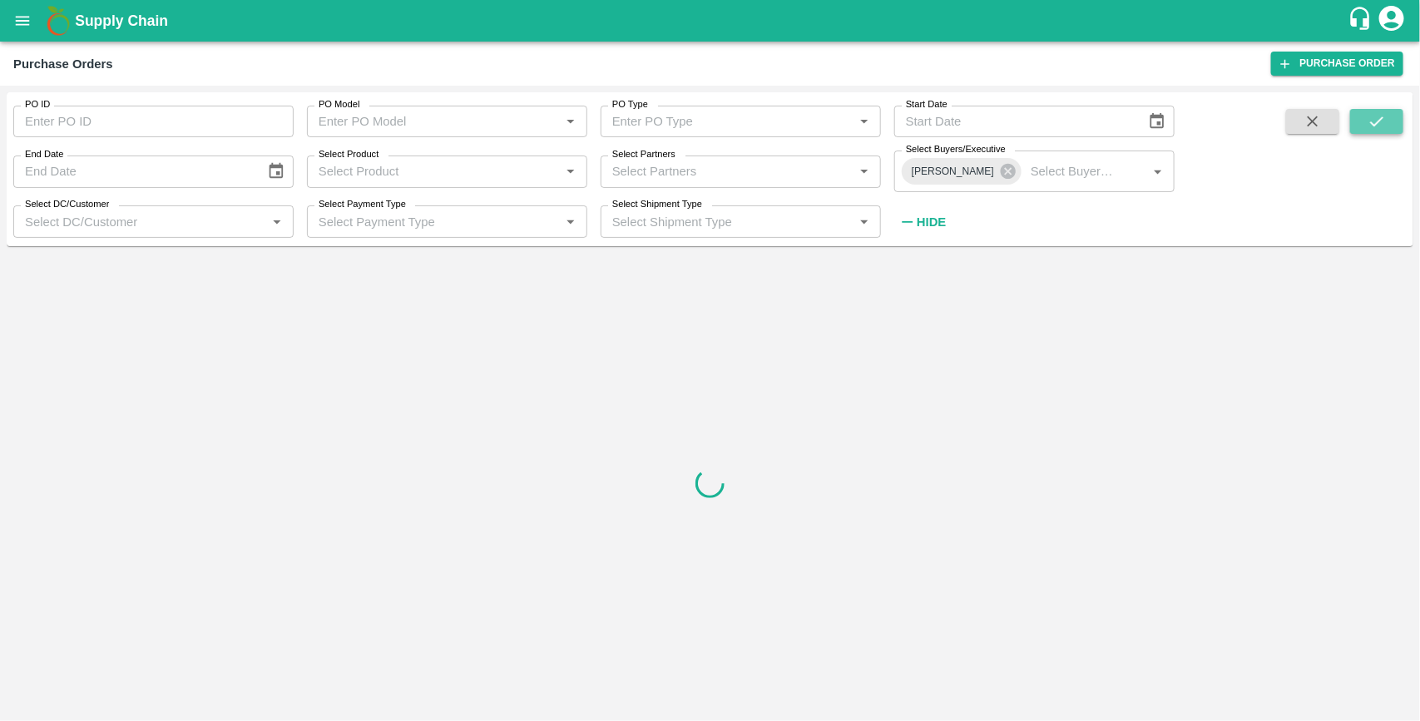
click at [1370, 121] on icon "submit" at bounding box center [1376, 121] width 18 height 18
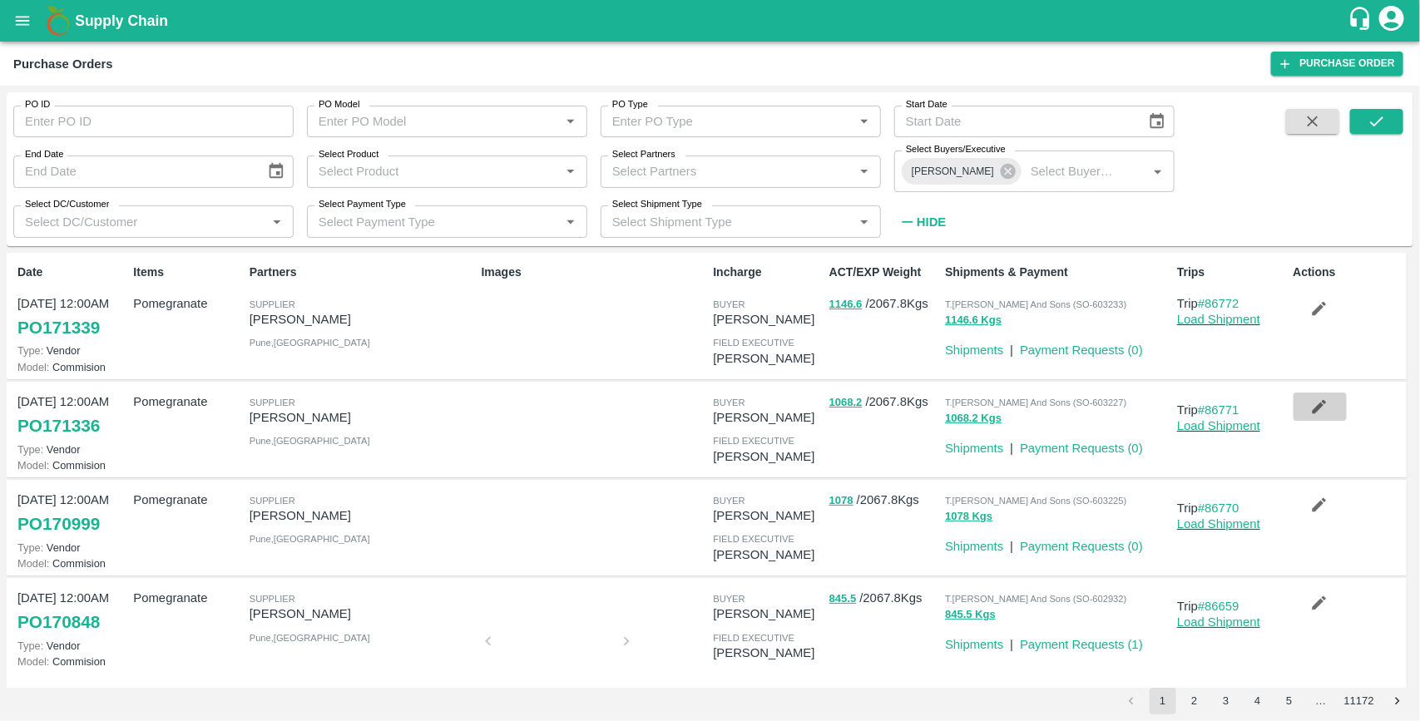
click at [1319, 405] on icon "button" at bounding box center [1319, 407] width 14 height 14
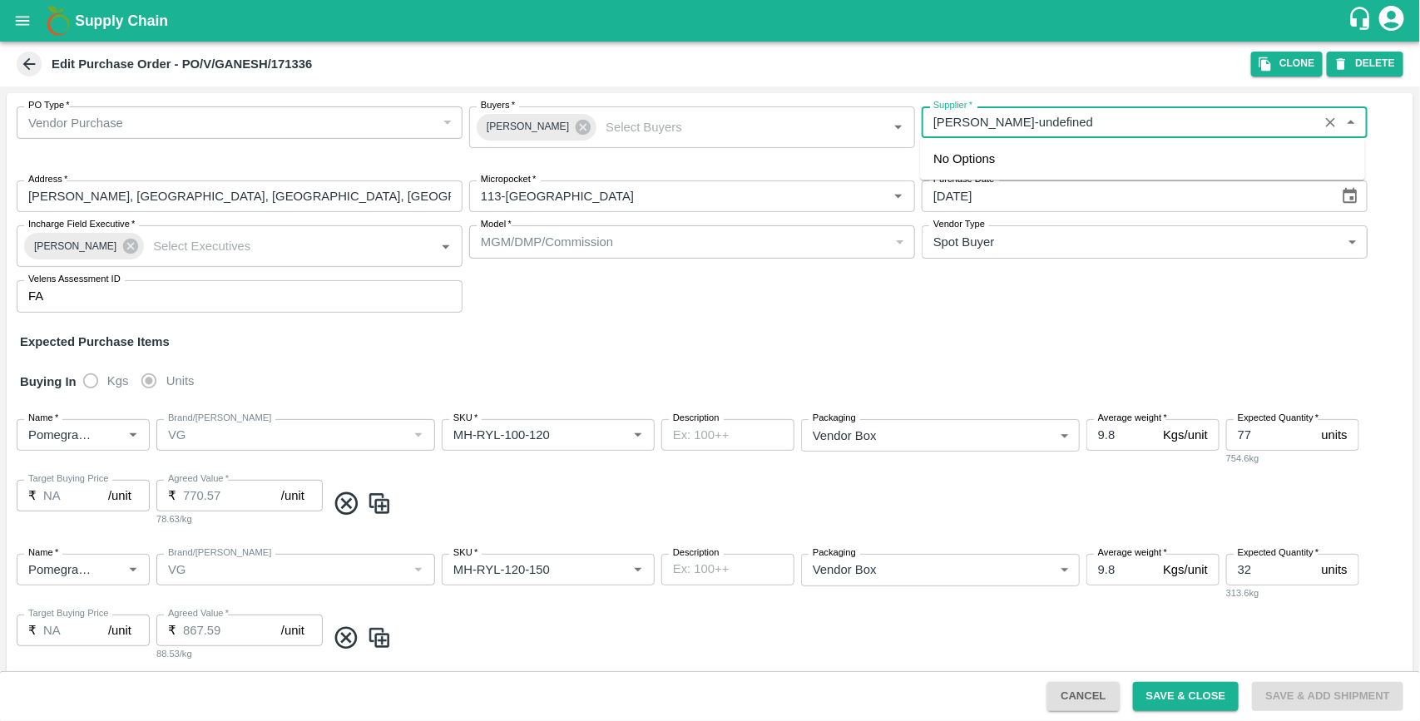
drag, startPoint x: 1065, startPoint y: 122, endPoint x: 925, endPoint y: 126, distance: 140.6
click at [926, 126] on input "Supplier   *" at bounding box center [1119, 122] width 387 height 22
click at [1290, 58] on button "Clone" at bounding box center [1287, 64] width 72 height 24
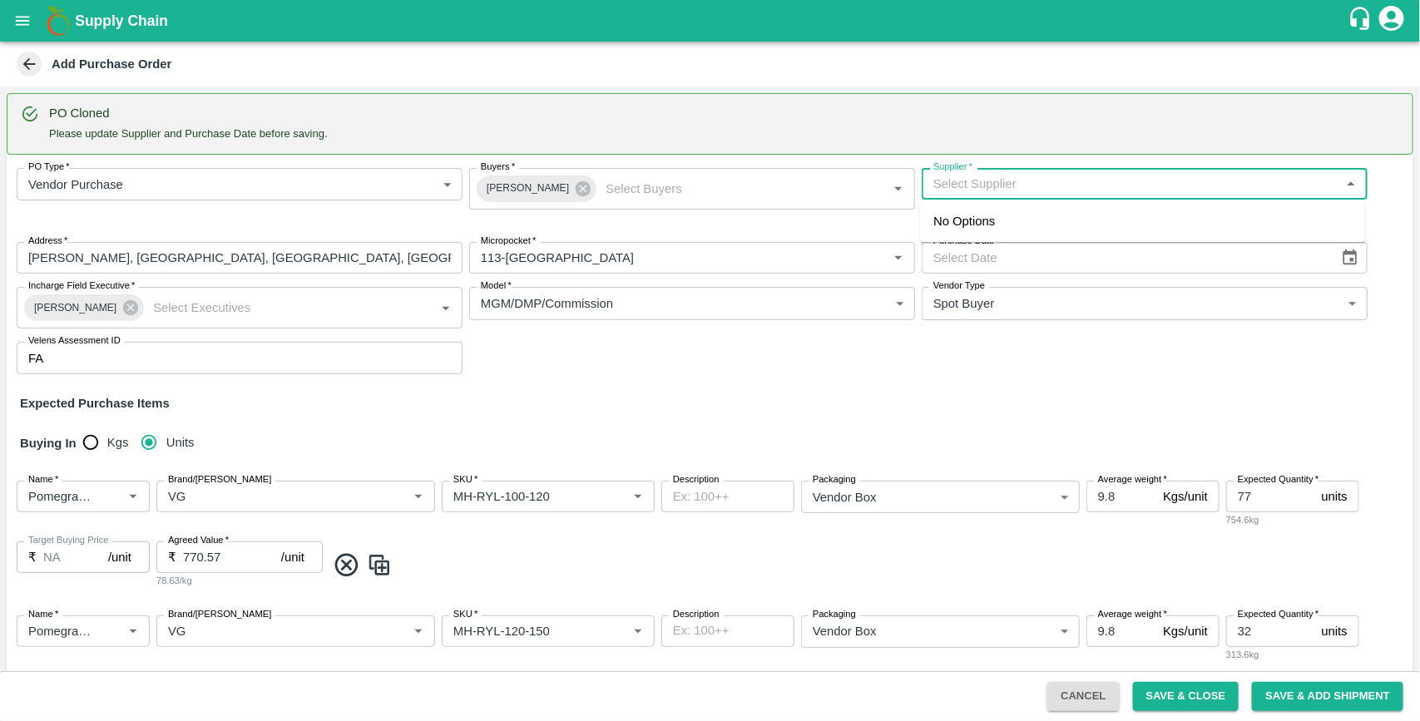
click at [1066, 185] on input "Supplier   *" at bounding box center [1130, 184] width 408 height 22
paste input "[PERSON_NAME]"
click at [1021, 210] on div "[PERSON_NAME]-[PERSON_NAME], Pune-9730729349(Supplier)" at bounding box center [1142, 221] width 445 height 28
type input "[PERSON_NAME]-[PERSON_NAME], Pune-9730729349(Supplier)"
click at [1344, 263] on icon "Choose date" at bounding box center [1350, 258] width 18 height 18
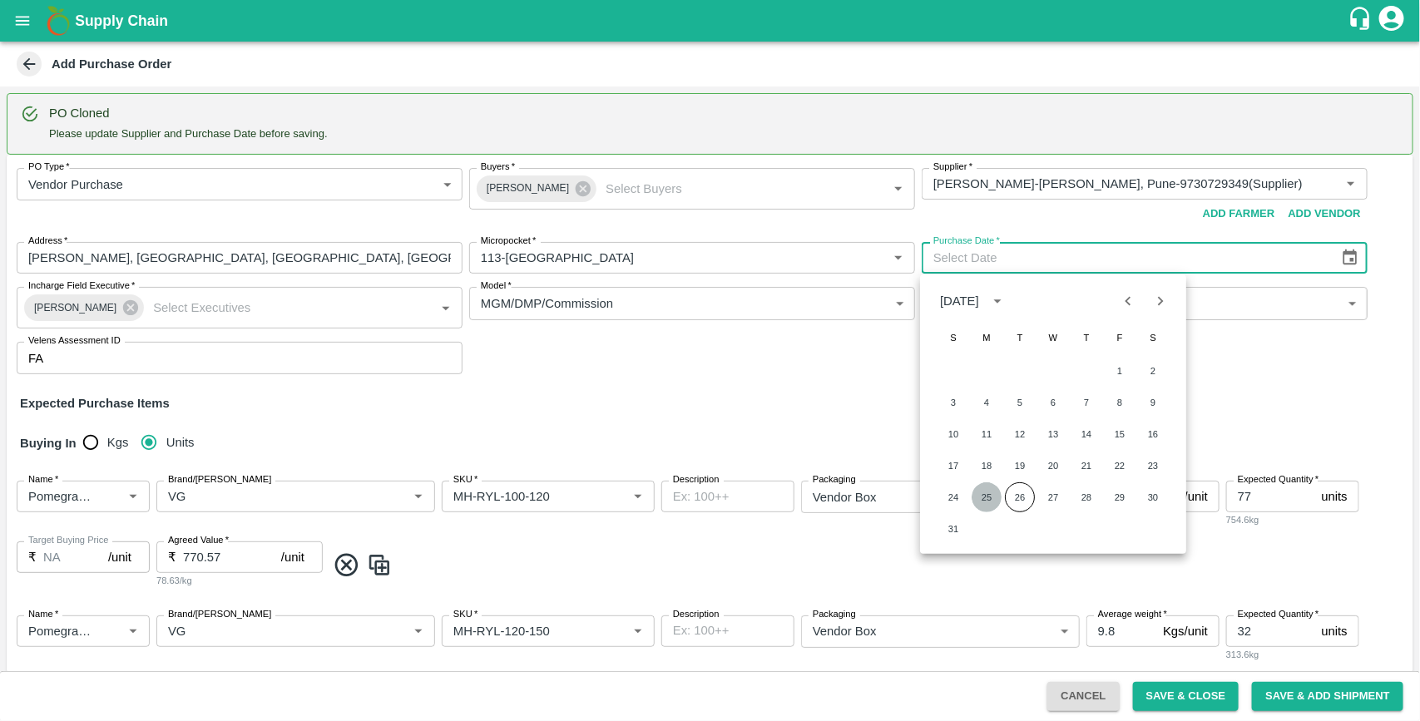
click at [991, 499] on button "25" at bounding box center [986, 497] width 30 height 30
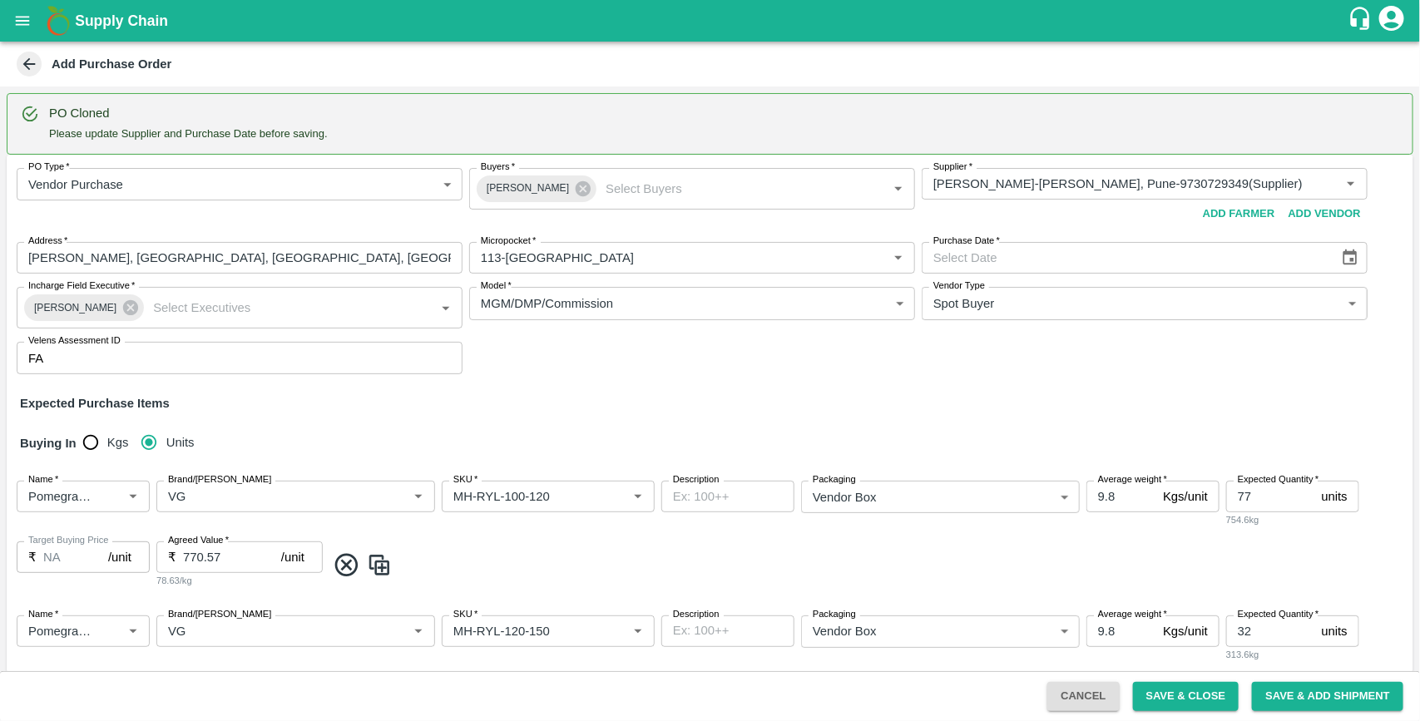
type input "[DATE]"
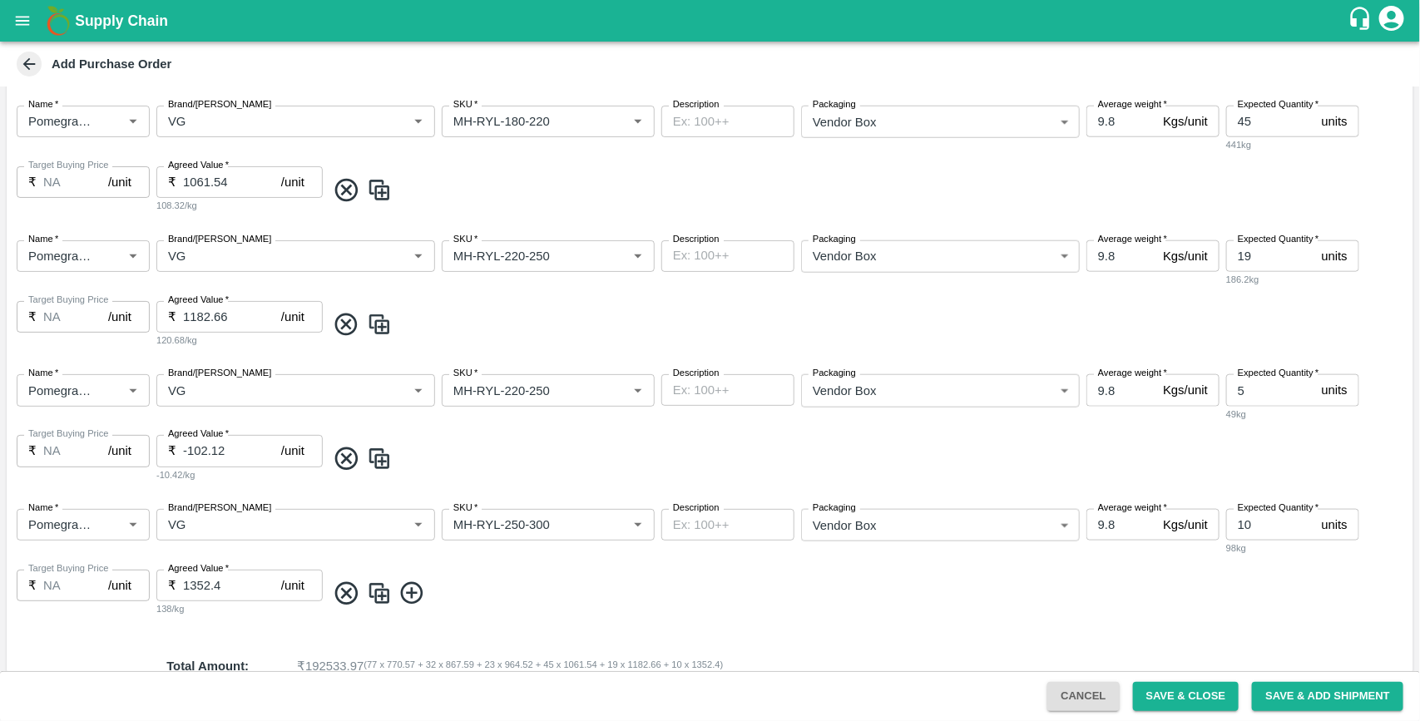
scroll to position [908, 0]
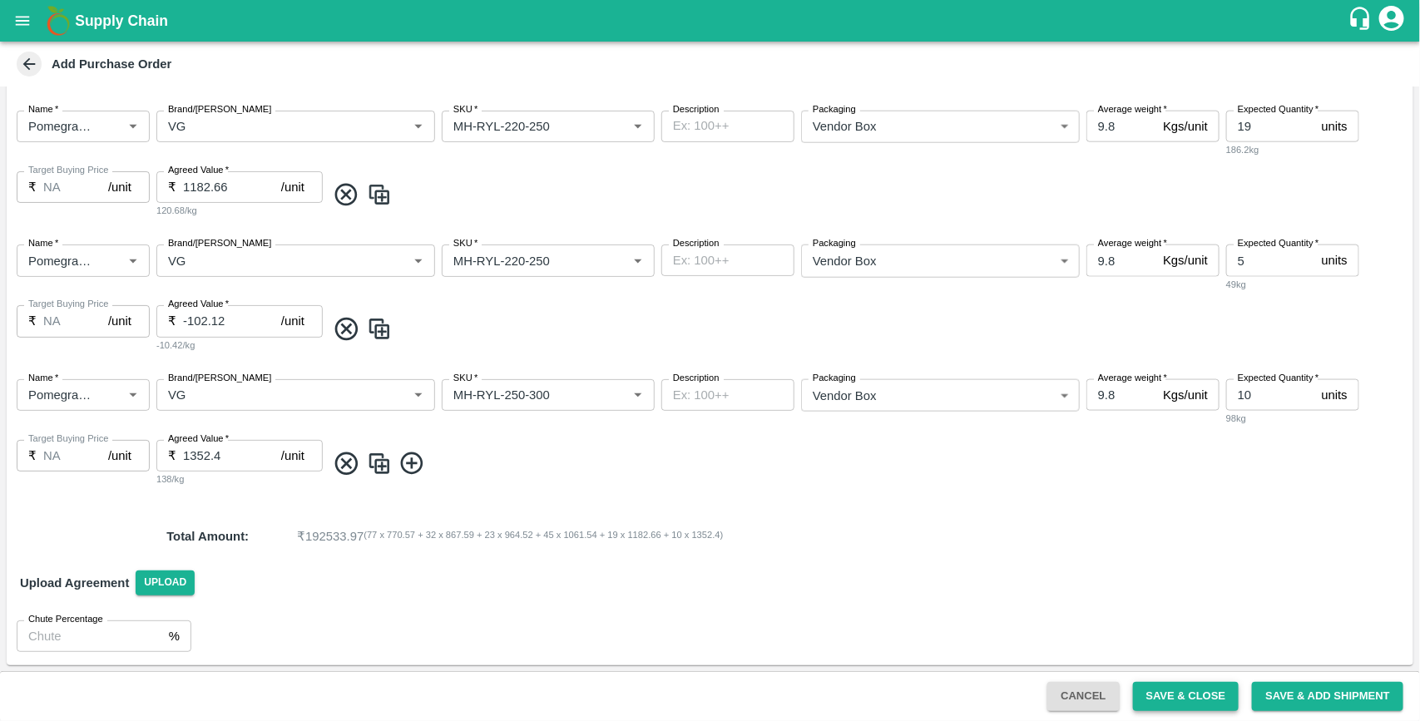
click at [1188, 695] on button "Save & Close" at bounding box center [1186, 696] width 106 height 29
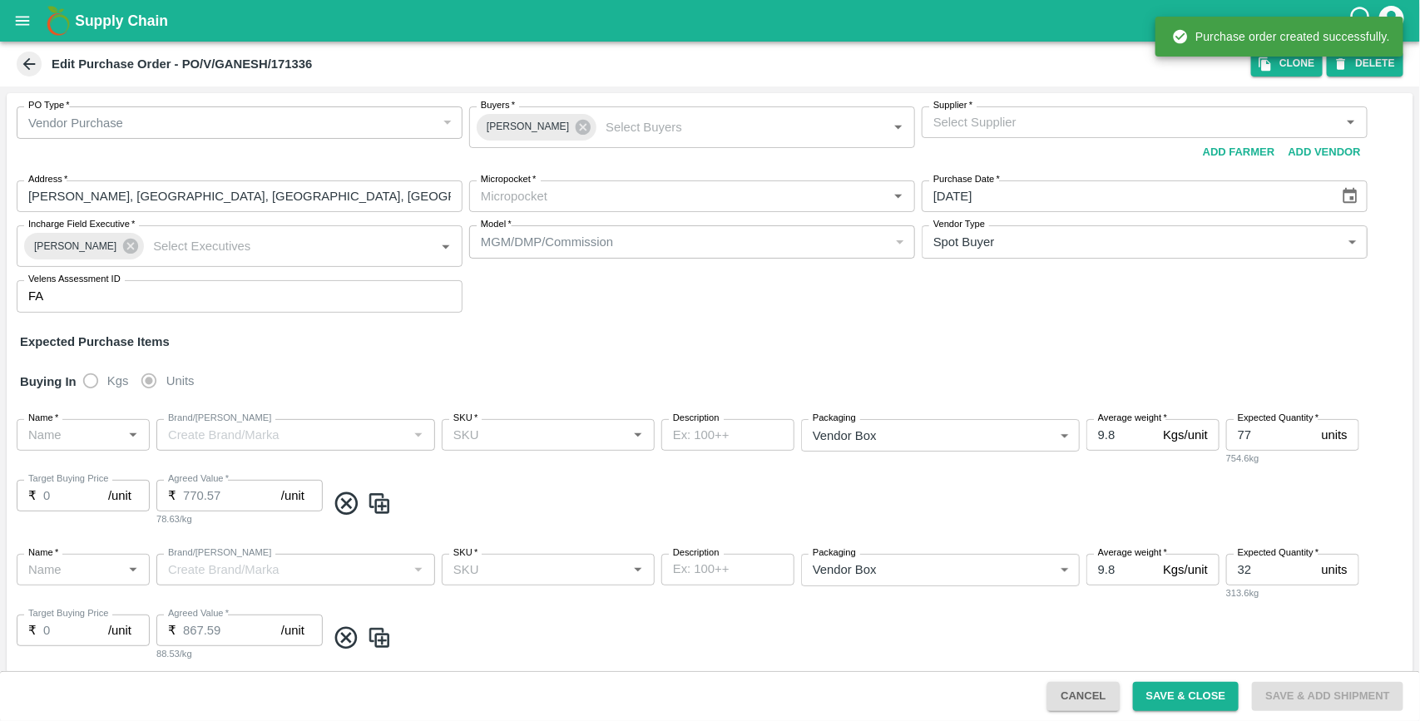
type input "[PERSON_NAME]-undefined"
type input "113-[GEOGRAPHIC_DATA]"
type input "Pomegranate"
type input "VG"
type input "MH-RYL-100-120"
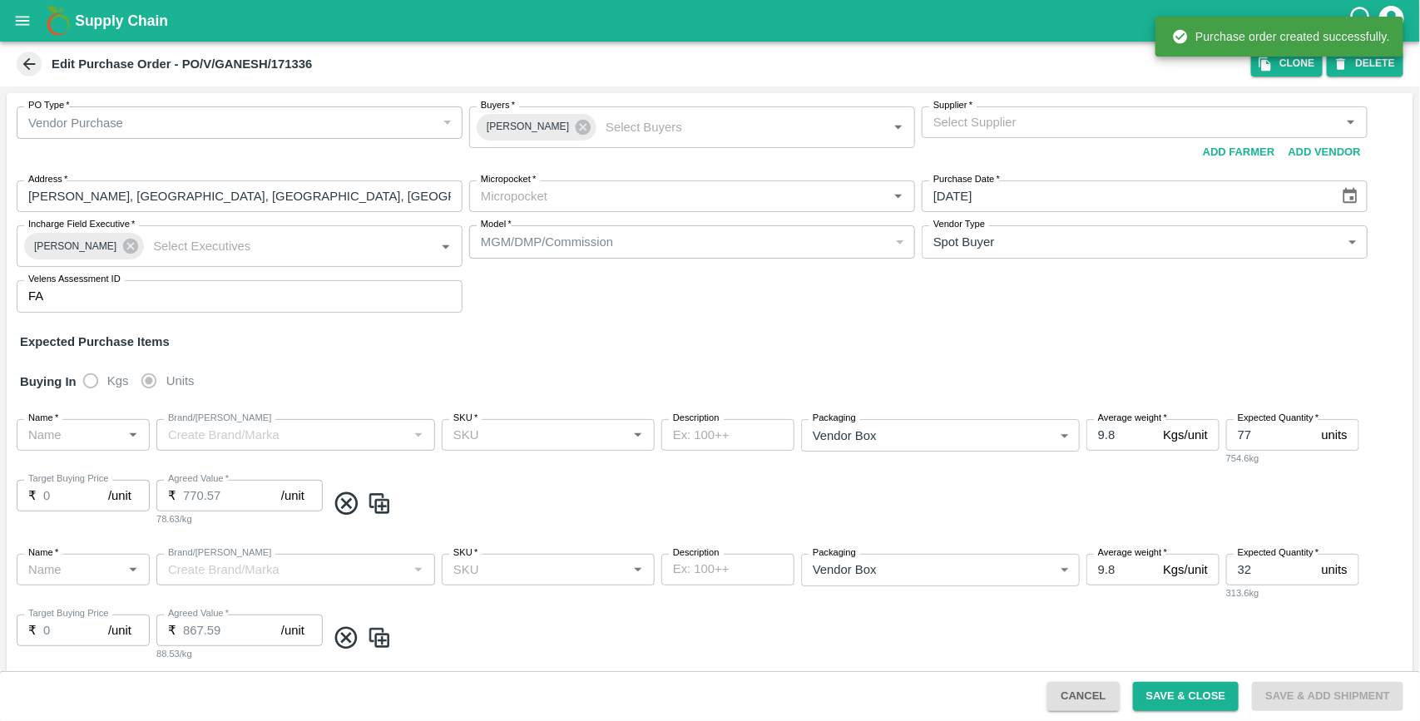
type input "NA"
type input "Pomegranate"
type input "VG"
type input "MH-RYL-120-150"
type input "NA"
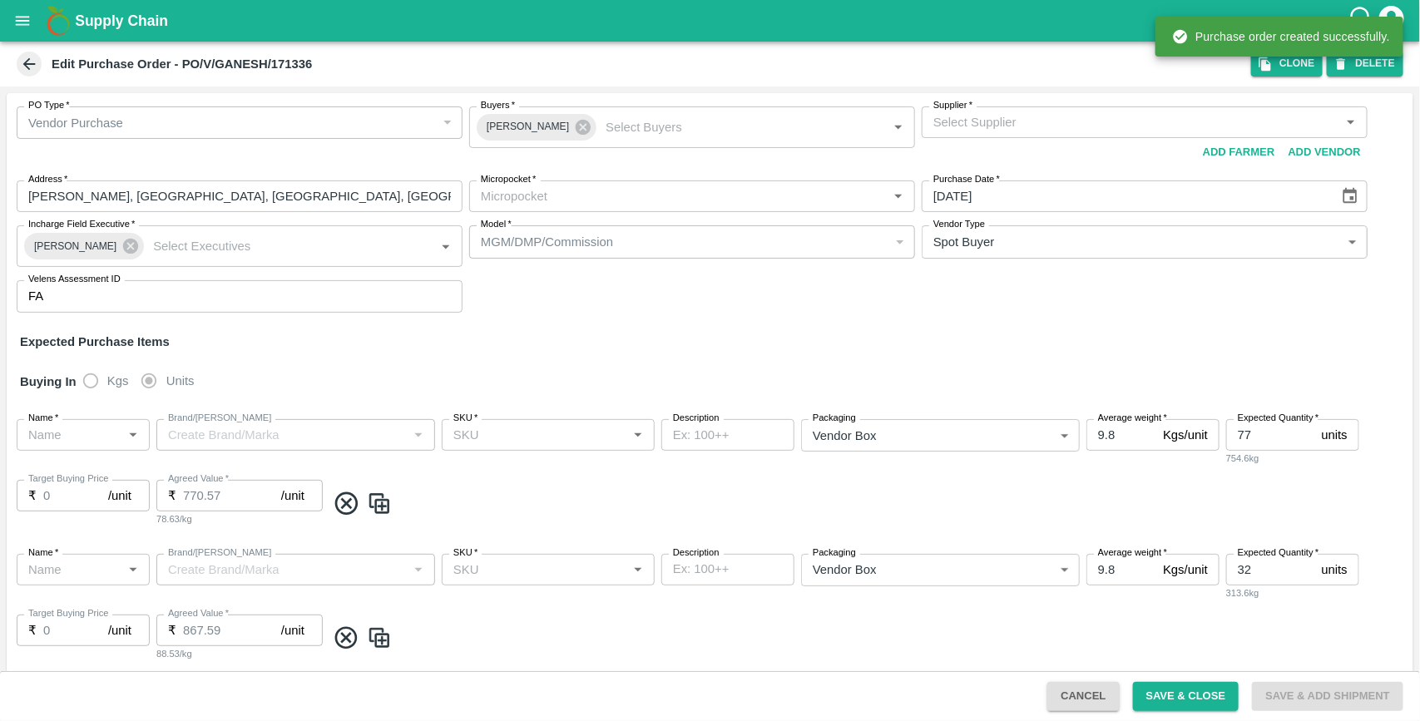
type input "Pomegranate"
type input "VG"
type input "MH-RYL-150-180"
type input "NA"
type input "Pomegranate"
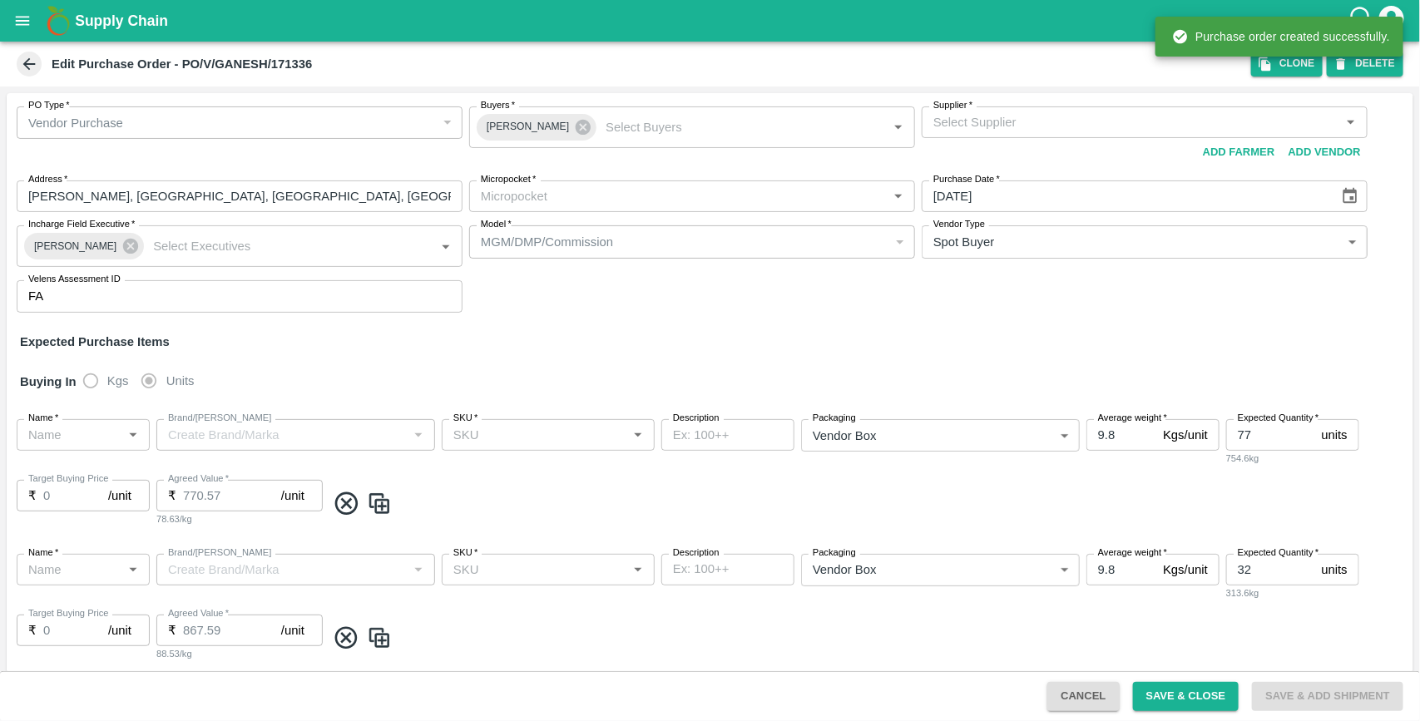
type input "VG"
type input "MH-RYL-180-220"
type input "NA"
type input "Pomegranate"
type input "VG"
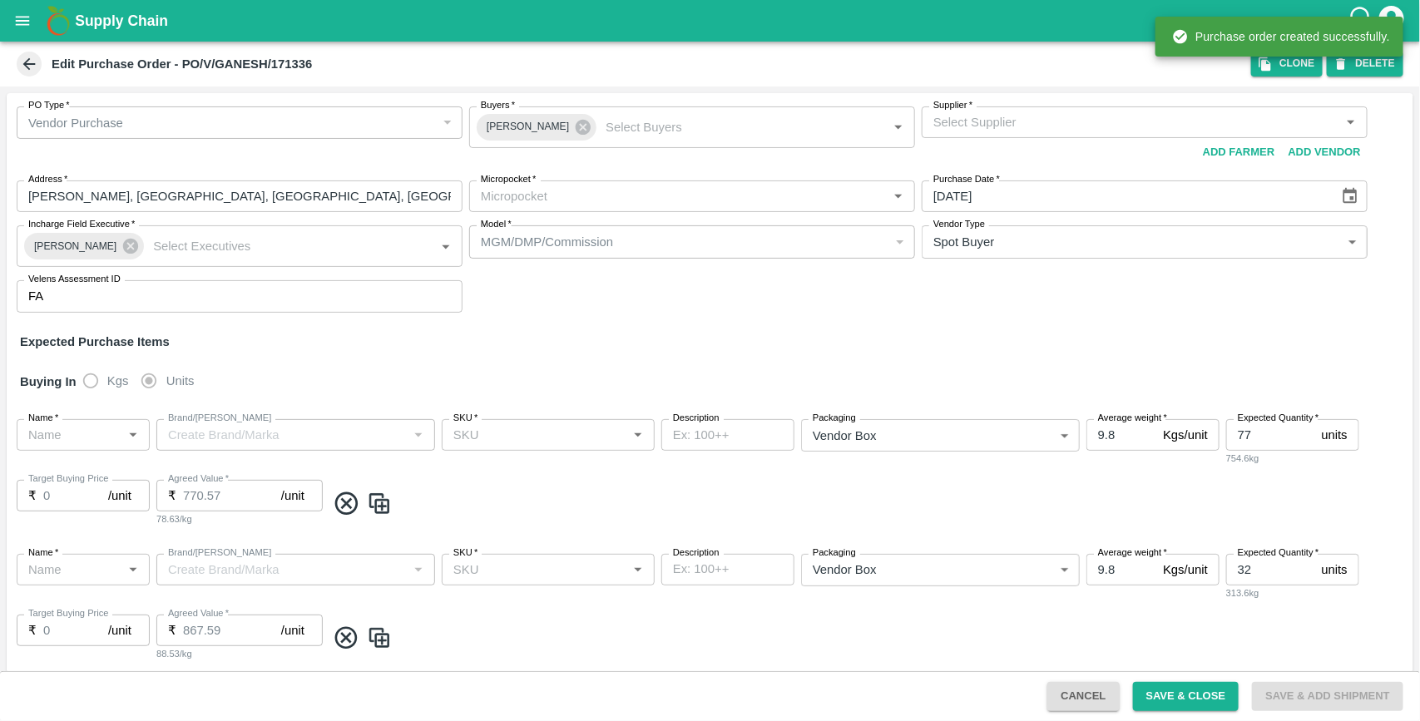
type input "MH-RYL-220-250"
type input "NA"
type input "Pomegranate"
type input "VG"
type input "MH-RYL-220-250"
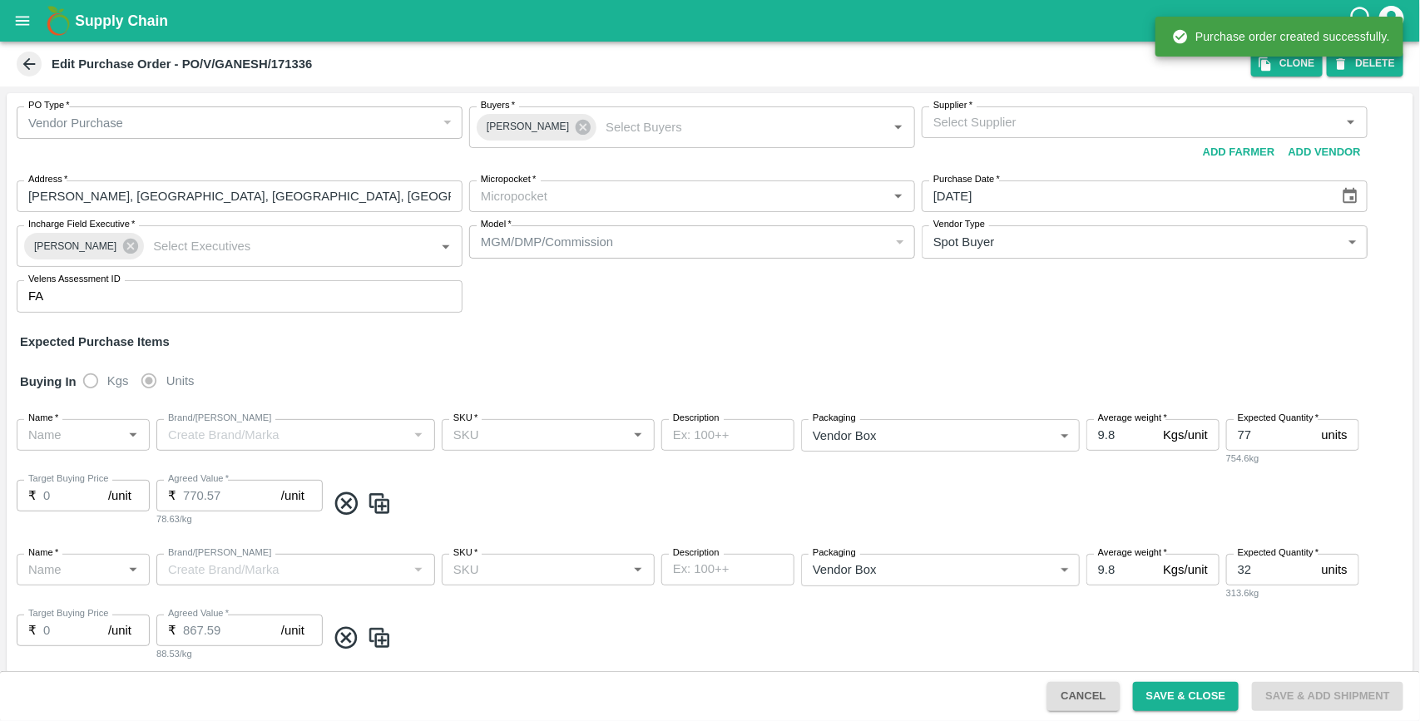
type input "NA"
type input "Pomegranate"
type input "VG"
type input "MH-RYL-250-300"
type input "NA"
